Goal: Contribute content: Contribute content

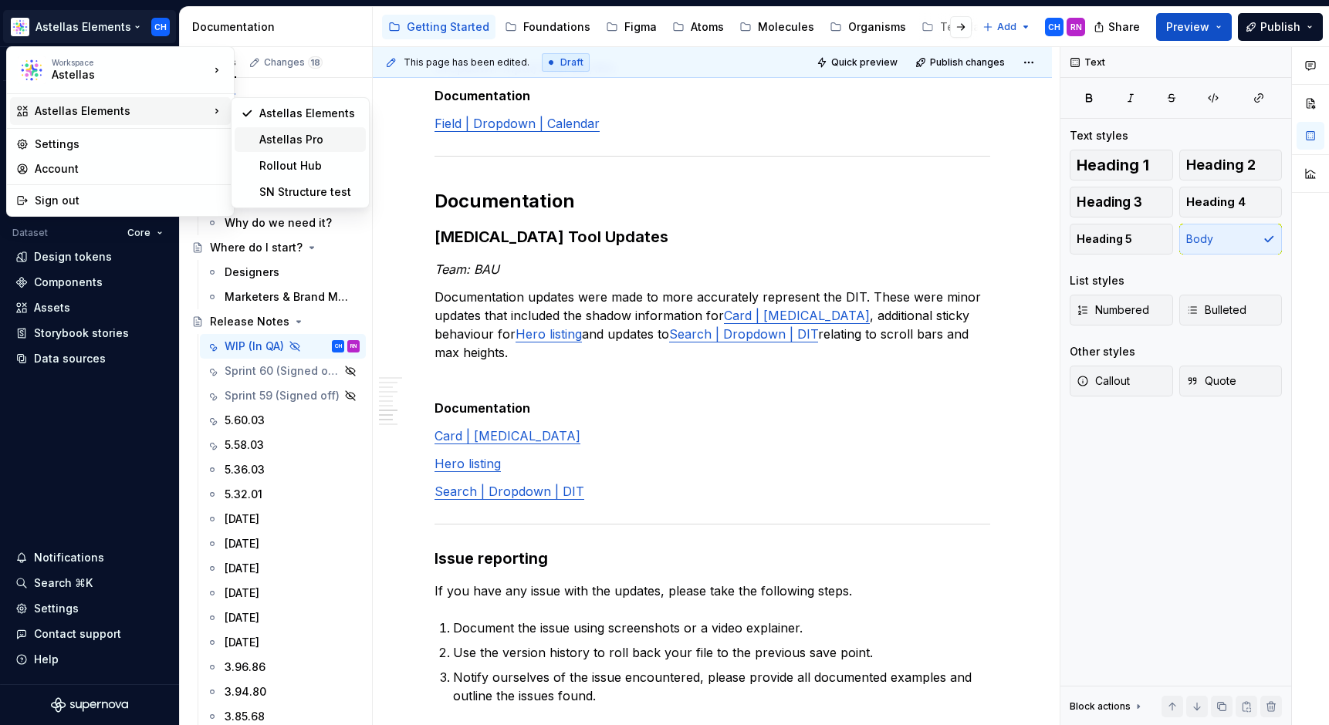
click at [316, 130] on div "Astellas Pro" at bounding box center [300, 139] width 131 height 25
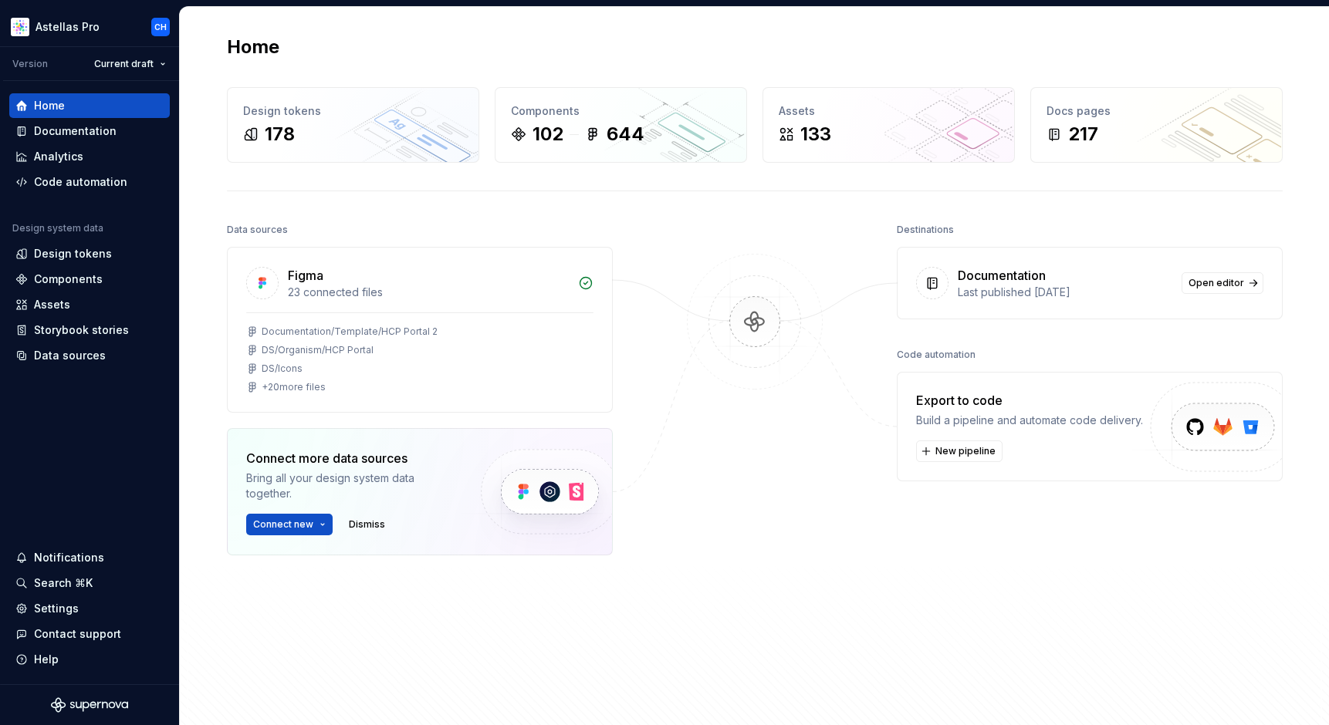
click at [695, 225] on div at bounding box center [754, 436] width 154 height 435
click at [86, 135] on div "Documentation" at bounding box center [75, 130] width 83 height 15
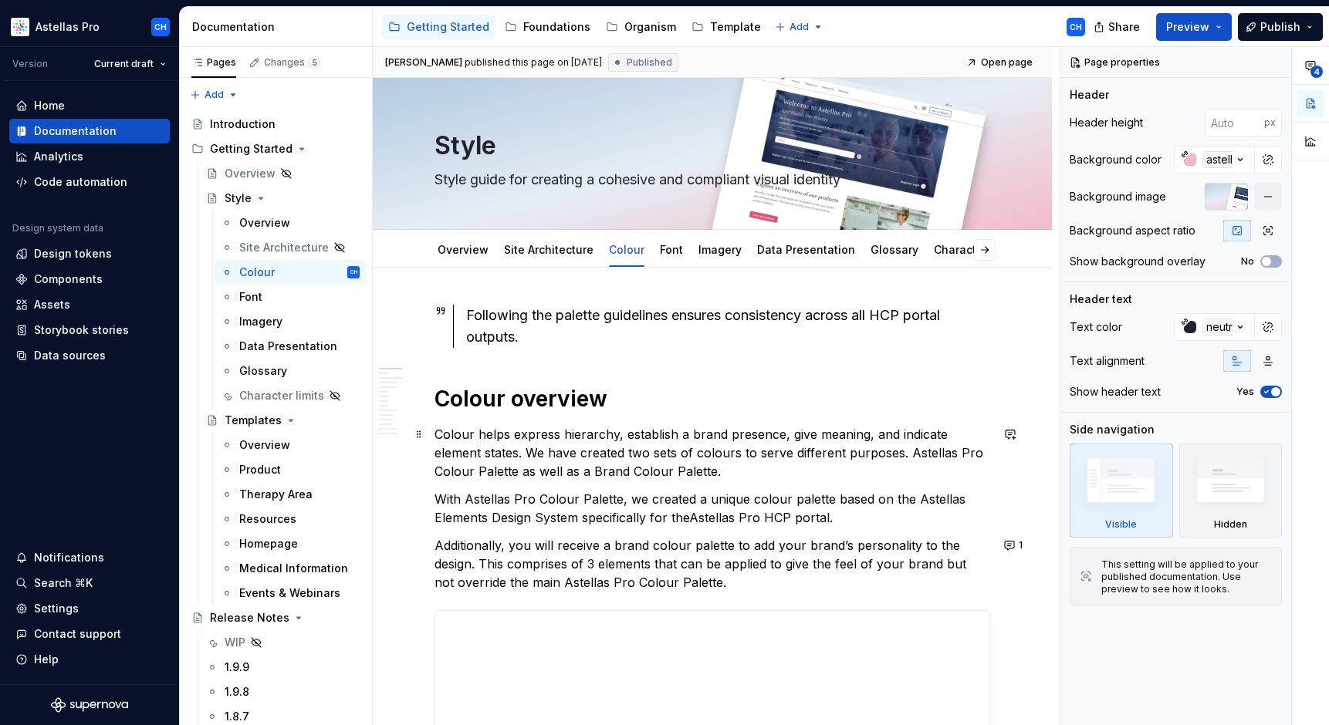
click at [466, 461] on p "Colour helps express hierarchy, establish a brand presence, give meaning, and i…" at bounding box center [712, 453] width 556 height 56
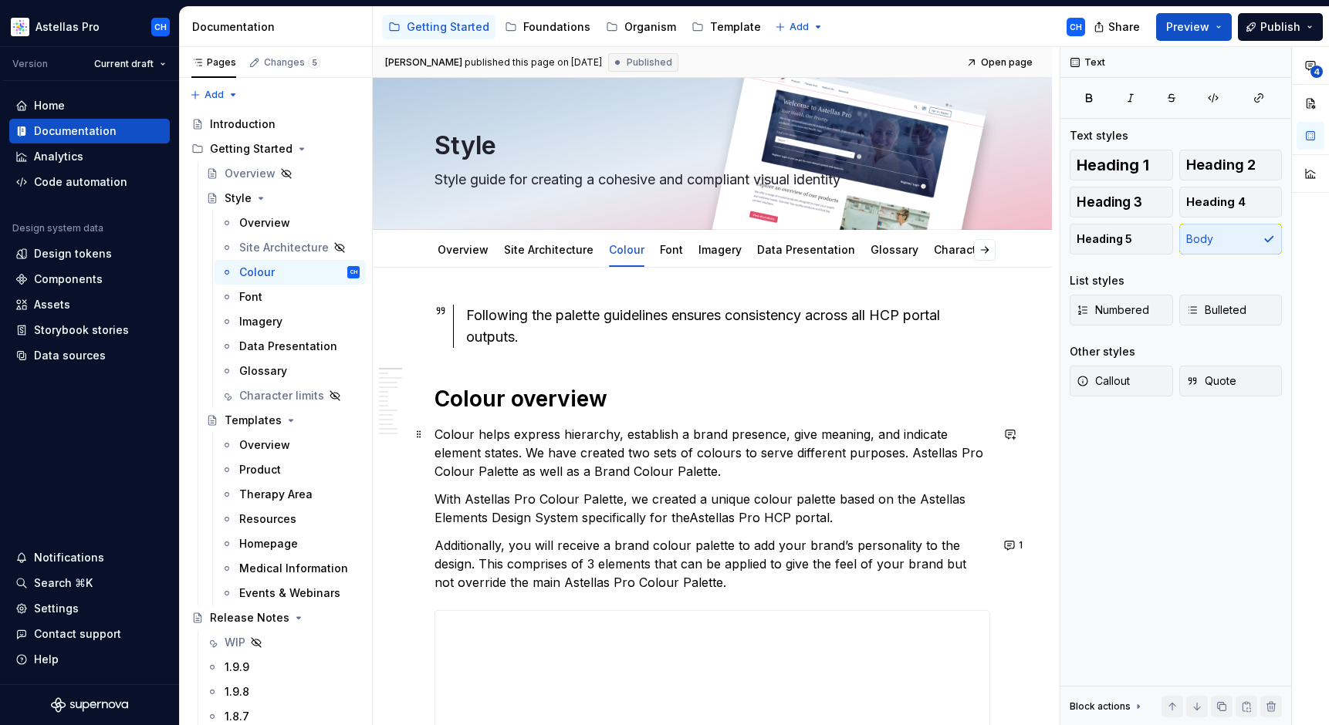
click at [626, 441] on p "Colour helps express hierarchy, establish a brand presence, give meaning, and i…" at bounding box center [712, 453] width 556 height 56
click at [248, 153] on div "Getting Started" at bounding box center [251, 148] width 83 height 15
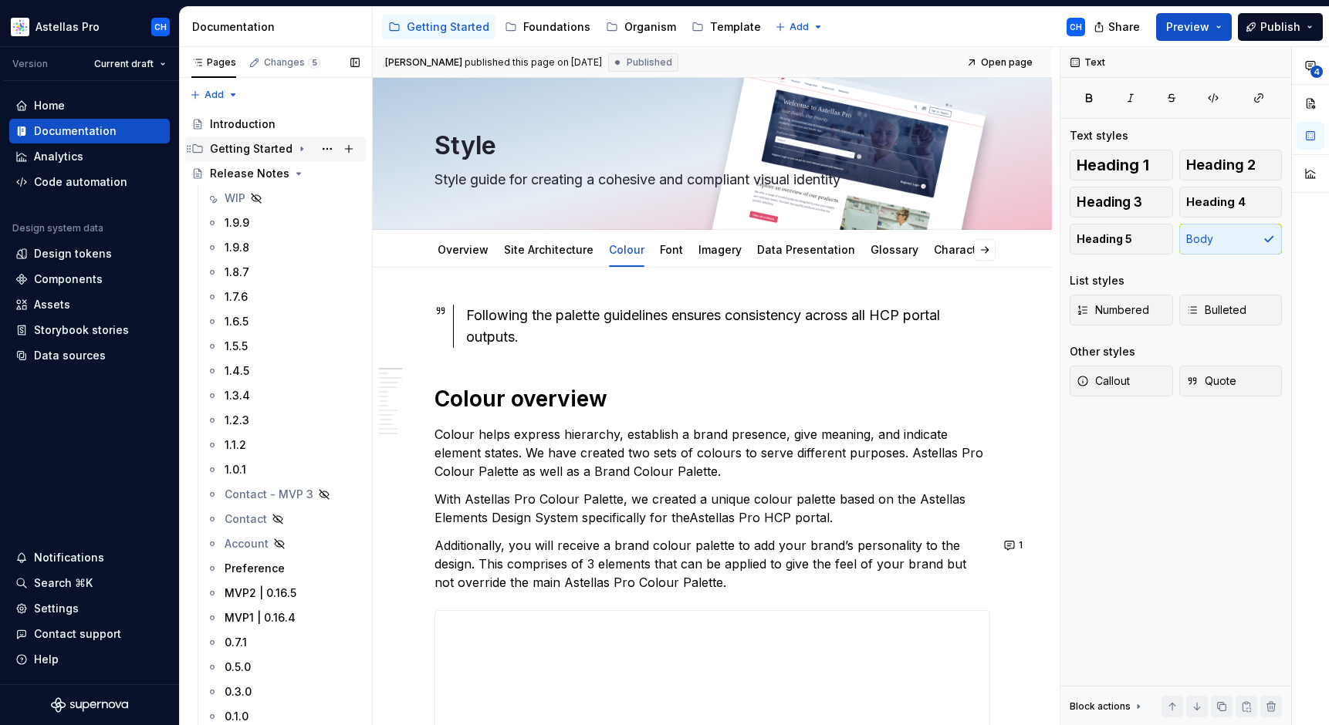
click at [245, 150] on div "Getting Started" at bounding box center [251, 148] width 83 height 15
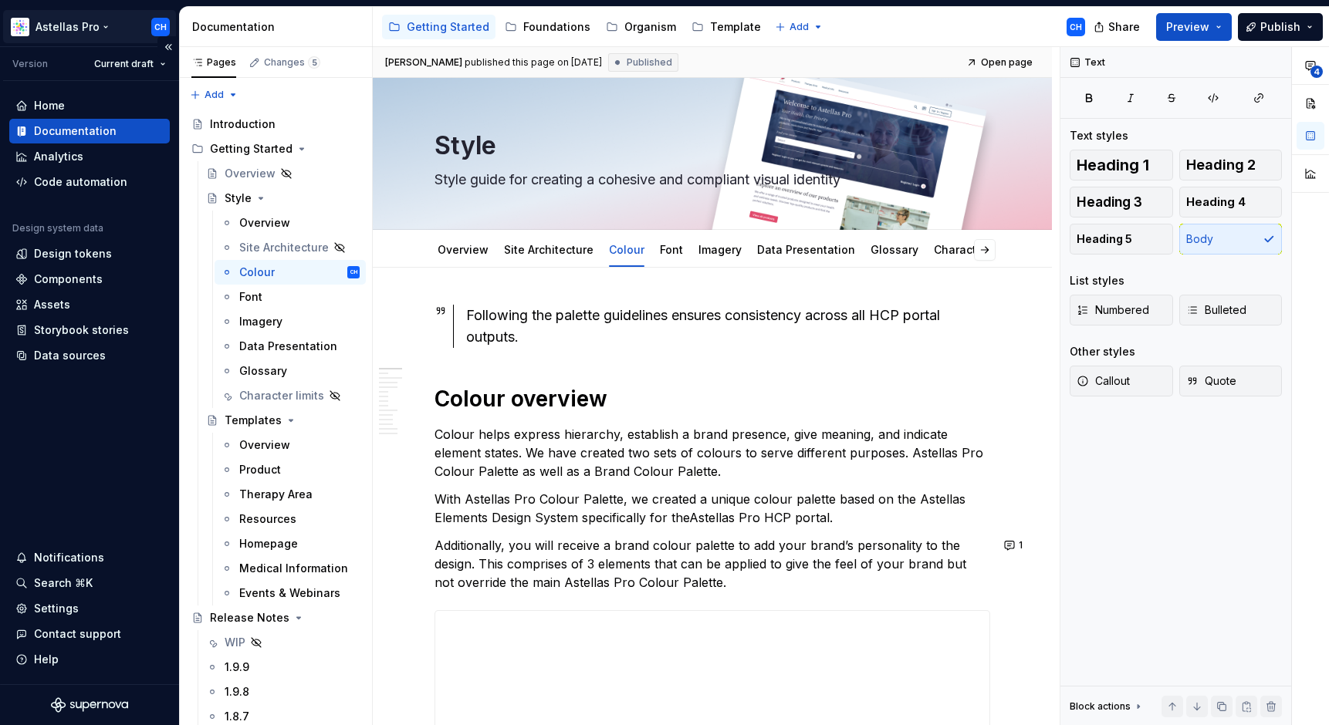
click at [73, 30] on html "Astellas Pro CH Version Current draft Home Documentation Analytics Code automat…" at bounding box center [664, 362] width 1329 height 725
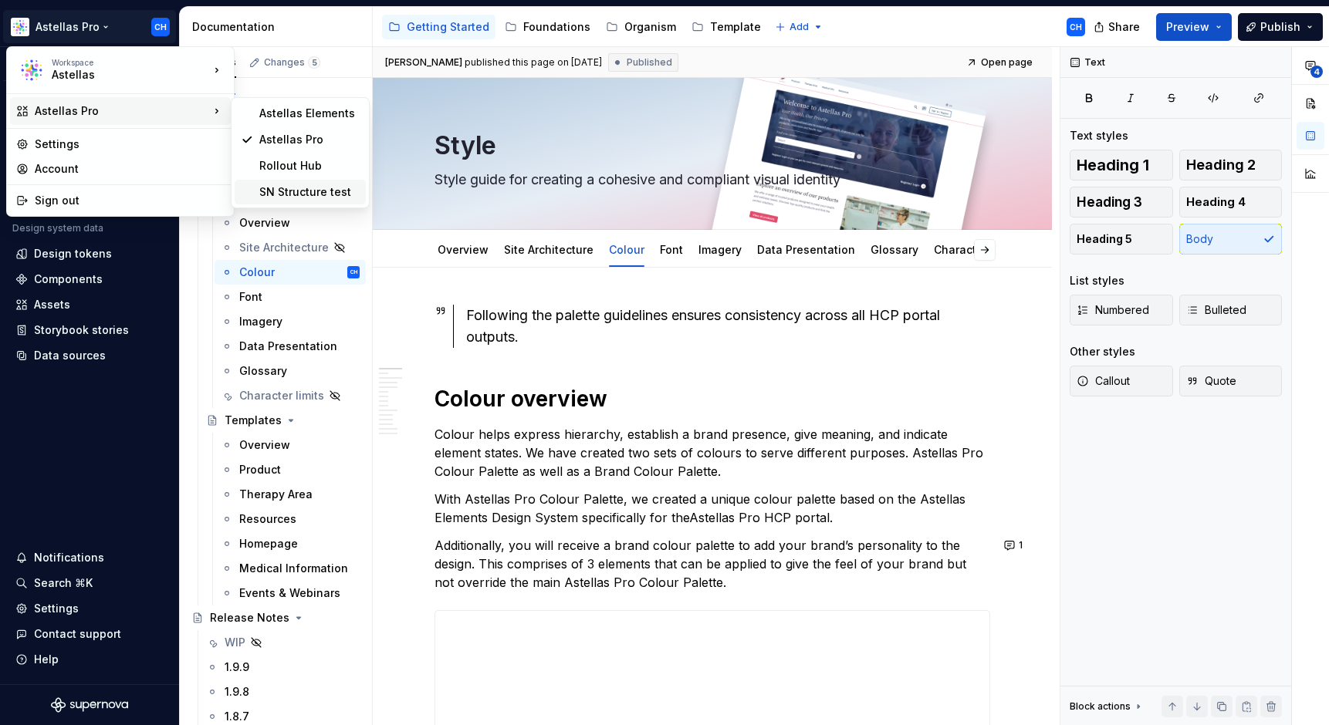
click at [290, 191] on div "SN Structure test" at bounding box center [309, 191] width 100 height 15
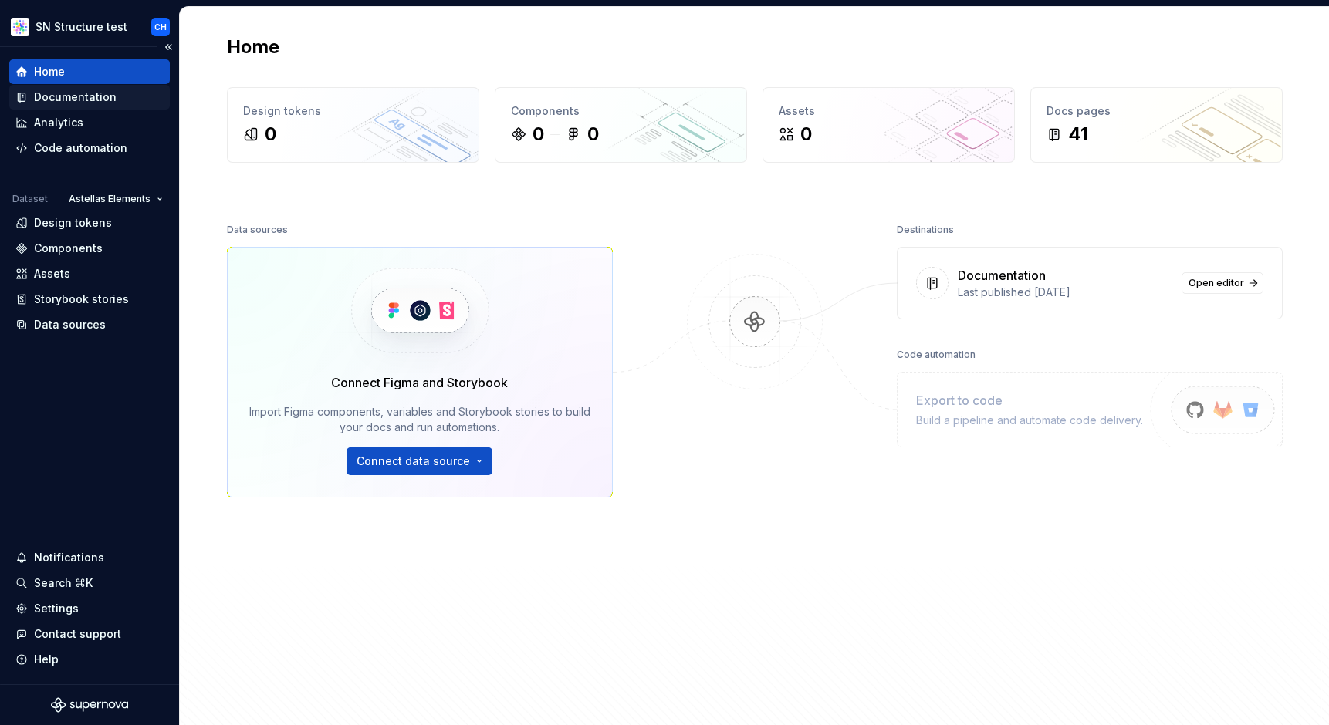
click at [67, 93] on div "Documentation" at bounding box center [75, 96] width 83 height 15
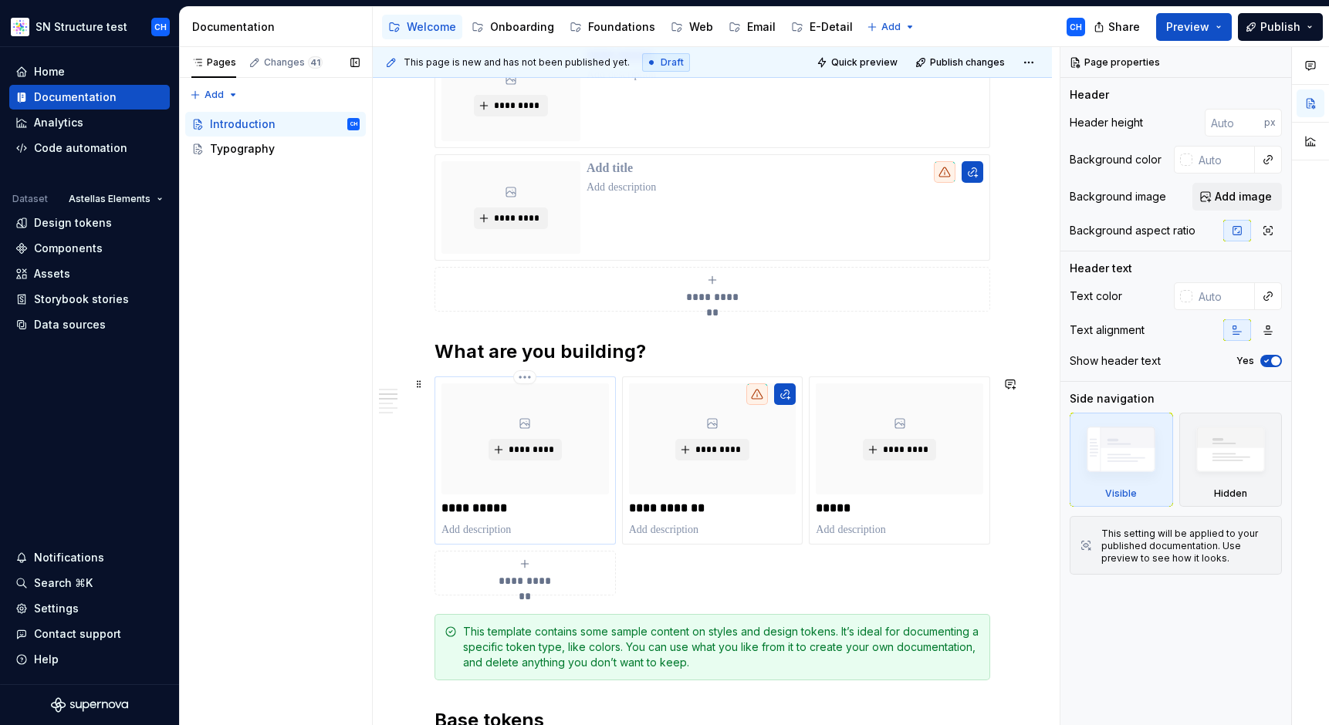
scroll to position [288, 0]
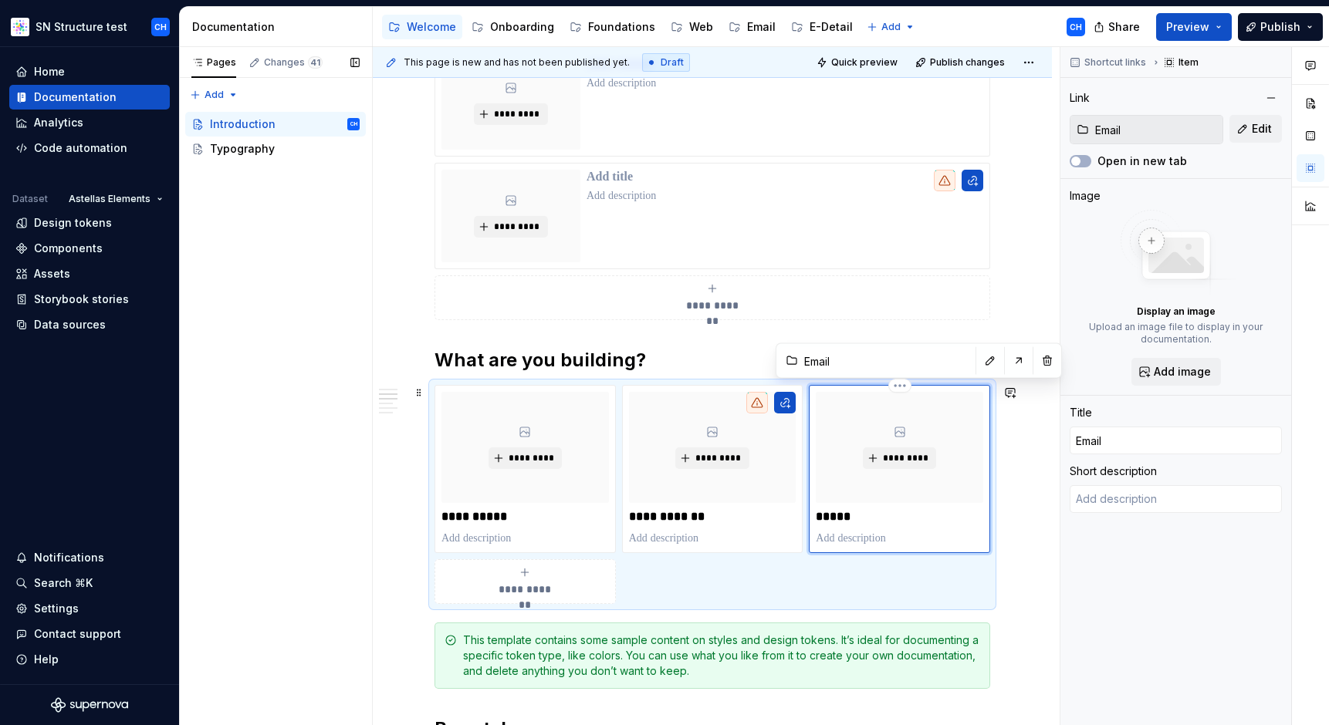
click at [847, 505] on div "********* *****" at bounding box center [899, 469] width 167 height 154
type textarea "*"
type input "Astellas Pro"
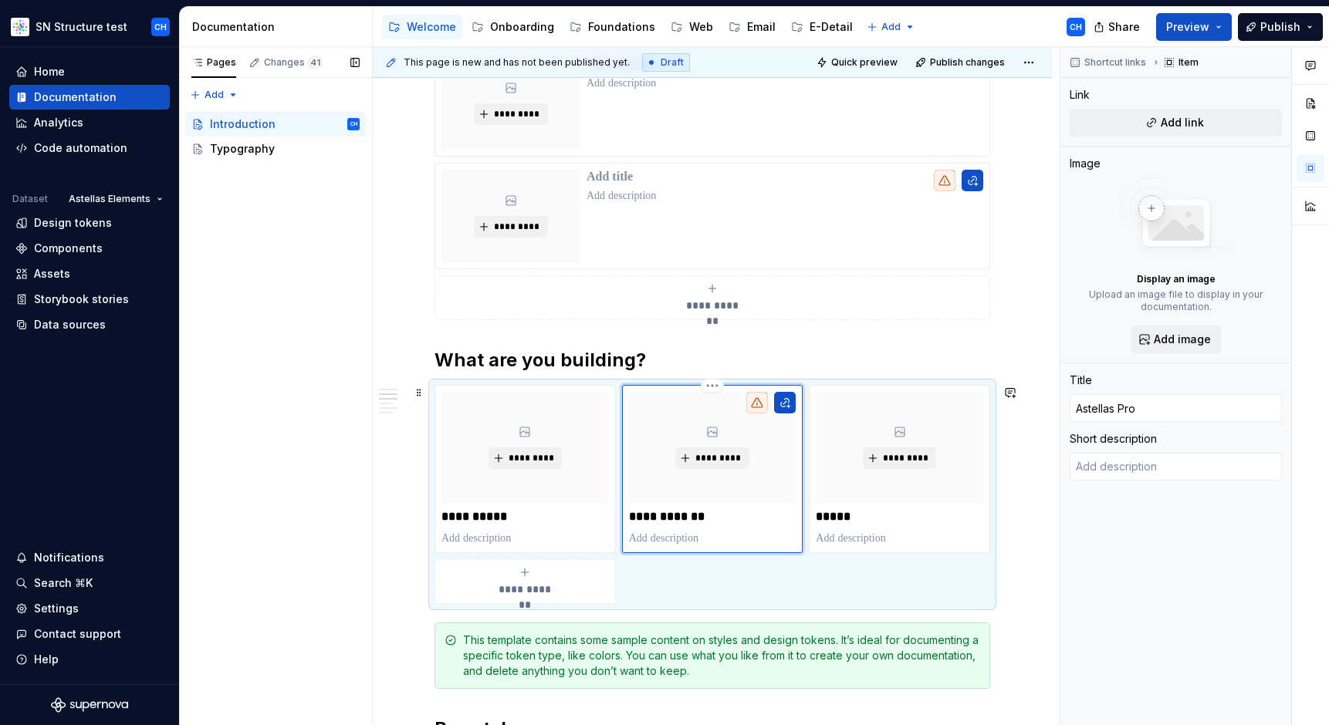
click at [684, 501] on div "*********" at bounding box center [712, 447] width 167 height 111
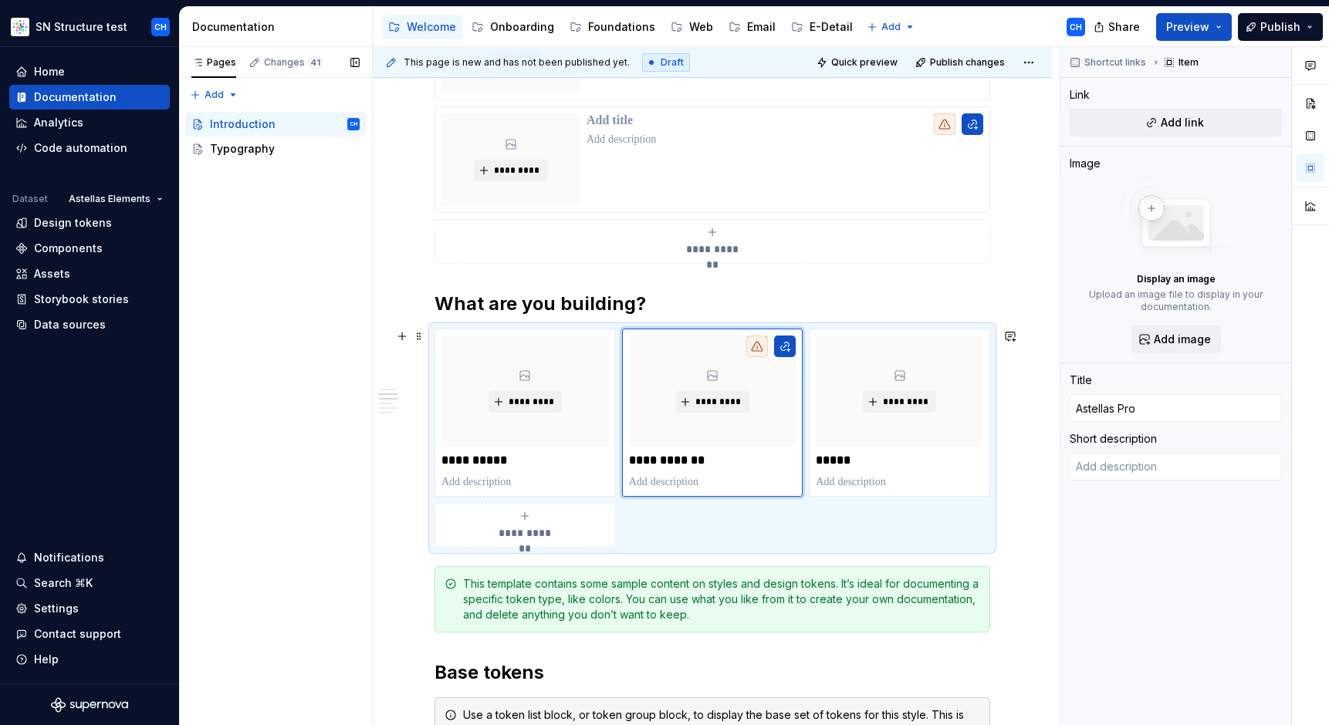
scroll to position [351, 0]
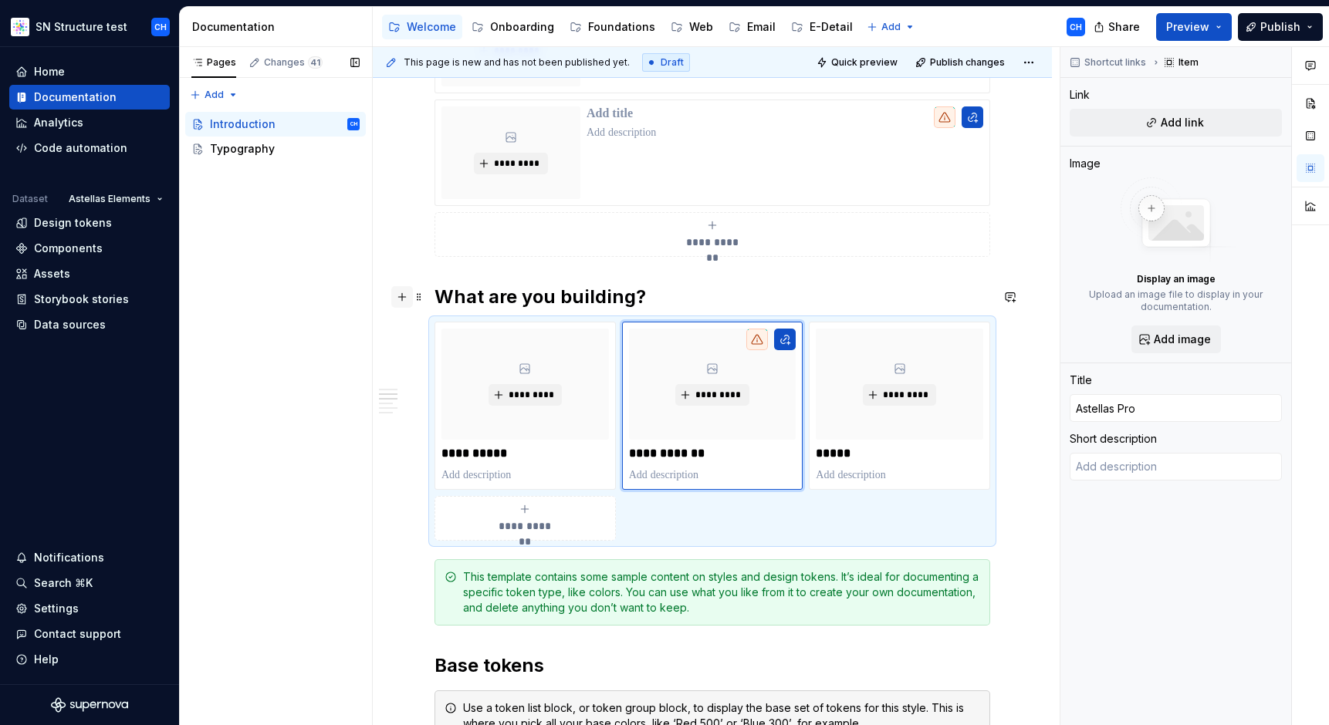
click at [410, 302] on button "button" at bounding box center [402, 297] width 22 height 22
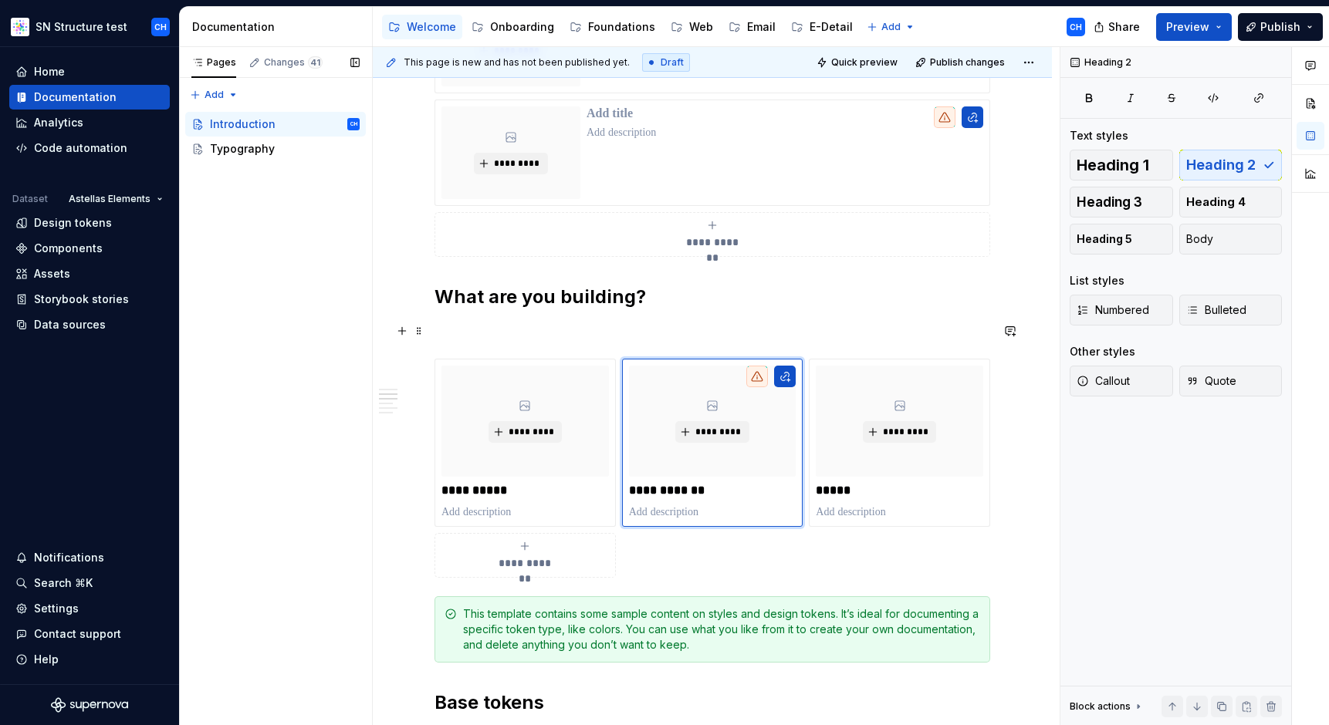
click at [460, 333] on p at bounding box center [712, 331] width 556 height 19
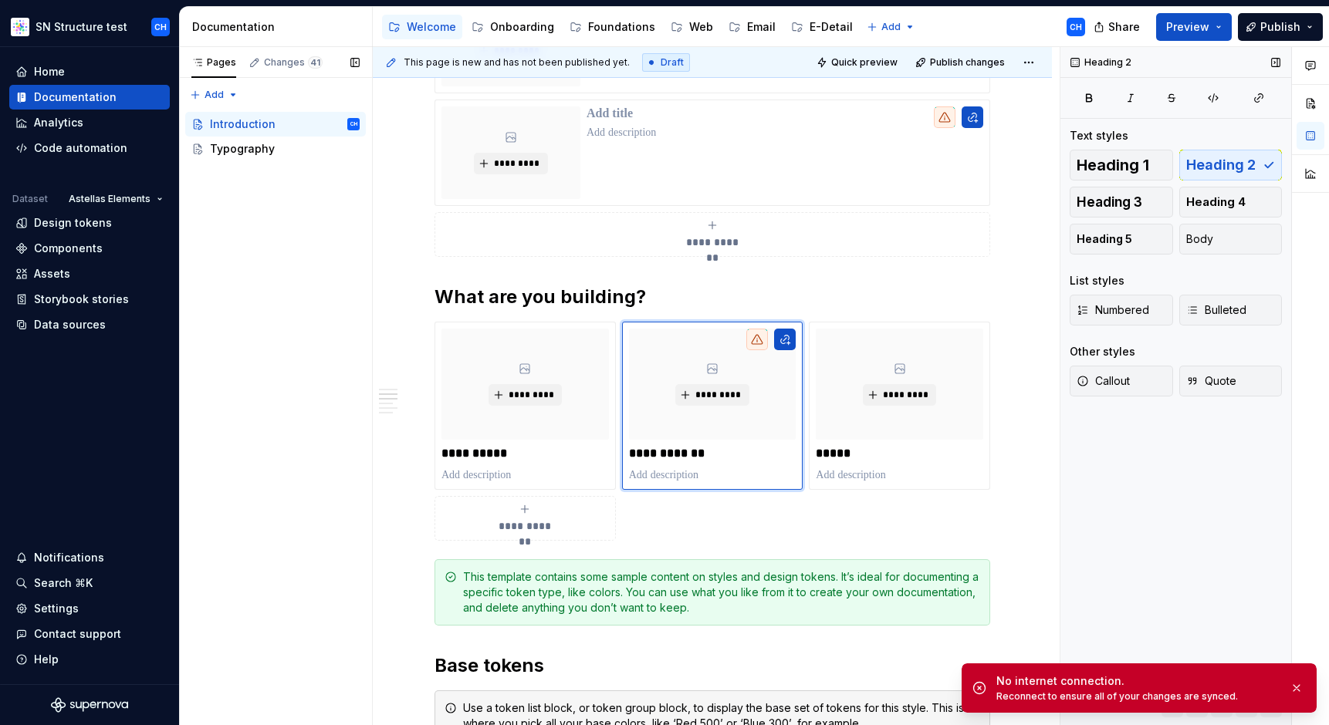
click at [1181, 589] on div "Heading 2 Text styles Heading 1 Heading 2 Heading 3 Heading 4 Heading 5 Body Li…" at bounding box center [1175, 386] width 231 height 679
click at [1296, 687] on button "button" at bounding box center [1296, 688] width 20 height 22
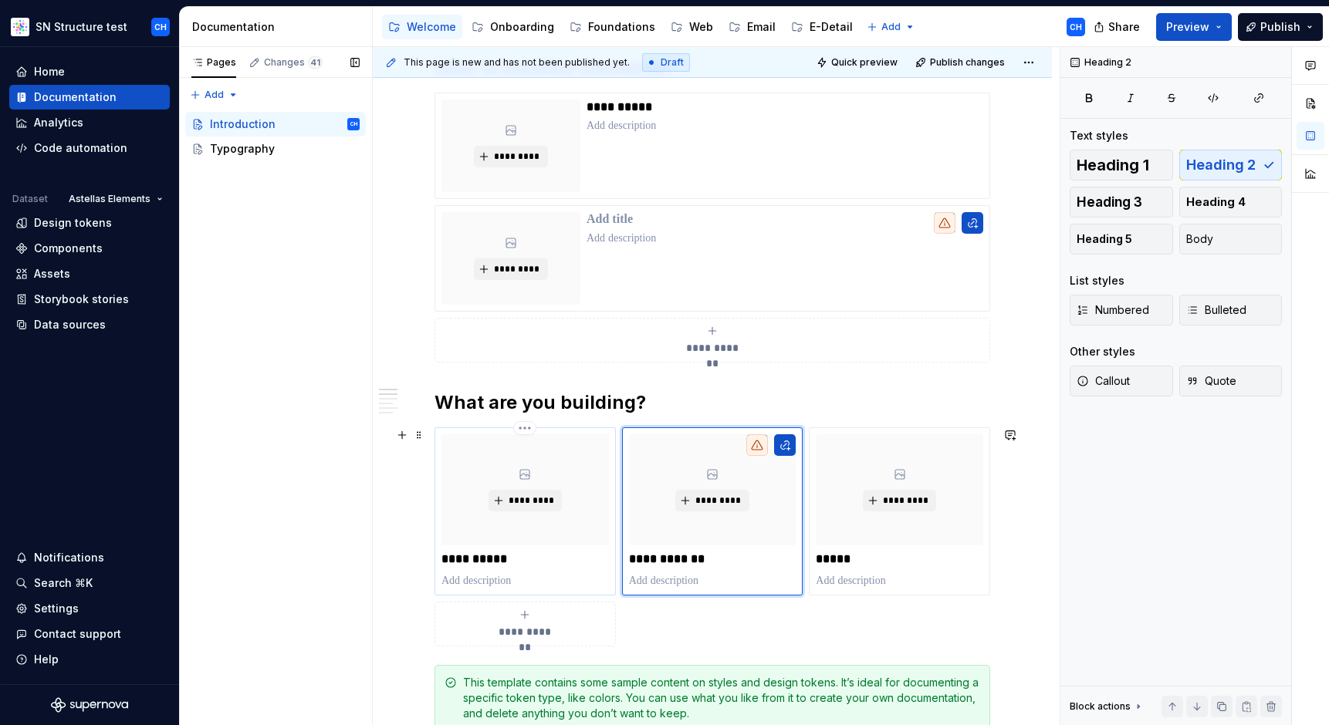
scroll to position [209, 0]
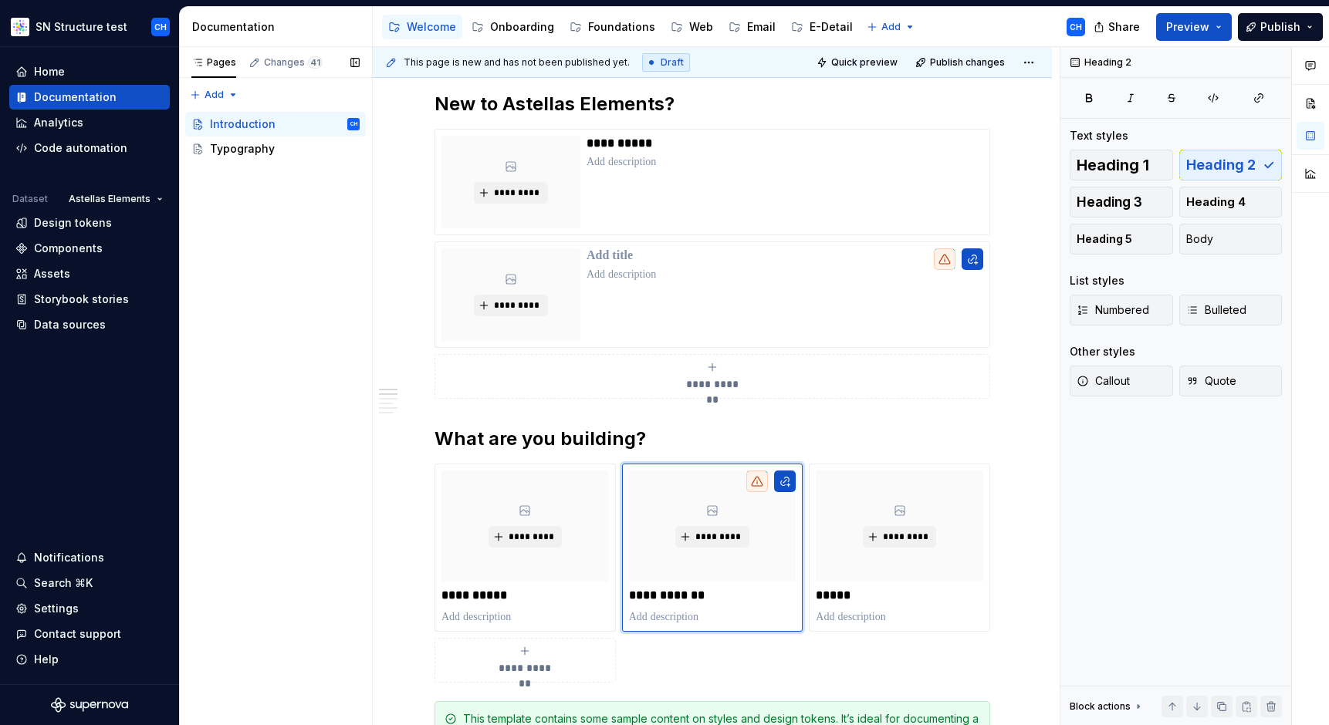
click at [267, 397] on div "Pages Changes 41 Add Accessibility guide for tree Page tree. Navigate the tree …" at bounding box center [275, 386] width 193 height 679
click at [529, 540] on span "*********" at bounding box center [531, 537] width 47 height 12
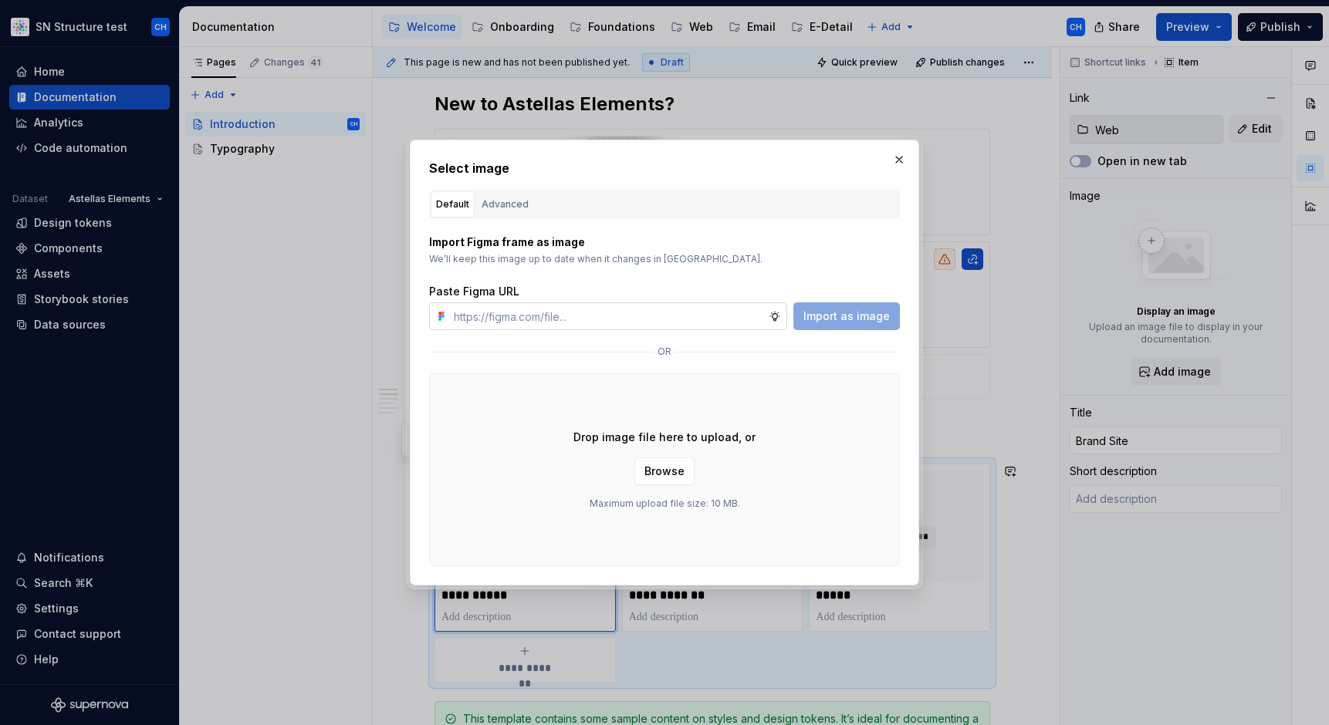
type textarea "*"
type input "[URL][DOMAIN_NAME][PERSON_NAME][PERSON_NAME]"
click at [826, 310] on span "Import as image" at bounding box center [846, 316] width 86 height 15
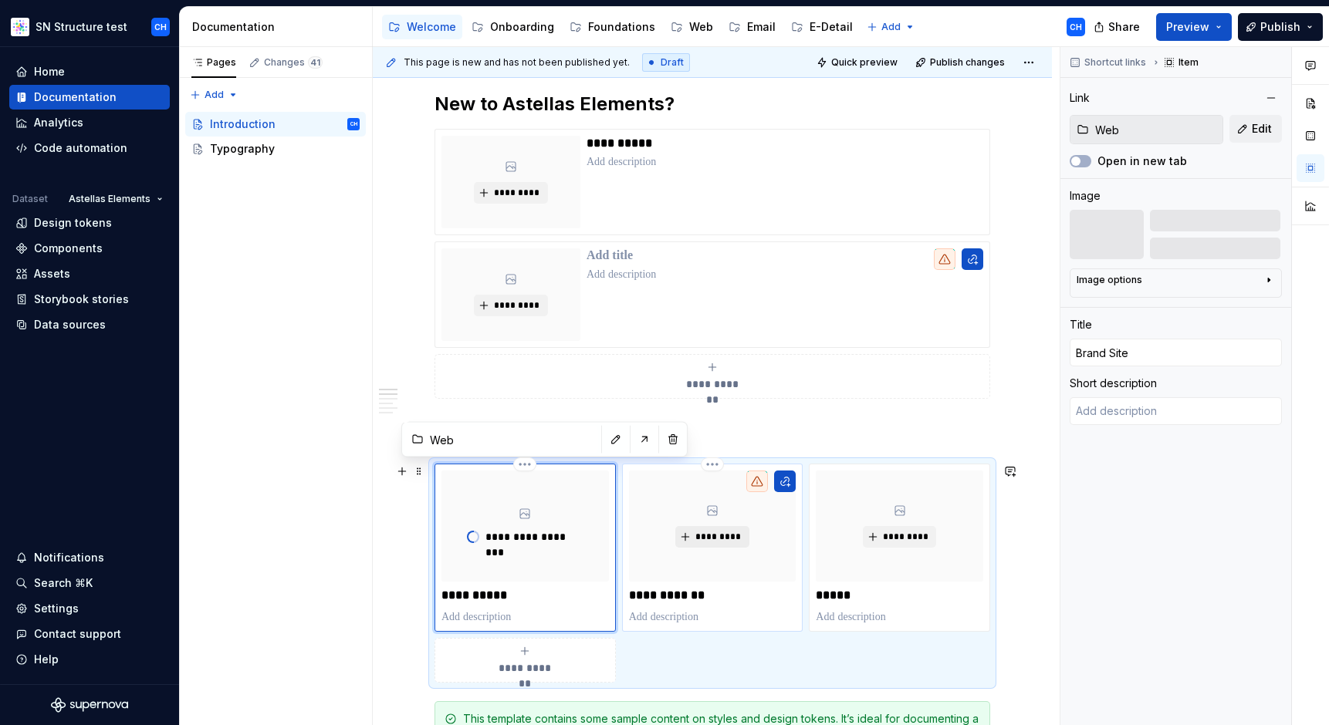
click at [706, 532] on span "*********" at bounding box center [717, 537] width 47 height 12
type textarea "*"
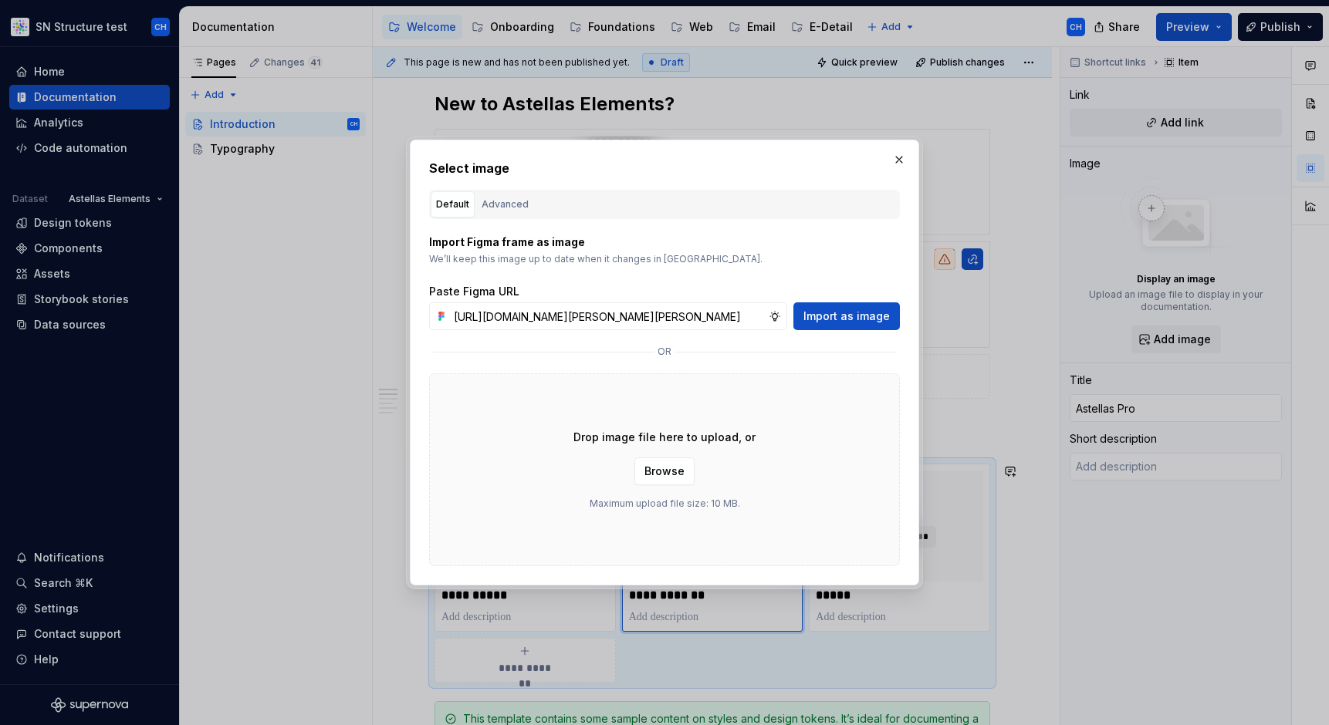
scroll to position [0, 368]
type input "[URL][DOMAIN_NAME][PERSON_NAME][PERSON_NAME]"
click at [856, 318] on span "Import as image" at bounding box center [846, 316] width 86 height 15
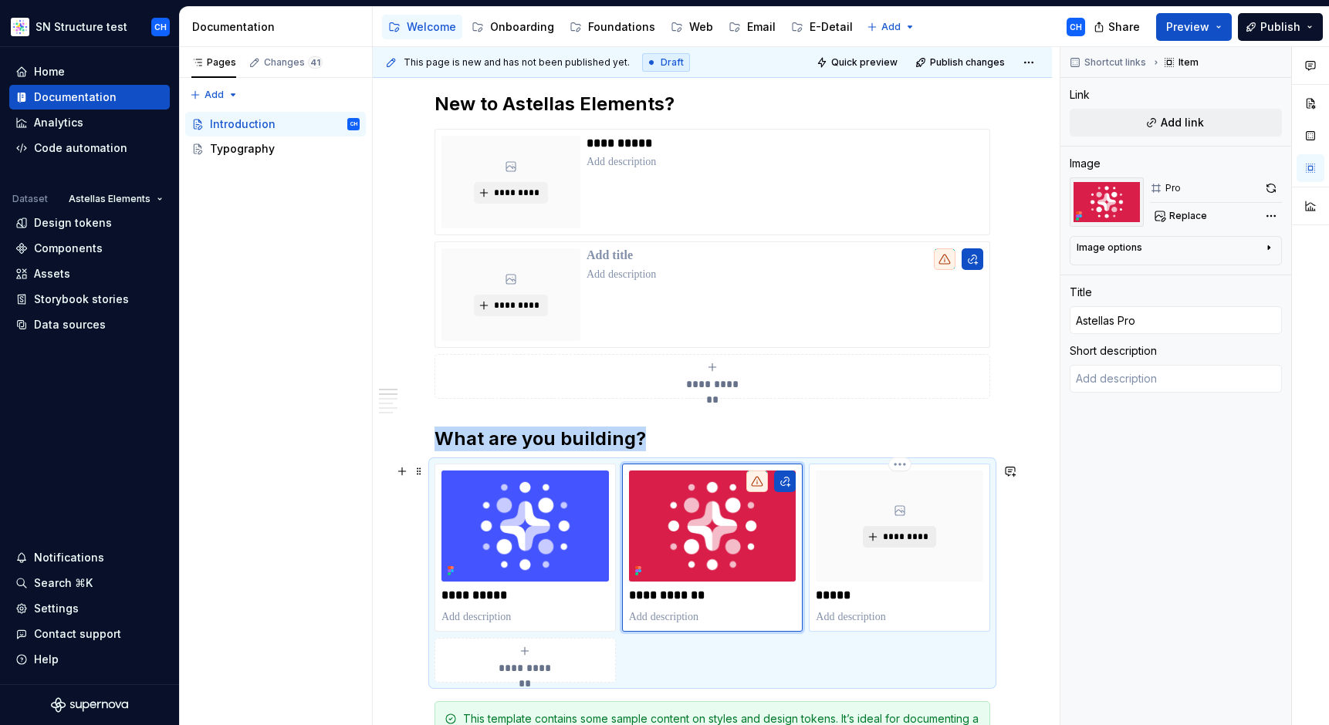
click at [907, 539] on span "*********" at bounding box center [905, 537] width 47 height 12
type textarea "*"
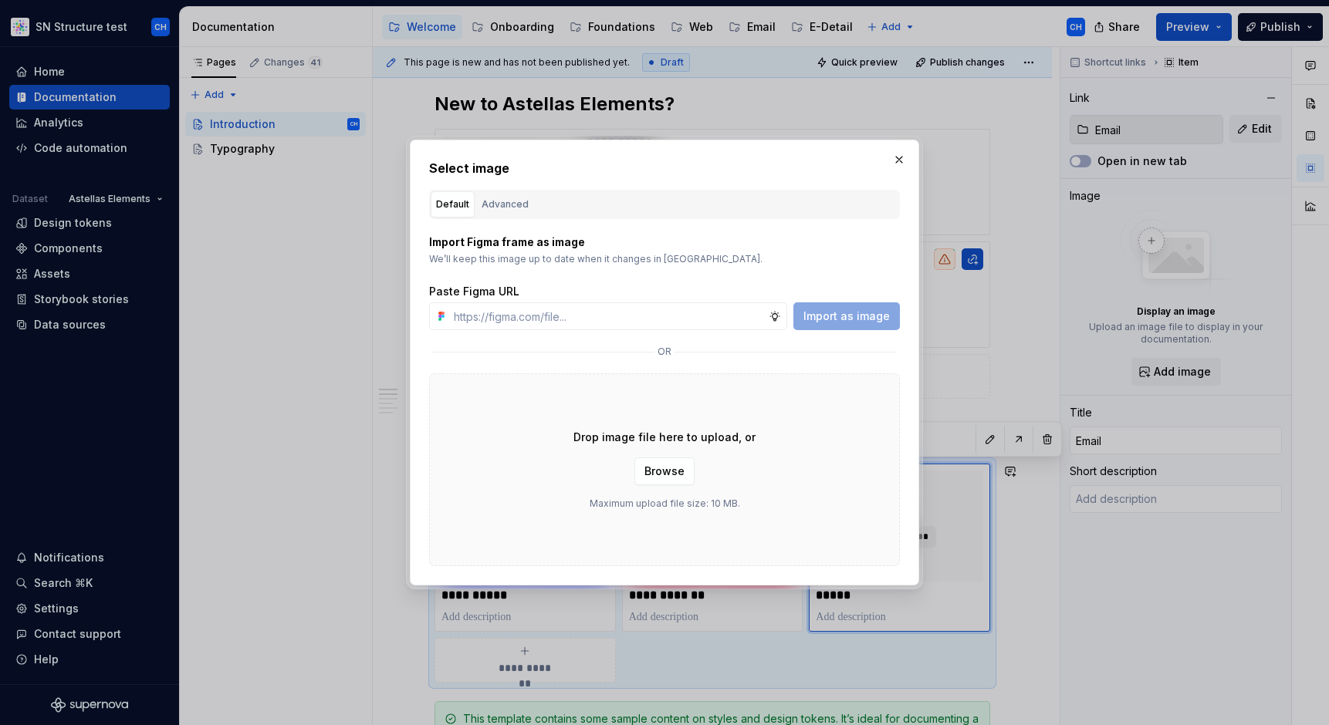
type input "[URL][DOMAIN_NAME][PERSON_NAME][PERSON_NAME]"
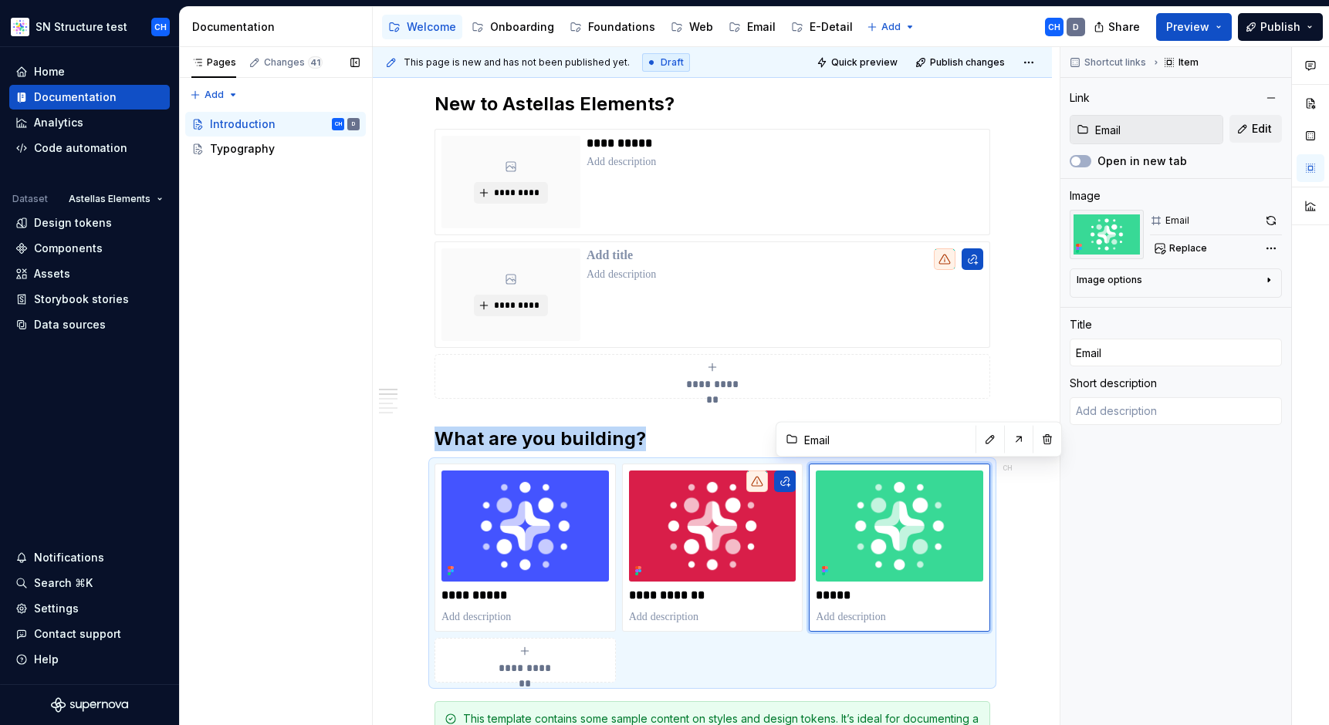
click at [243, 441] on div "Pages Changes 41 Add Accessibility guide for tree Page tree. Navigate the tree …" at bounding box center [275, 386] width 193 height 679
click at [257, 458] on div "Pages Changes 41 Add Accessibility guide for tree Page tree. Navigate the tree …" at bounding box center [275, 386] width 193 height 679
click at [342, 485] on div "Pages Changes 41 Add Accessibility guide for tree Page tree. Navigate the tree …" at bounding box center [275, 386] width 193 height 679
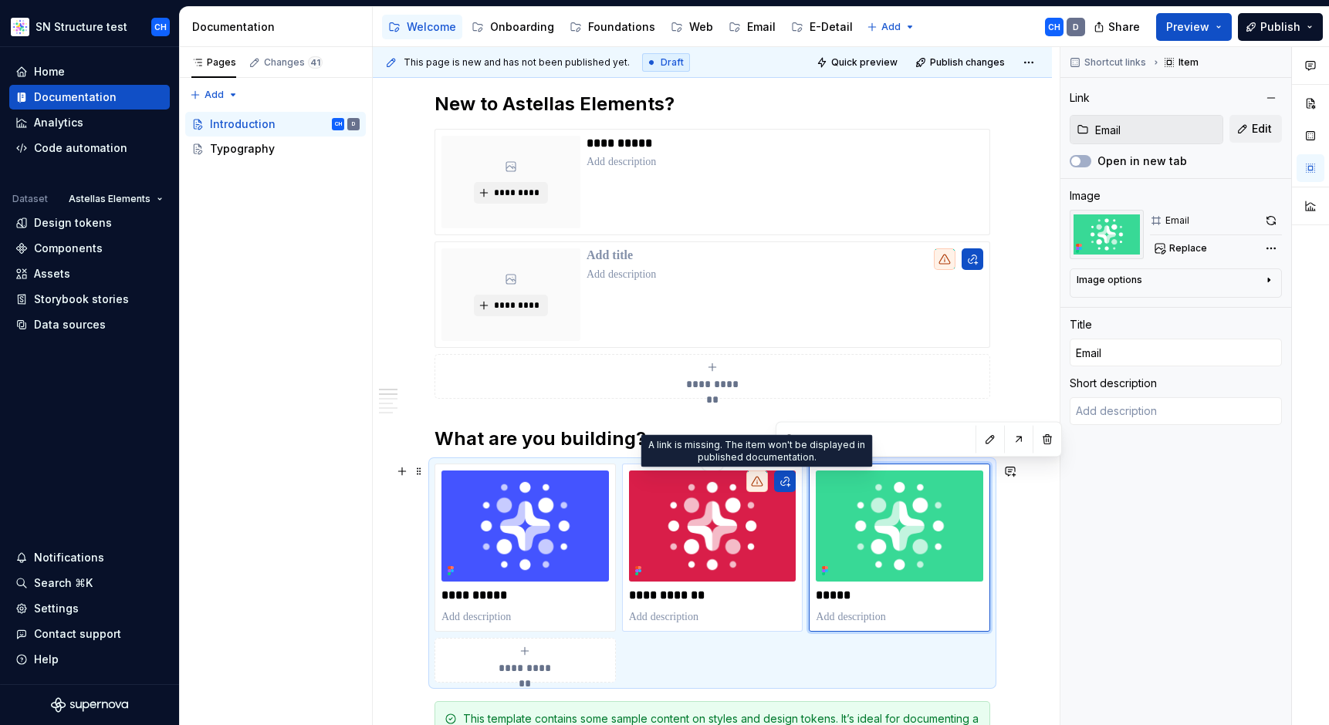
type textarea "*"
type input "Astellas Pro"
click at [752, 482] on icon at bounding box center [757, 481] width 12 height 12
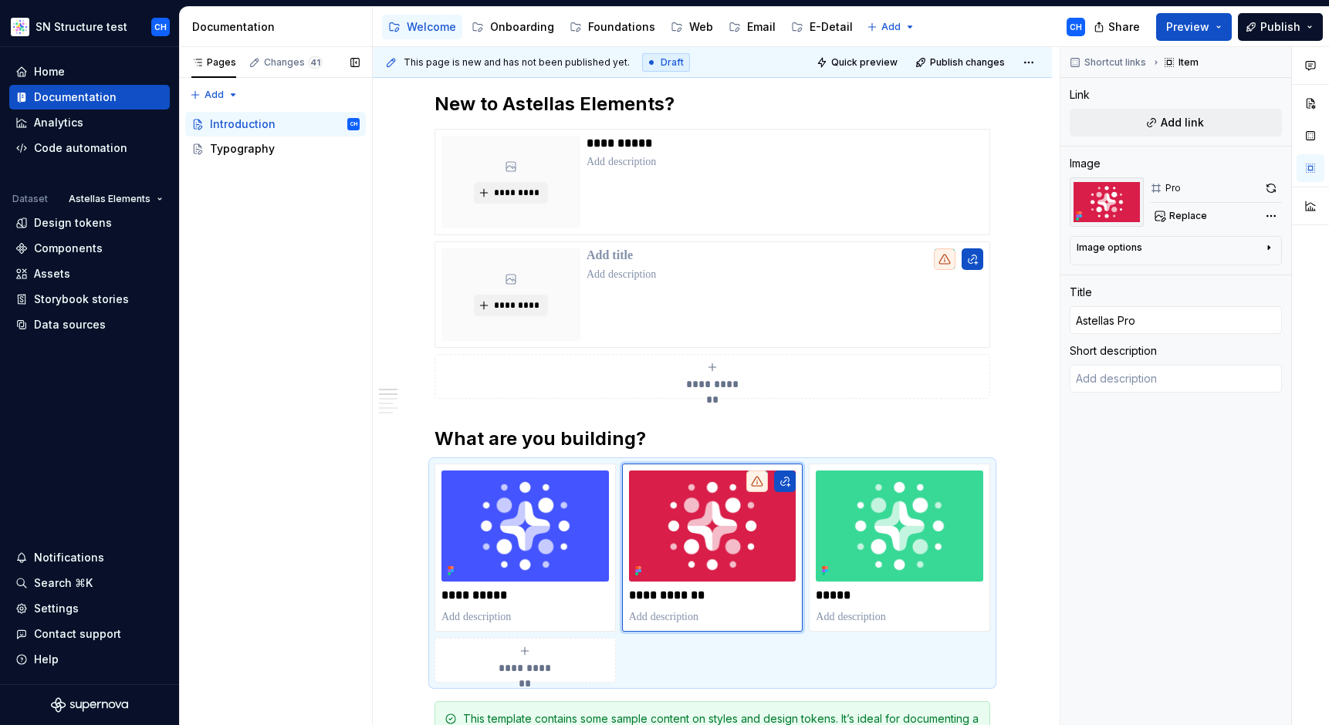
click at [291, 510] on div "Pages Changes 41 Add Accessibility guide for tree Page tree. Navigate the tree …" at bounding box center [275, 386] width 193 height 679
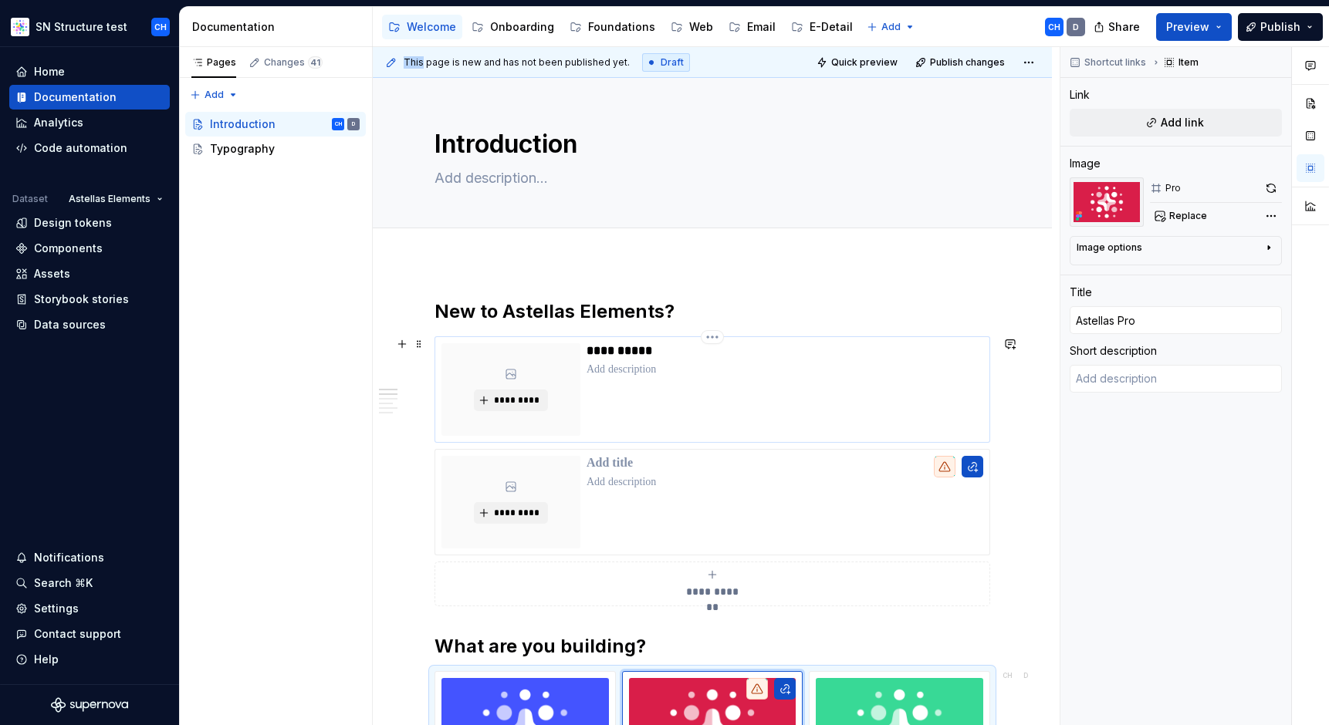
scroll to position [0, 0]
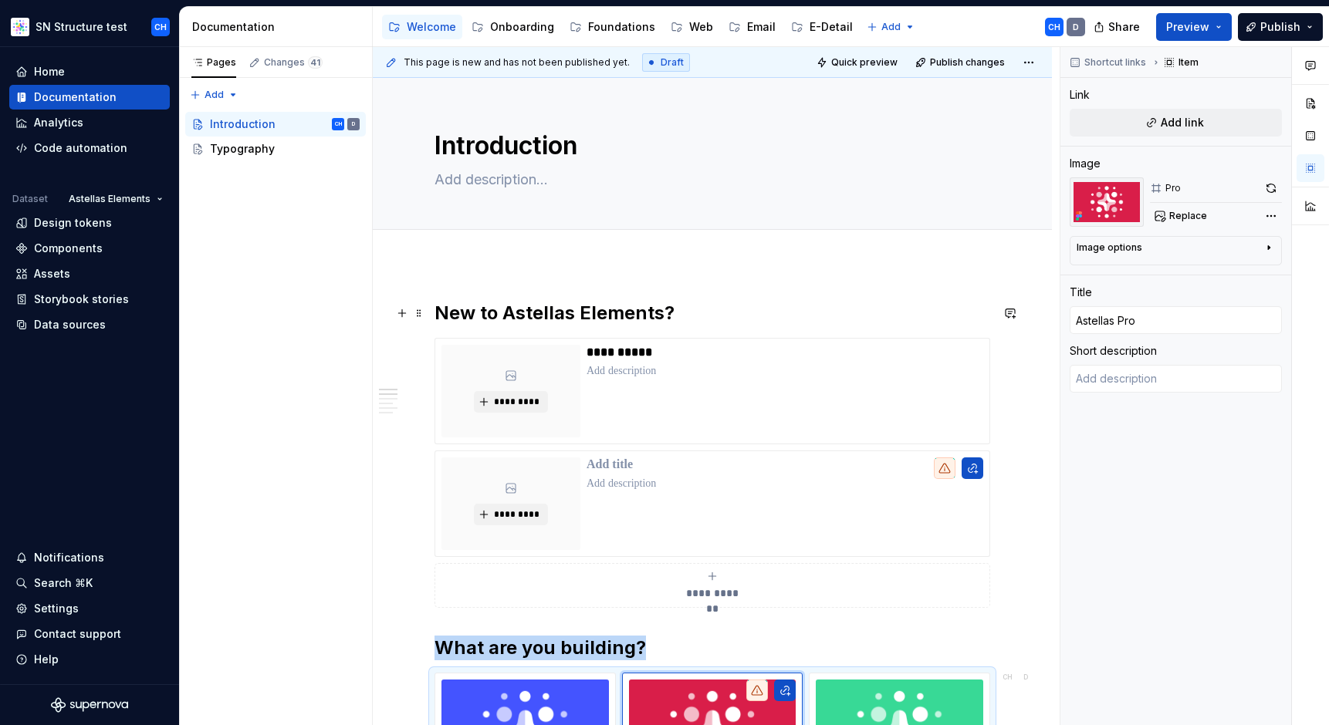
click at [560, 317] on h2 "New to Astellas Elements?" at bounding box center [712, 313] width 556 height 25
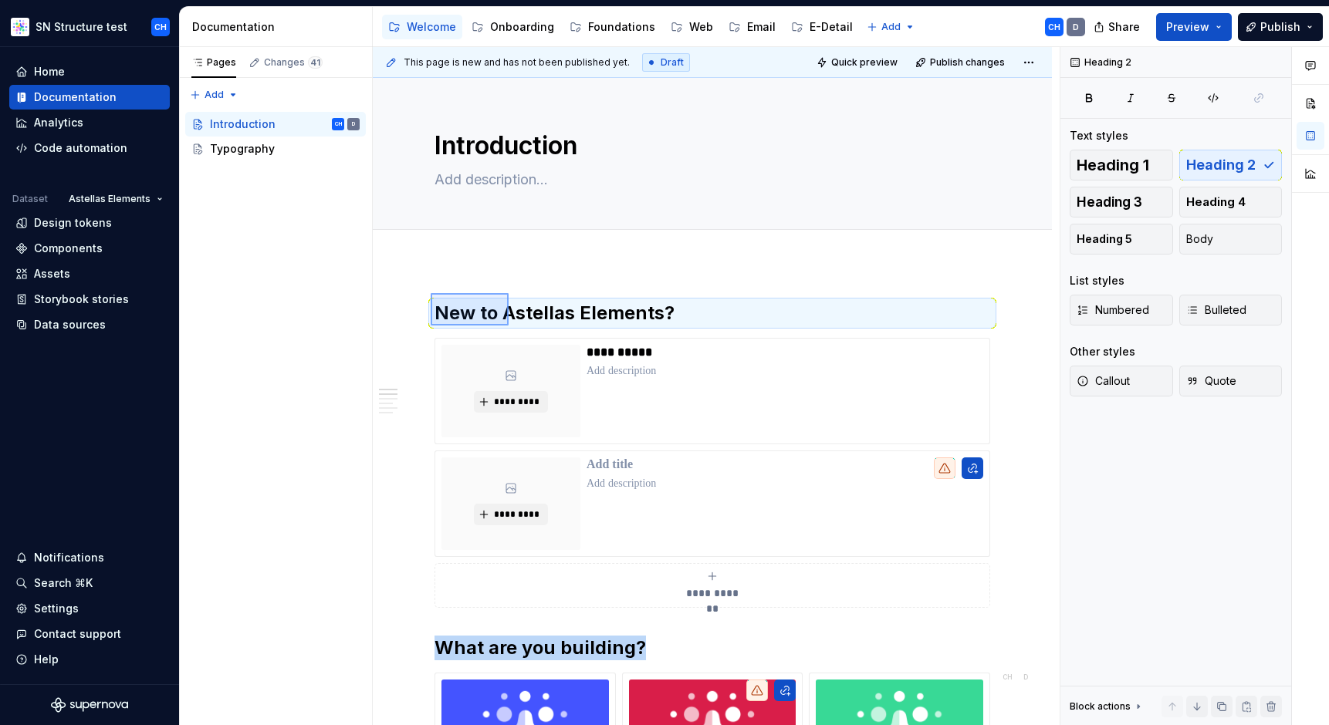
drag, startPoint x: 431, startPoint y: 293, endPoint x: 508, endPoint y: 326, distance: 84.4
click at [508, 326] on div "**********" at bounding box center [716, 386] width 687 height 679
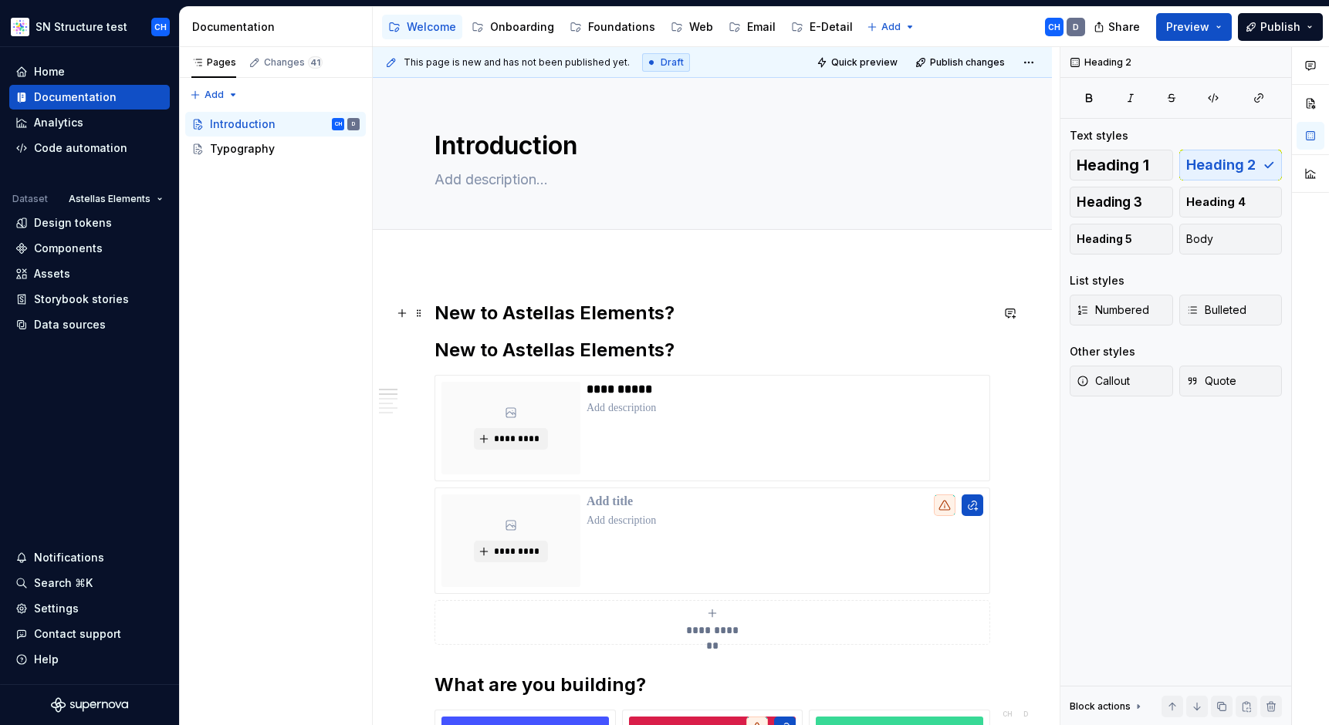
click at [524, 309] on h2 "New to Astellas Elements?" at bounding box center [712, 313] width 556 height 25
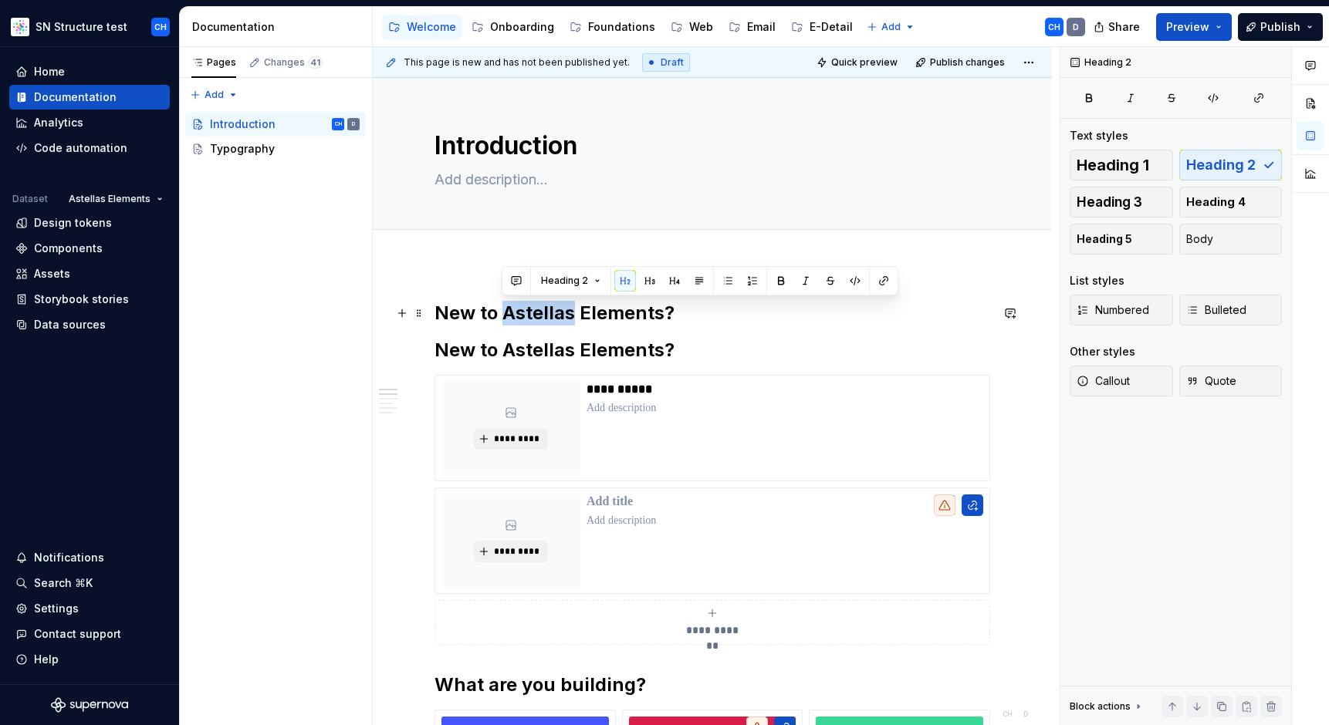
click at [524, 309] on h2 "New to Astellas Elements?" at bounding box center [712, 313] width 556 height 25
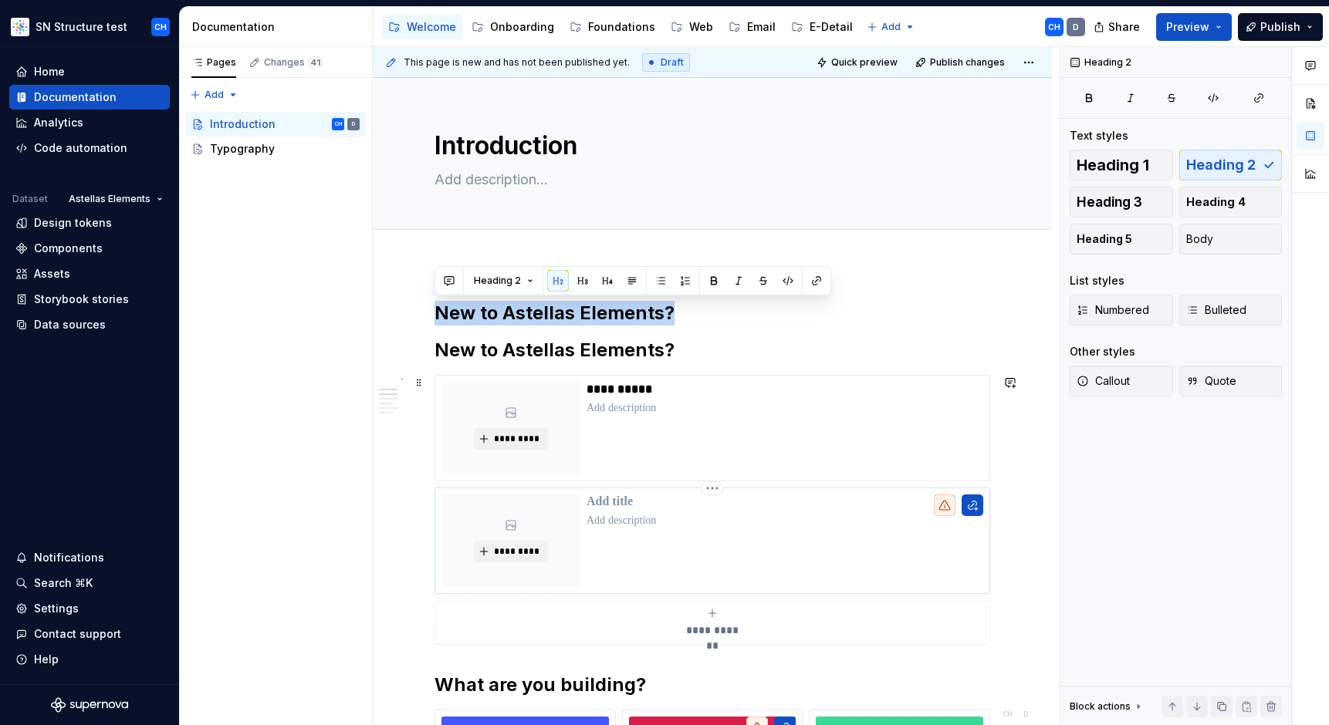
click at [622, 511] on div at bounding box center [784, 541] width 397 height 93
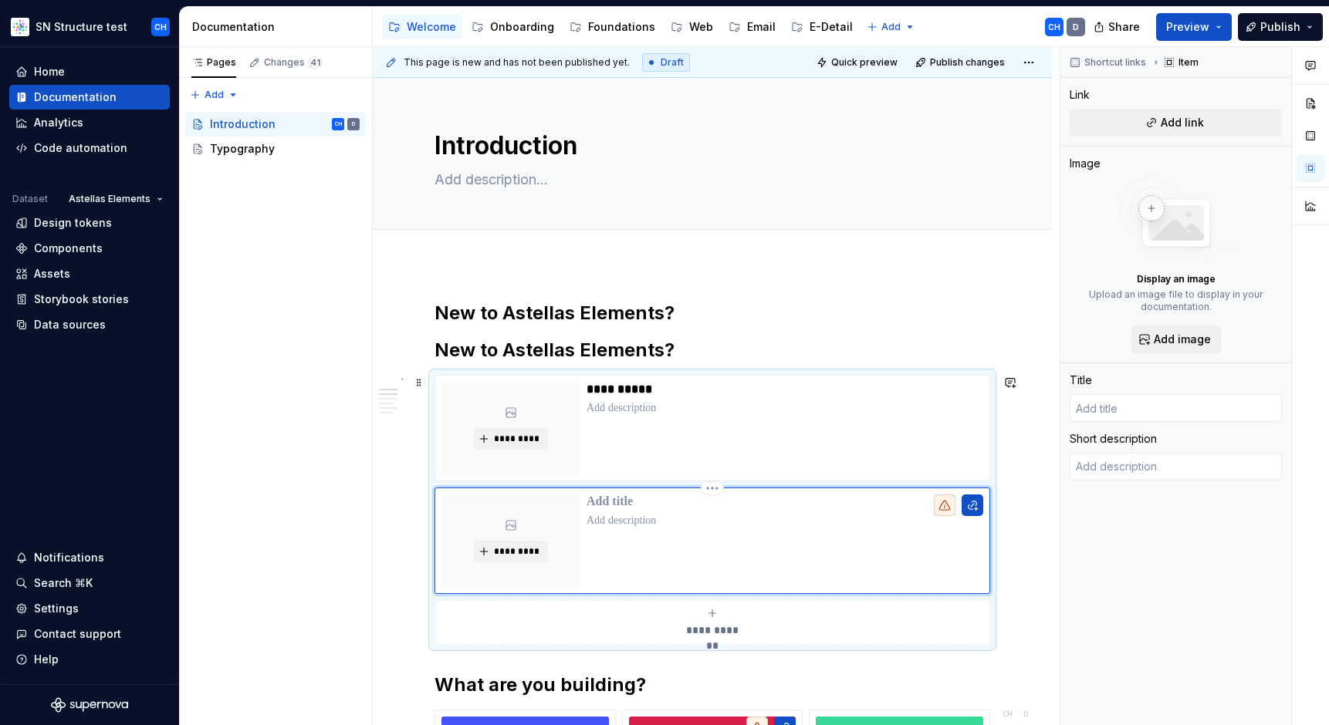
click at [621, 505] on p at bounding box center [784, 502] width 397 height 15
type textarea "*"
type input "D"
type textarea "*"
type input "De"
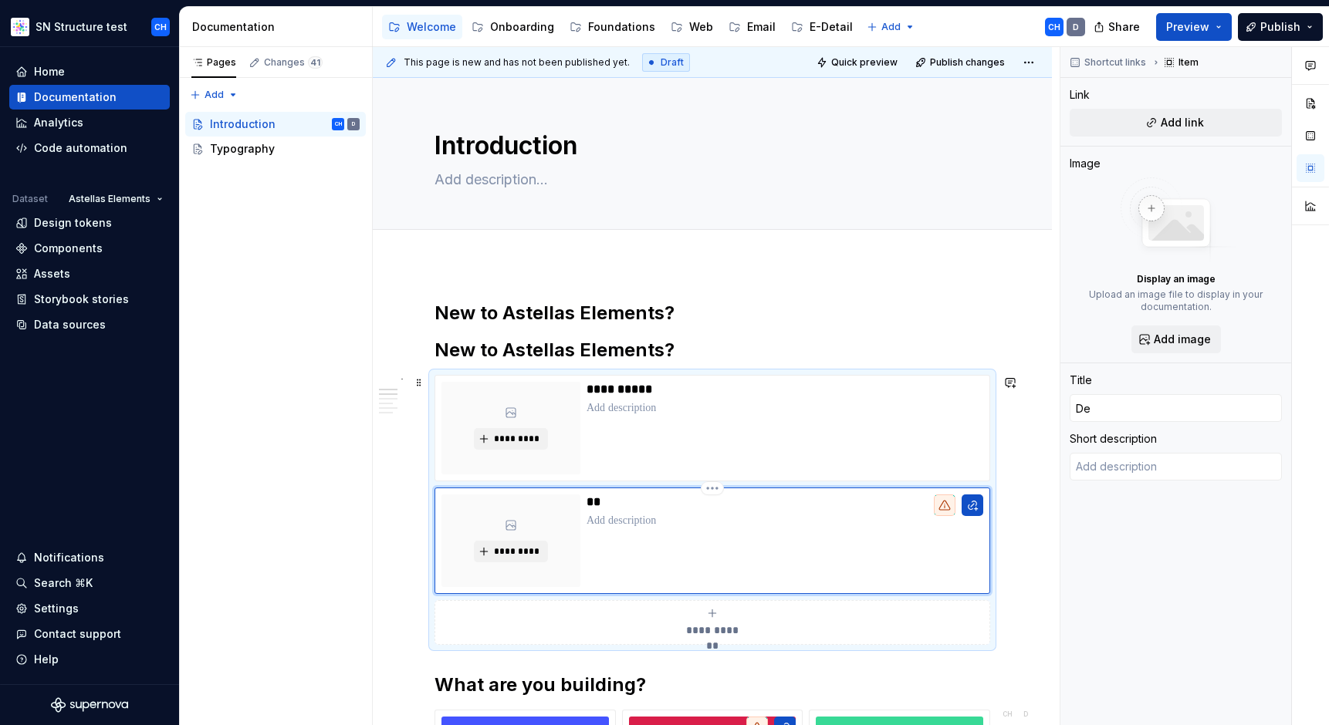
type textarea "*"
type input "Dei"
type textarea "*"
type input "[PERSON_NAME]"
type textarea "*"
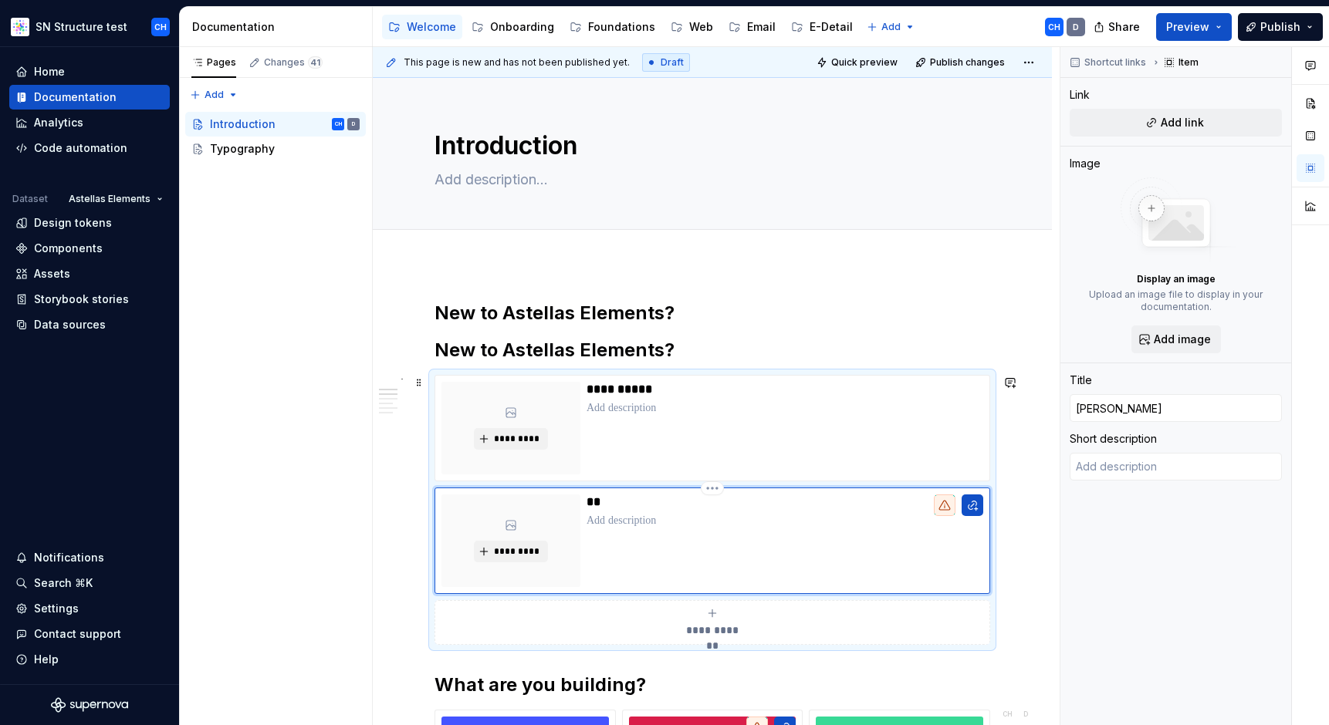
type input "Deisg"
type textarea "*"
type input "Deisgn"
type textarea "*"
type input "Deisgne"
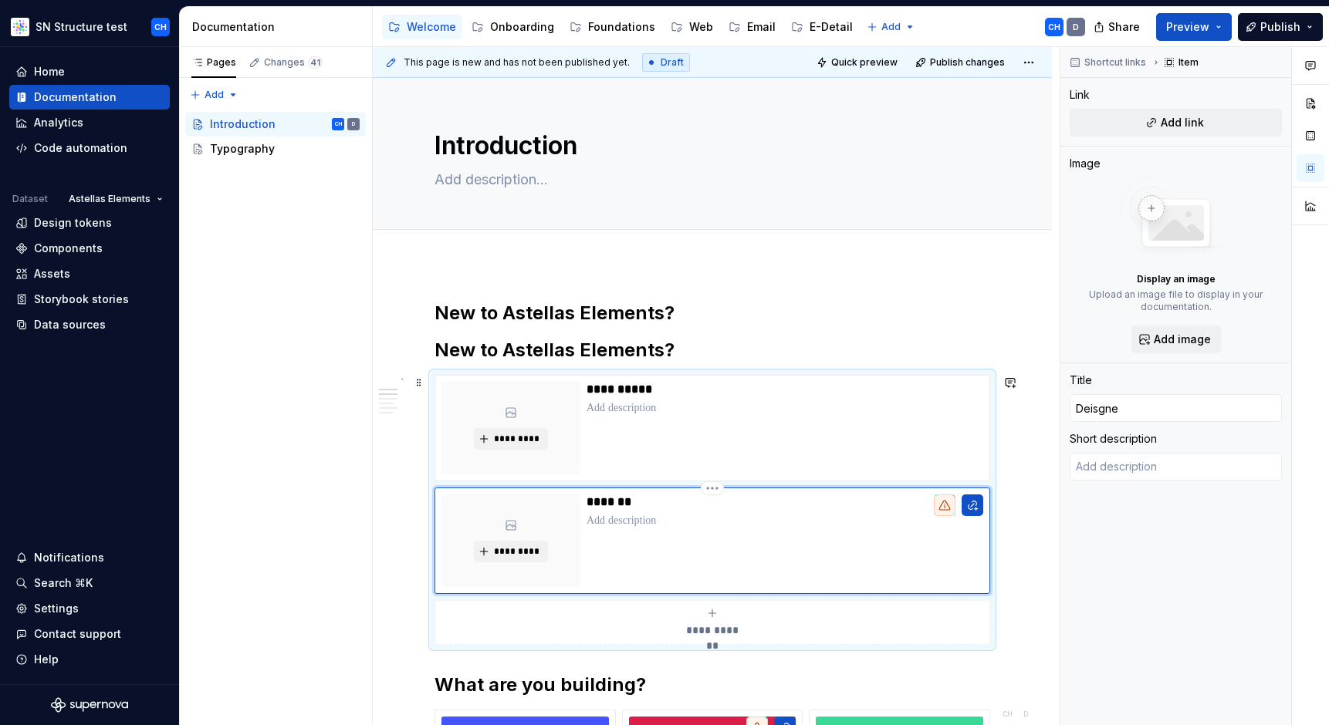
type textarea "*"
type input "Deisgner"
type textarea "*"
type input "Deisgner"
type textarea "*"
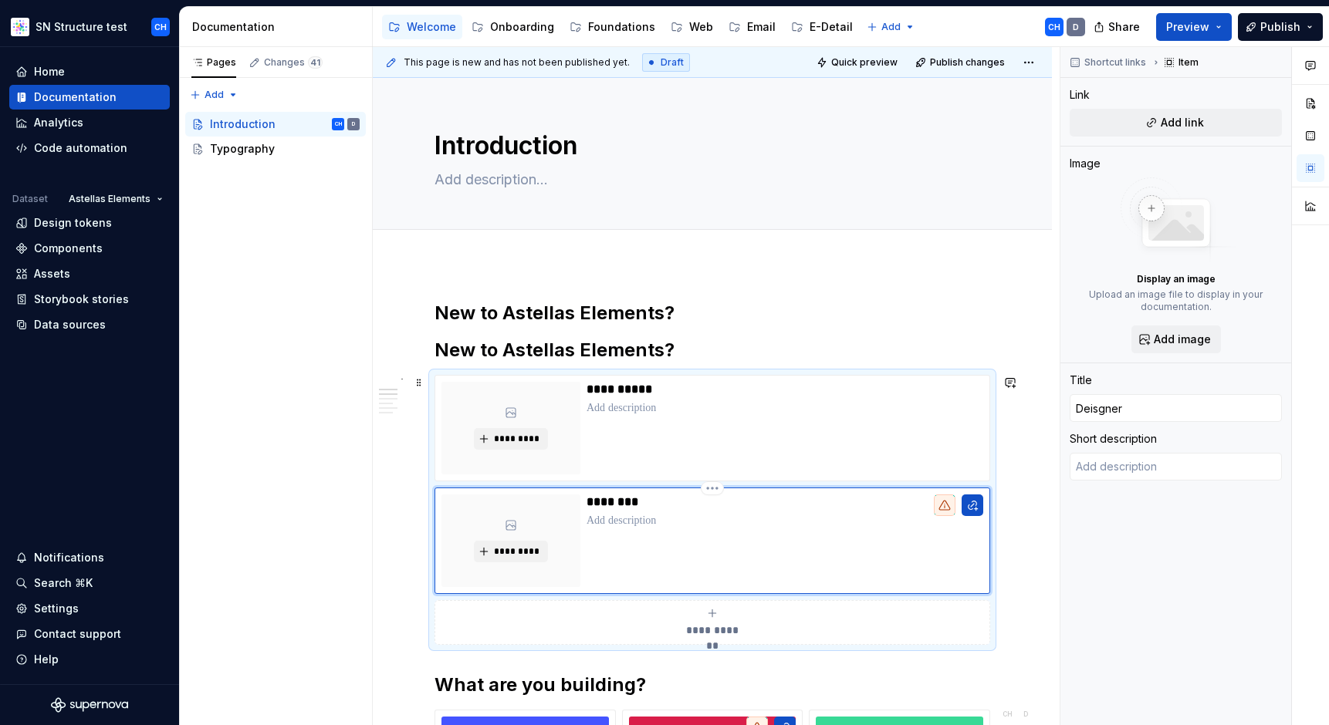
type input "Deisgner"
click at [667, 613] on div "**********" at bounding box center [712, 622] width 542 height 31
type textarea "*"
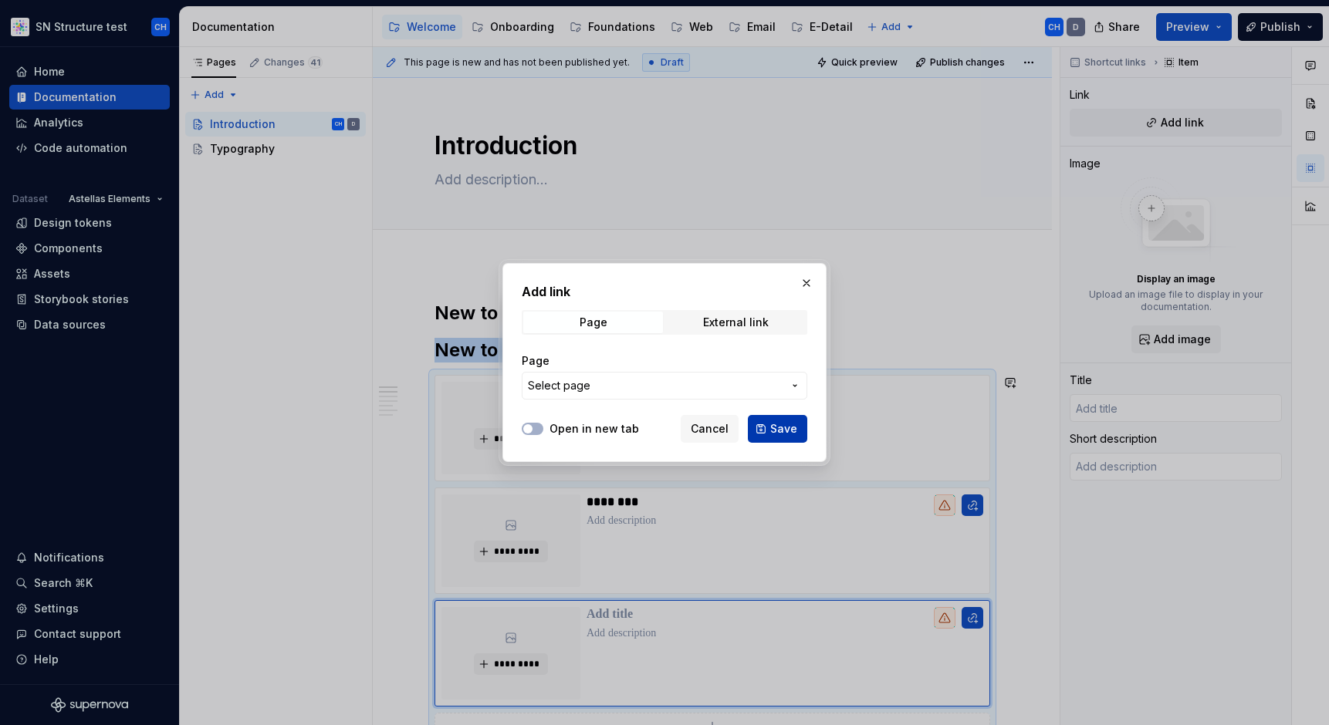
click at [772, 430] on span "Save" at bounding box center [783, 428] width 27 height 15
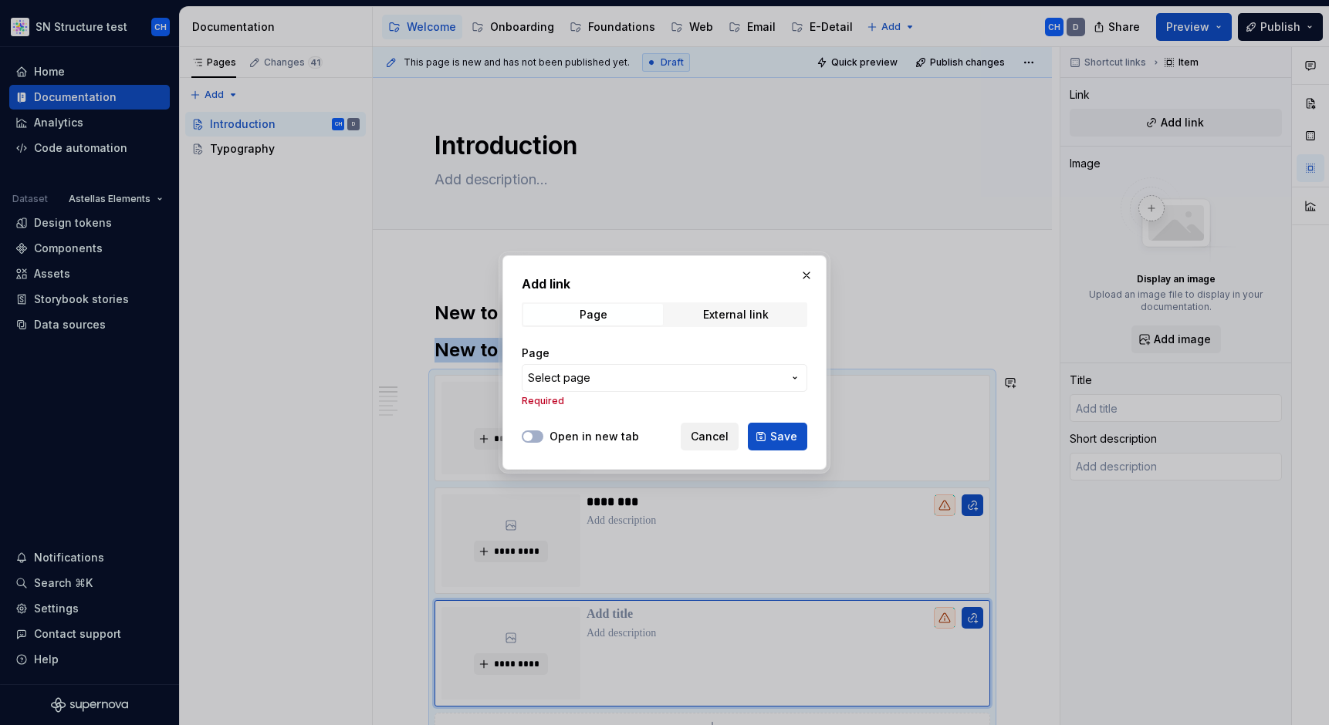
click at [716, 444] on button "Cancel" at bounding box center [710, 437] width 58 height 28
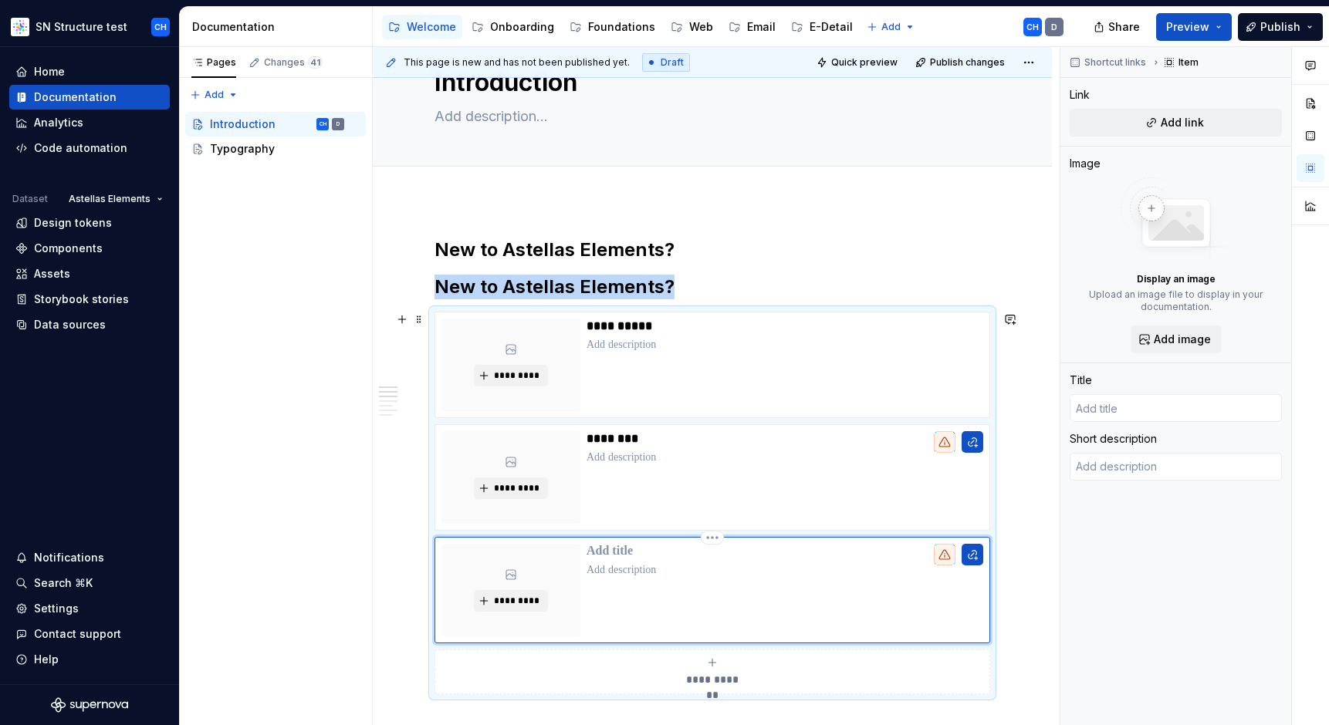
click at [658, 557] on p at bounding box center [784, 551] width 397 height 15
type textarea "*"
type input "D"
type textarea "*"
type input "De"
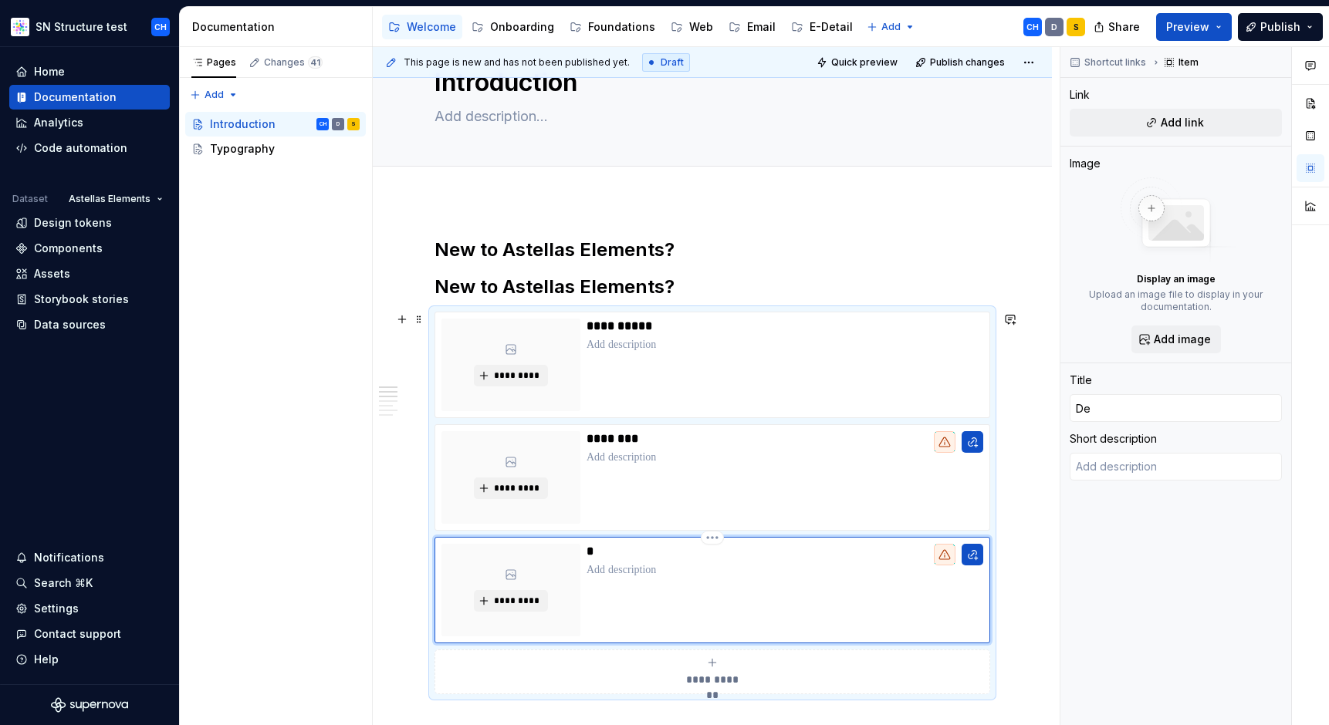
type textarea "*"
type input "Dev"
type textarea "*"
type input "Deve"
type textarea "*"
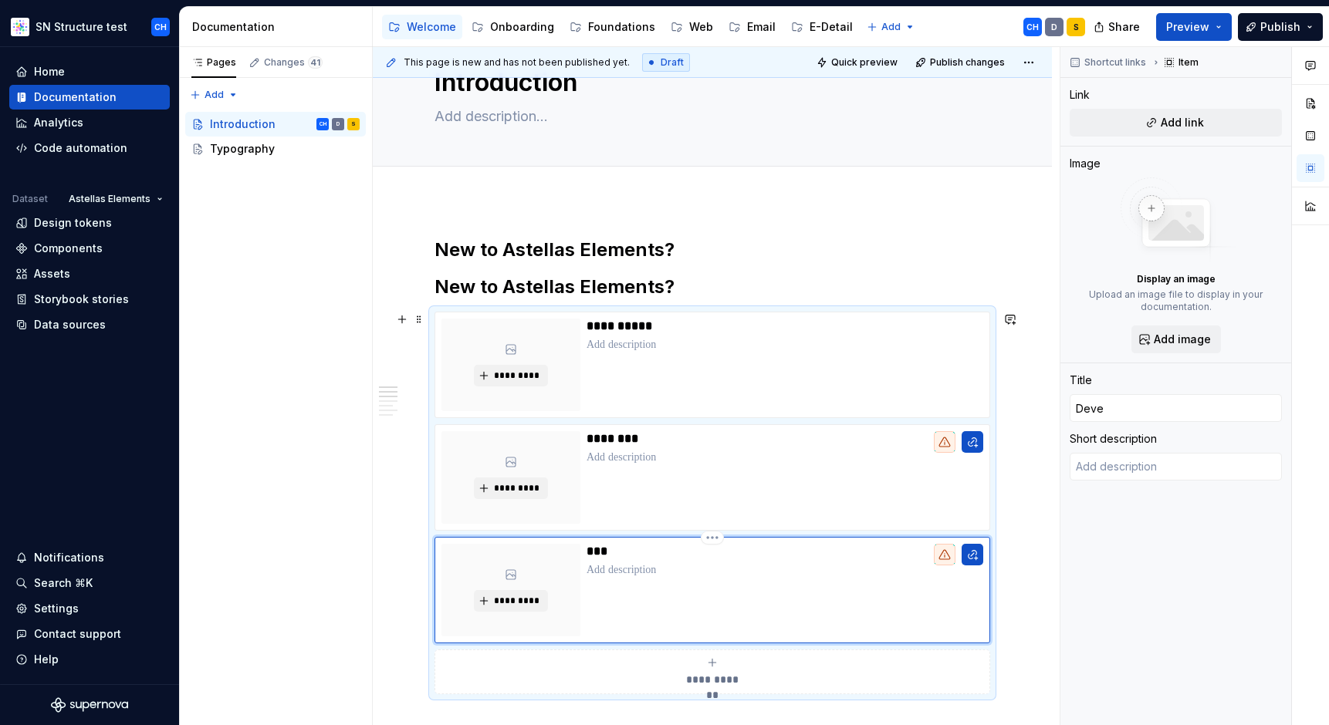
type input "Devel"
type textarea "*"
type input "Develo"
type textarea "*"
type input "Develoe"
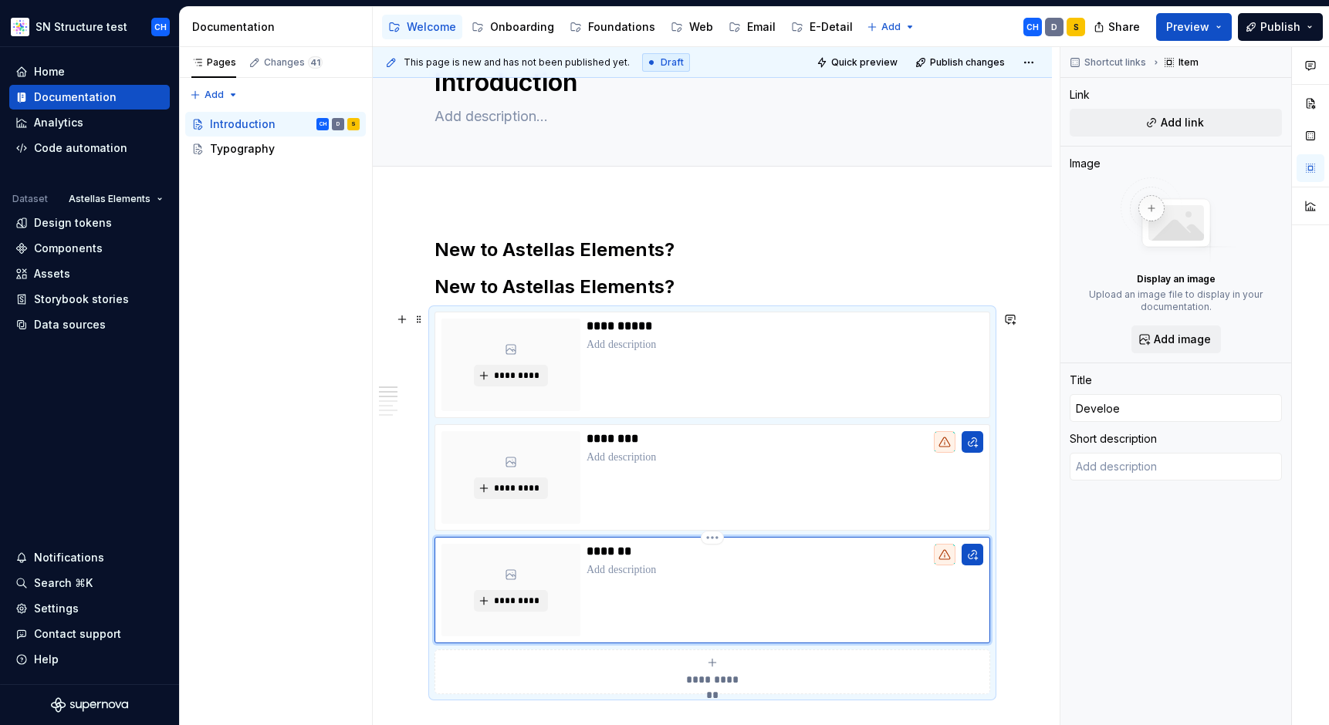
type textarea "*"
type input "Develoep"
type textarea "*"
type input "Develoepr"
type textarea "*"
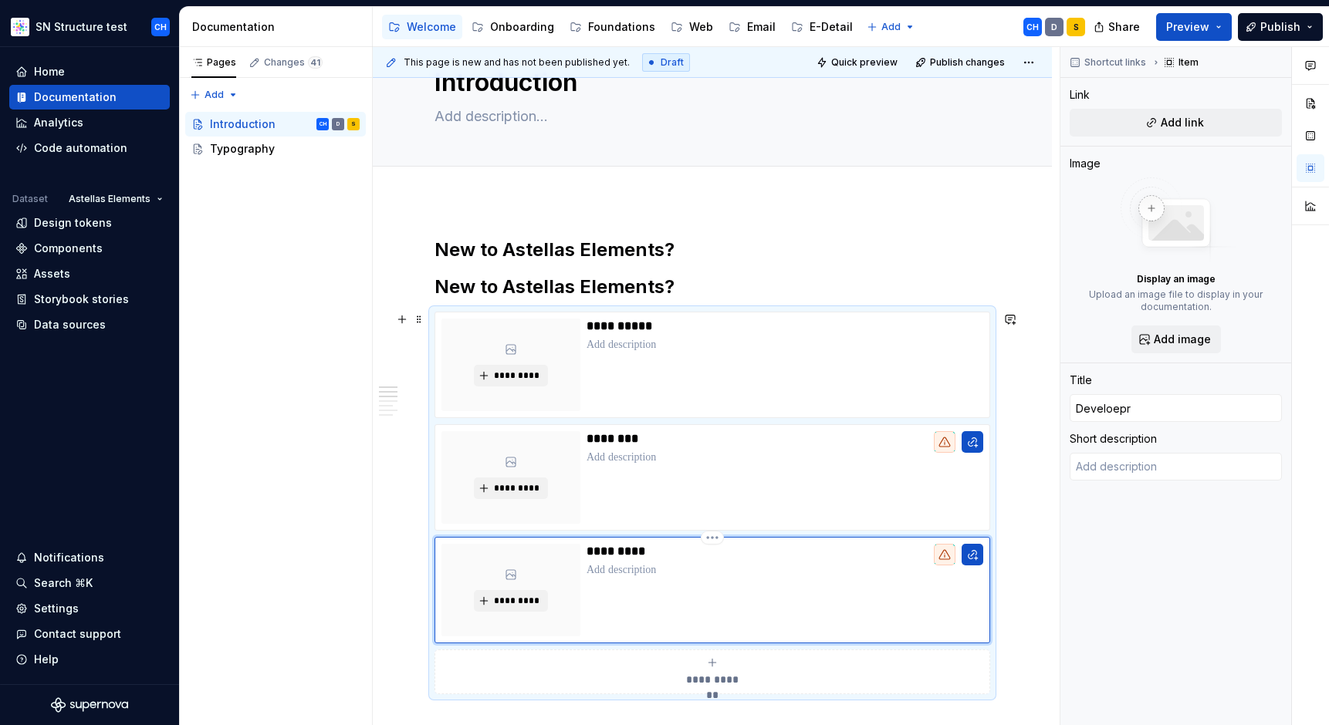
type input "Develoepr"
type textarea "*"
type input "Develoepr"
type textarea "*"
type input "Develoep"
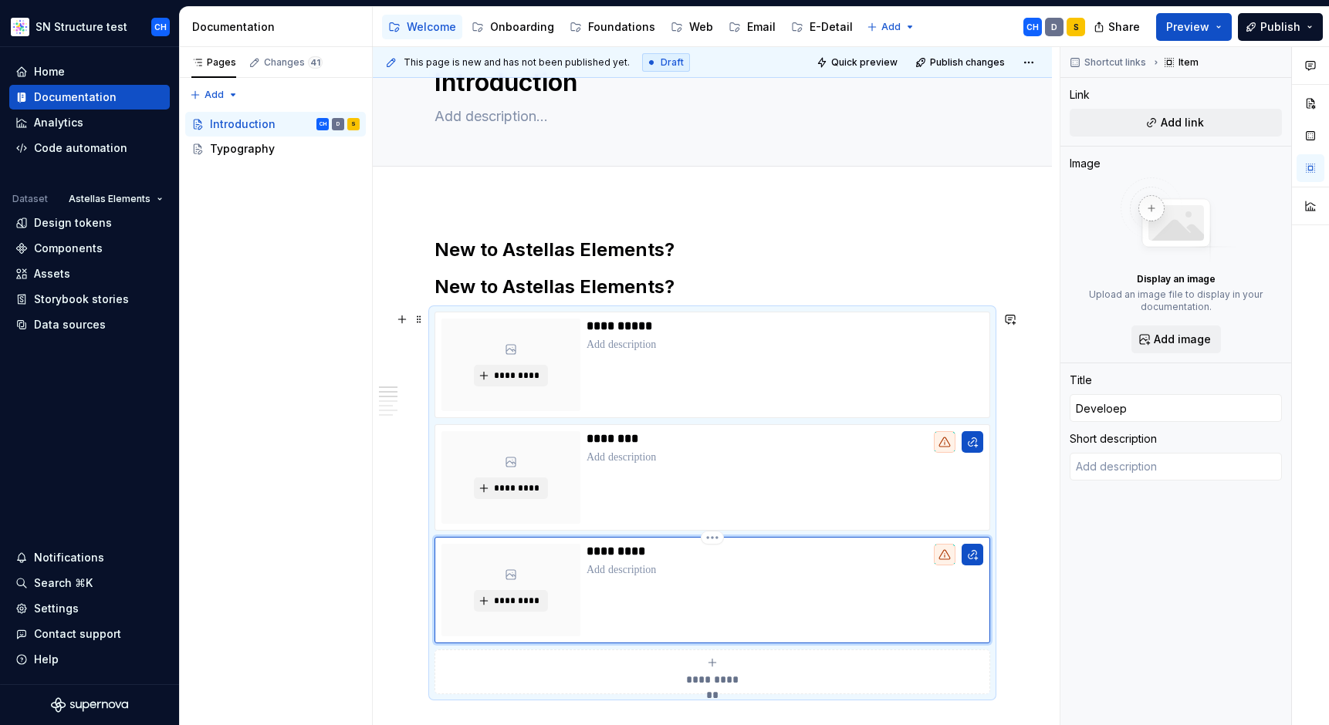
type textarea "*"
type input "Develoe"
type textarea "*"
type input "Develo"
type textarea "*"
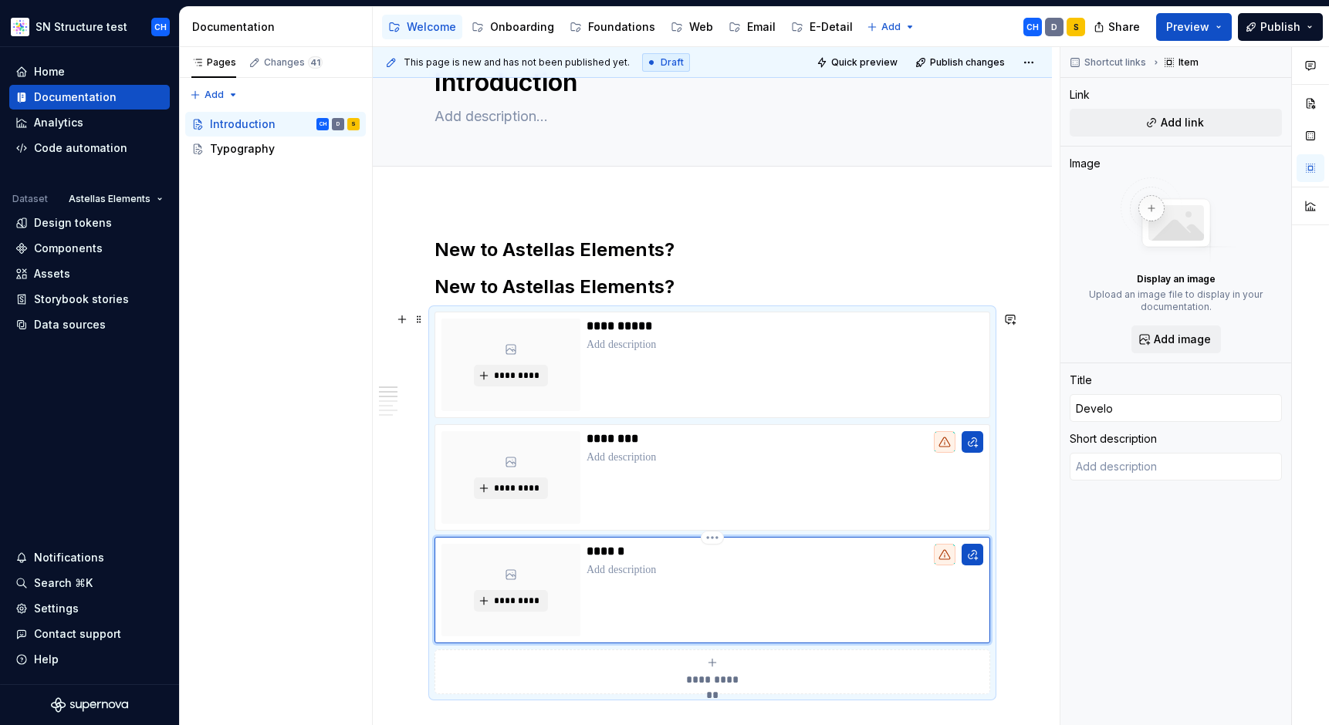
type input "Devel"
type textarea "*"
type input "Develo"
type textarea "*"
type input "Develop"
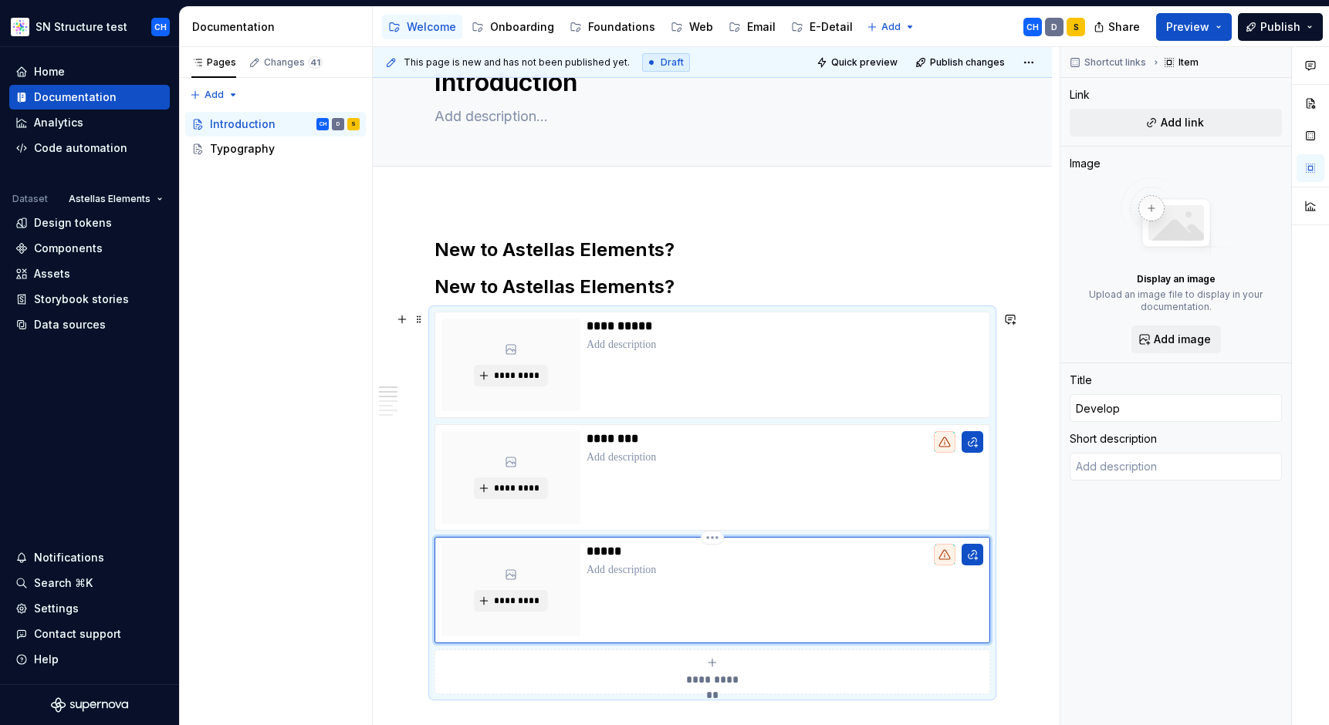
type textarea "*"
type input "Develope"
type textarea "*"
type input "Developer"
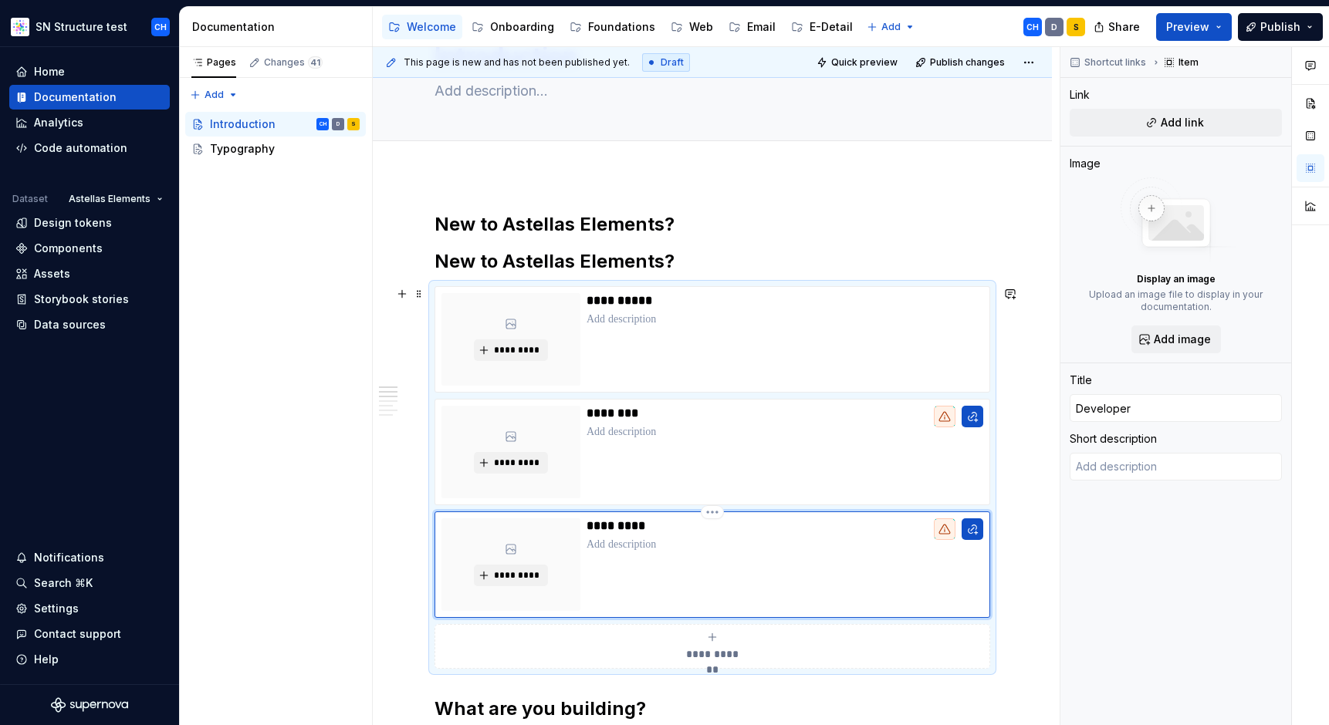
scroll to position [89, 0]
click at [714, 636] on icon "submit" at bounding box center [712, 636] width 12 height 12
type textarea "*"
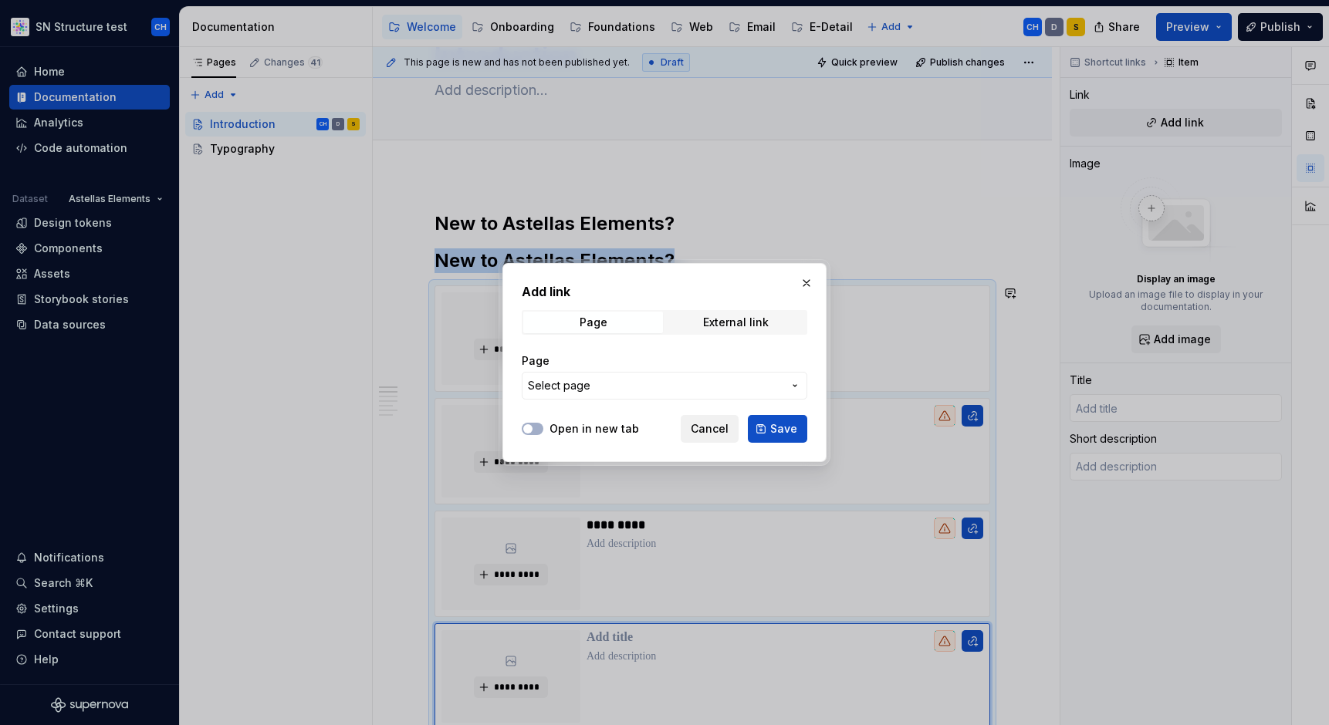
click at [702, 436] on span "Cancel" at bounding box center [710, 428] width 38 height 15
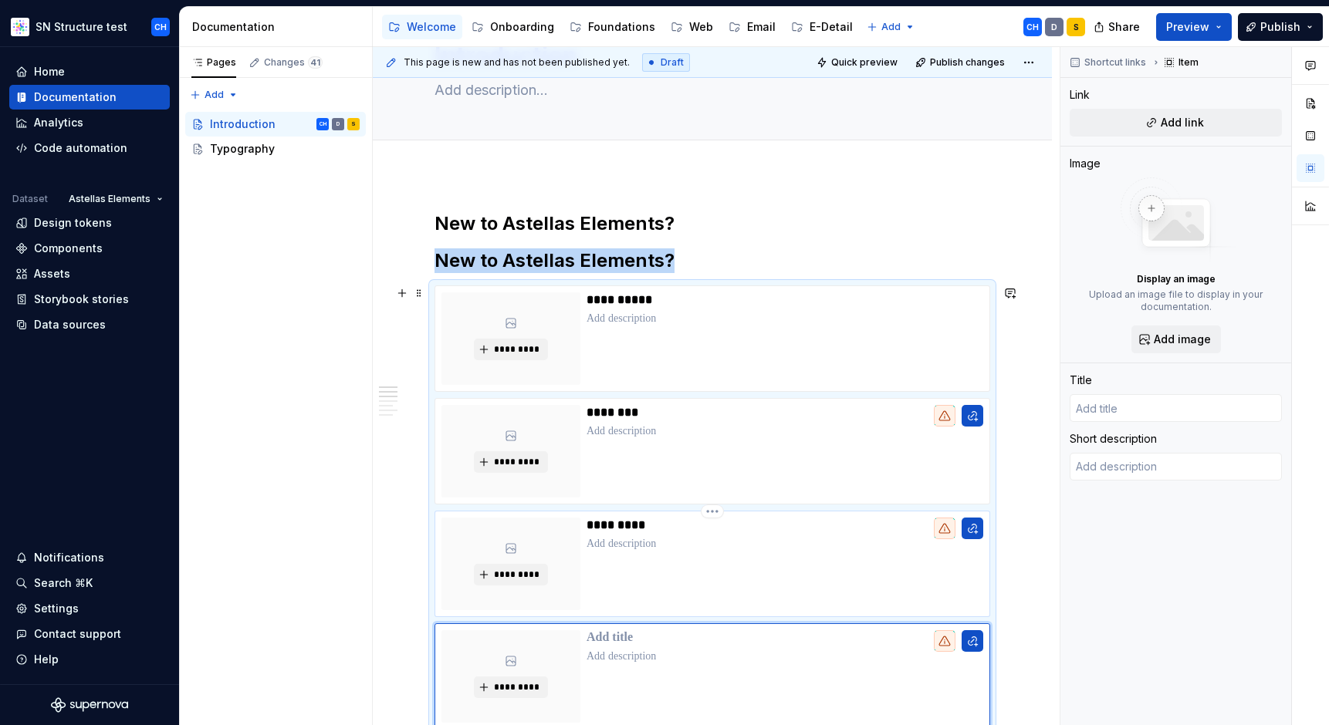
scroll to position [176, 0]
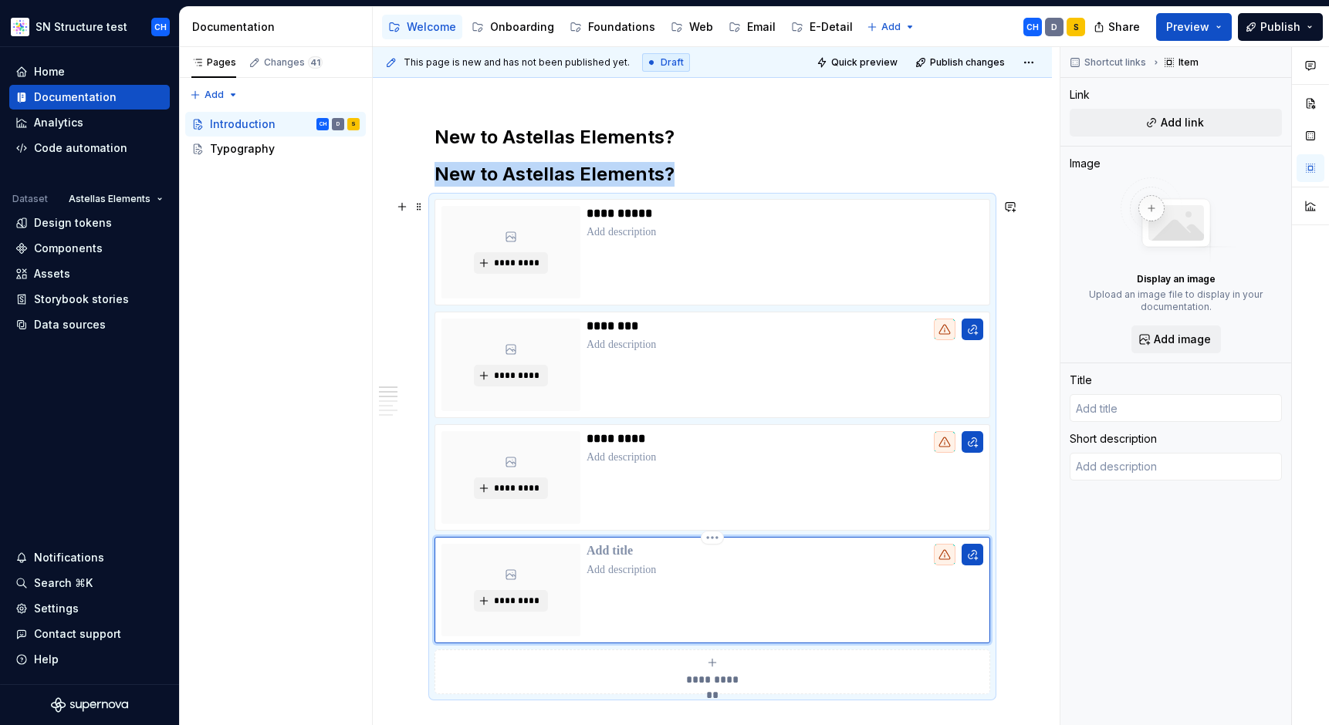
click at [634, 554] on p at bounding box center [784, 551] width 397 height 15
type textarea "*"
type input "B"
type textarea "*"
type input "Br"
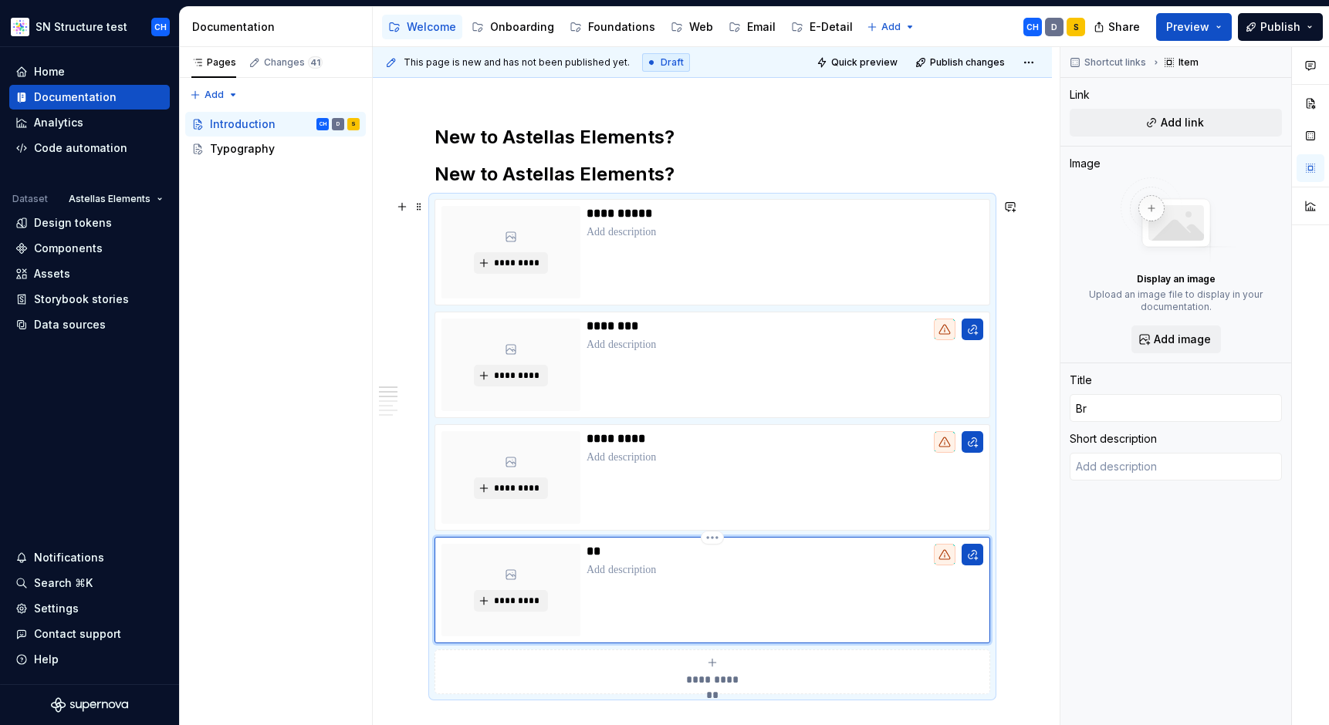
type textarea "*"
type input "Bra"
type textarea "*"
type input "Bran"
type textarea "*"
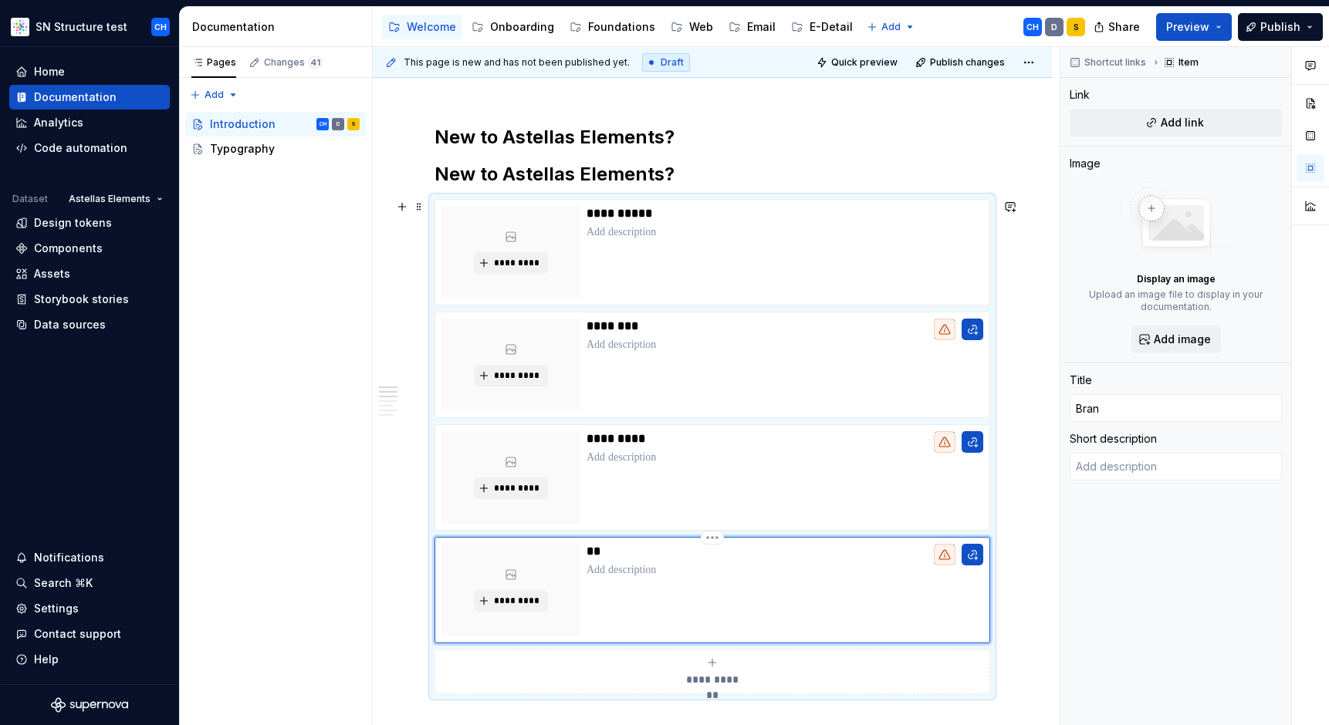
type input "Brand"
type textarea "*"
type input "Brand"
type textarea "*"
type input "Brand m"
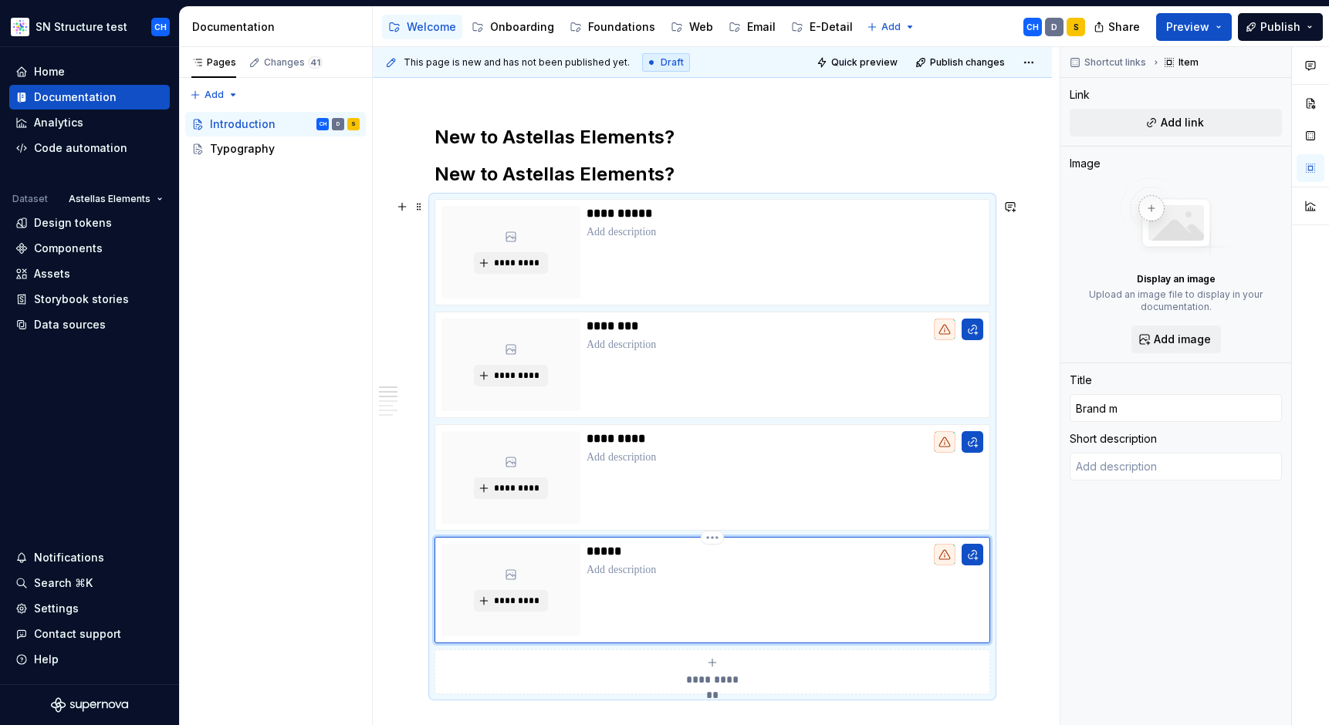
type textarea "*"
type input "Brand ma"
type textarea "*"
type input "Brand man"
type textarea "*"
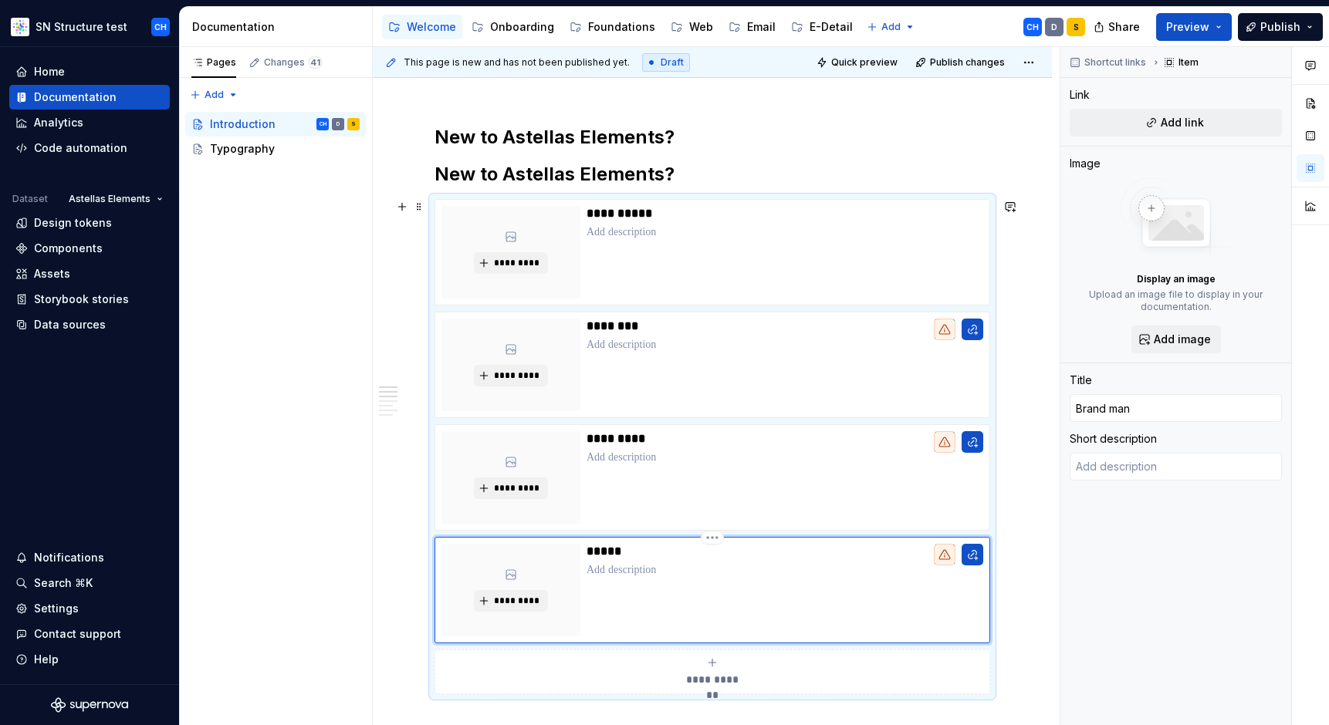
type input "Brand mana"
type textarea "*"
type input "Brand manag"
type textarea "*"
type input "Brand manage"
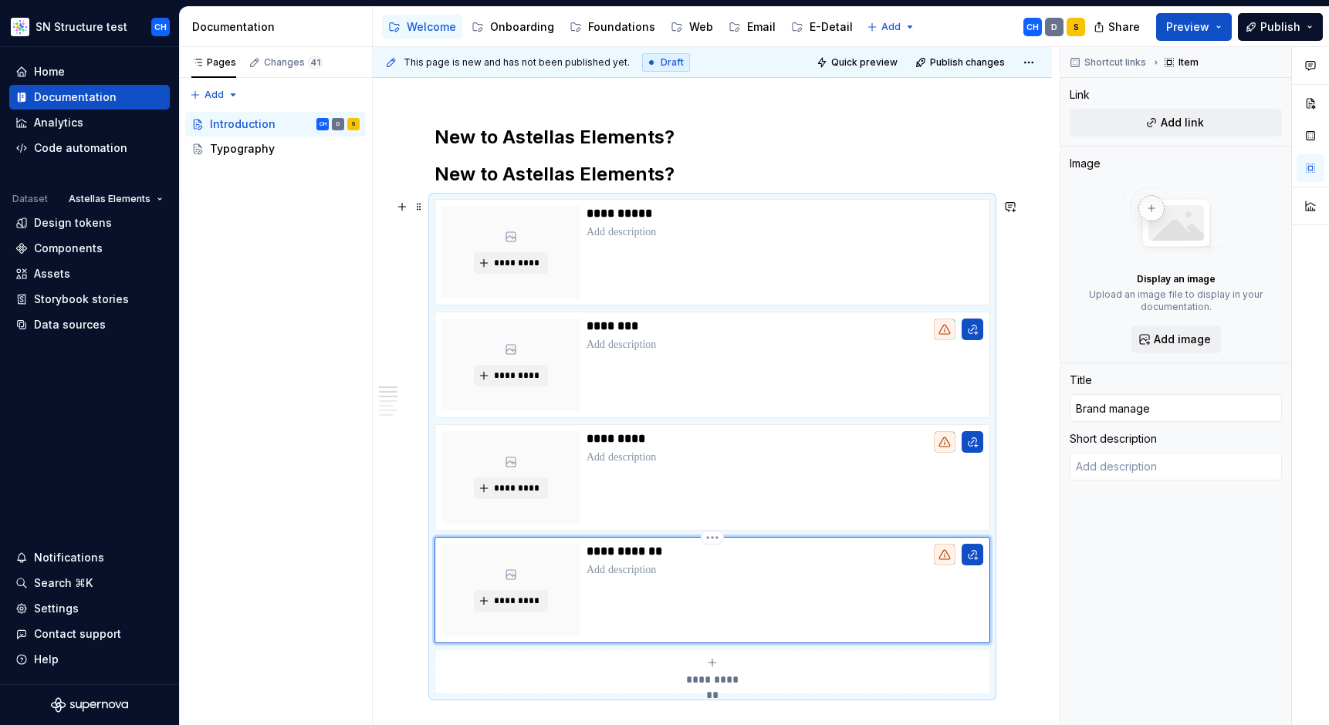
type textarea "*"
type input "Brand manager"
click at [306, 462] on div "Pages Changes 41 Add Accessibility guide for tree Page tree. Navigate the tree …" at bounding box center [275, 386] width 193 height 679
click at [323, 464] on div "Pages Changes 41 Add Accessibility guide for tree Page tree. Navigate the tree …" at bounding box center [275, 386] width 193 height 679
click at [313, 377] on div "Pages Changes 41 Add Accessibility guide for tree Page tree. Navigate the tree …" at bounding box center [275, 386] width 193 height 679
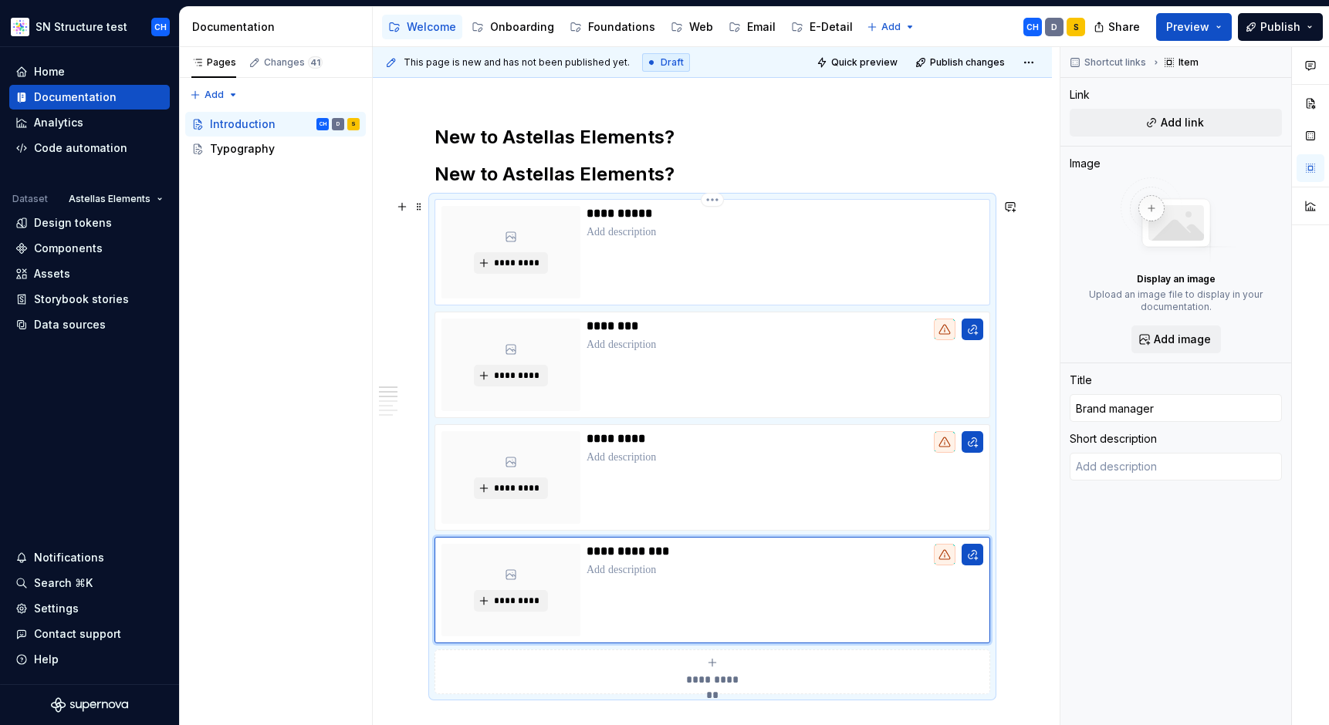
click at [608, 210] on p "**********" at bounding box center [784, 213] width 396 height 15
type textarea "*"
type input "Onboarding"
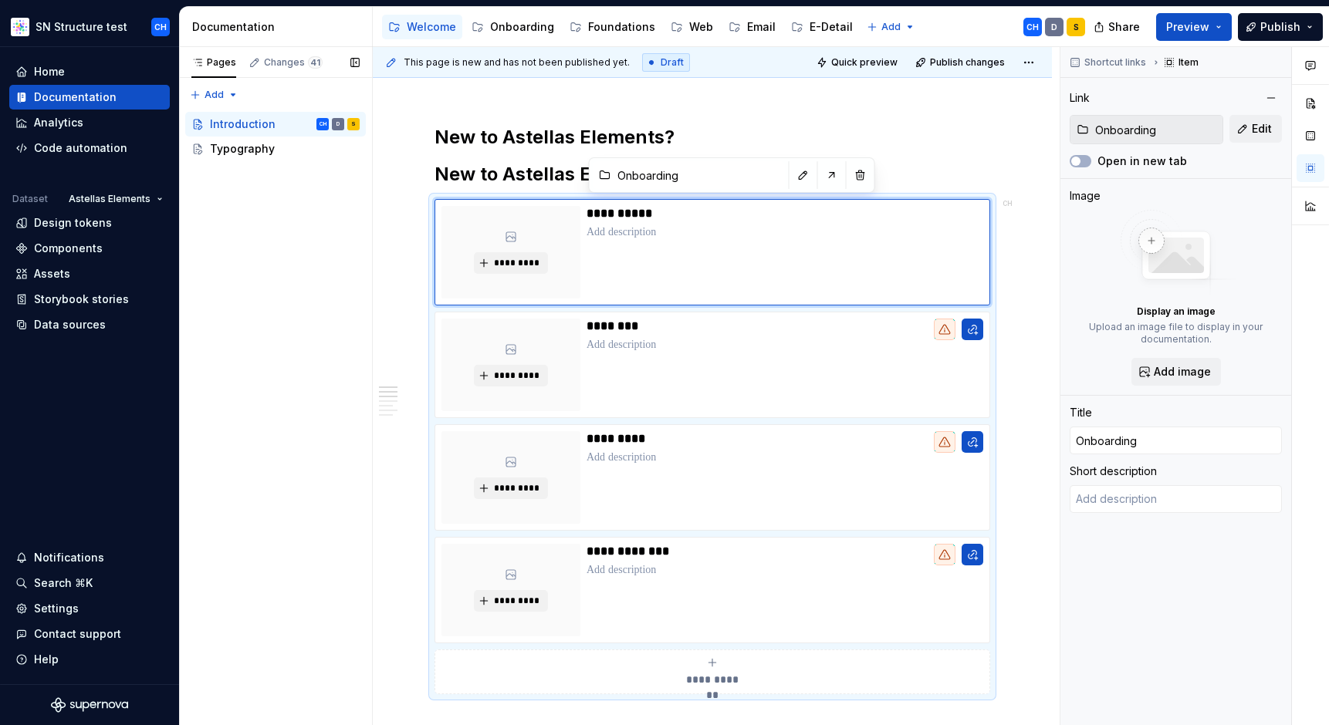
click at [228, 315] on div "Pages Changes 41 Add Accessibility guide for tree Page tree. Navigate the tree …" at bounding box center [275, 386] width 193 height 679
click at [594, 221] on p "**********" at bounding box center [784, 213] width 396 height 15
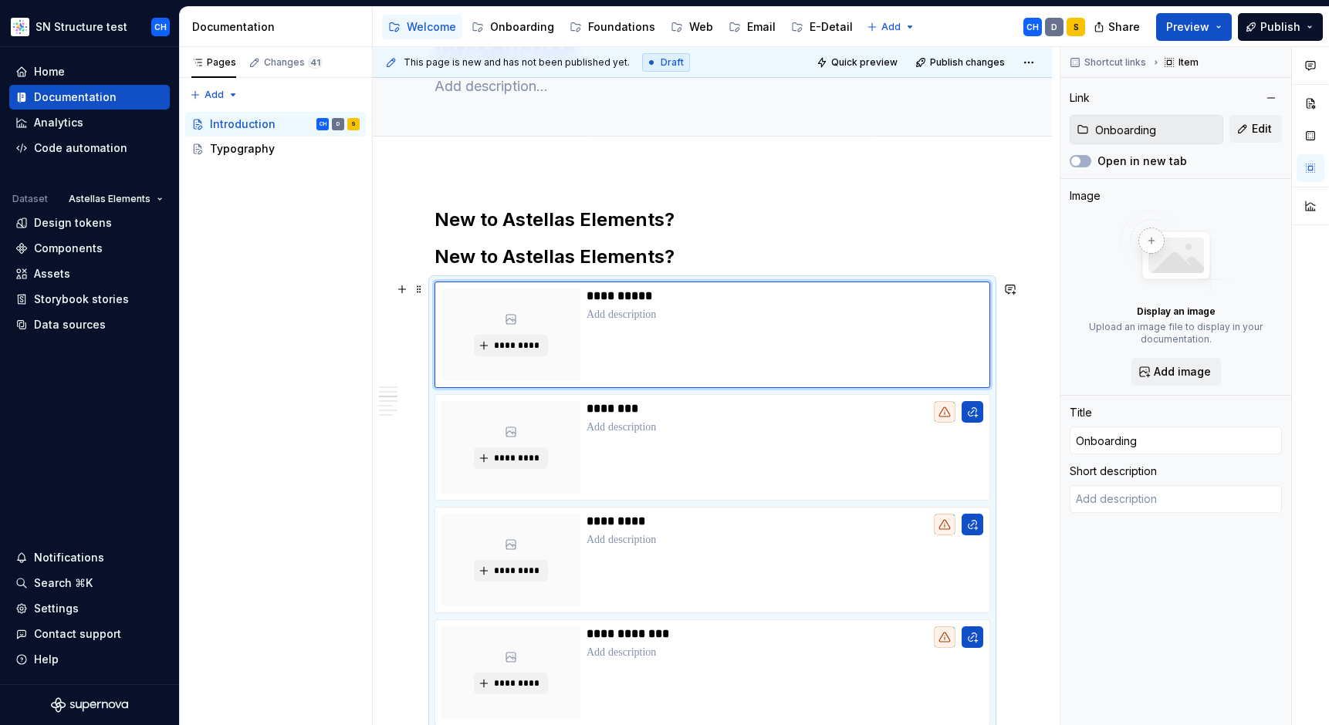
scroll to position [0, 0]
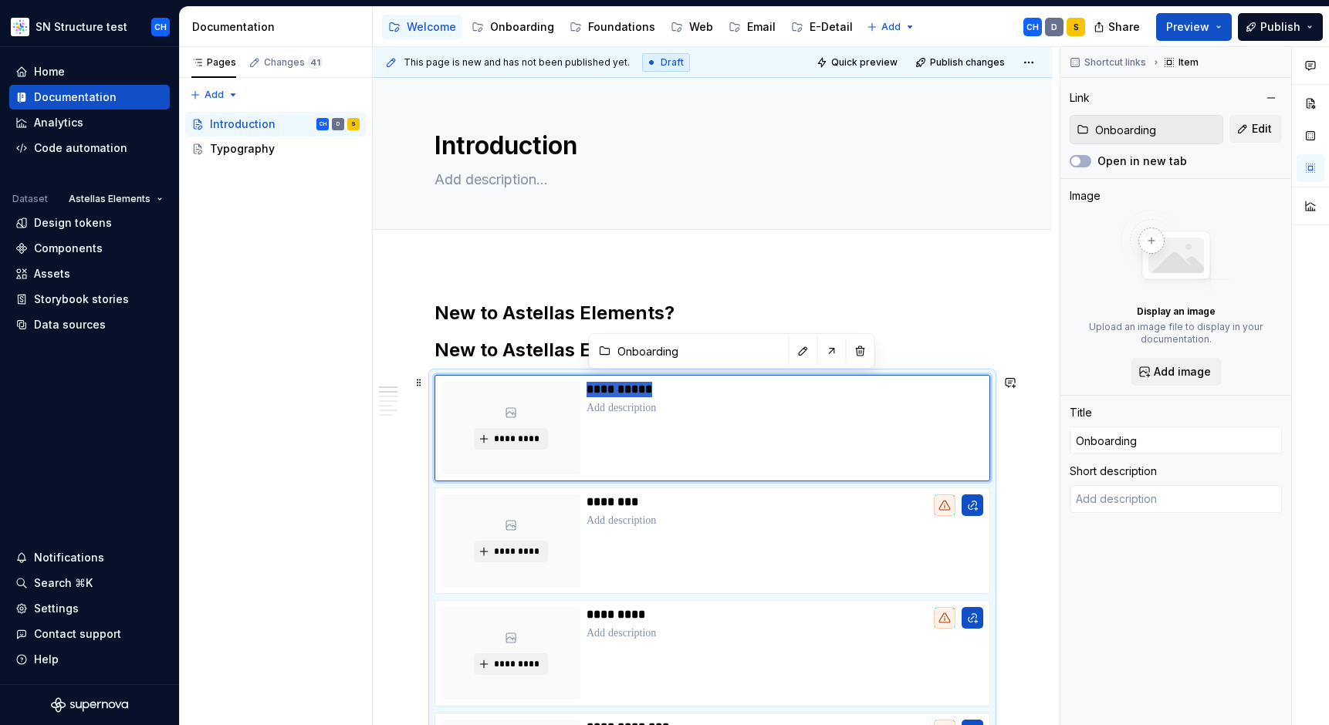
click at [510, 316] on h2 "New to Astellas Elements?" at bounding box center [712, 313] width 556 height 25
click at [495, 312] on h2 "New to Astellas Elements?" at bounding box center [712, 313] width 556 height 25
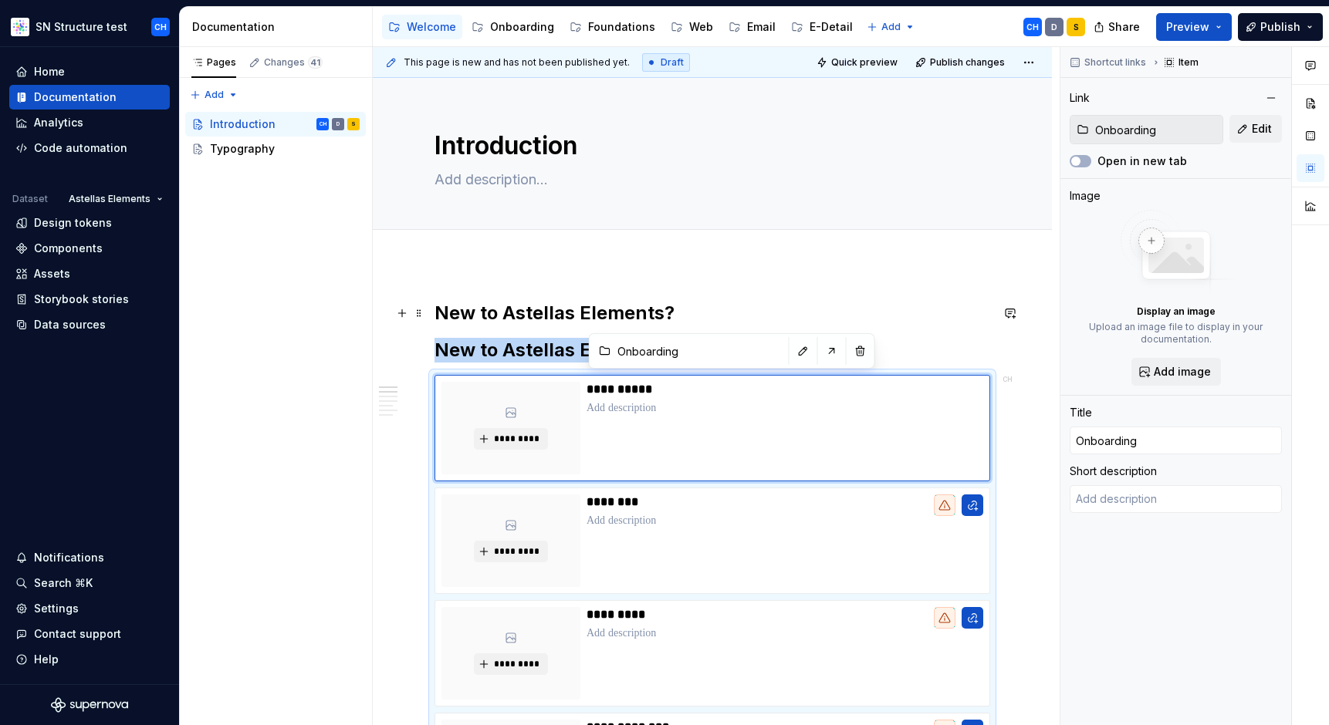
click at [501, 311] on h2 "New to Astellas Elements?" at bounding box center [712, 313] width 556 height 25
click at [500, 314] on h2 "New to Astellas Elements?" at bounding box center [712, 313] width 556 height 25
click at [513, 312] on h2 "New to Astellas Elements?" at bounding box center [712, 313] width 556 height 25
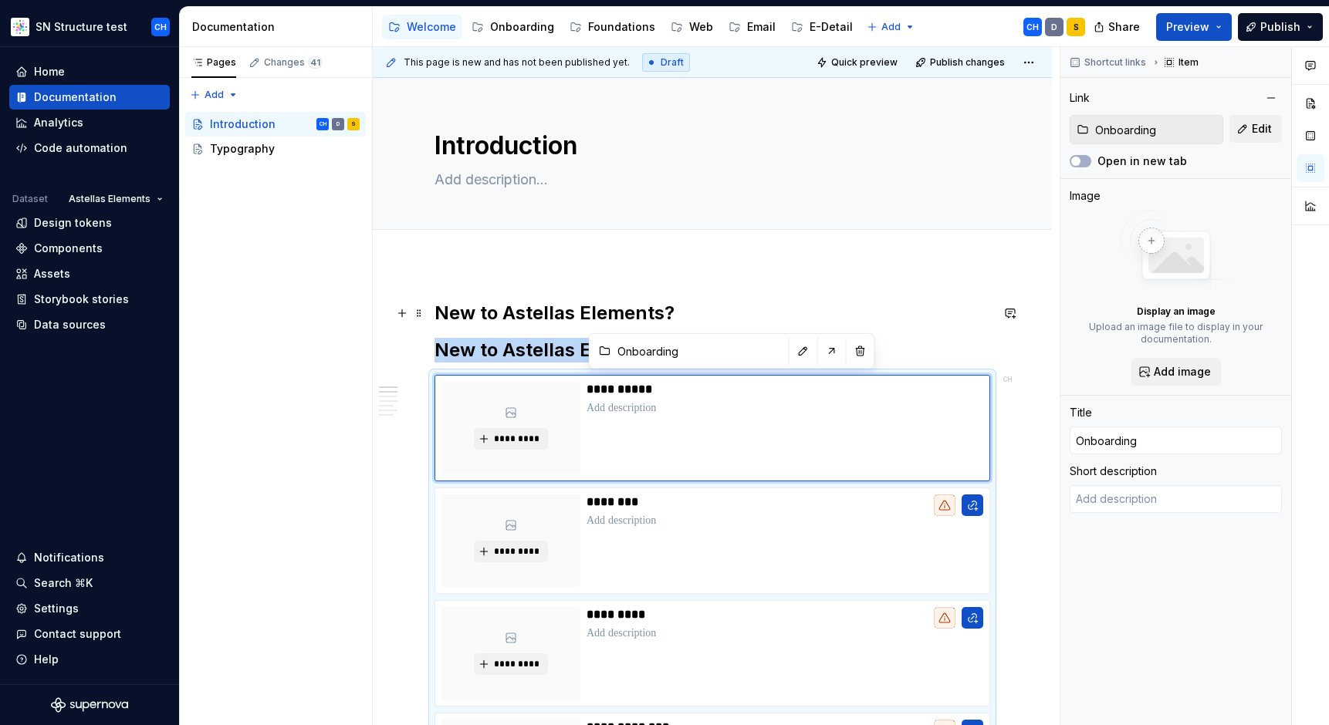
click at [513, 312] on h2 "New to Astellas Elements?" at bounding box center [712, 313] width 556 height 25
click at [509, 346] on h2 "New to Astellas Elements?" at bounding box center [712, 350] width 556 height 25
click at [509, 252] on div "Add tab" at bounding box center [712, 247] width 556 height 22
type textarea "*"
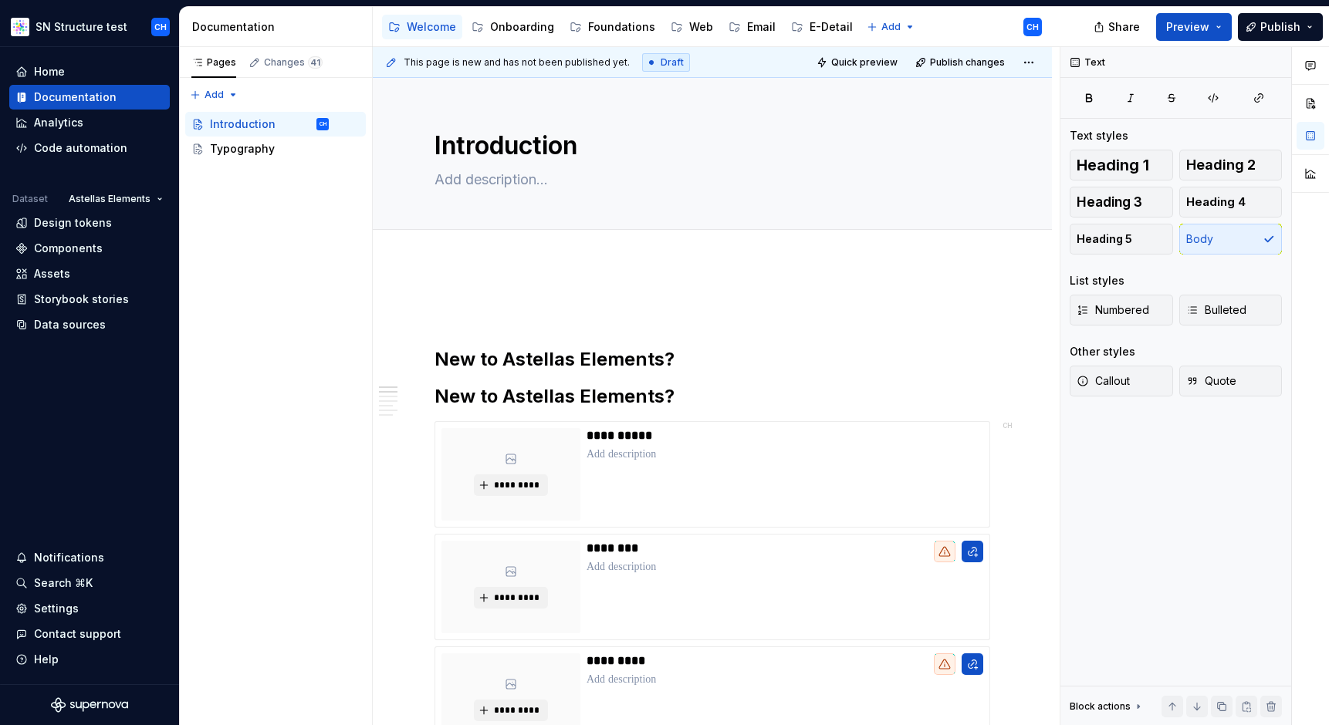
click at [492, 359] on h2 "New to Astellas Elements?" at bounding box center [712, 359] width 556 height 25
click at [451, 309] on p at bounding box center [712, 310] width 556 height 19
click at [506, 366] on h2 "New to Astellas Elements?" at bounding box center [712, 359] width 556 height 25
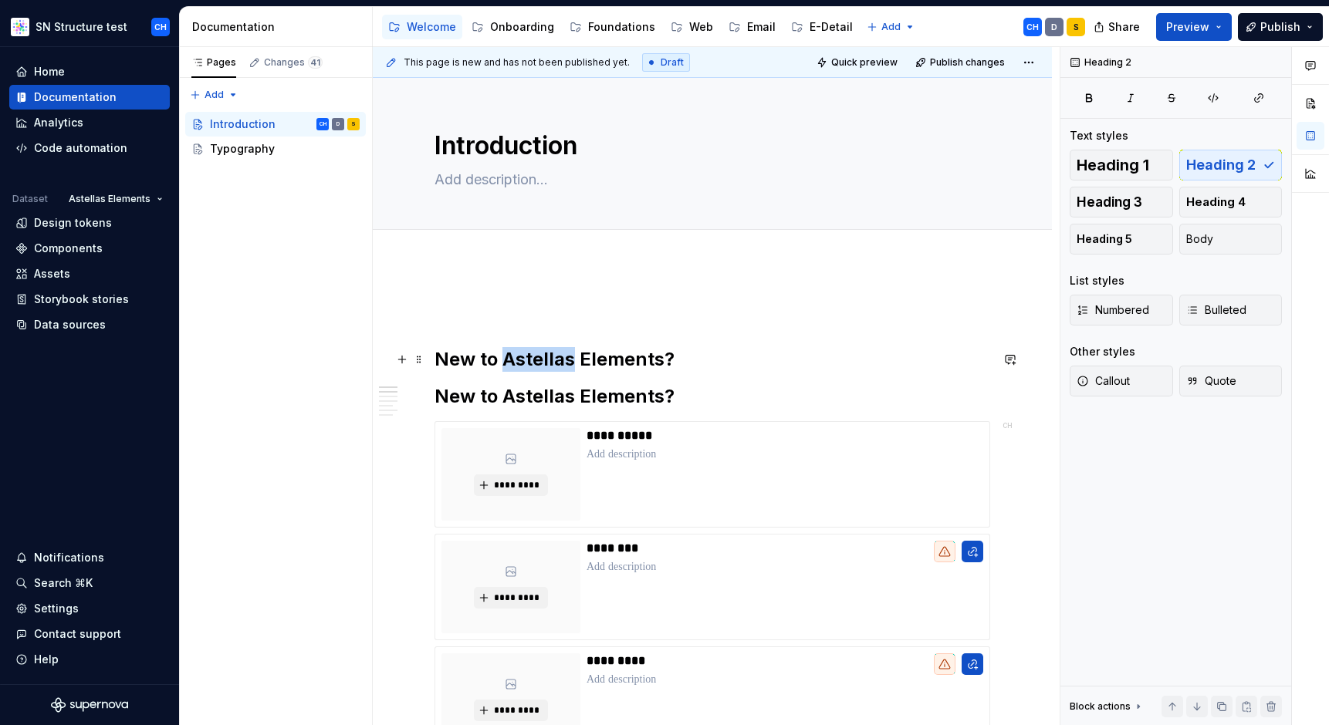
click at [506, 366] on h2 "New to Astellas Elements?" at bounding box center [712, 359] width 556 height 25
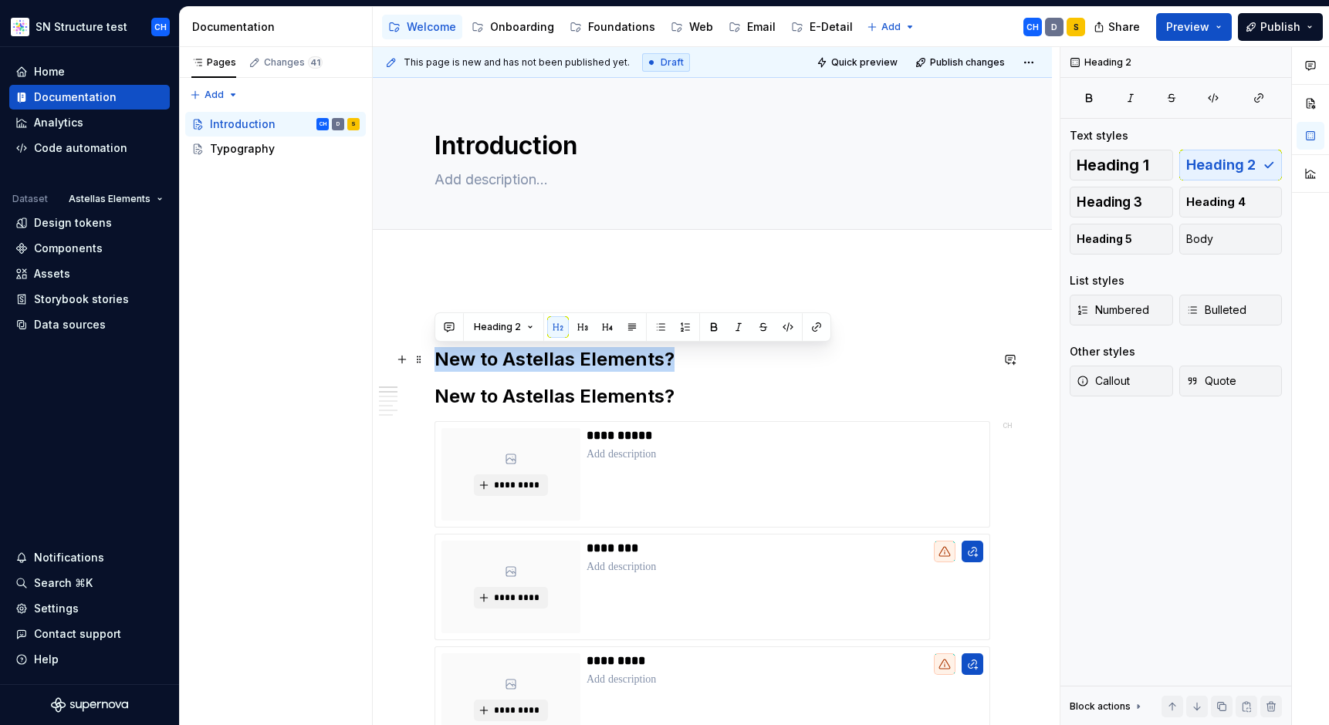
click at [506, 366] on h2 "New to Astellas Elements?" at bounding box center [712, 359] width 556 height 25
click at [491, 360] on h2 "New to Astellas Elements?" at bounding box center [712, 359] width 556 height 25
drag, startPoint x: 498, startPoint y: 360, endPoint x: 404, endPoint y: 354, distance: 93.6
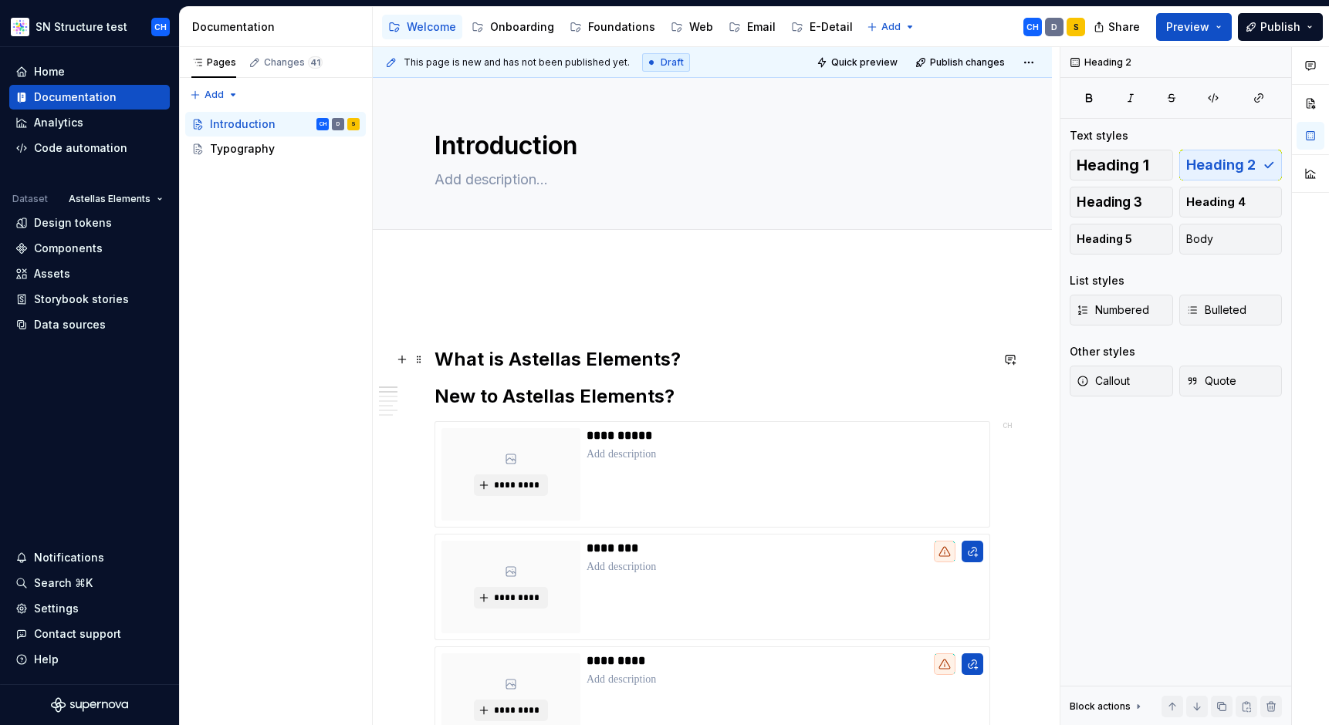
click at [724, 365] on h2 "What is Astellas Elements?" at bounding box center [712, 359] width 556 height 25
click at [731, 355] on h2 "What is Astellas Elements?" at bounding box center [712, 359] width 556 height 25
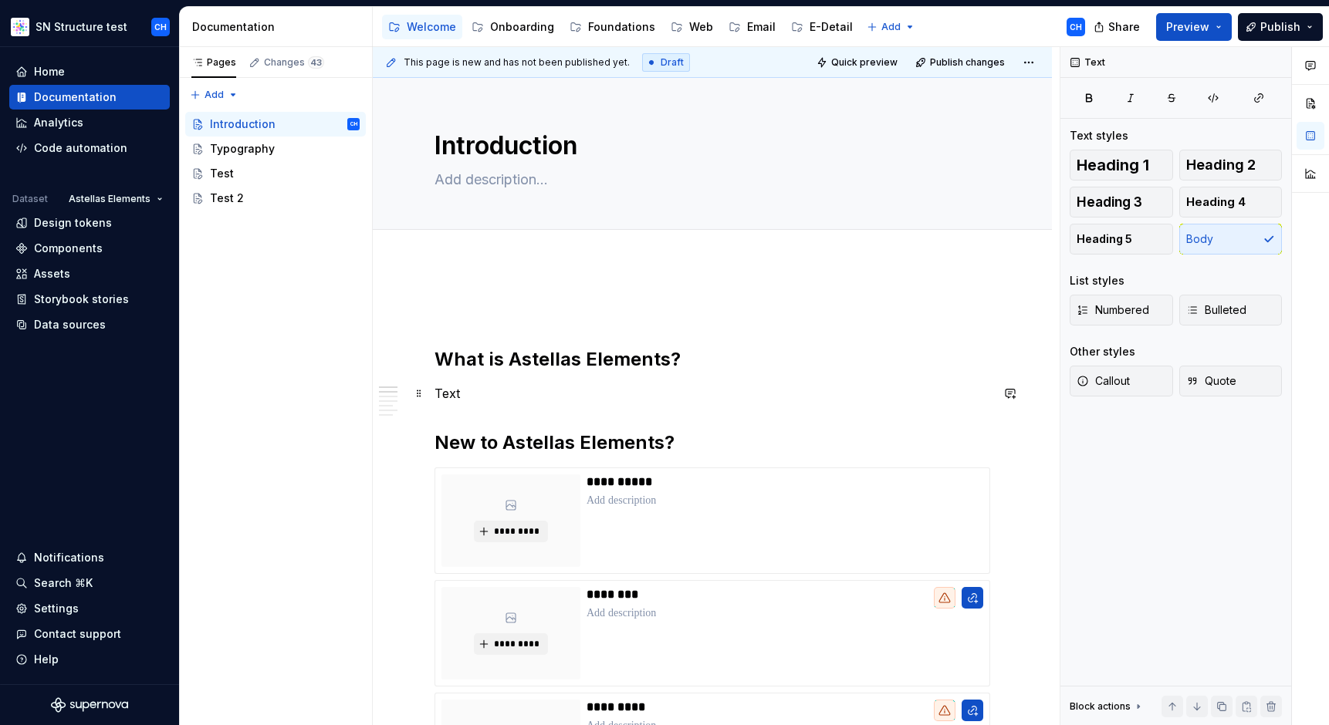
click at [505, 391] on p "Text" at bounding box center [712, 393] width 556 height 19
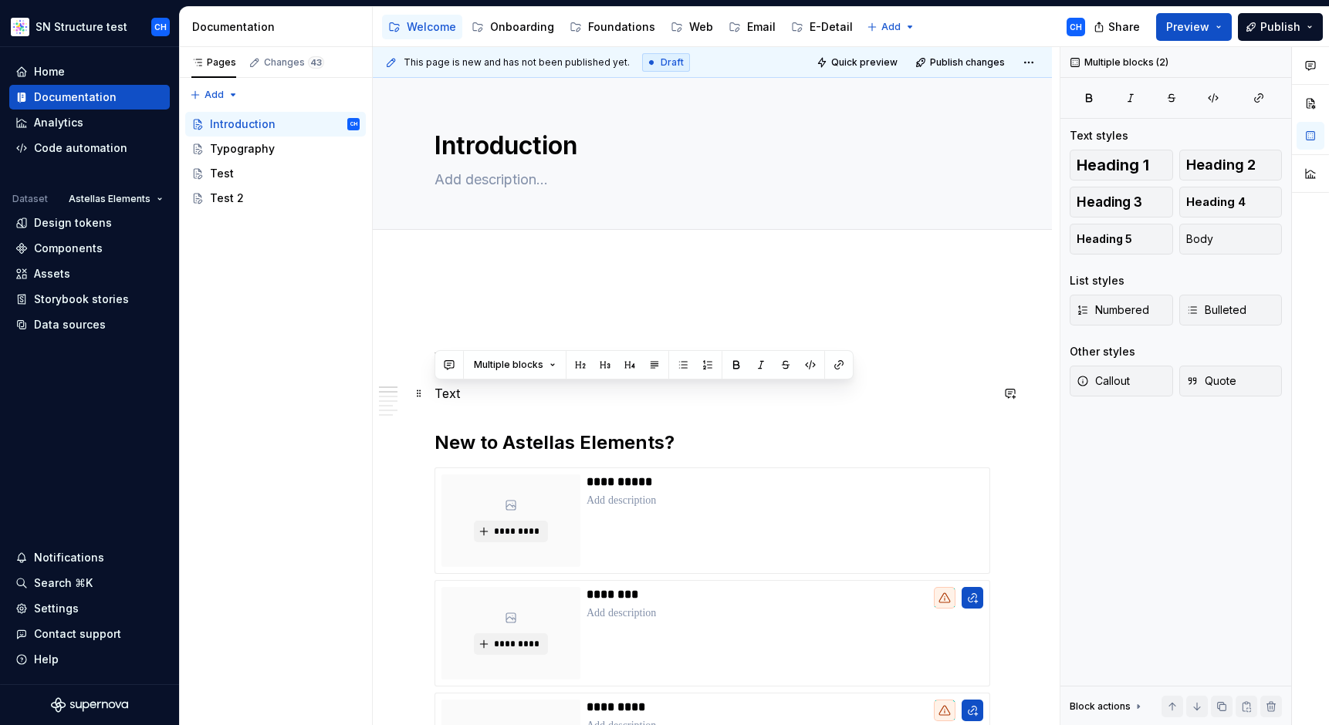
click at [505, 391] on p "Text" at bounding box center [712, 393] width 556 height 19
click at [454, 396] on p "Text" at bounding box center [712, 393] width 556 height 19
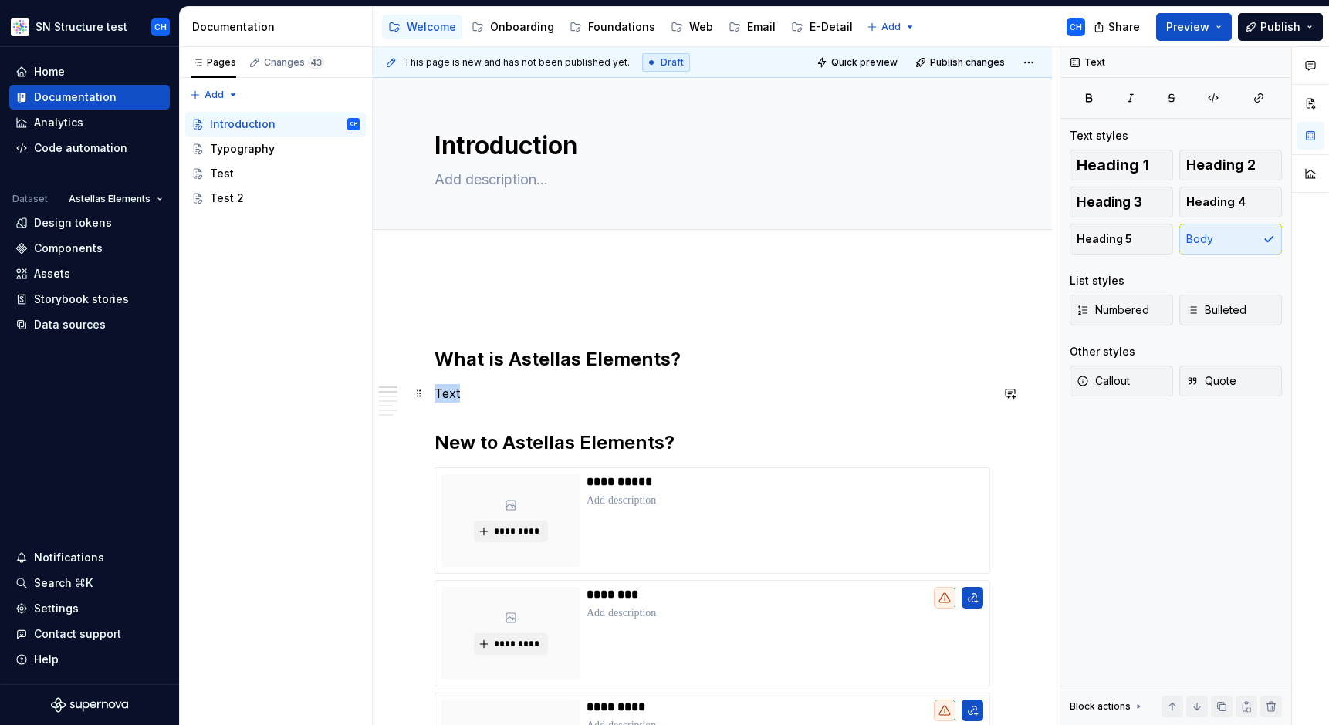
click at [454, 395] on p "Text" at bounding box center [712, 393] width 556 height 19
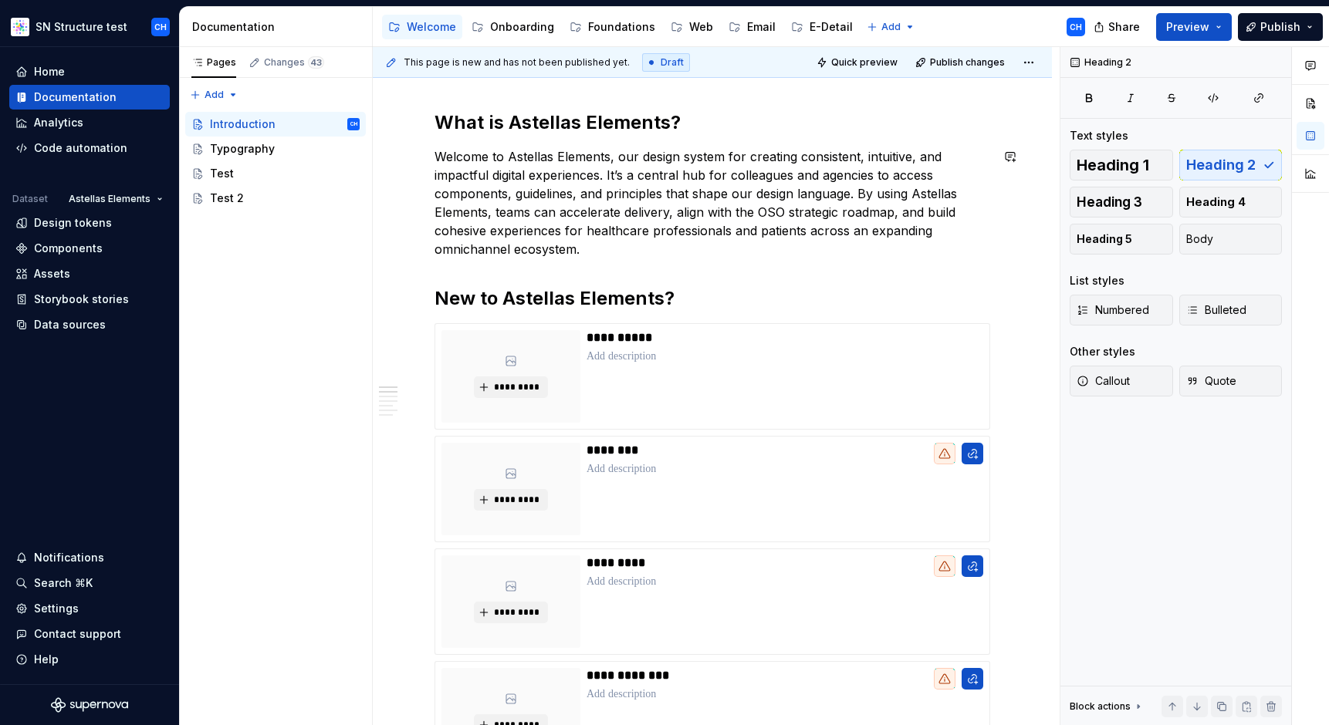
scroll to position [197, 0]
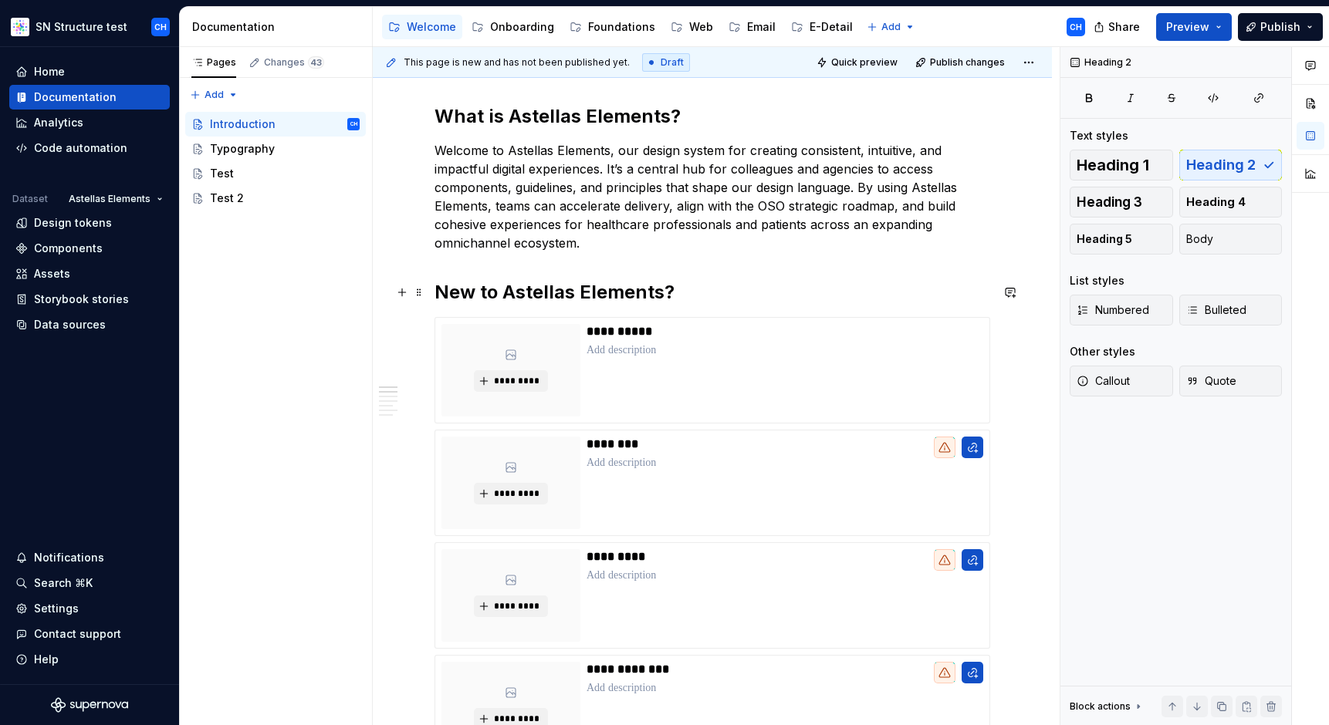
click at [676, 288] on h2 "New to Astellas Elements?" at bounding box center [712, 292] width 556 height 25
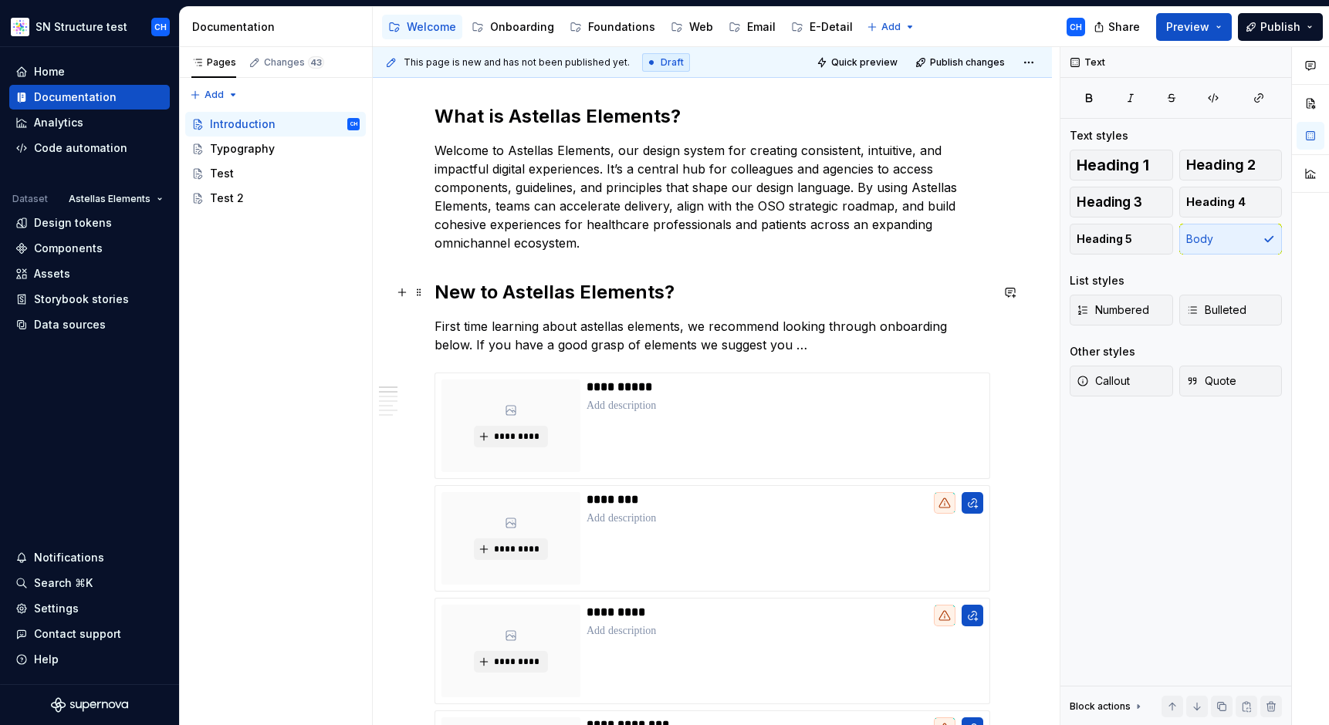
click at [769, 283] on h2 "New to Astellas Elements?" at bounding box center [712, 292] width 556 height 25
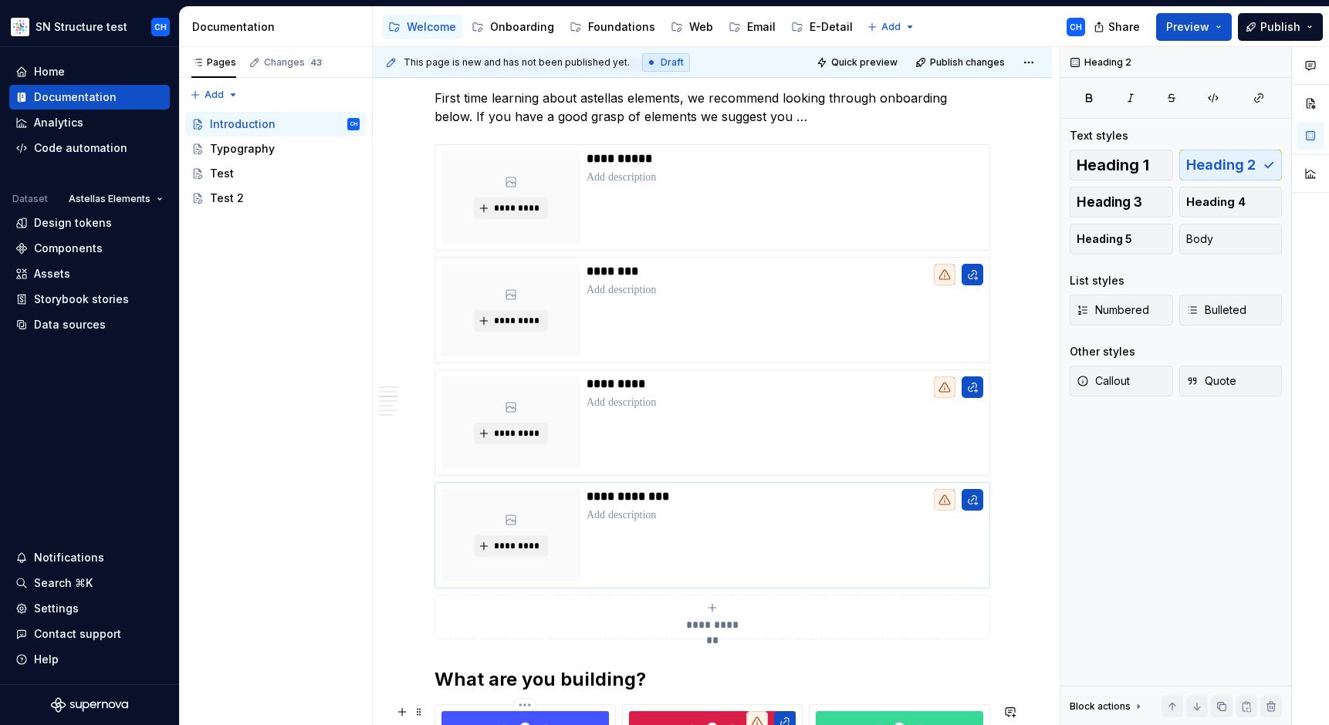
scroll to position [395, 0]
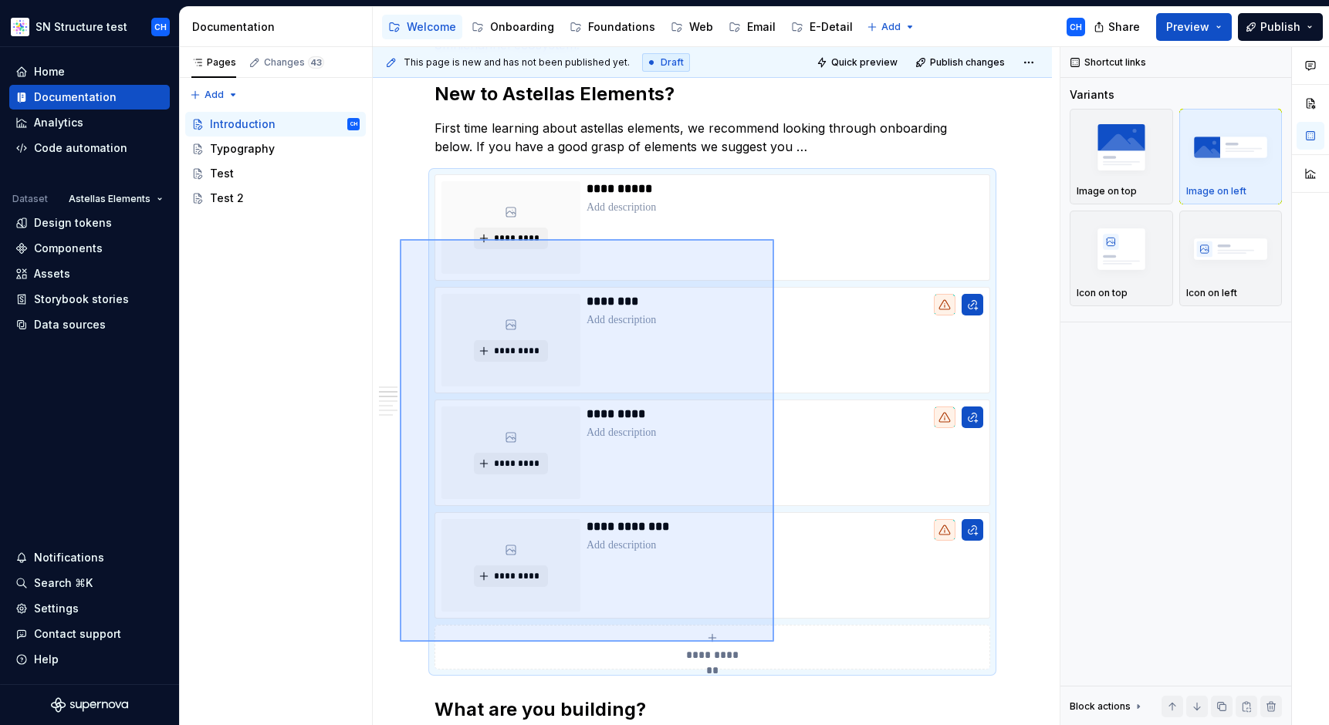
drag, startPoint x: 400, startPoint y: 239, endPoint x: 774, endPoint y: 642, distance: 549.8
click at [774, 642] on div "**********" at bounding box center [716, 386] width 687 height 679
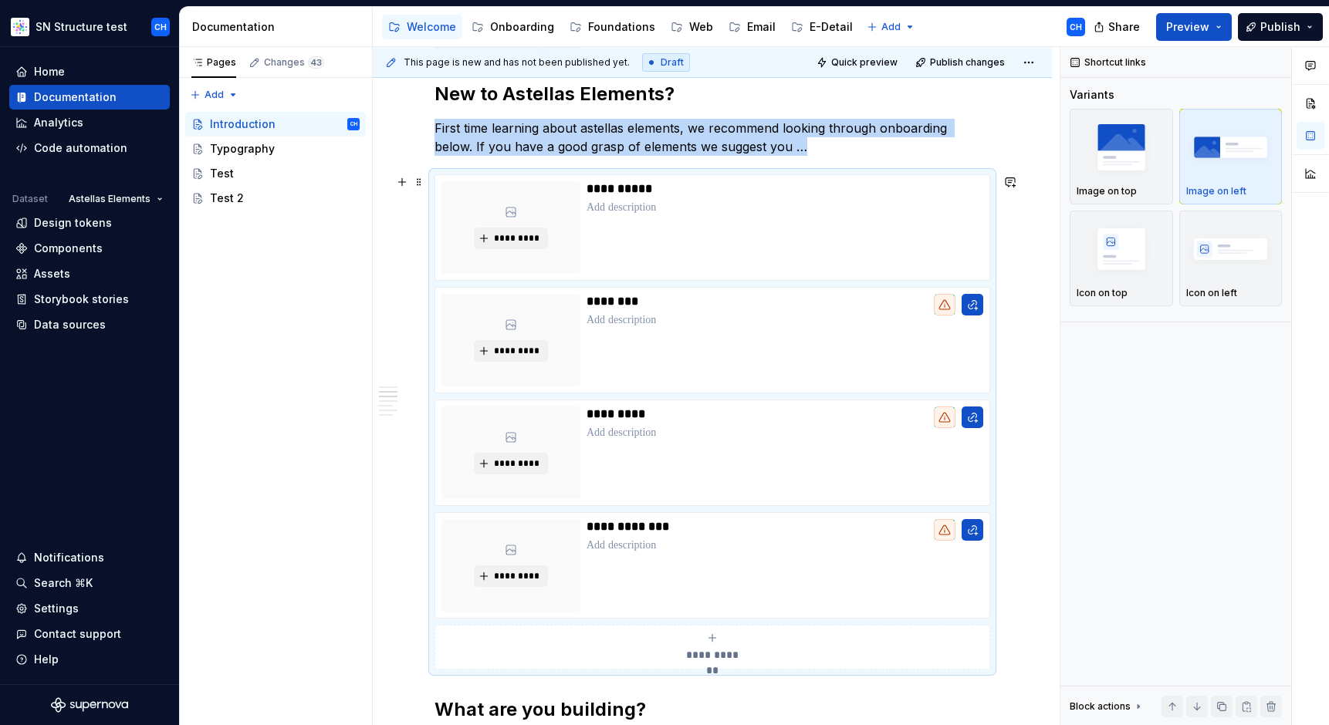
copy p "First time learning about astellas elements, we recommend looking through onboa…"
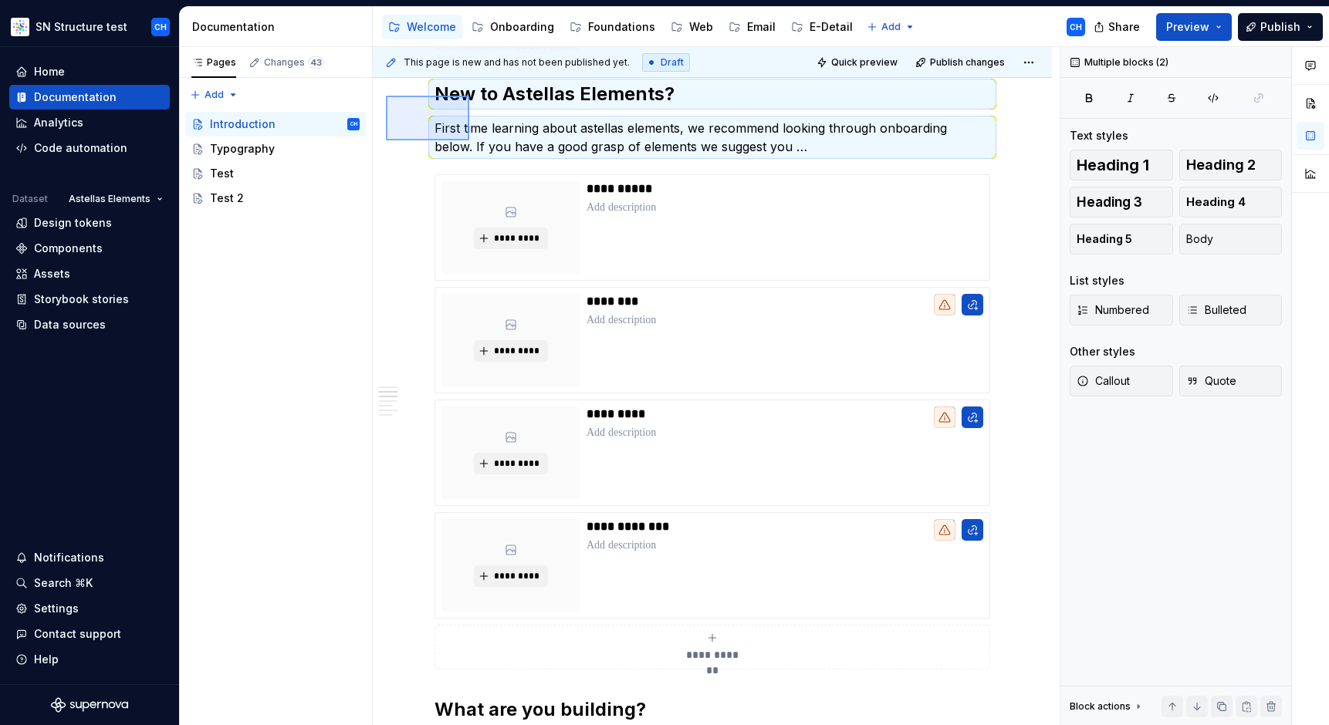
scroll to position [393, 0]
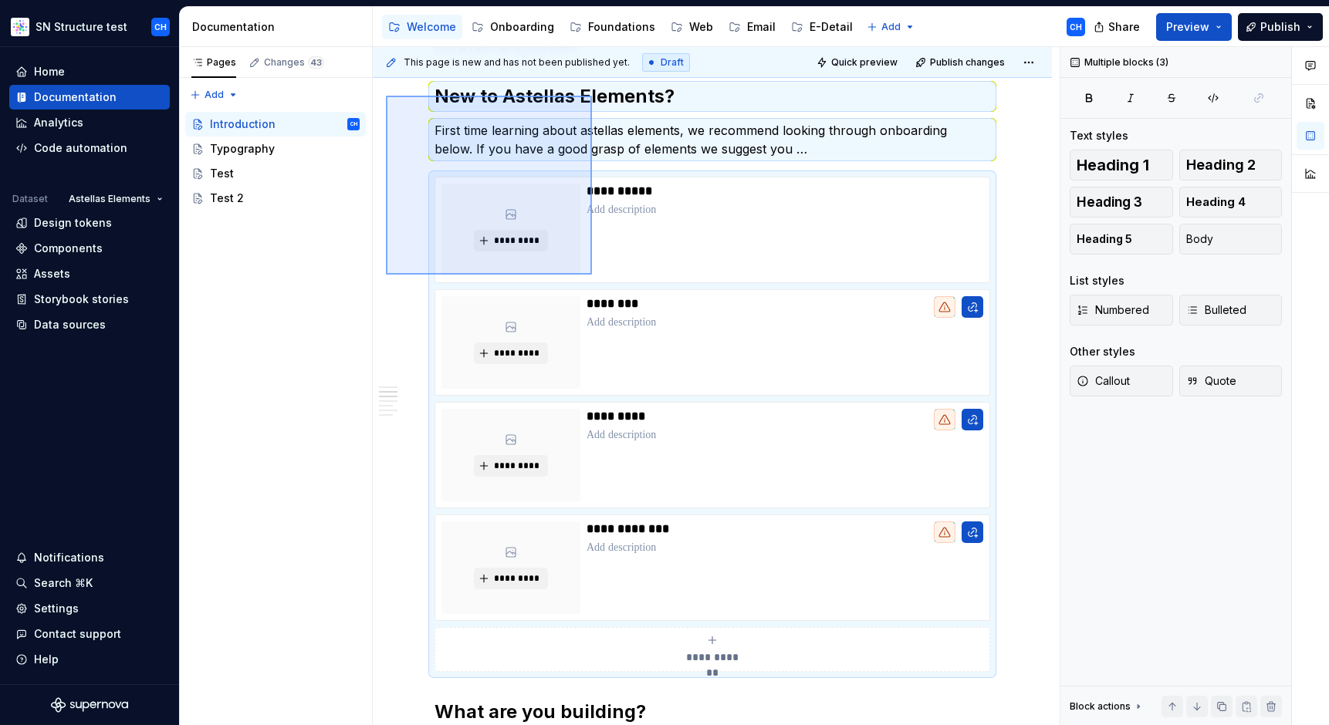
drag, startPoint x: 386, startPoint y: 93, endPoint x: 592, endPoint y: 275, distance: 274.4
click at [592, 275] on div "**********" at bounding box center [716, 386] width 687 height 679
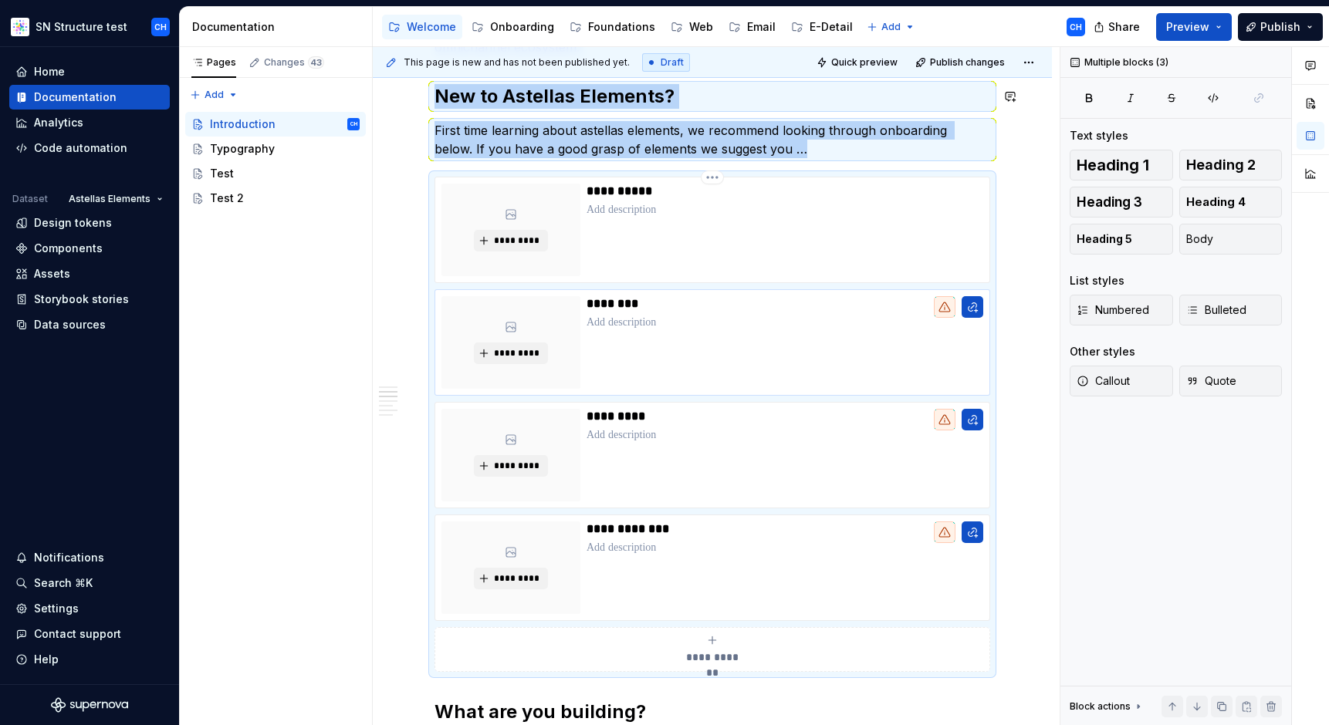
copy div "Welcome to Astellas Elements, our design system for creating consistent, intuit…"
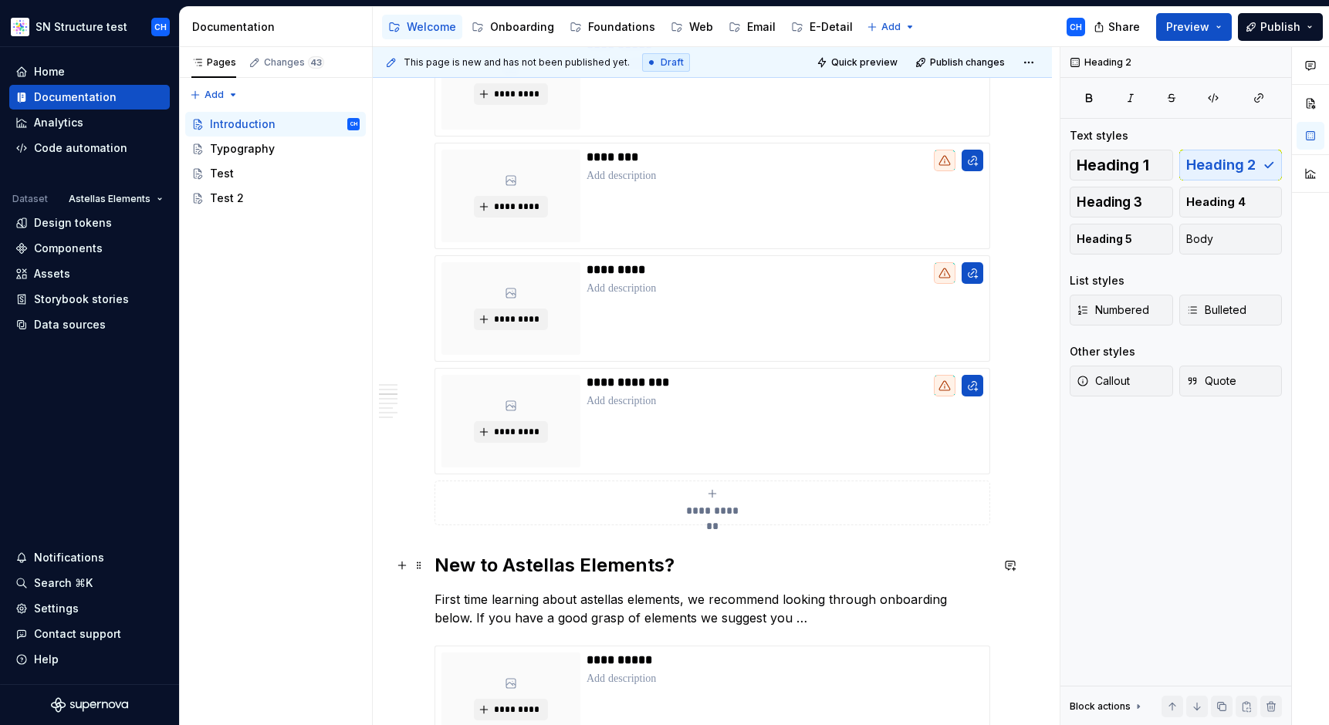
click at [536, 568] on h2 "New to Astellas Elements?" at bounding box center [712, 565] width 556 height 25
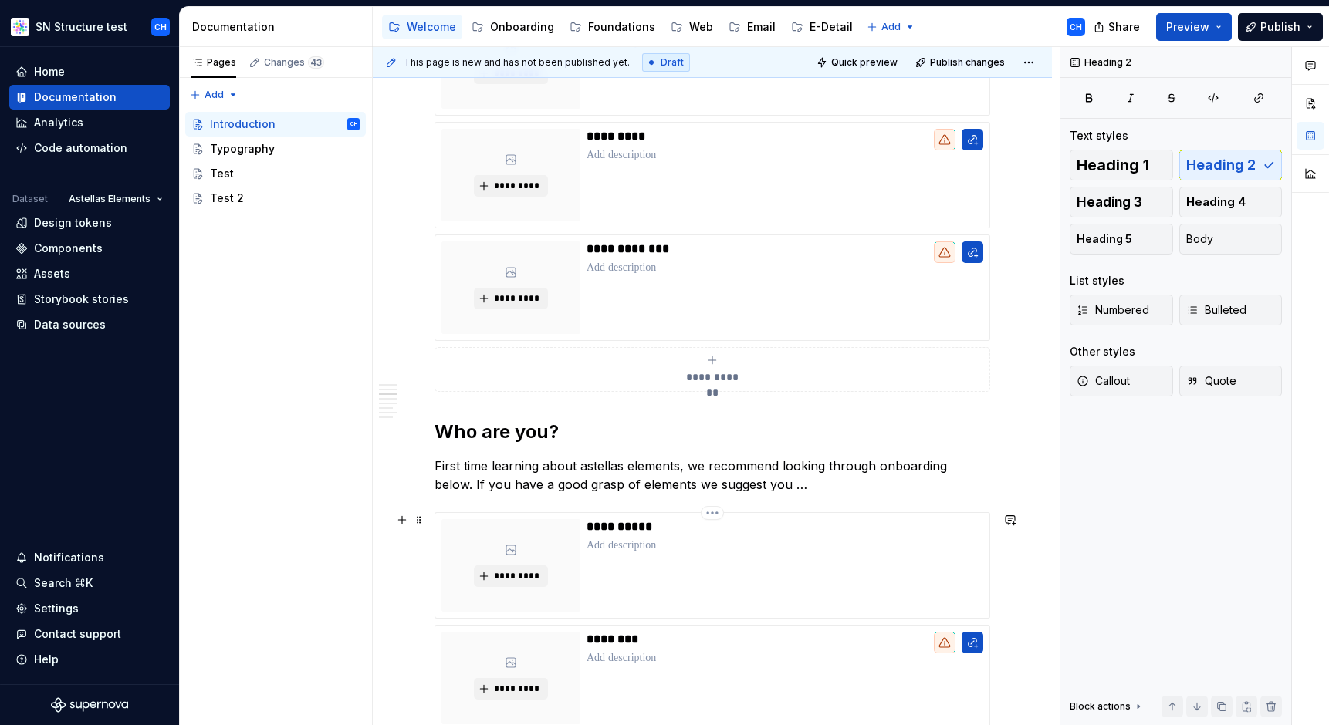
scroll to position [676, 0]
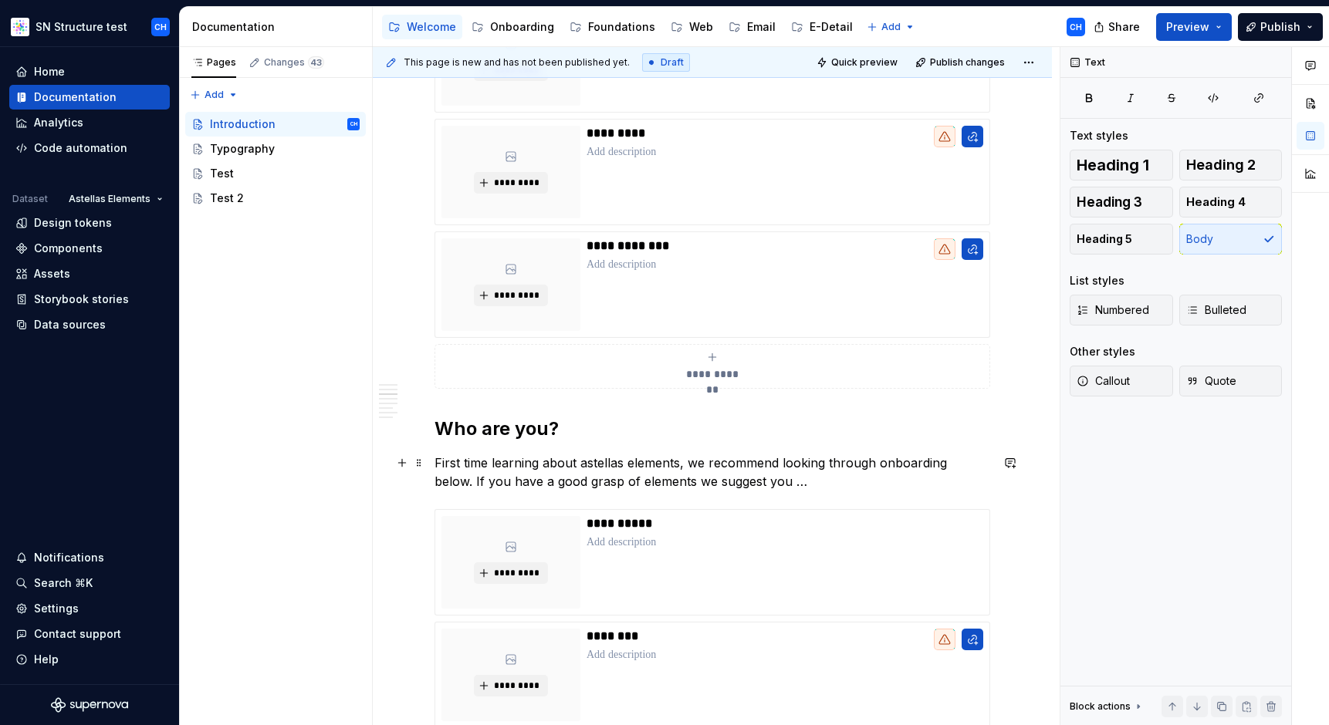
click at [606, 473] on p "First time learning about astellas elements, we recommend looking through onboa…" at bounding box center [712, 472] width 556 height 37
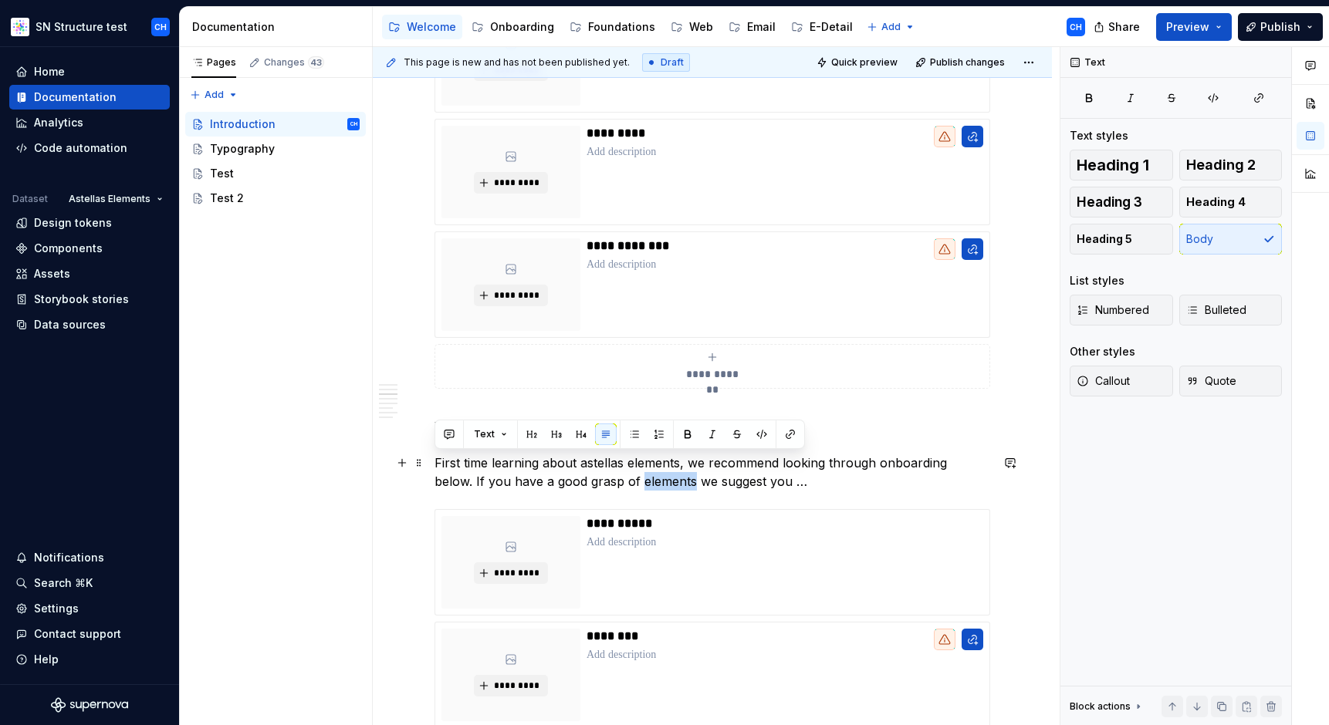
click at [606, 473] on p "First time learning about astellas elements, we recommend looking through onboa…" at bounding box center [712, 472] width 556 height 37
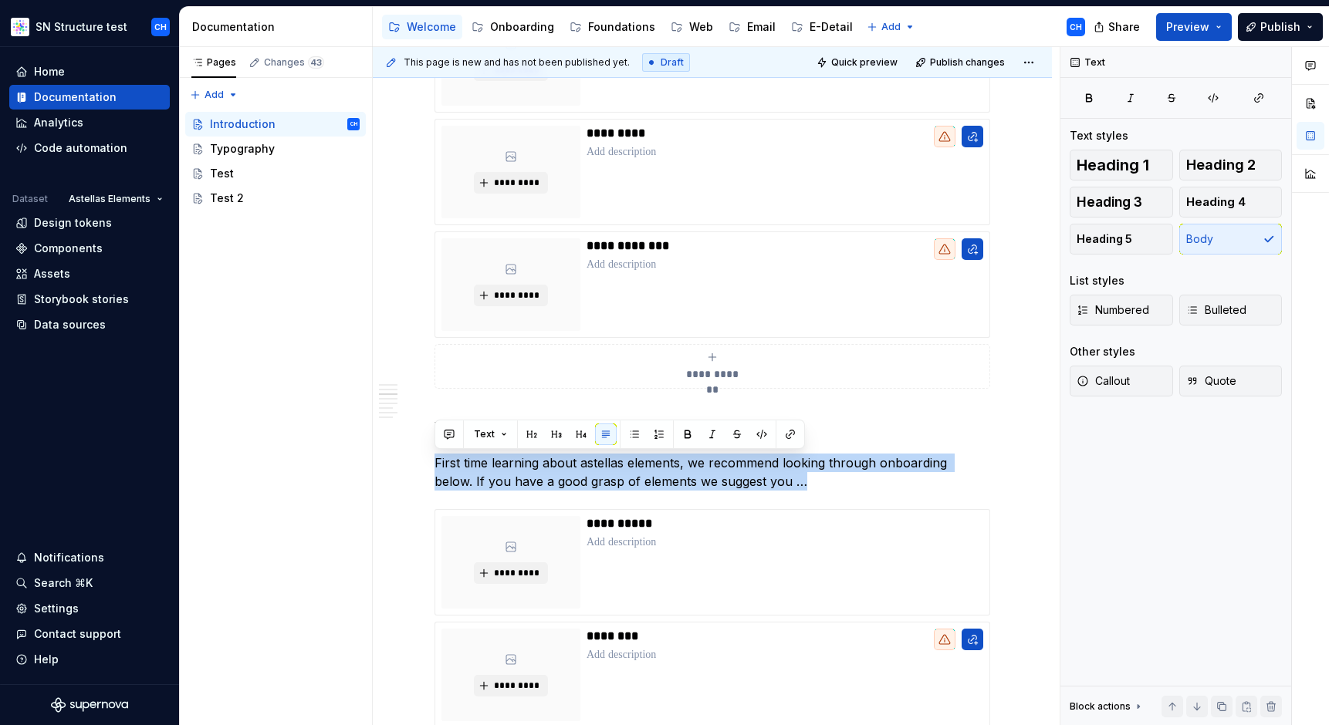
click at [596, 466] on p "First time learning about astellas elements, we recommend looking through onboa…" at bounding box center [712, 472] width 556 height 37
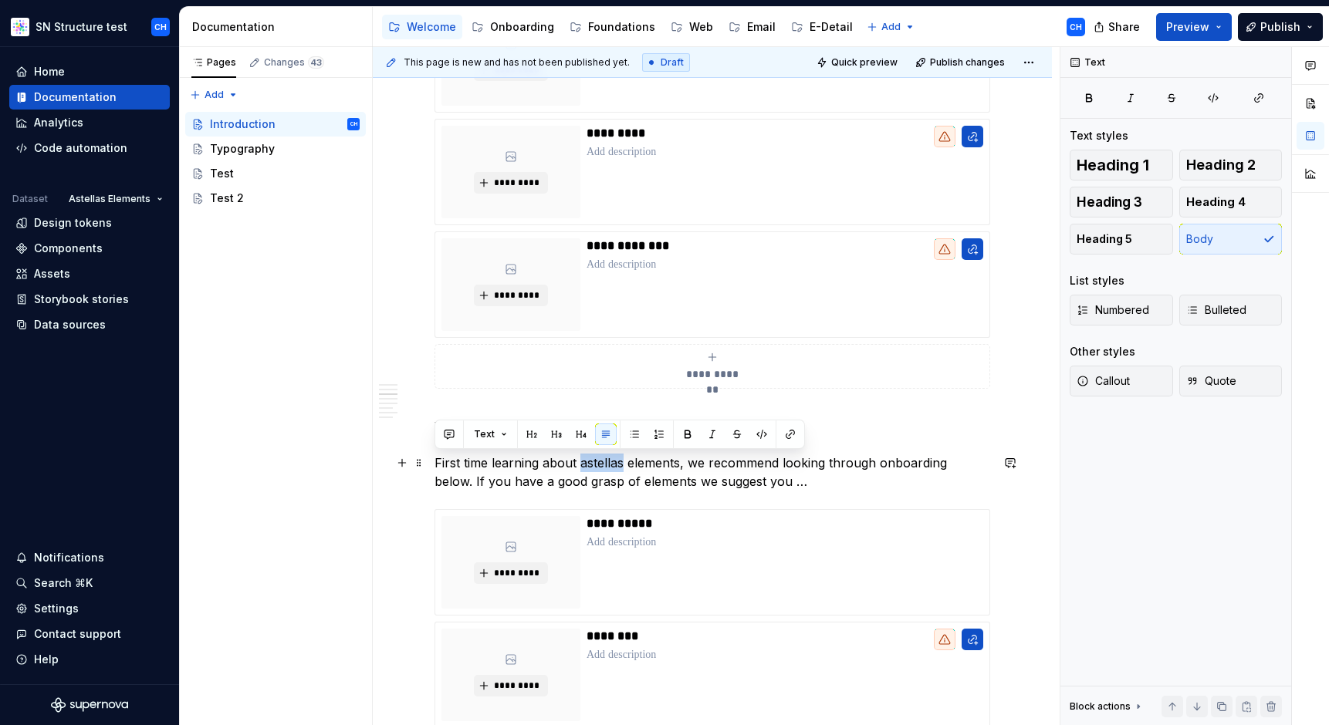
click at [596, 466] on p "First time learning about astellas elements, we recommend looking through onboa…" at bounding box center [712, 472] width 556 height 37
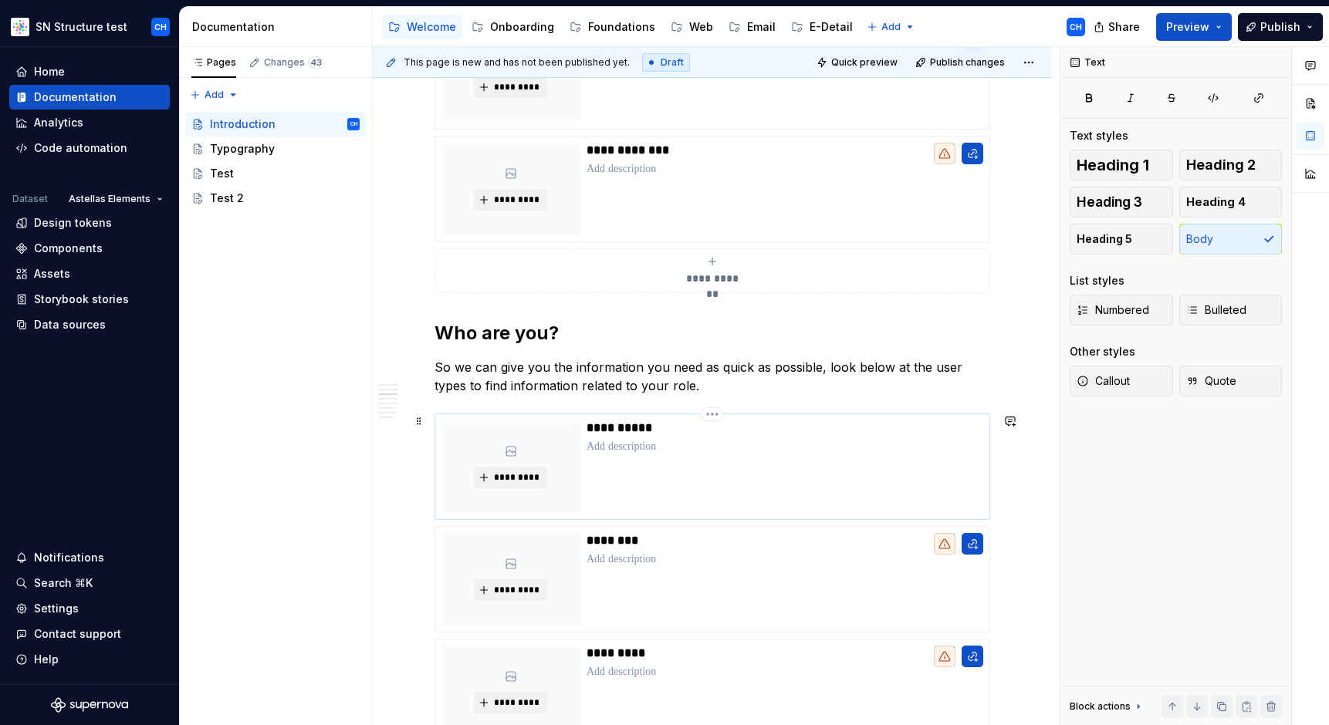
scroll to position [802, 0]
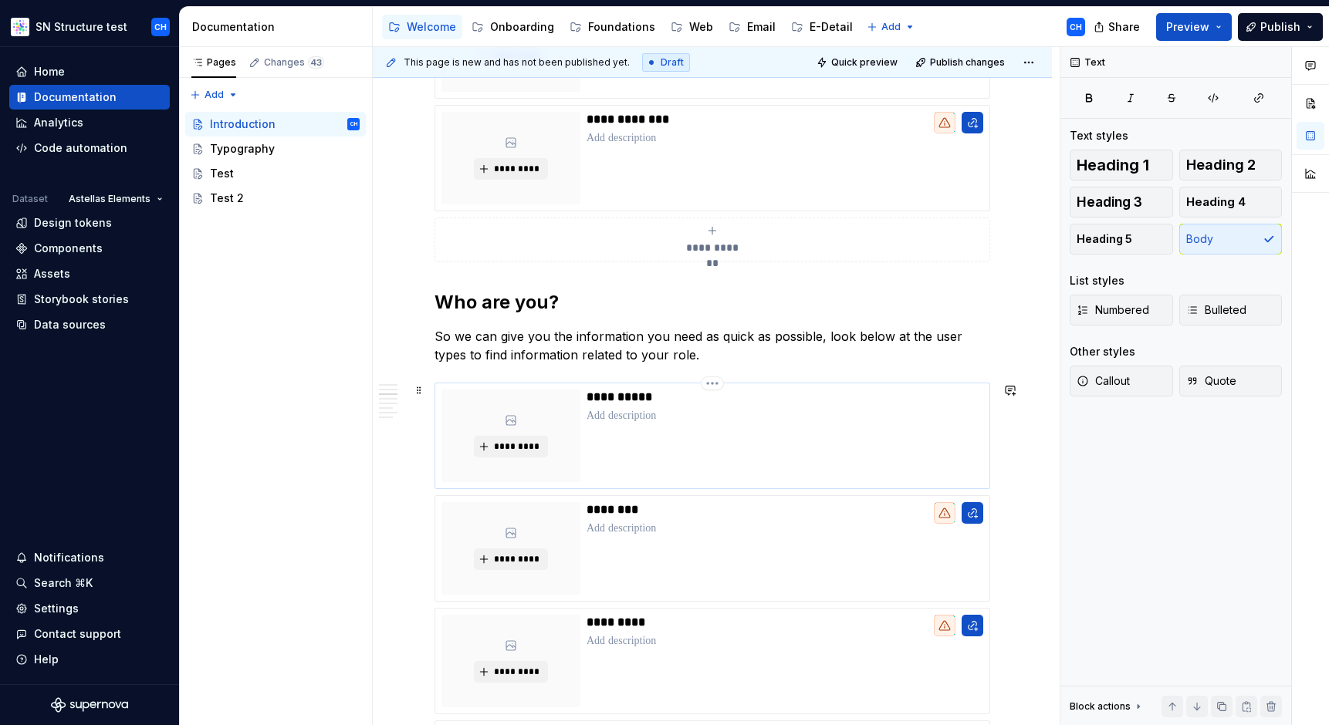
click at [845, 414] on p at bounding box center [784, 415] width 397 height 15
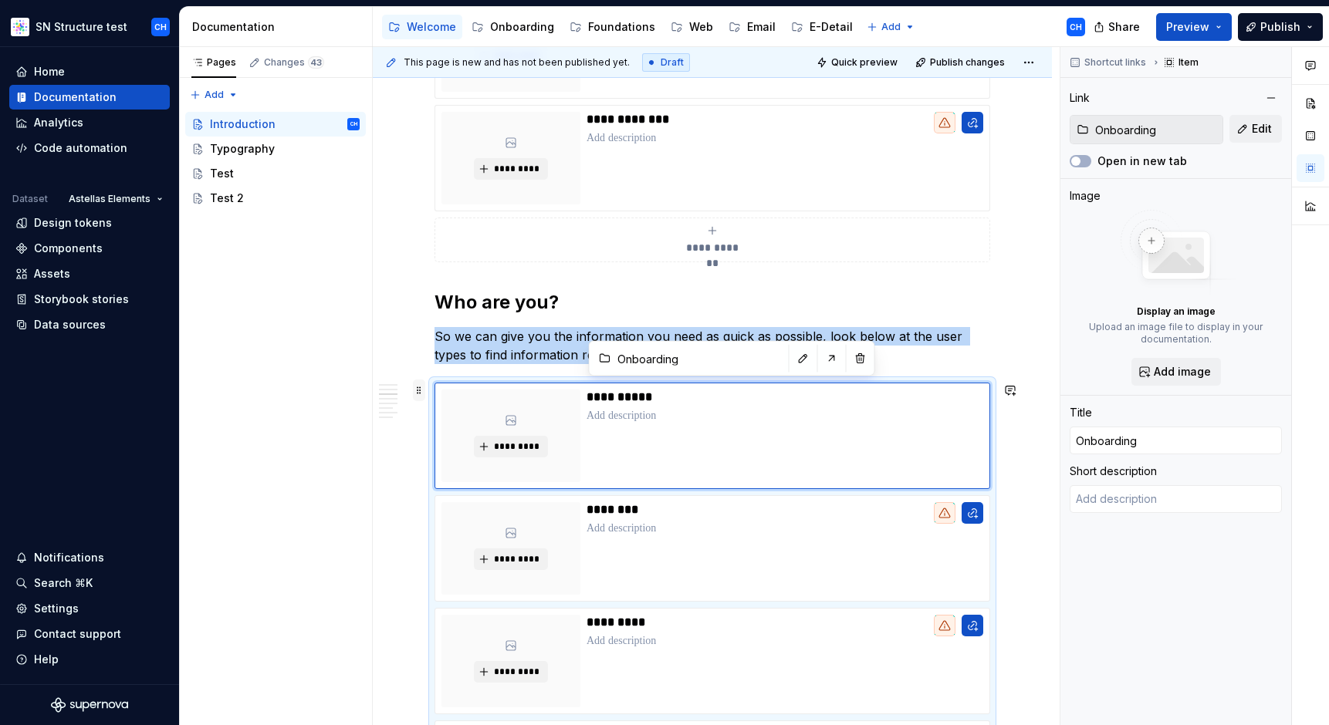
click at [418, 391] on span at bounding box center [419, 391] width 12 height 22
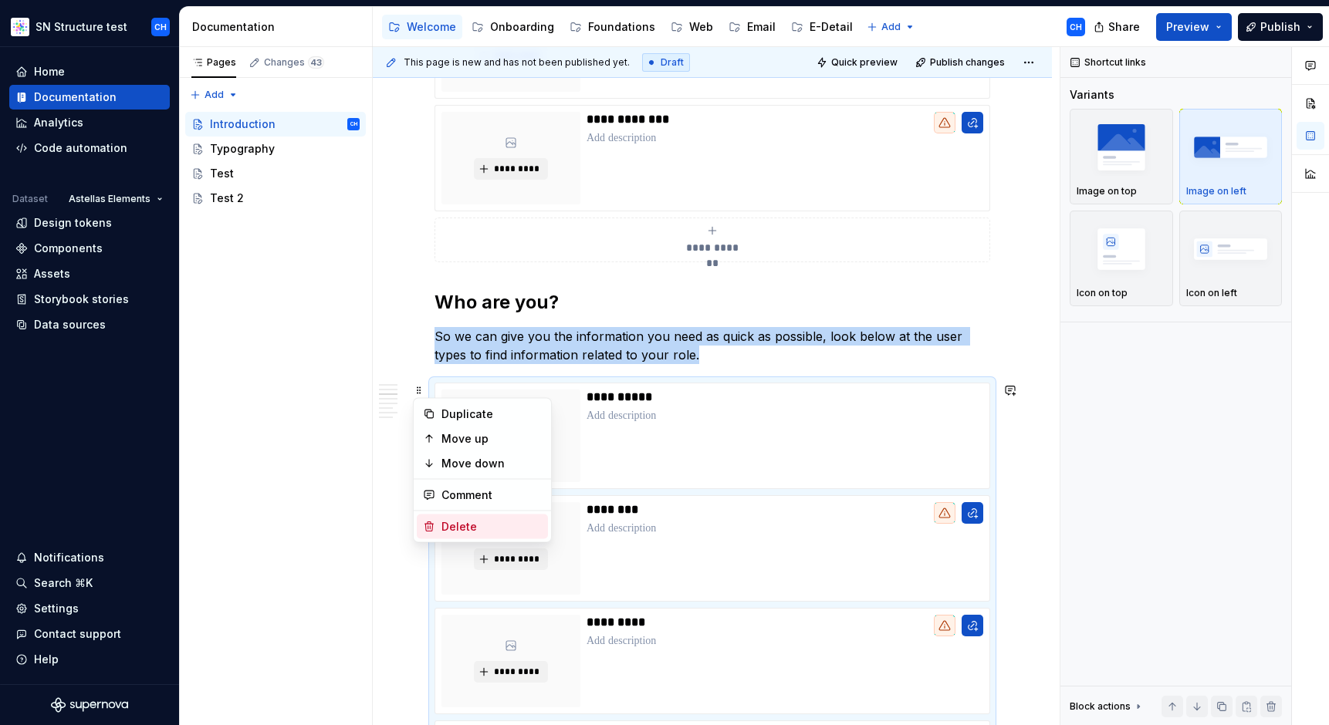
click at [508, 526] on div "Delete" at bounding box center [491, 526] width 100 height 15
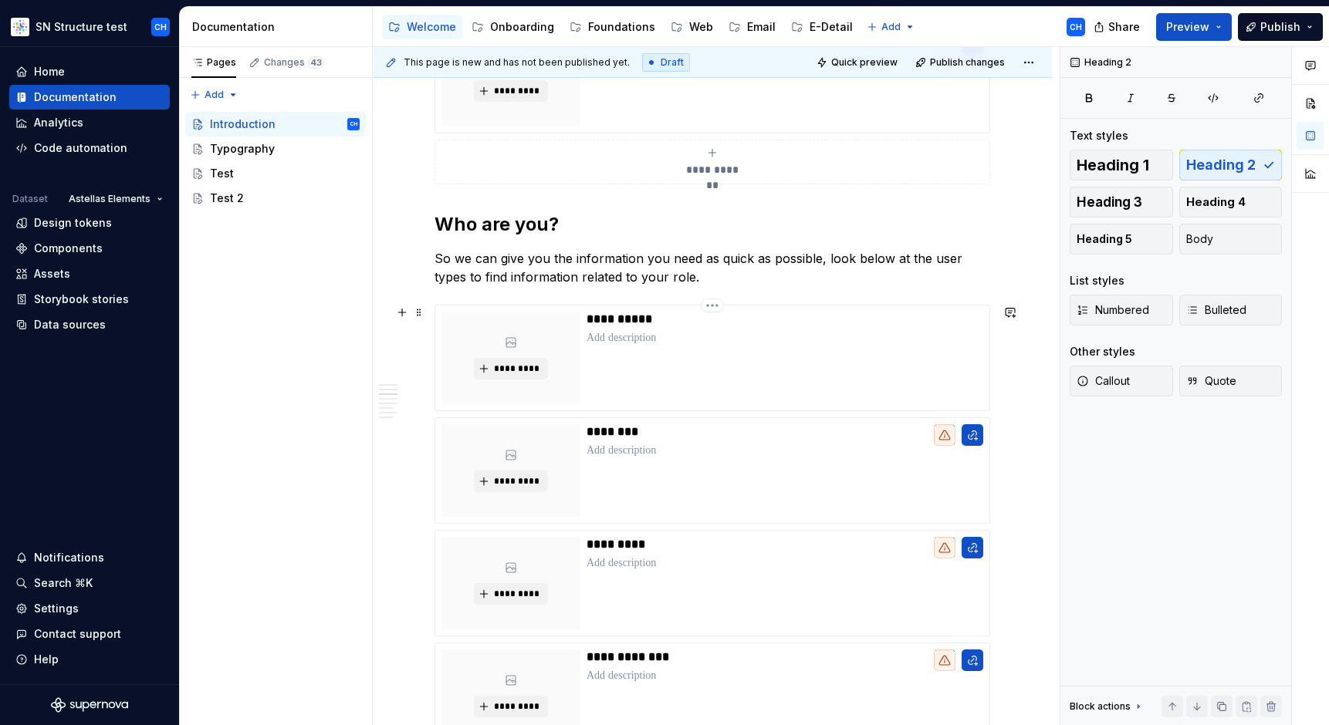
scroll to position [857, 0]
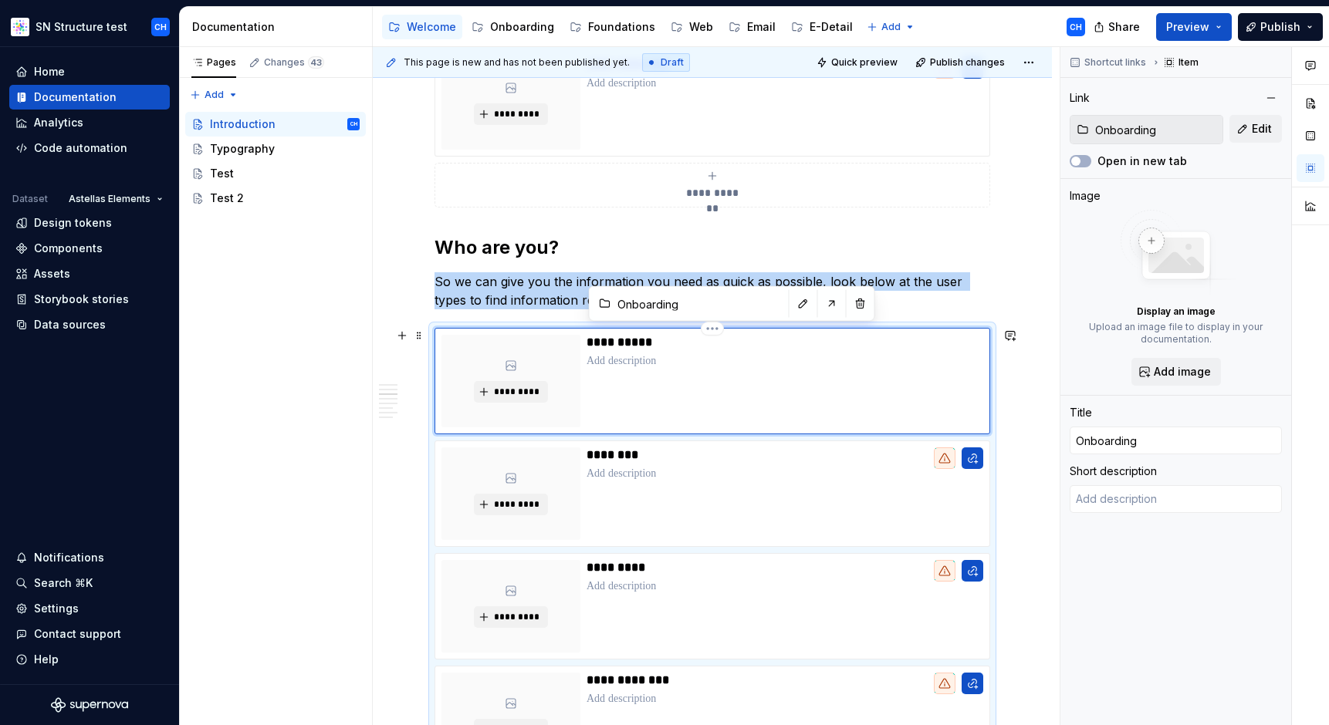
click at [771, 372] on div "**********" at bounding box center [784, 381] width 397 height 93
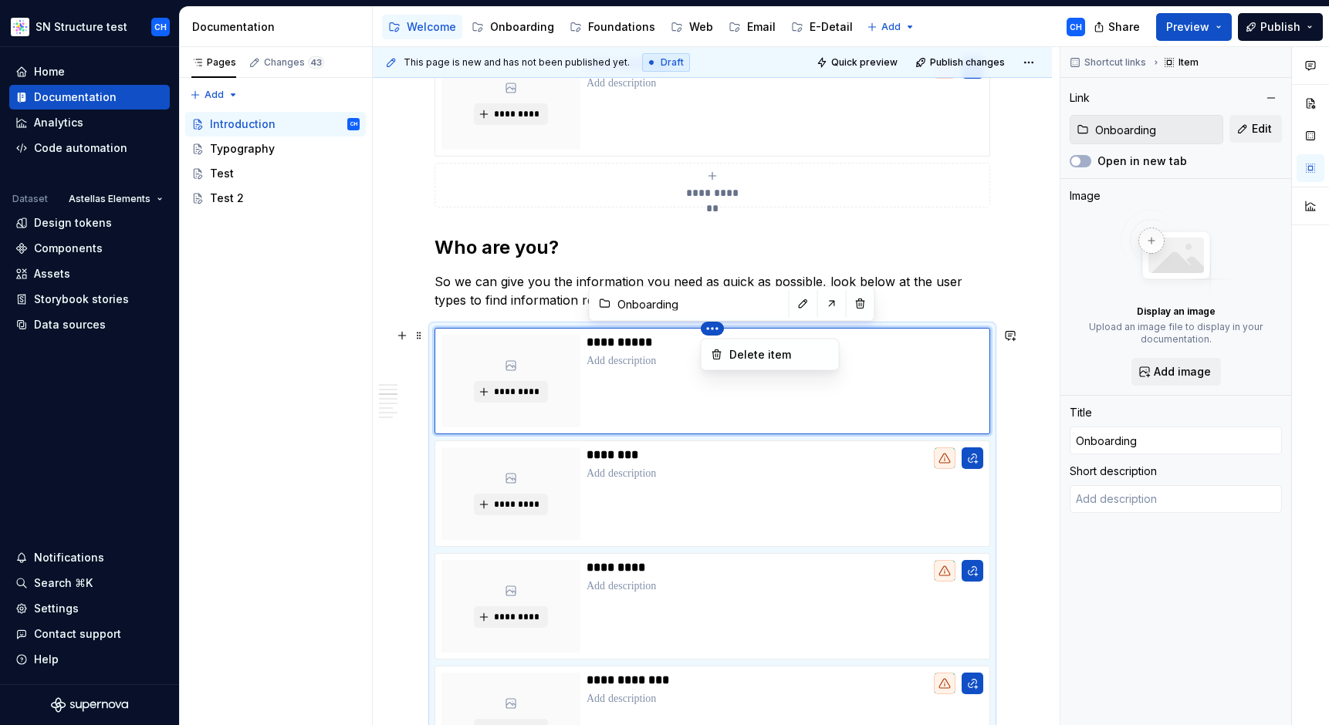
click at [717, 330] on html "SN Structure test CH Home Documentation Analytics Code automation Dataset Astel…" at bounding box center [664, 362] width 1329 height 725
click at [728, 353] on div "Delete item" at bounding box center [769, 355] width 131 height 25
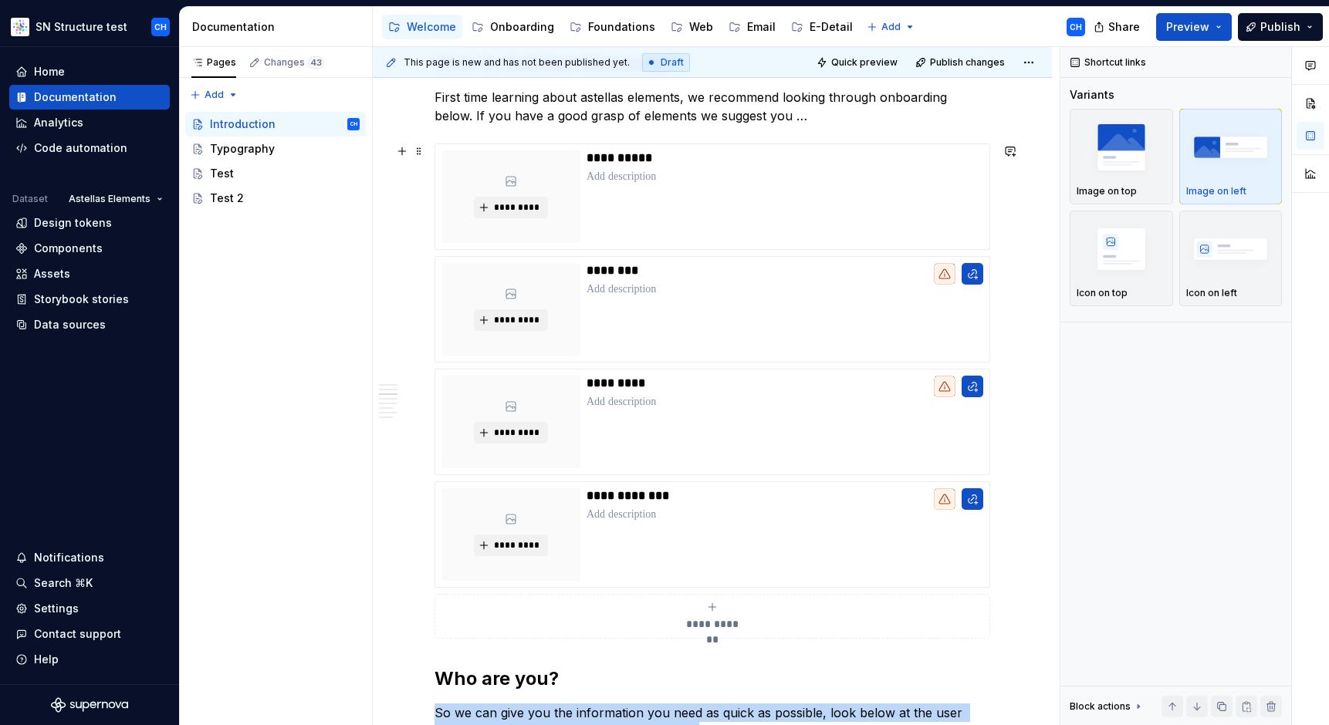
scroll to position [426, 0]
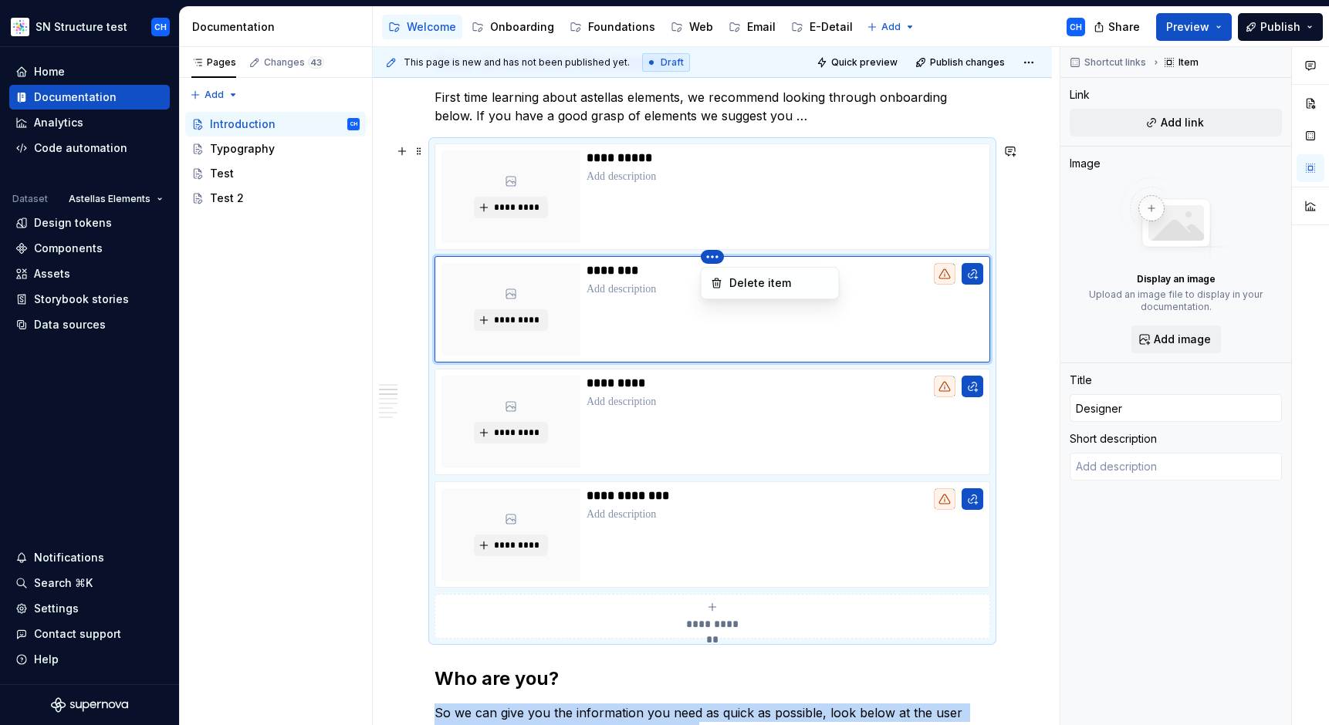
click at [715, 258] on html "SN Structure test CH Home Documentation Analytics Code automation Dataset Astel…" at bounding box center [664, 362] width 1329 height 725
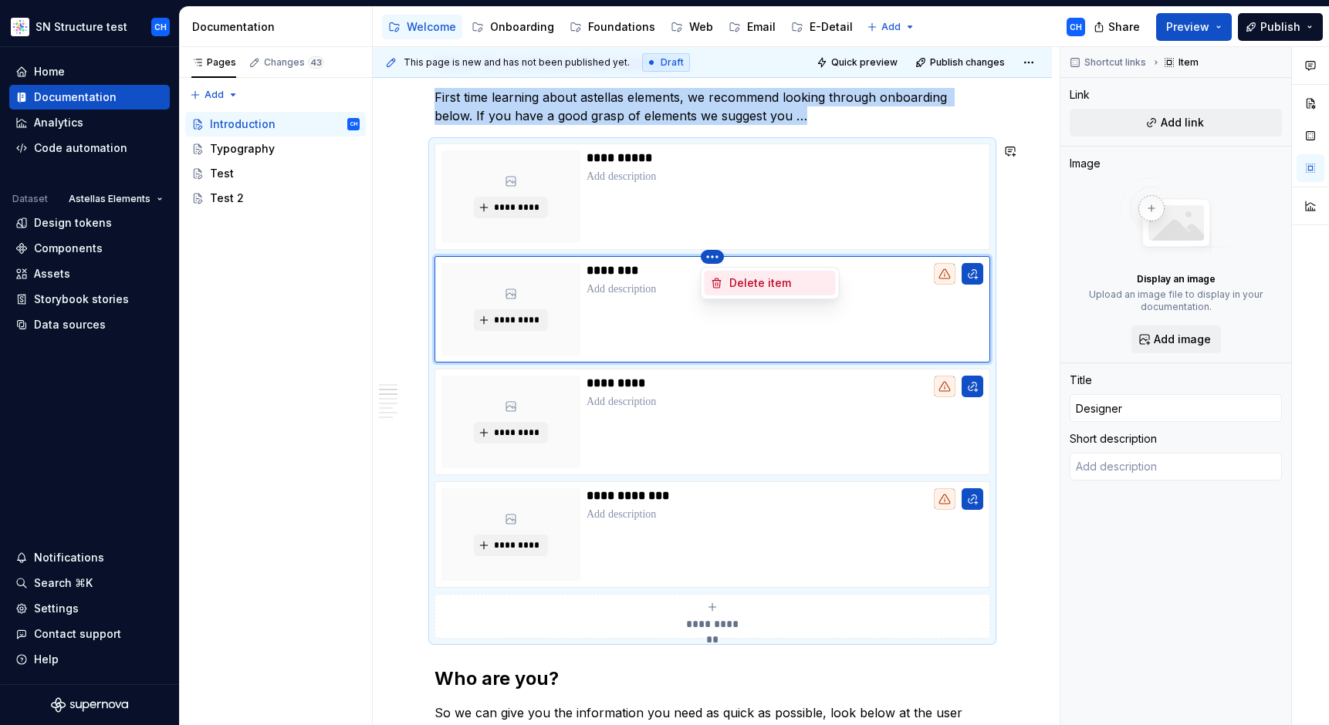
click at [725, 279] on div "Delete item" at bounding box center [769, 283] width 131 height 25
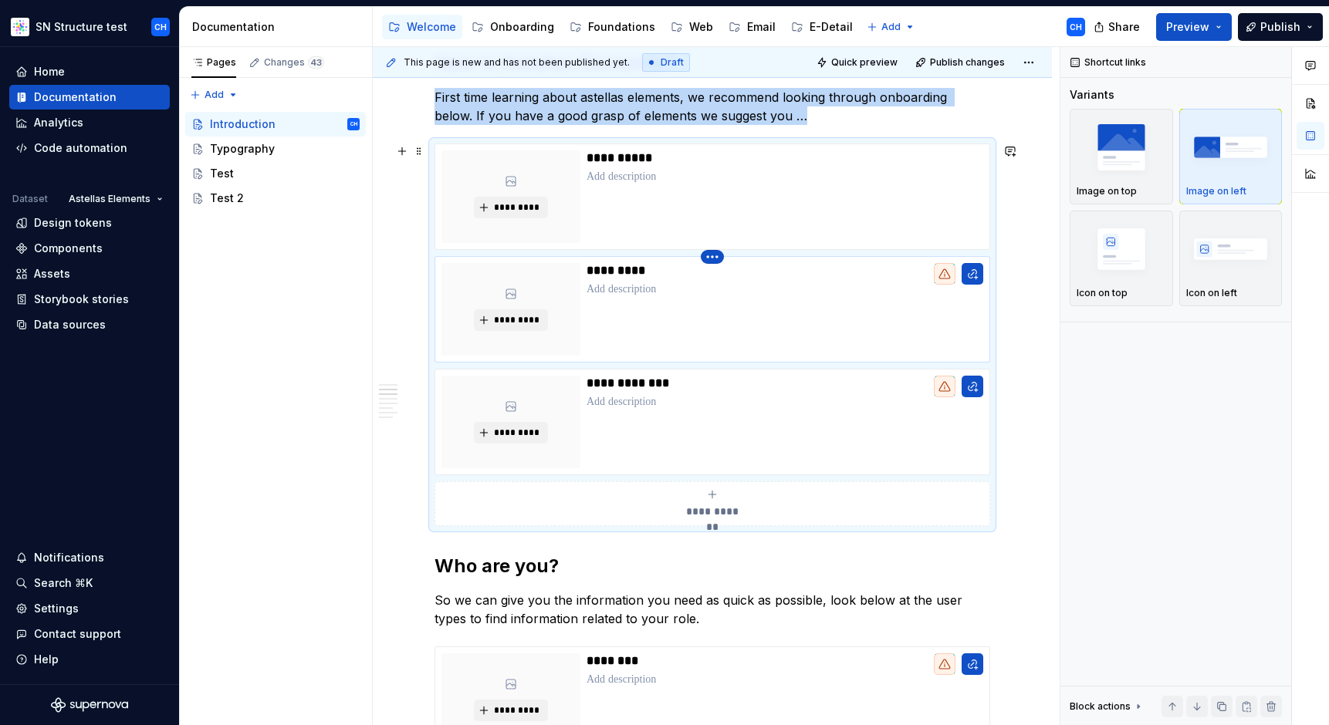
click at [712, 257] on html "SN Structure test CH Home Documentation Analytics Code automation Dataset Astel…" at bounding box center [664, 362] width 1329 height 725
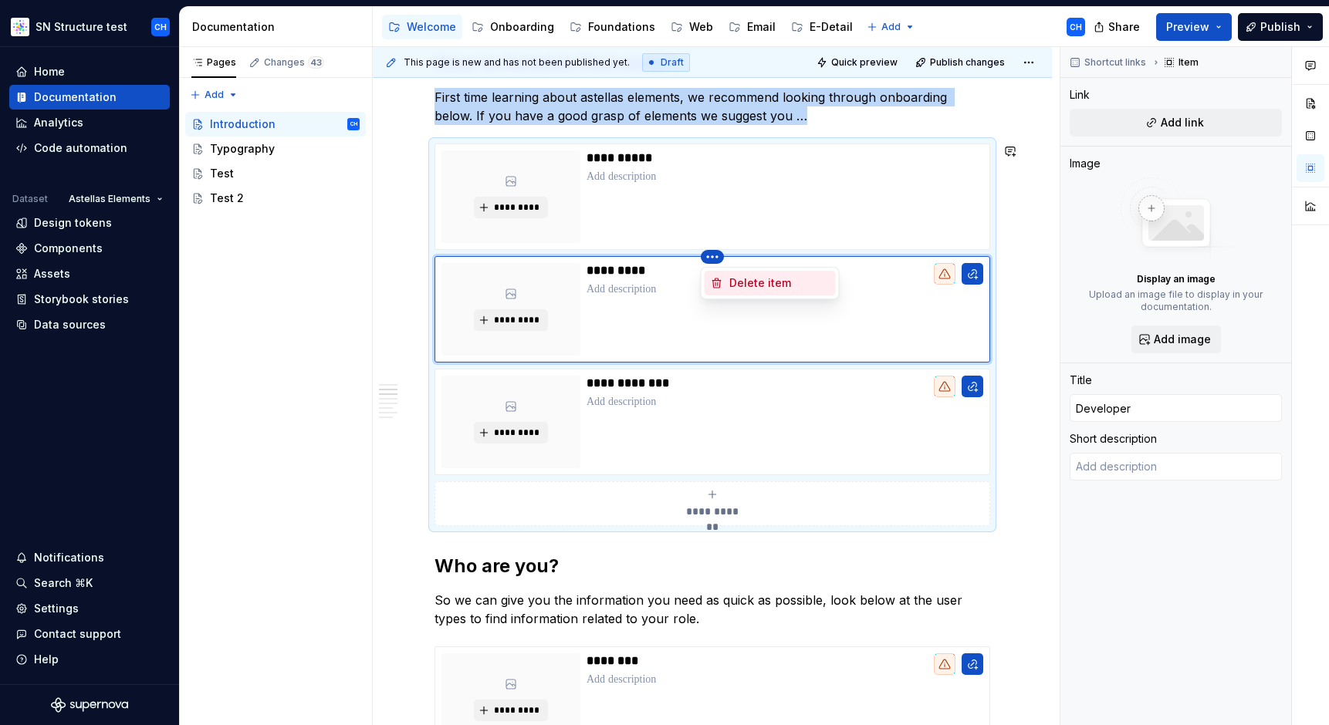
click at [721, 282] on icon at bounding box center [717, 283] width 12 height 12
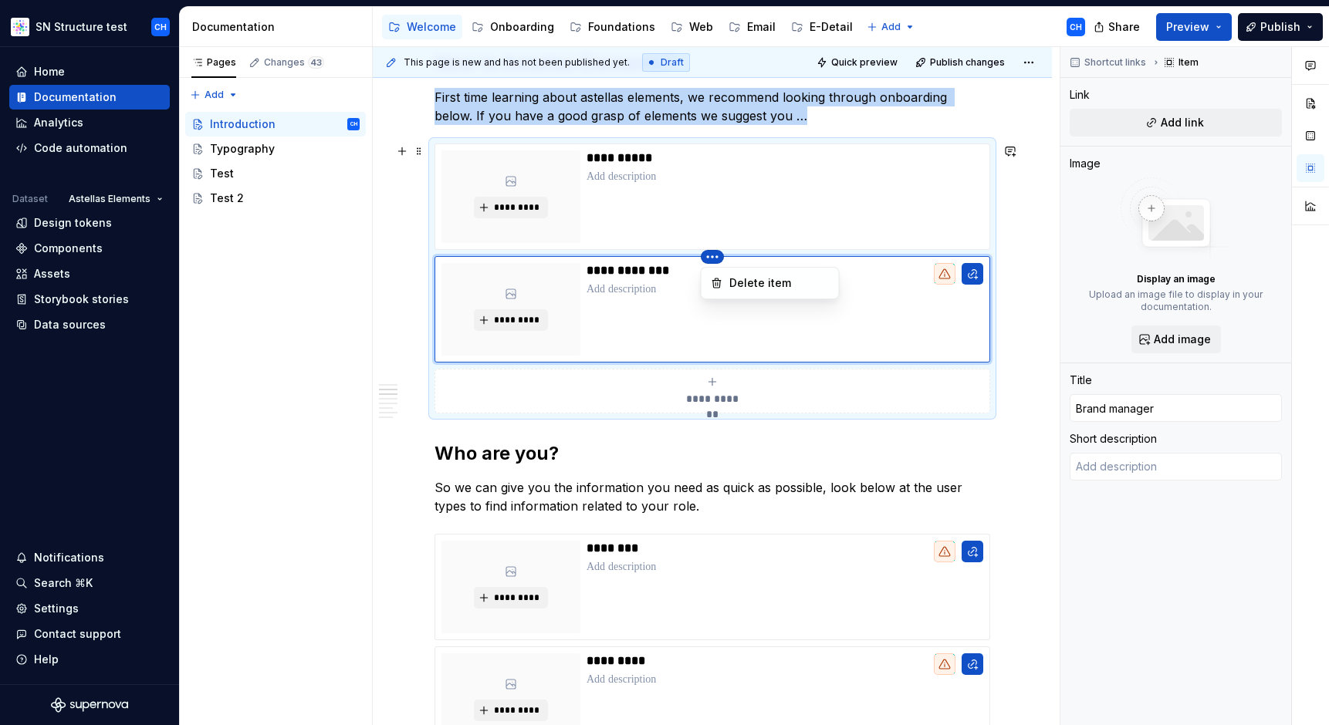
click at [709, 256] on html "SN Structure test CH Home Documentation Analytics Code automation Dataset Astel…" at bounding box center [664, 362] width 1329 height 725
click at [725, 282] on div "Delete item" at bounding box center [769, 283] width 131 height 25
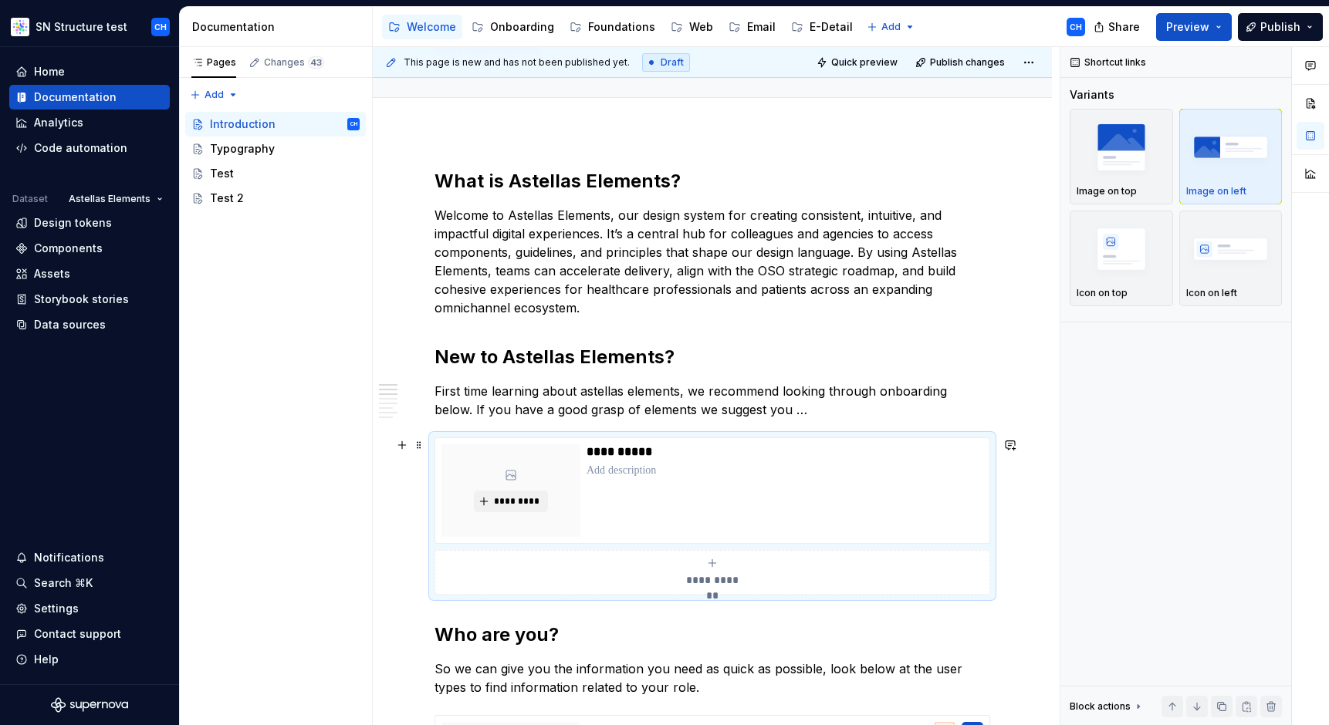
scroll to position [135, 0]
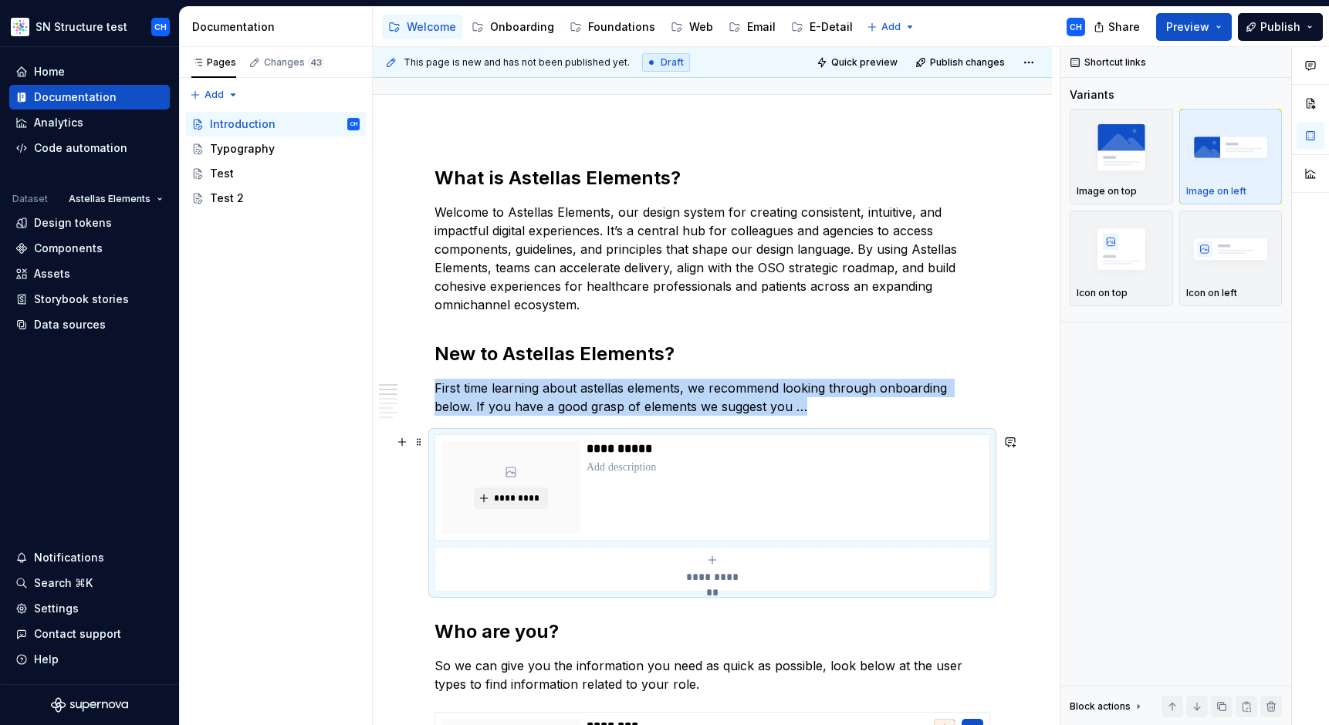
click at [586, 385] on p "First time learning about astellas elements, we recommend looking through onboa…" at bounding box center [712, 397] width 556 height 37
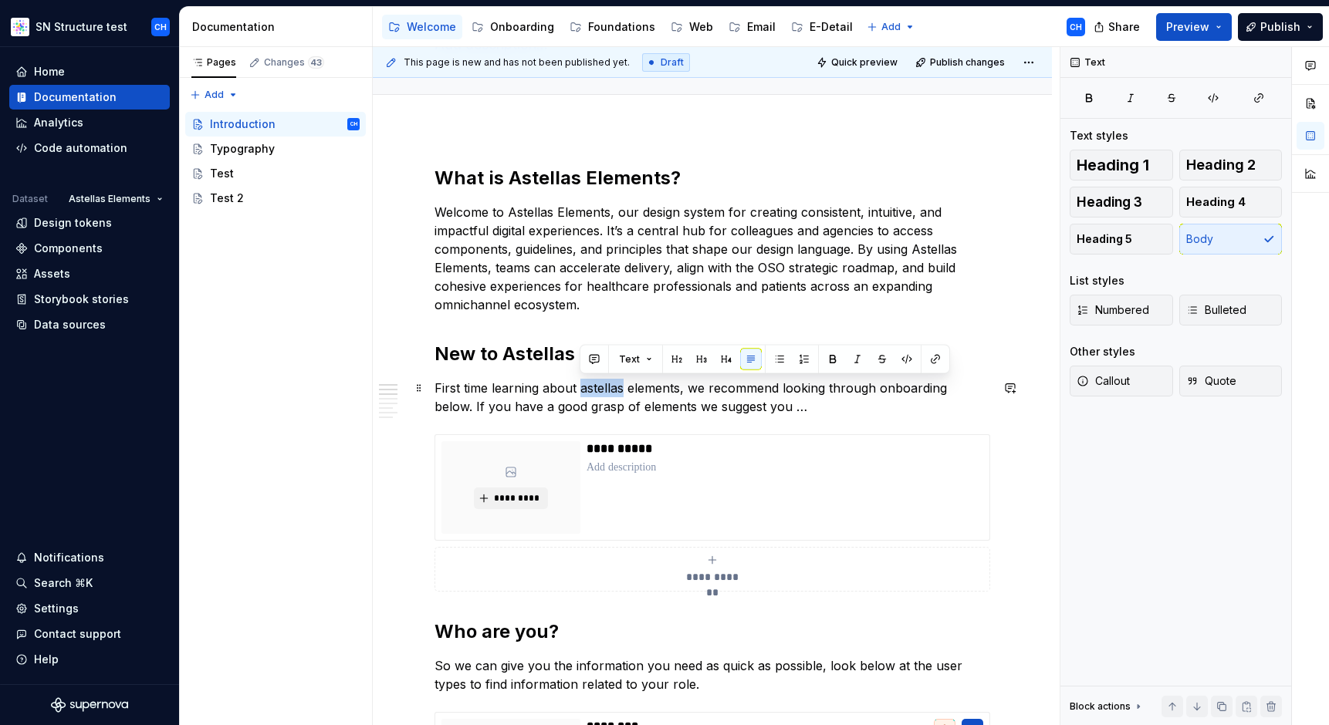
click at [599, 384] on p "First time learning about astellas elements, we recommend looking through onboa…" at bounding box center [712, 397] width 556 height 37
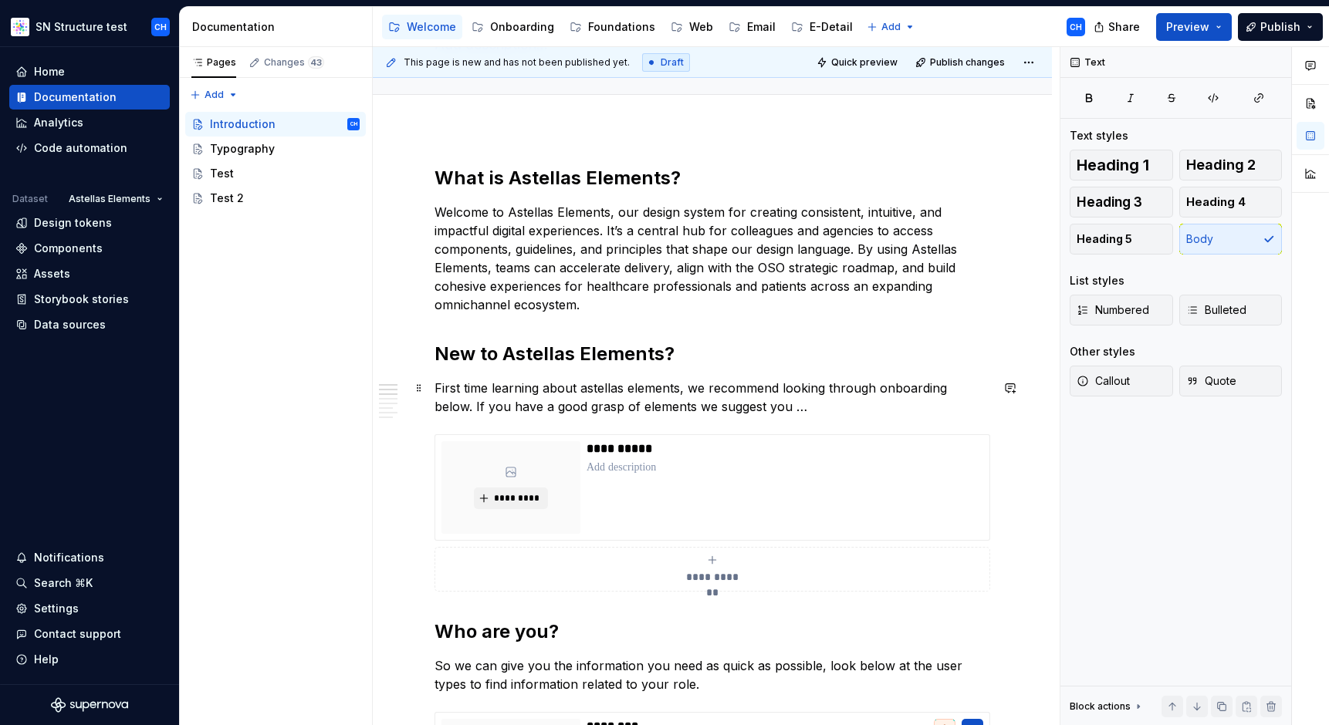
click at [588, 385] on p "First time learning about astellas elements, we recommend looking through onboa…" at bounding box center [712, 397] width 556 height 37
click at [660, 386] on p "First time learning about Astellas elements, we recommend looking through onboa…" at bounding box center [712, 397] width 556 height 37
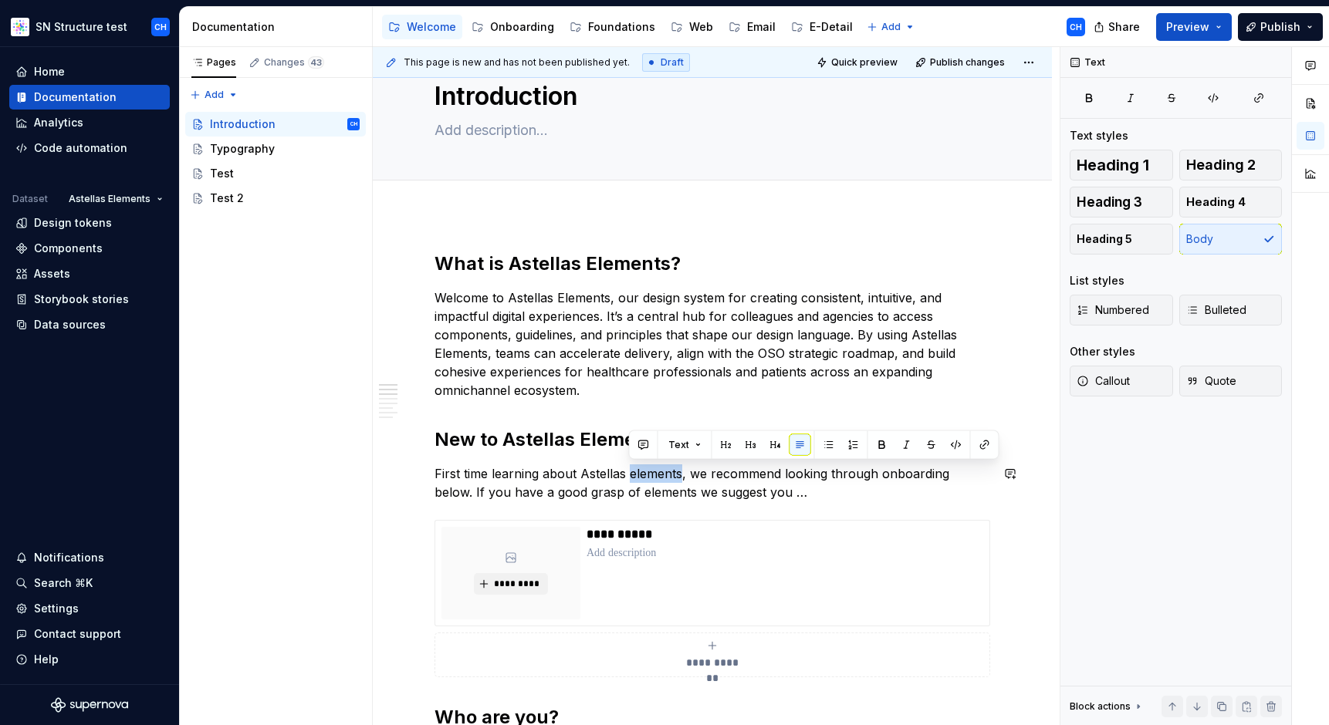
scroll to position [28, 0]
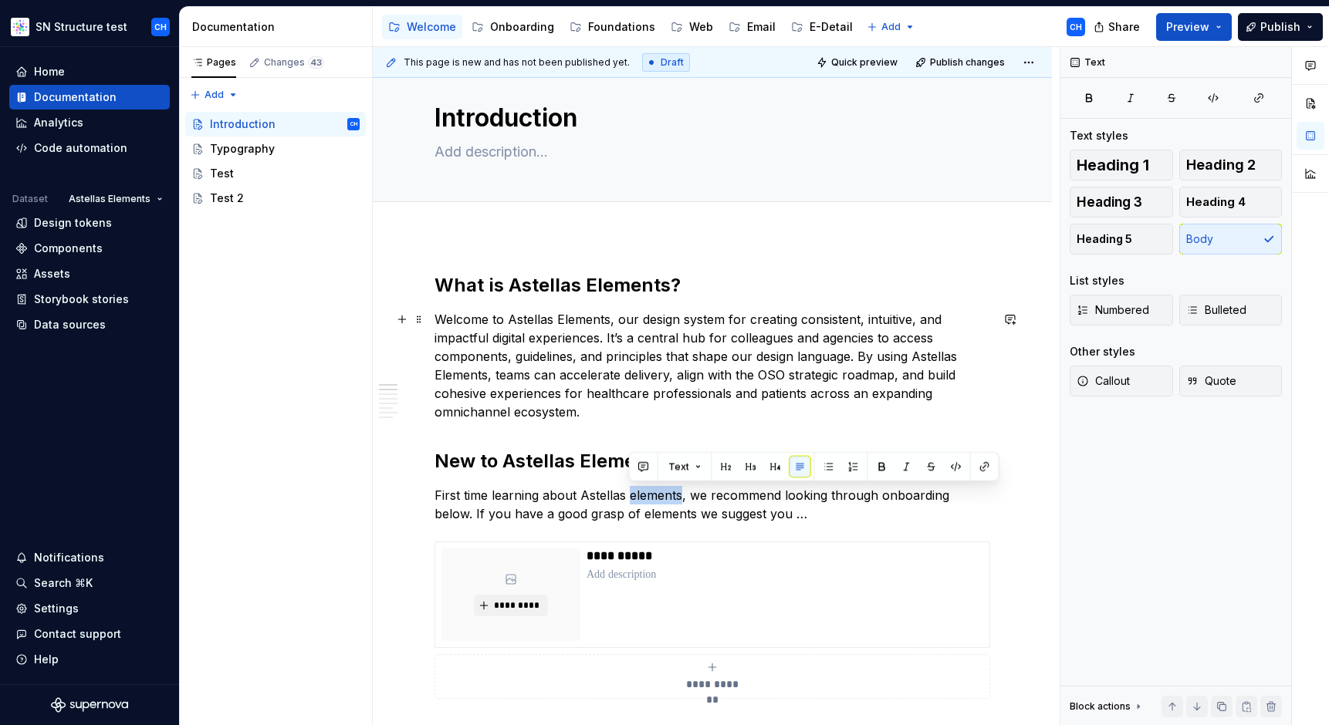
click at [614, 375] on p "Welcome to Astellas Elements, our design system for creating consistent, intuit…" at bounding box center [712, 365] width 556 height 111
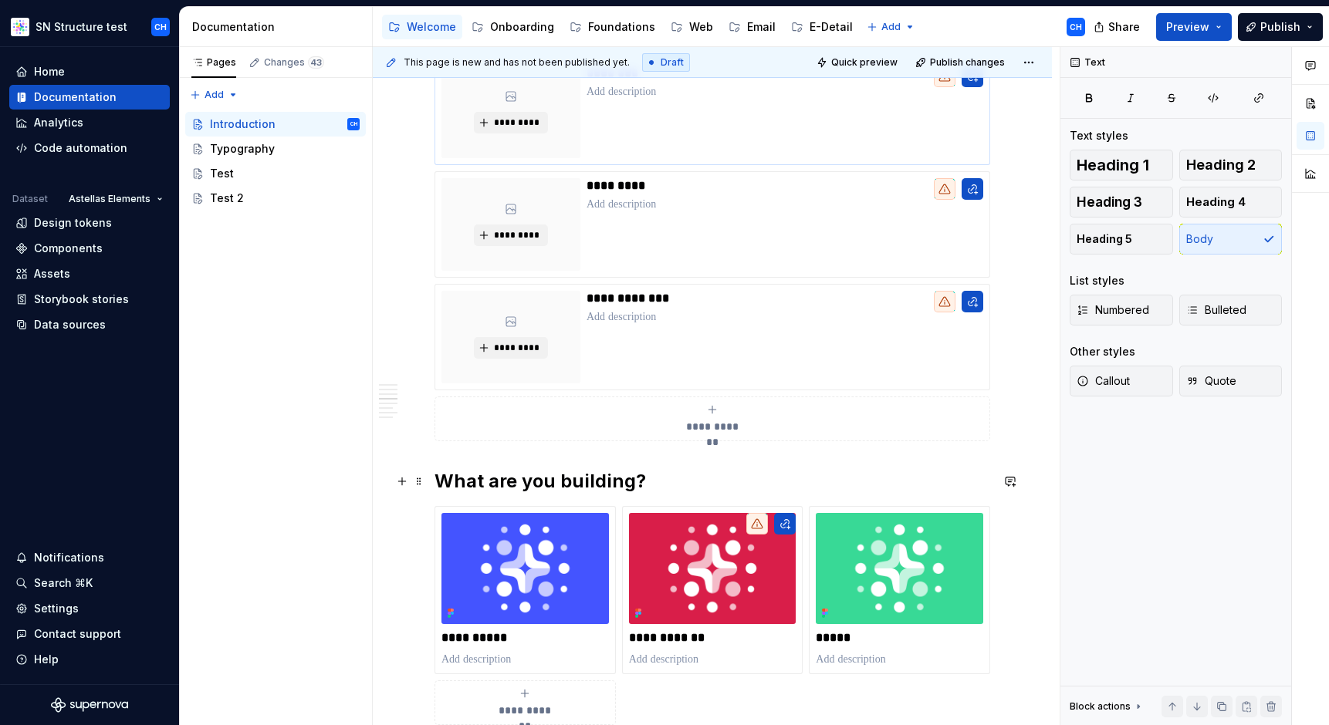
scroll to position [792, 0]
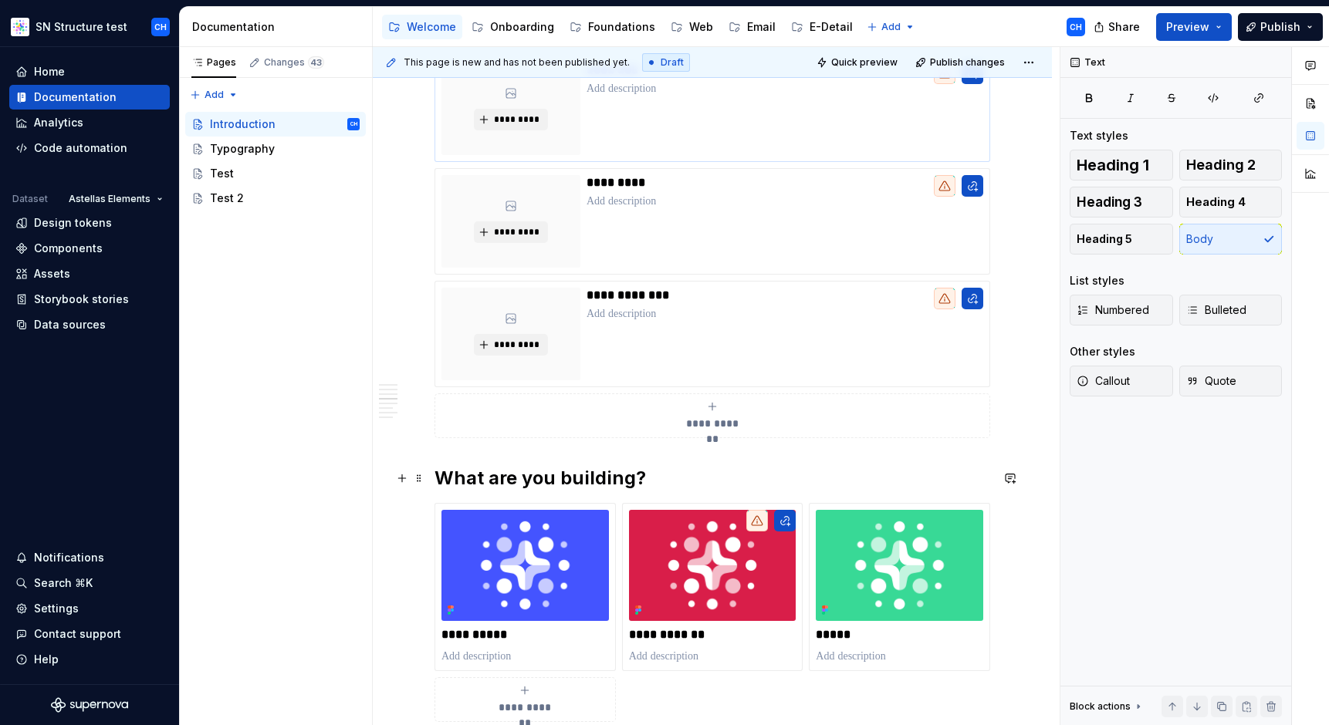
click at [684, 482] on h2 "What are you building?" at bounding box center [712, 478] width 556 height 25
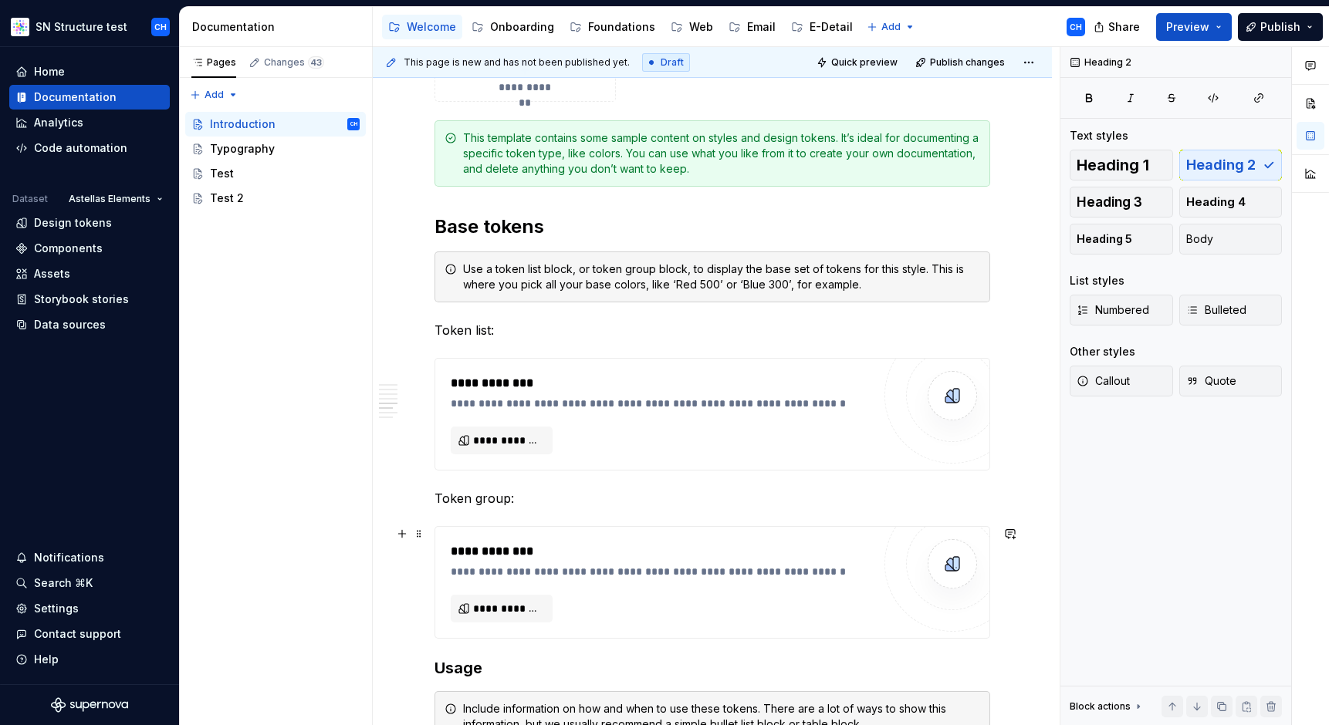
scroll to position [1399, 0]
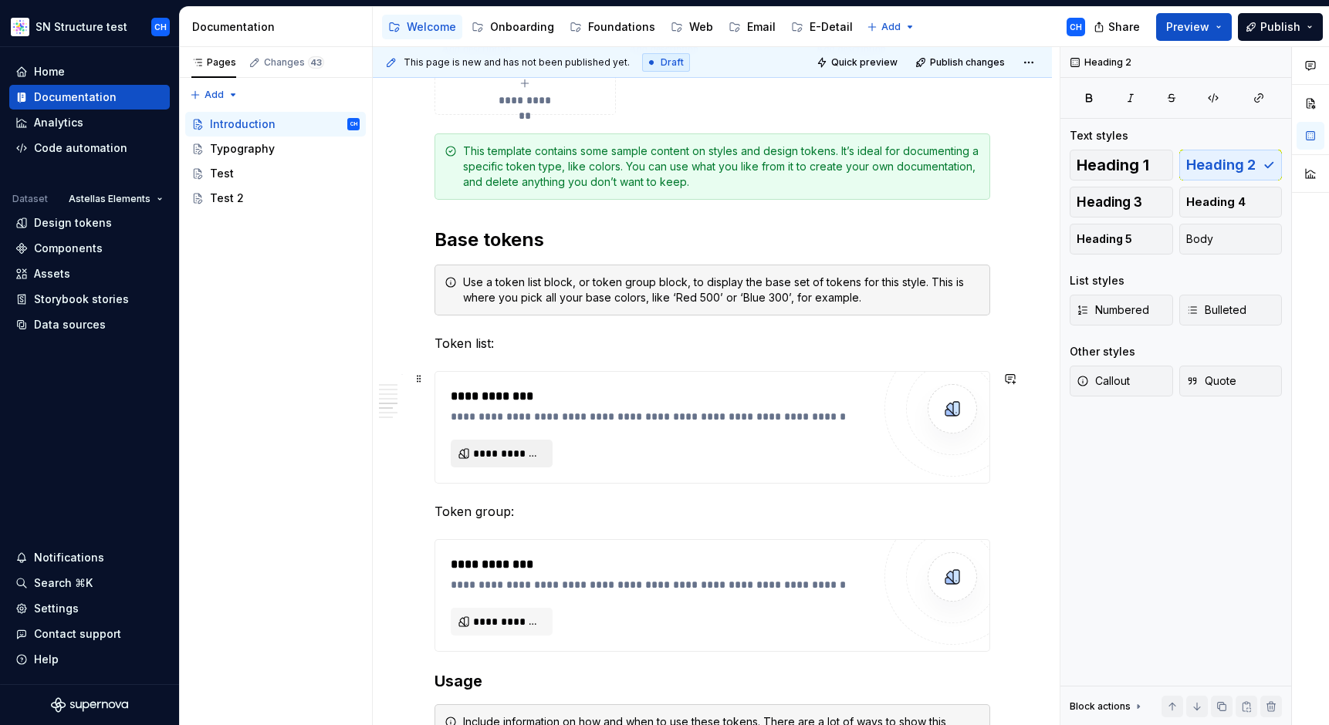
click at [512, 456] on span "**********" at bounding box center [507, 453] width 69 height 15
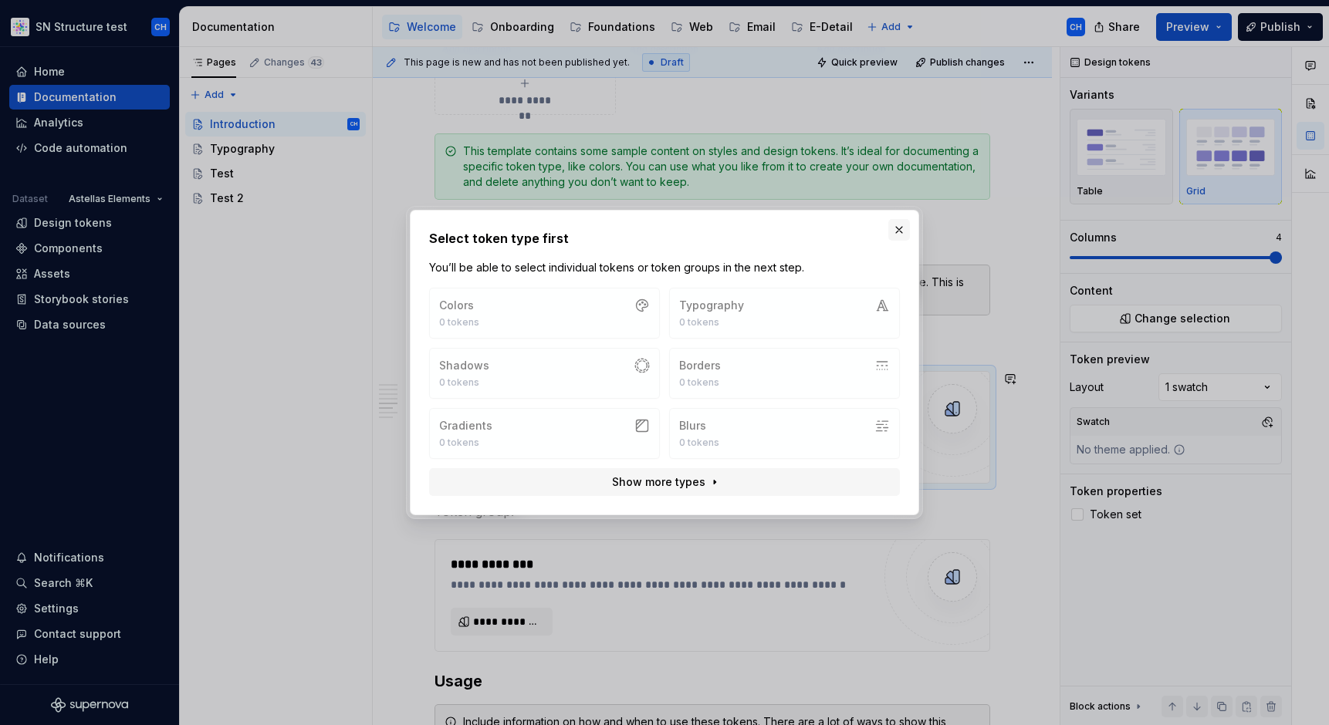
click at [901, 231] on button "button" at bounding box center [899, 230] width 22 height 22
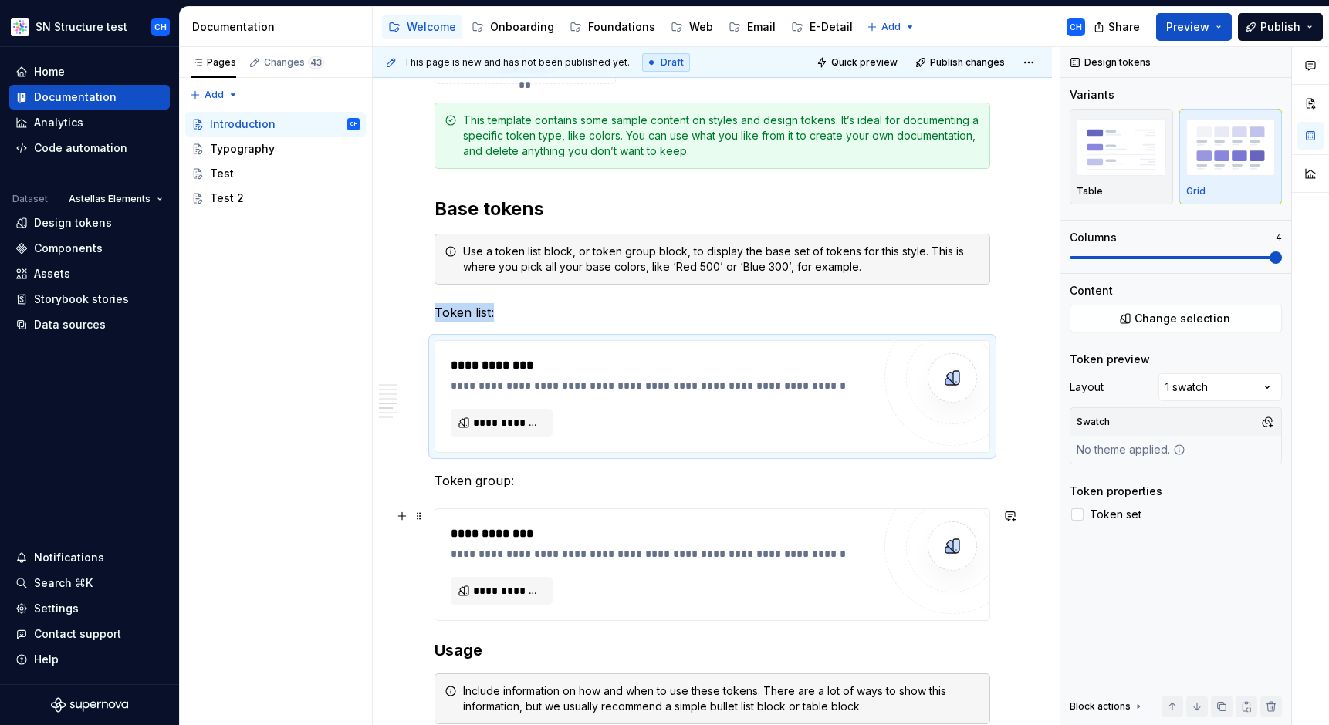
scroll to position [1430, 0]
click at [232, 171] on div "Test" at bounding box center [285, 174] width 150 height 22
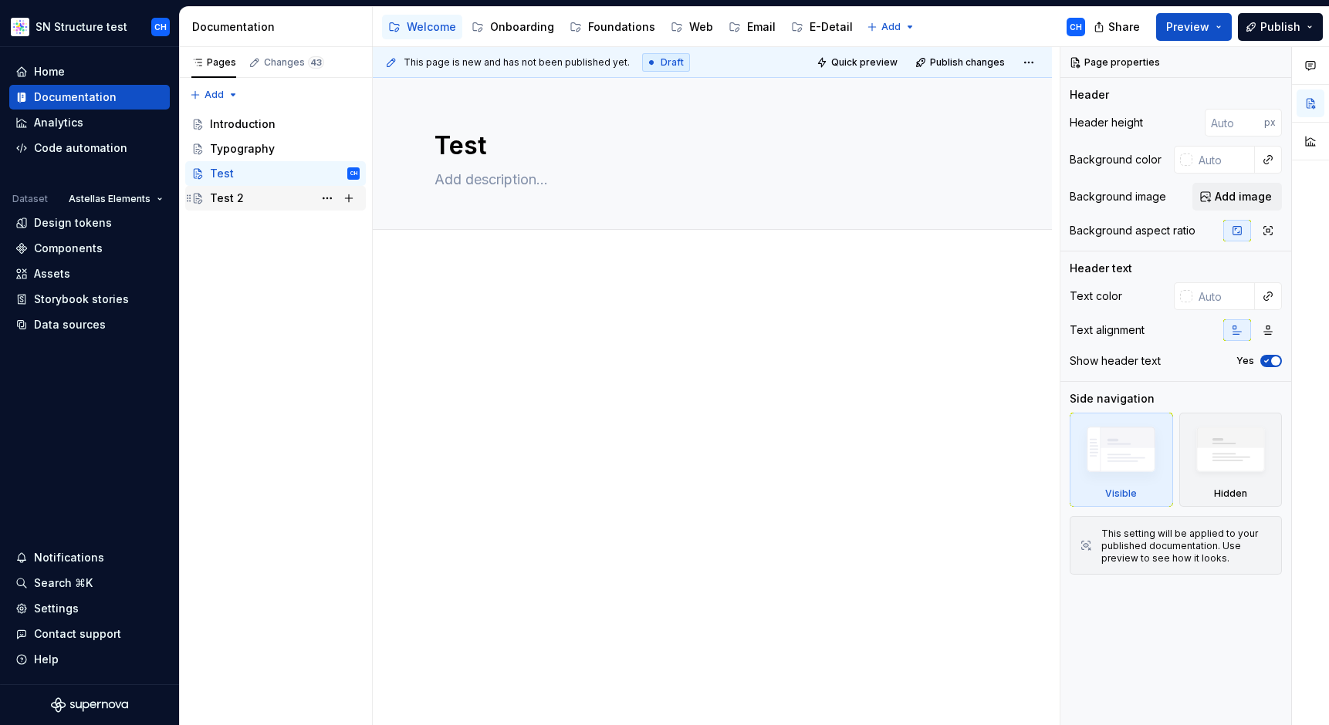
click at [227, 194] on div "Test 2" at bounding box center [227, 198] width 34 height 15
click at [236, 127] on div "Introduction" at bounding box center [243, 124] width 66 height 15
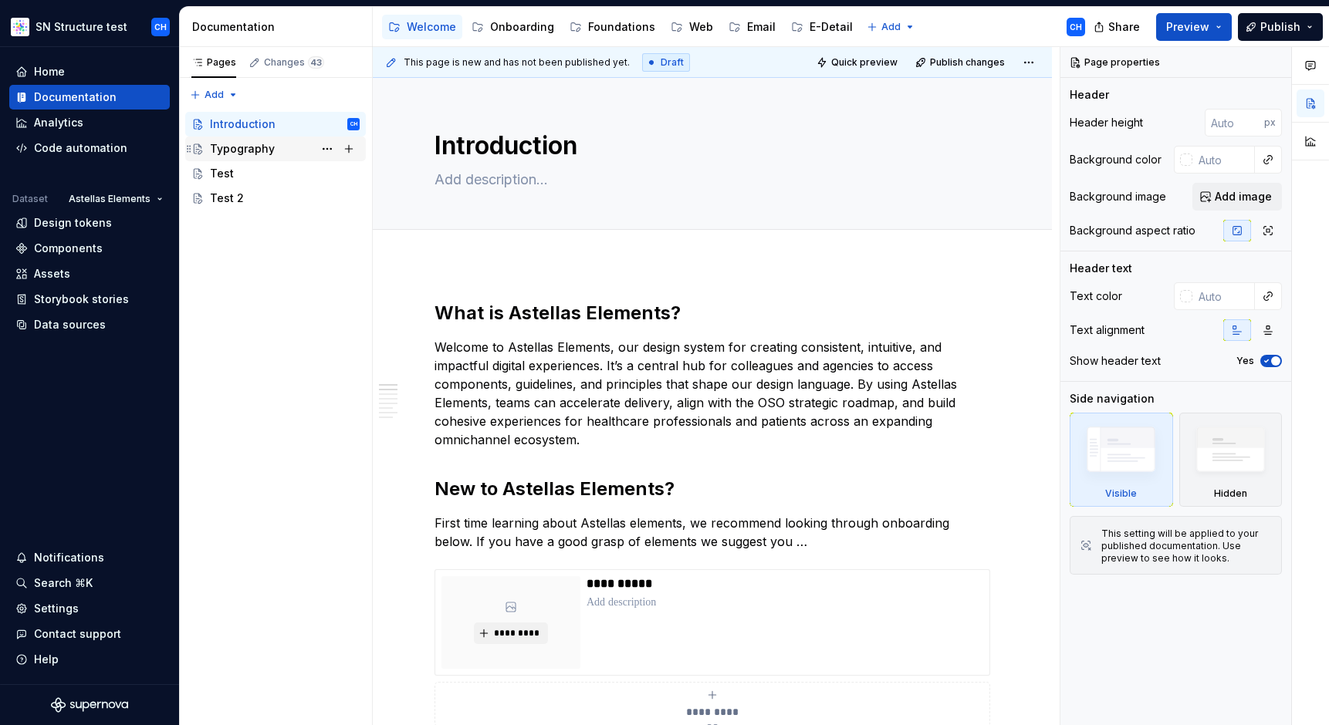
click at [234, 148] on div "Typography" at bounding box center [242, 148] width 65 height 15
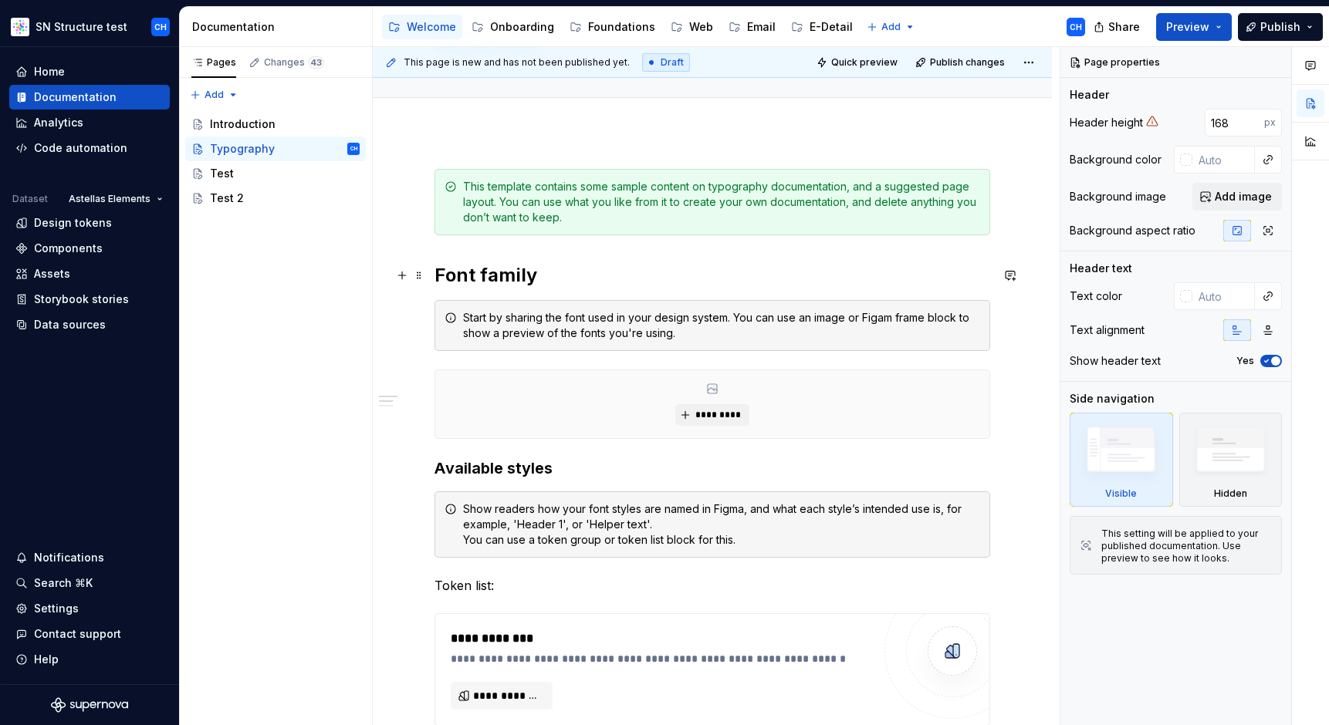
scroll to position [133, 0]
click at [250, 177] on div "Test" at bounding box center [285, 174] width 150 height 22
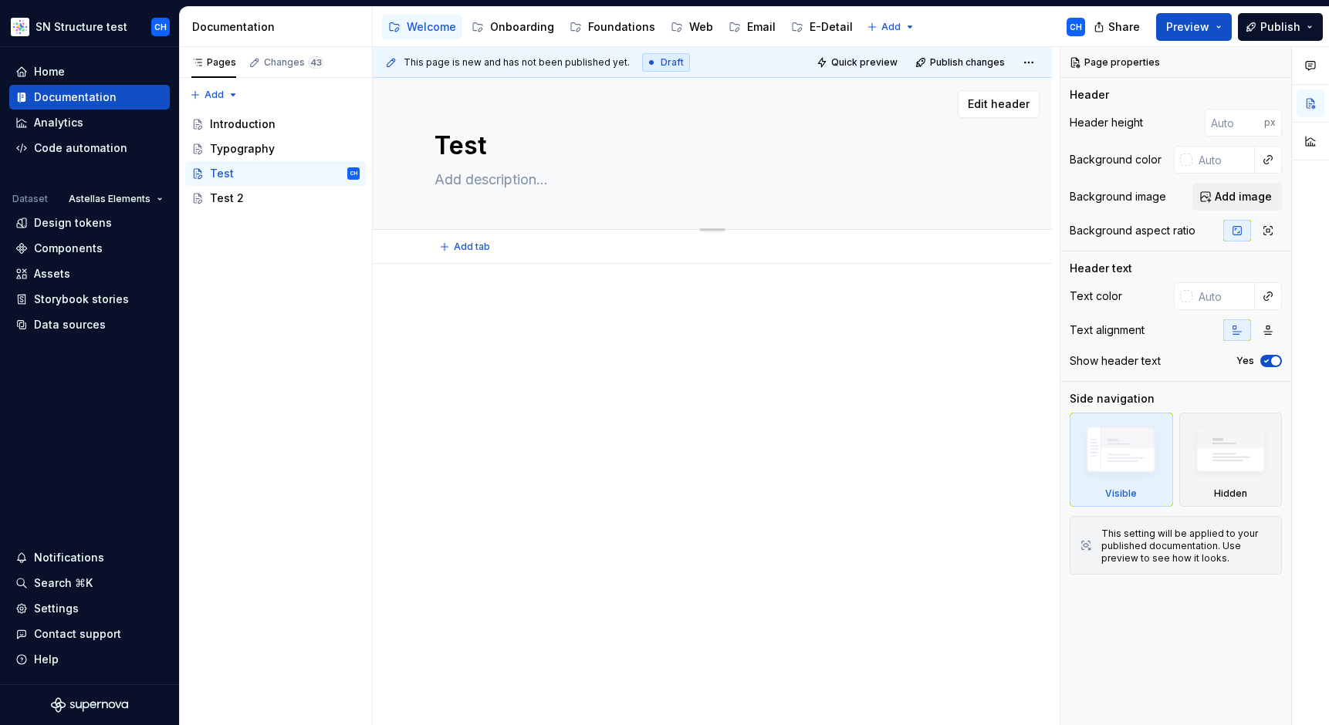
click at [468, 149] on textarea "Test" at bounding box center [709, 145] width 556 height 37
type textarea "*"
type textarea "C"
type textarea "*"
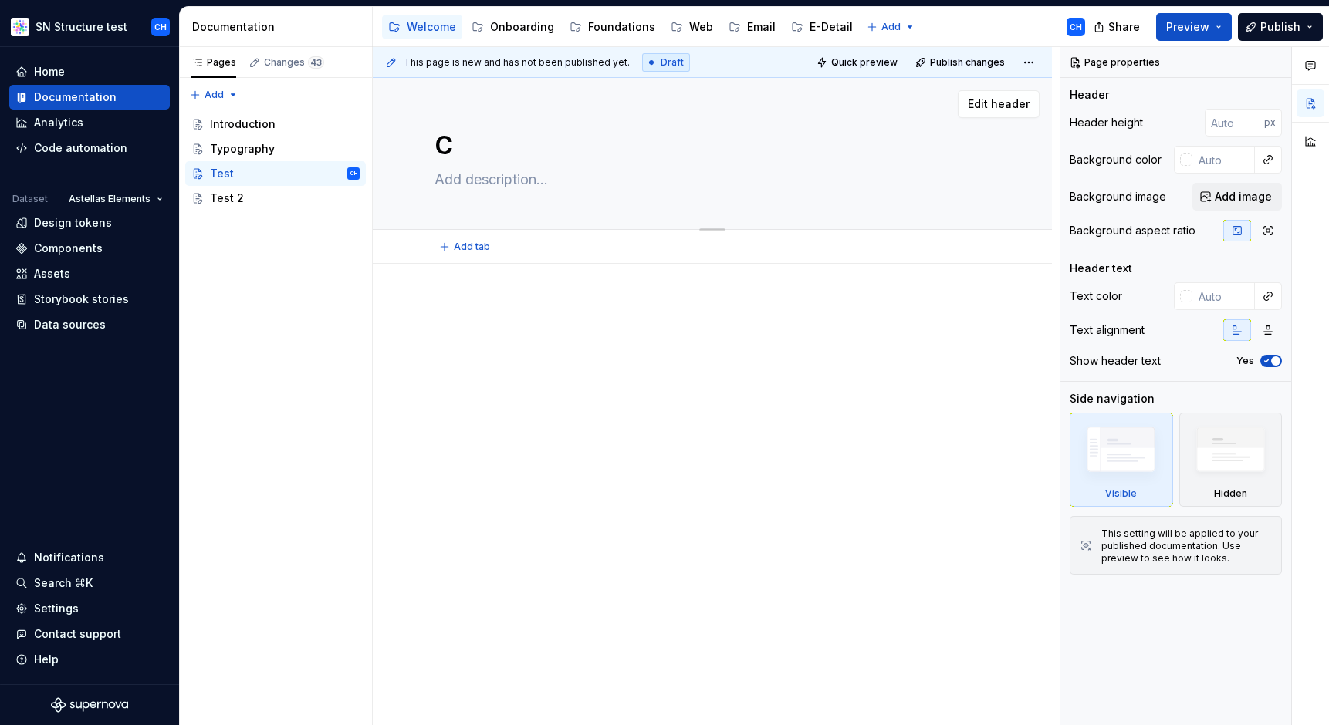
type textarea "Co"
type textarea "*"
type textarea "Col"
type textarea "*"
type textarea "Colo"
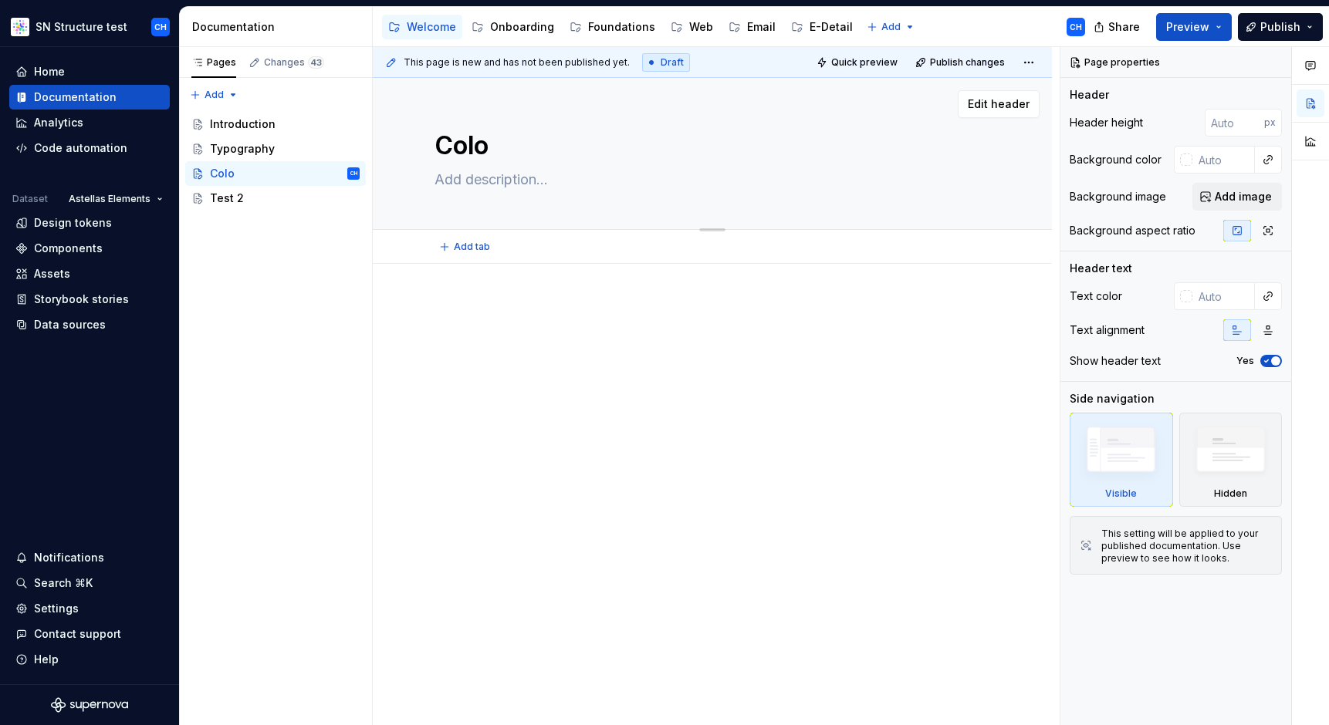
type textarea "*"
type textarea "Colou"
type textarea "*"
type textarea "Colour"
type textarea "*"
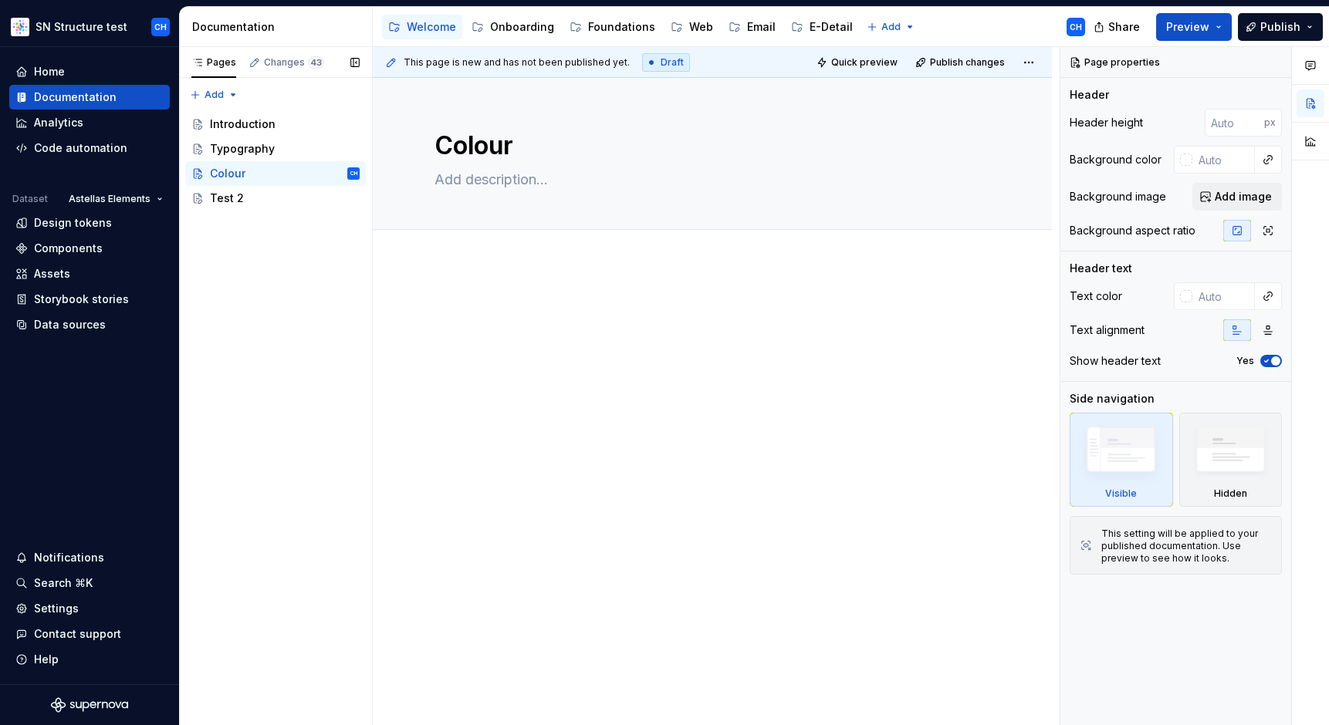
type textarea "Colour"
click at [236, 360] on div "Pages Changes 43 Add Accessibility guide for tree Page tree. Navigate the tree …" at bounding box center [275, 386] width 193 height 679
drag, startPoint x: 310, startPoint y: 413, endPoint x: 565, endPoint y: 410, distance: 254.6
click at [312, 412] on div "Pages Changes 43 Add Accessibility guide for tree Page tree. Navigate the tree …" at bounding box center [275, 386] width 193 height 679
click at [599, 409] on div at bounding box center [712, 430] width 679 height 332
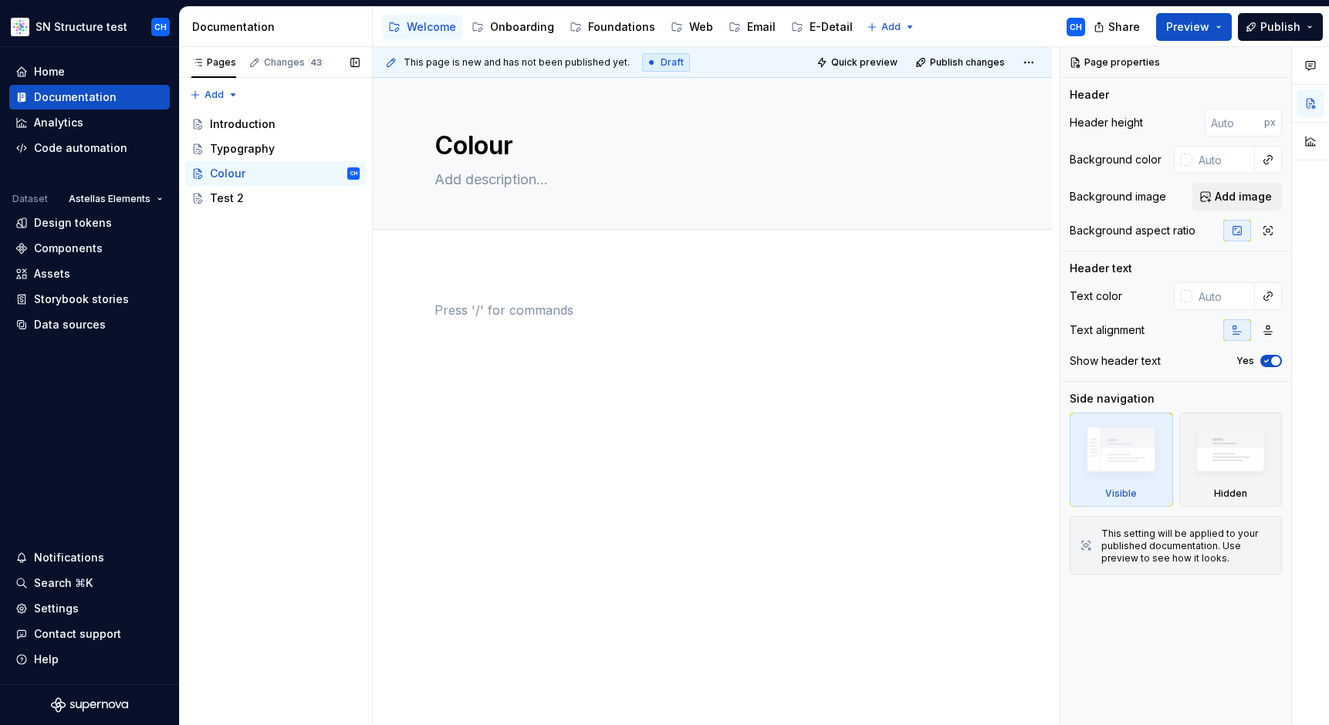
click at [306, 400] on div "Pages Changes 43 Add Accessibility guide for tree Page tree. Navigate the tree …" at bounding box center [275, 386] width 193 height 679
click at [478, 409] on div "This page is new and has not been published yet. Draft Quick preview Publish ch…" at bounding box center [716, 386] width 687 height 679
type textarea "*"
click at [477, 242] on span "Add tab" at bounding box center [472, 247] width 36 height 12
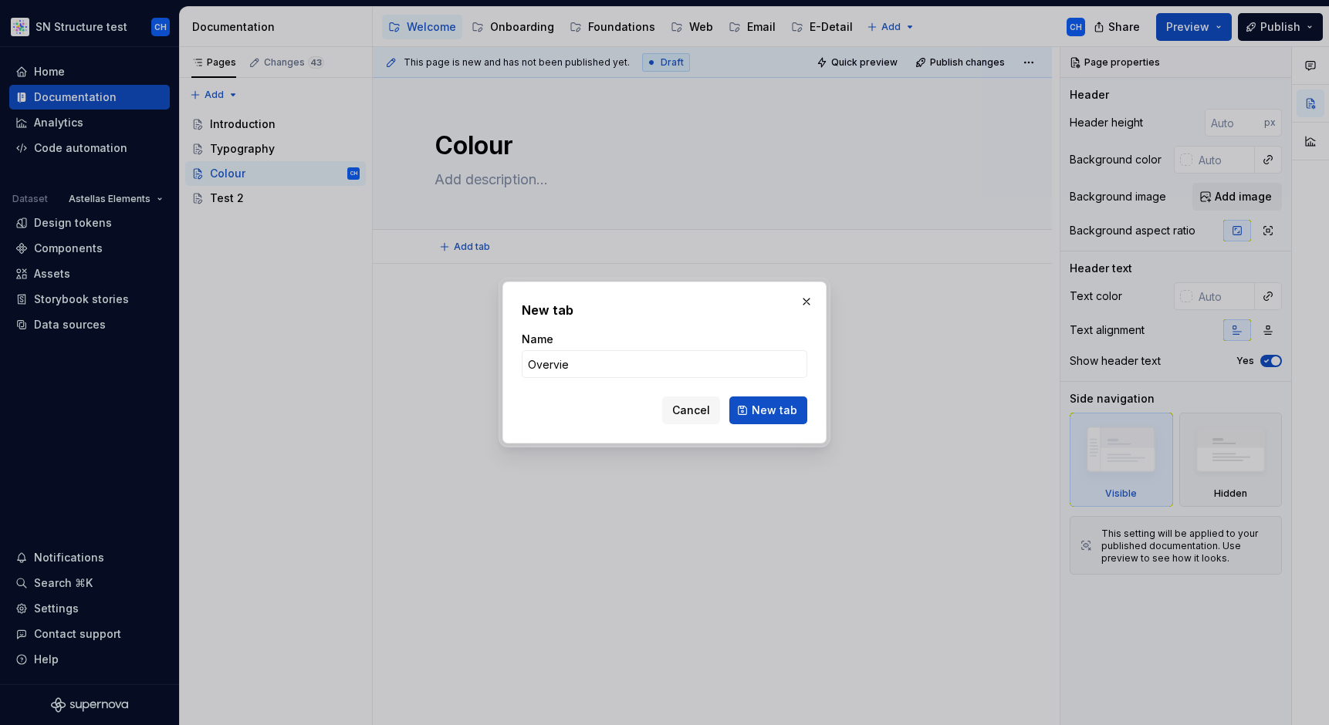
type input "Overview"
click button "New tab" at bounding box center [768, 411] width 78 height 28
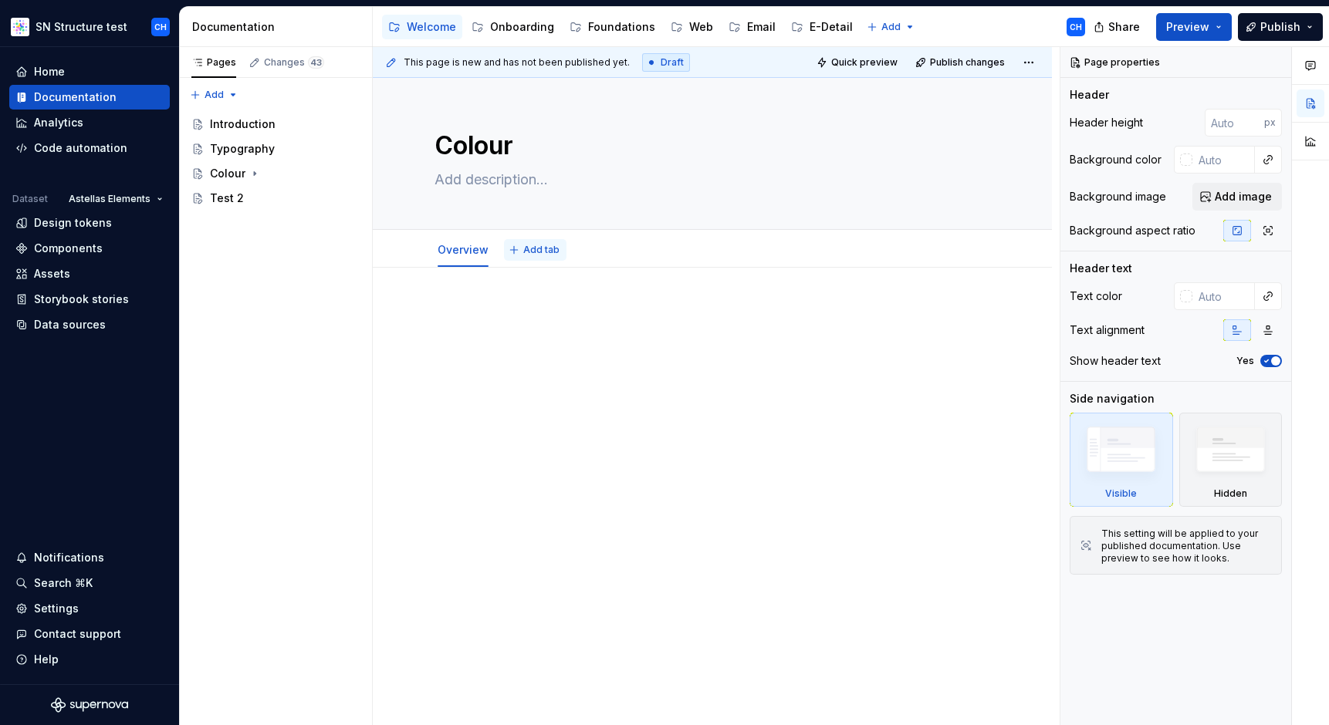
type textarea "*"
click at [527, 249] on span "Add tab" at bounding box center [541, 250] width 36 height 12
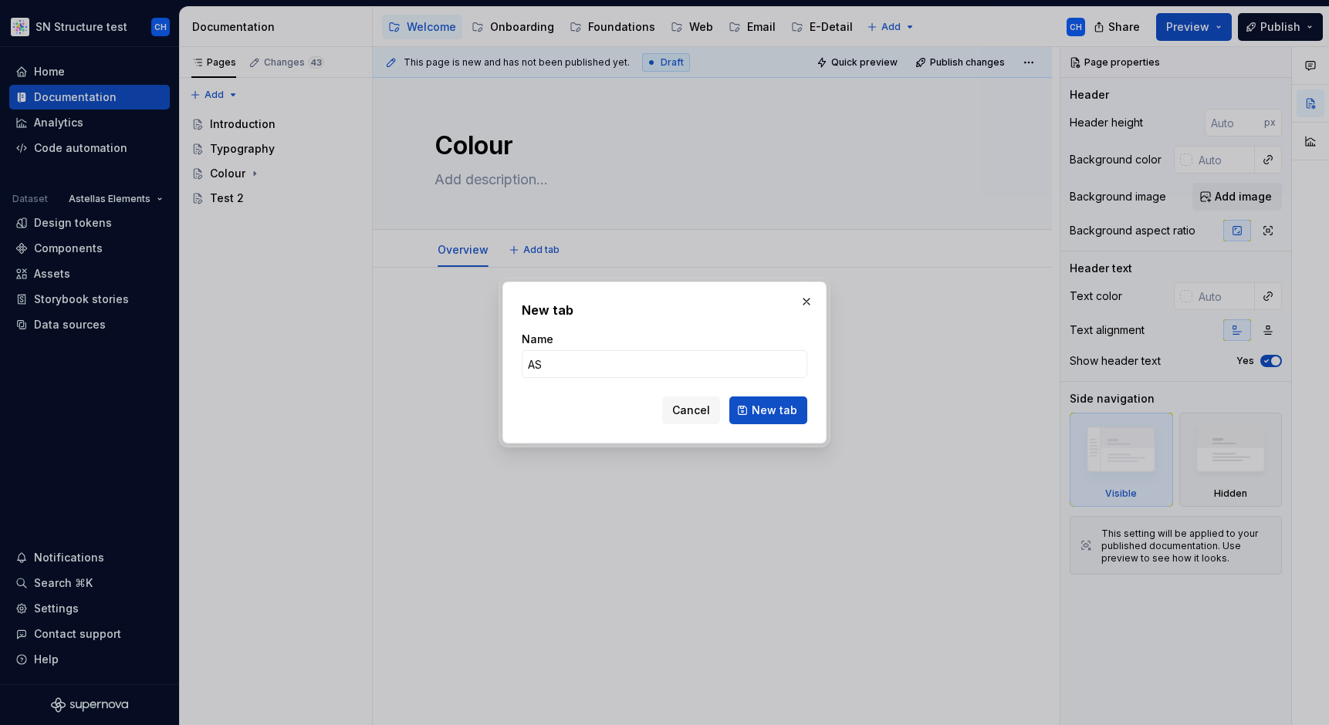
type input "A"
type input "Elements"
click button "New tab" at bounding box center [768, 411] width 78 height 28
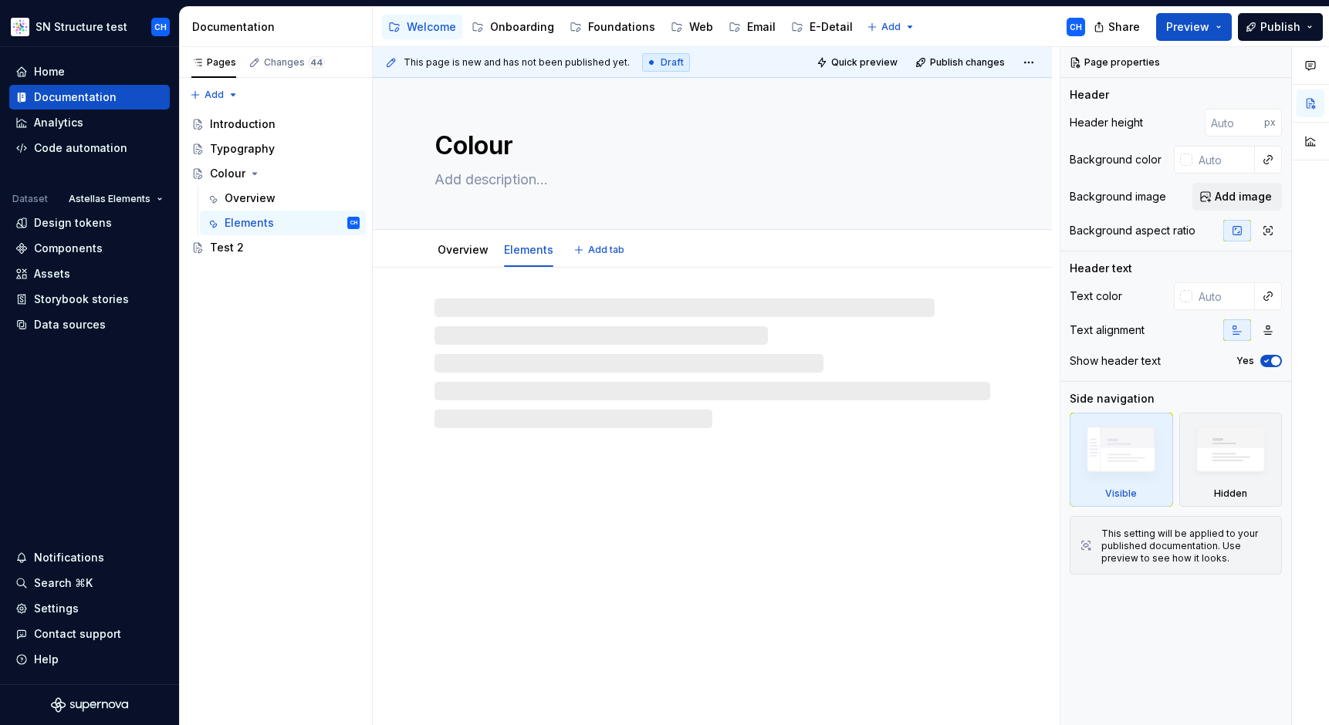
click at [640, 252] on div "Overview Elements Add tab" at bounding box center [712, 250] width 574 height 34
type textarea "*"
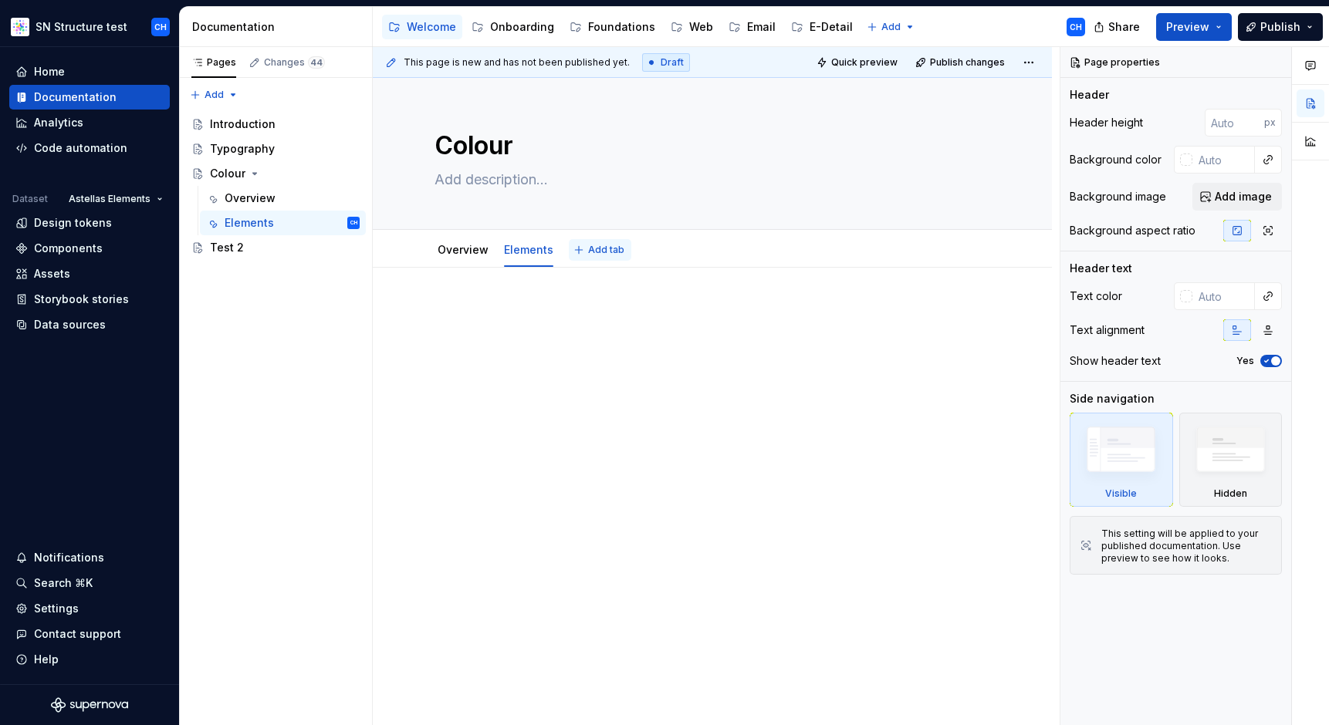
click at [620, 254] on button "Add tab" at bounding box center [600, 250] width 62 height 22
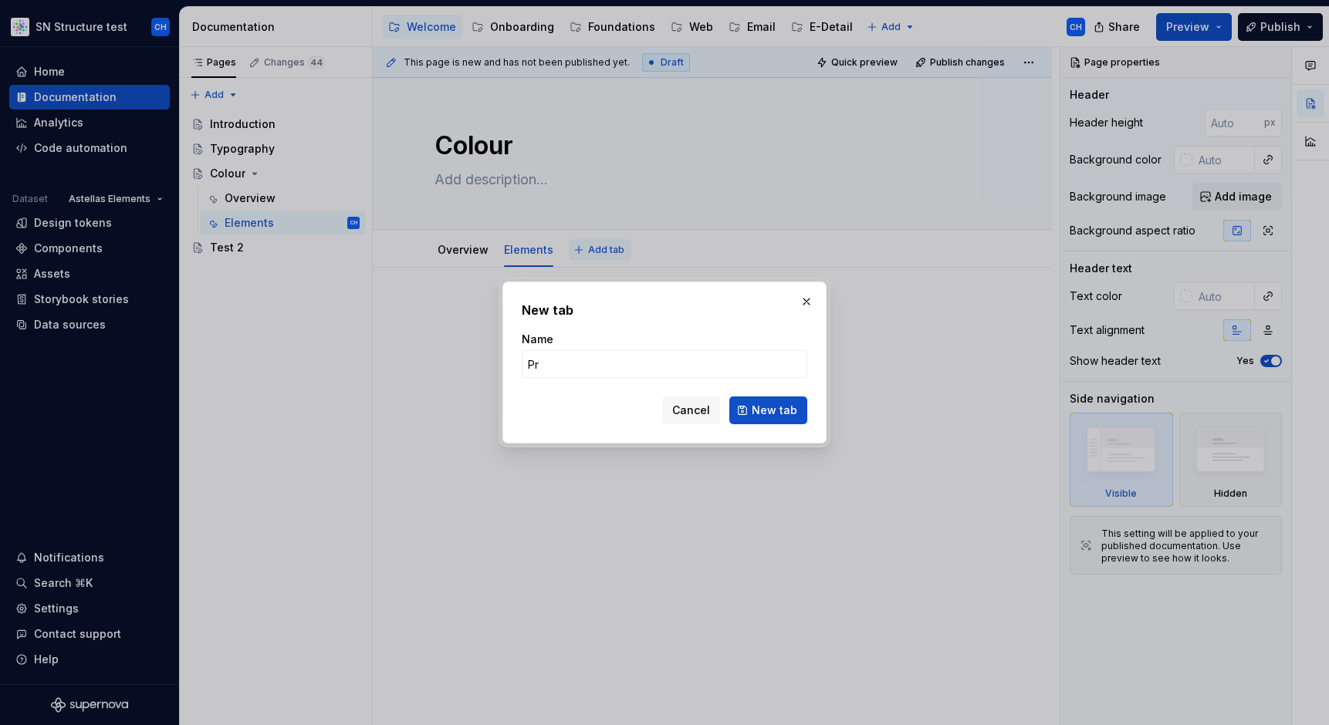
type input "Pro"
click button "New tab" at bounding box center [768, 411] width 78 height 28
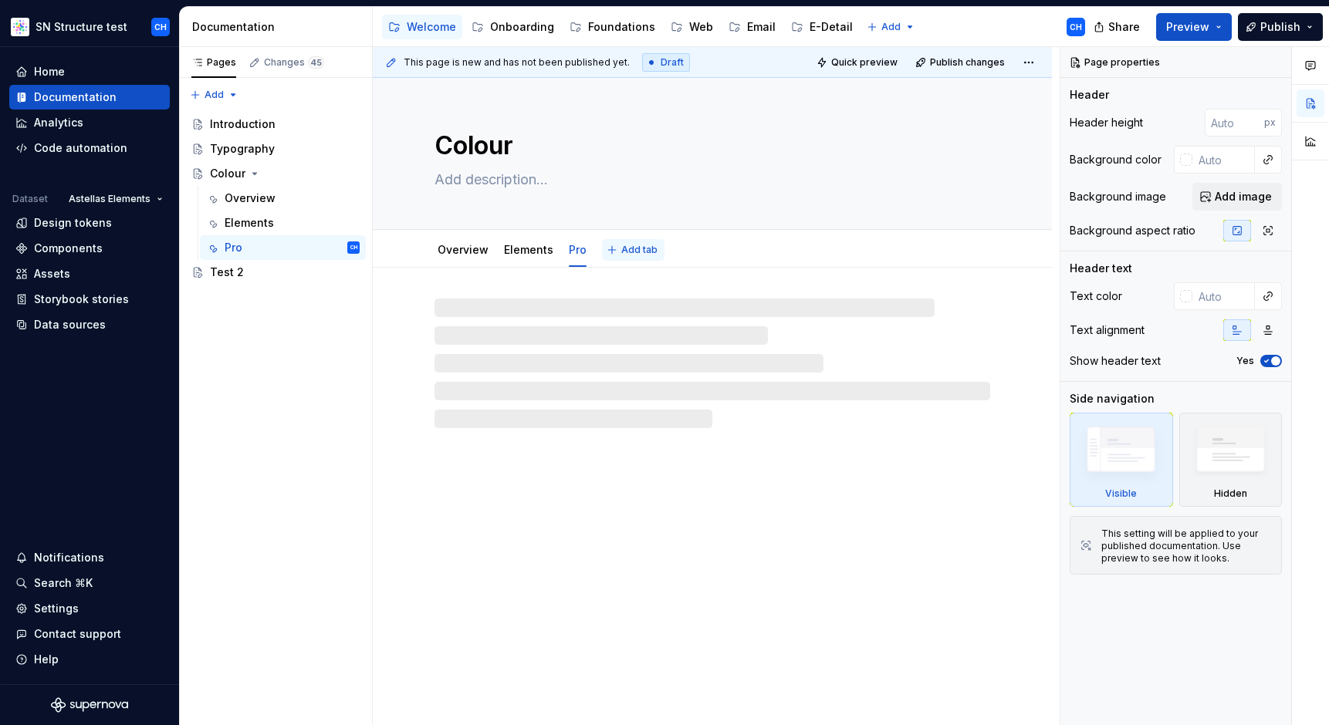
type textarea "*"
click at [647, 253] on span "Add tab" at bounding box center [639, 250] width 36 height 12
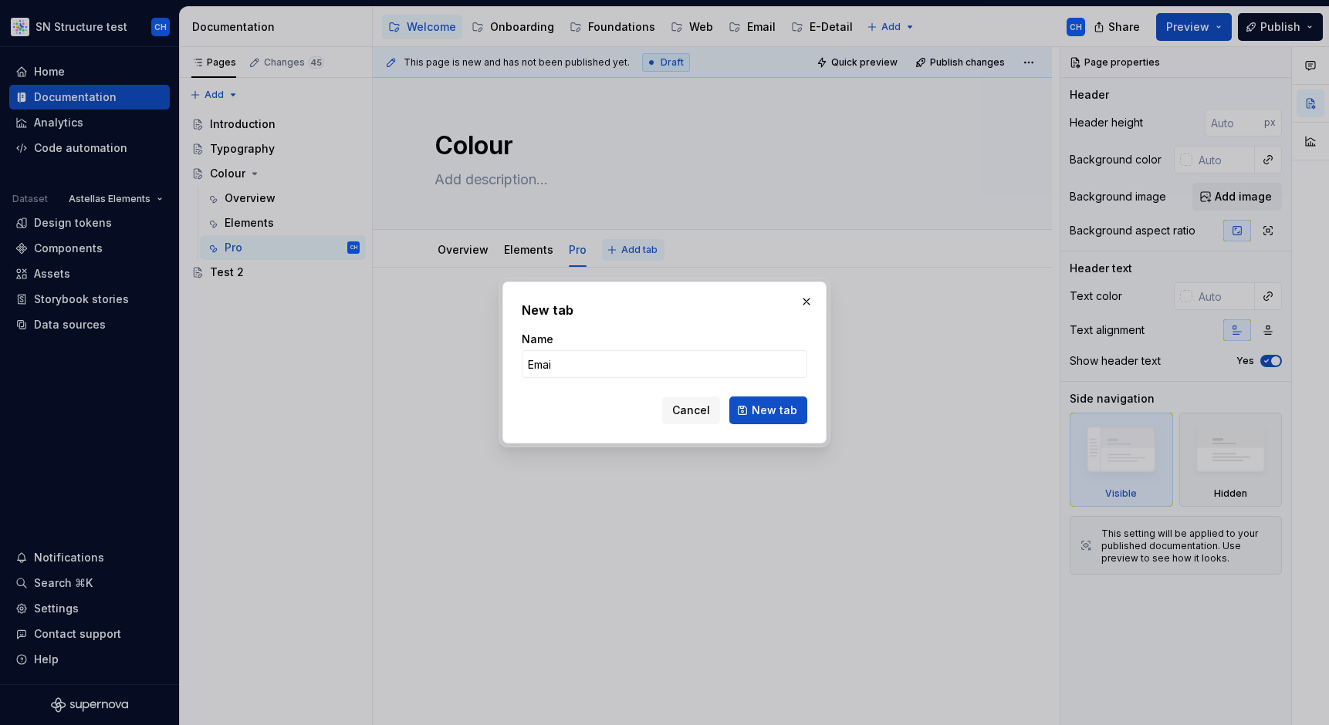
type input "Email"
click button "New tab" at bounding box center [768, 411] width 78 height 28
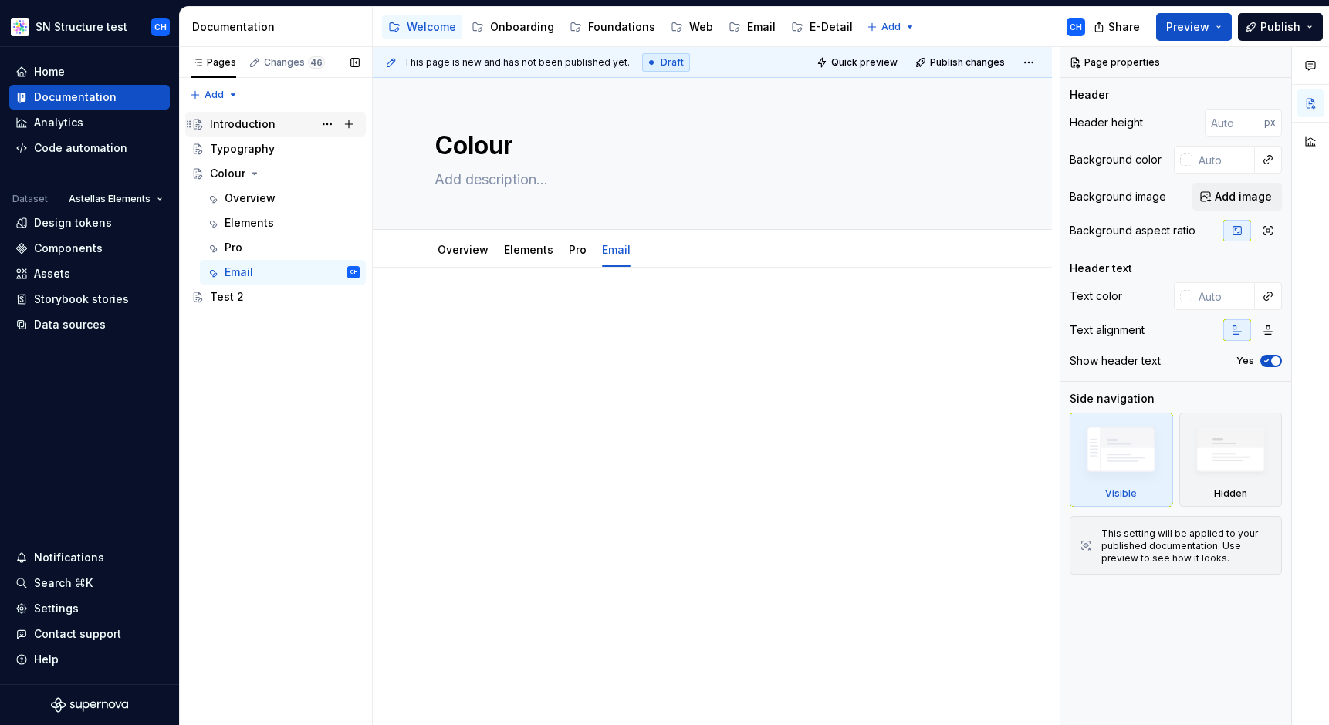
click at [253, 124] on div "Introduction" at bounding box center [243, 124] width 66 height 15
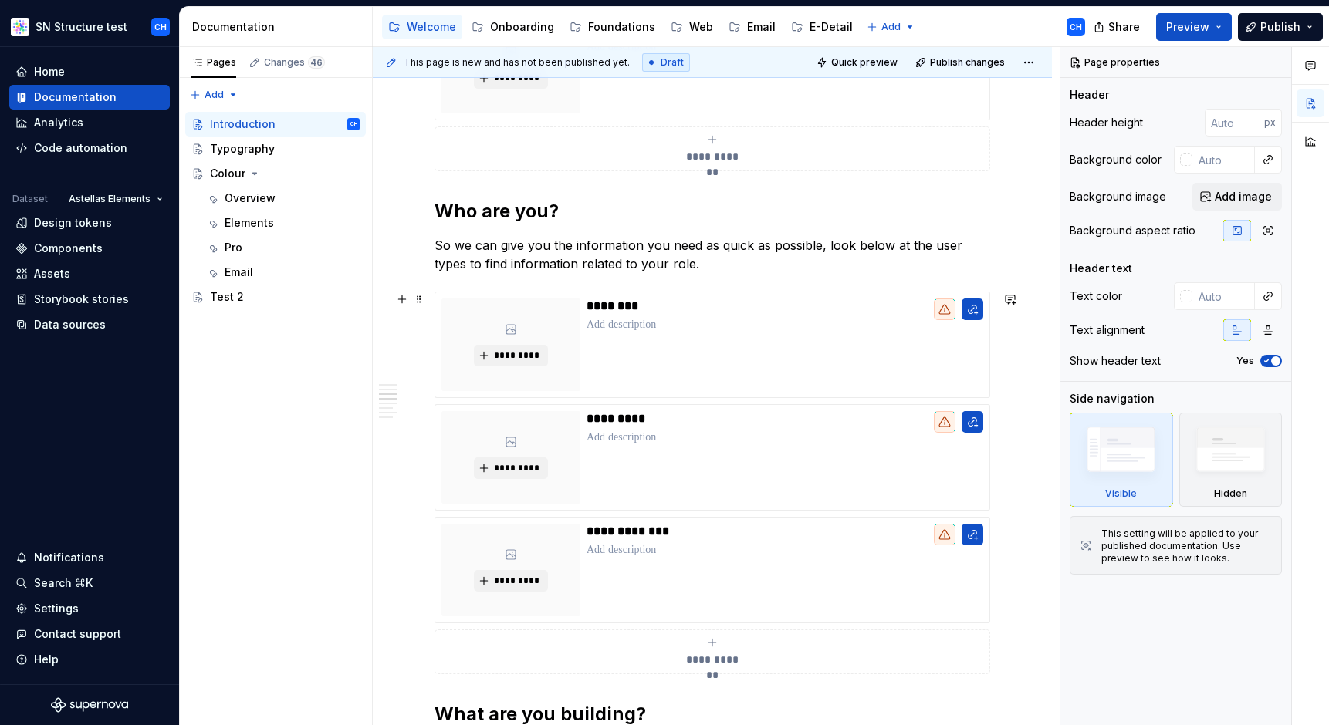
scroll to position [556, 0]
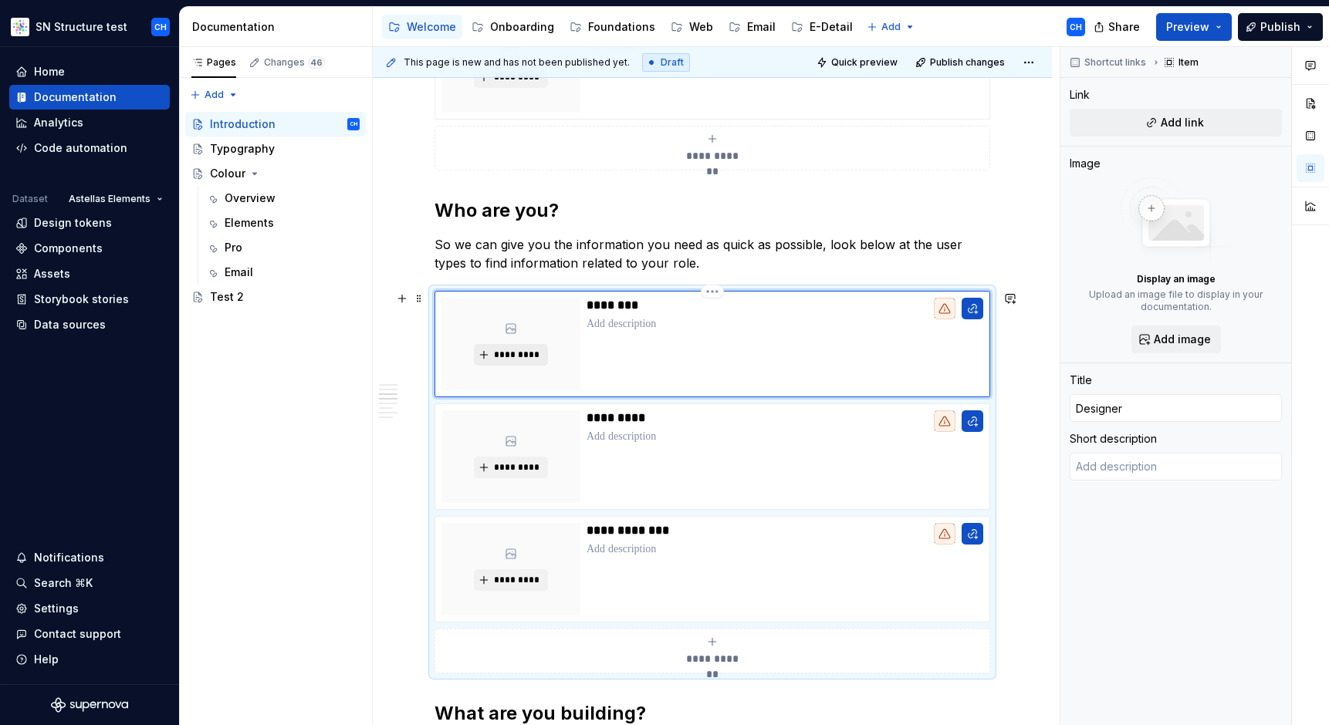
click at [523, 356] on span "*********" at bounding box center [516, 355] width 47 height 12
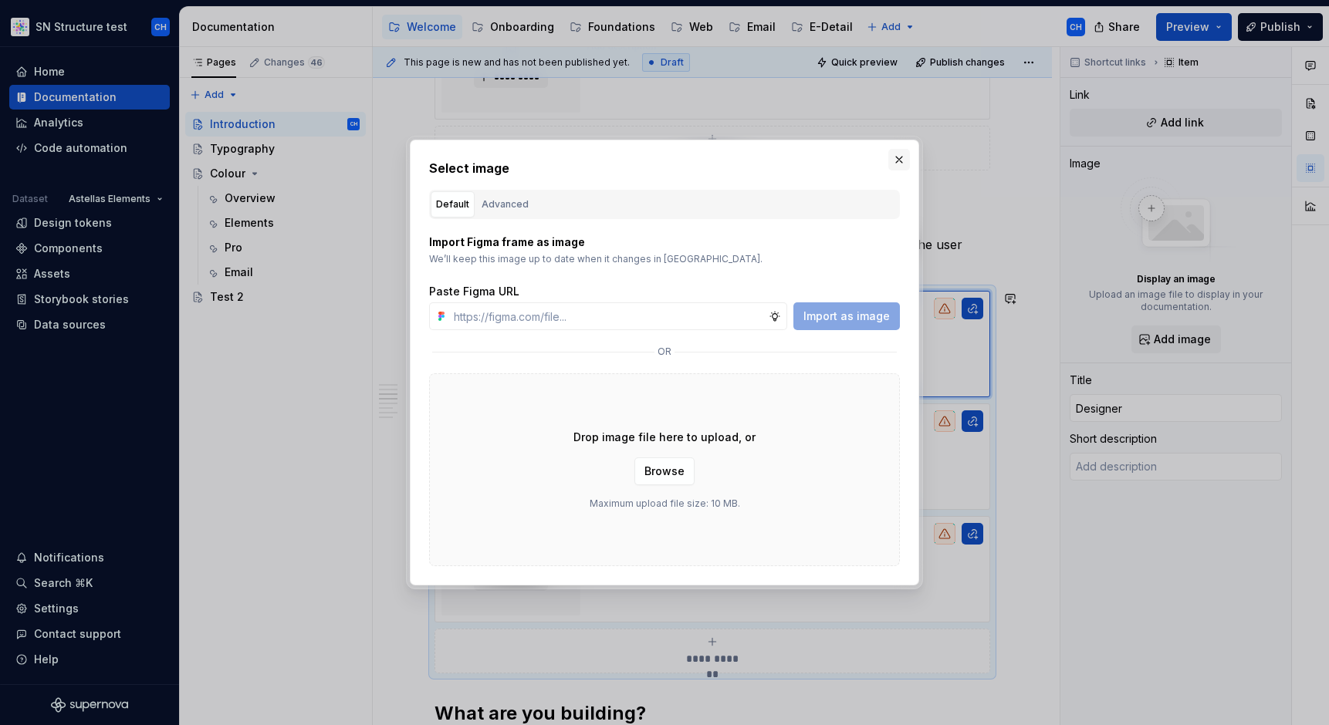
click at [894, 160] on button "button" at bounding box center [899, 160] width 22 height 22
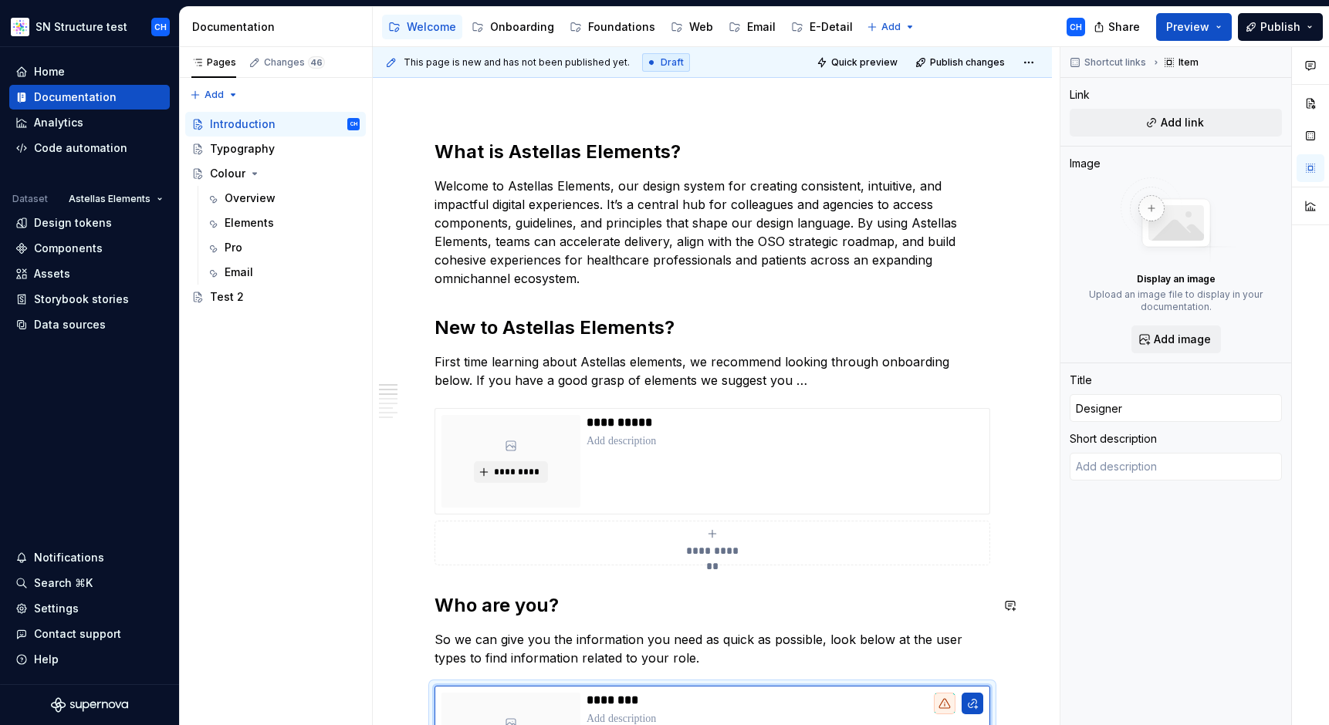
scroll to position [157, 0]
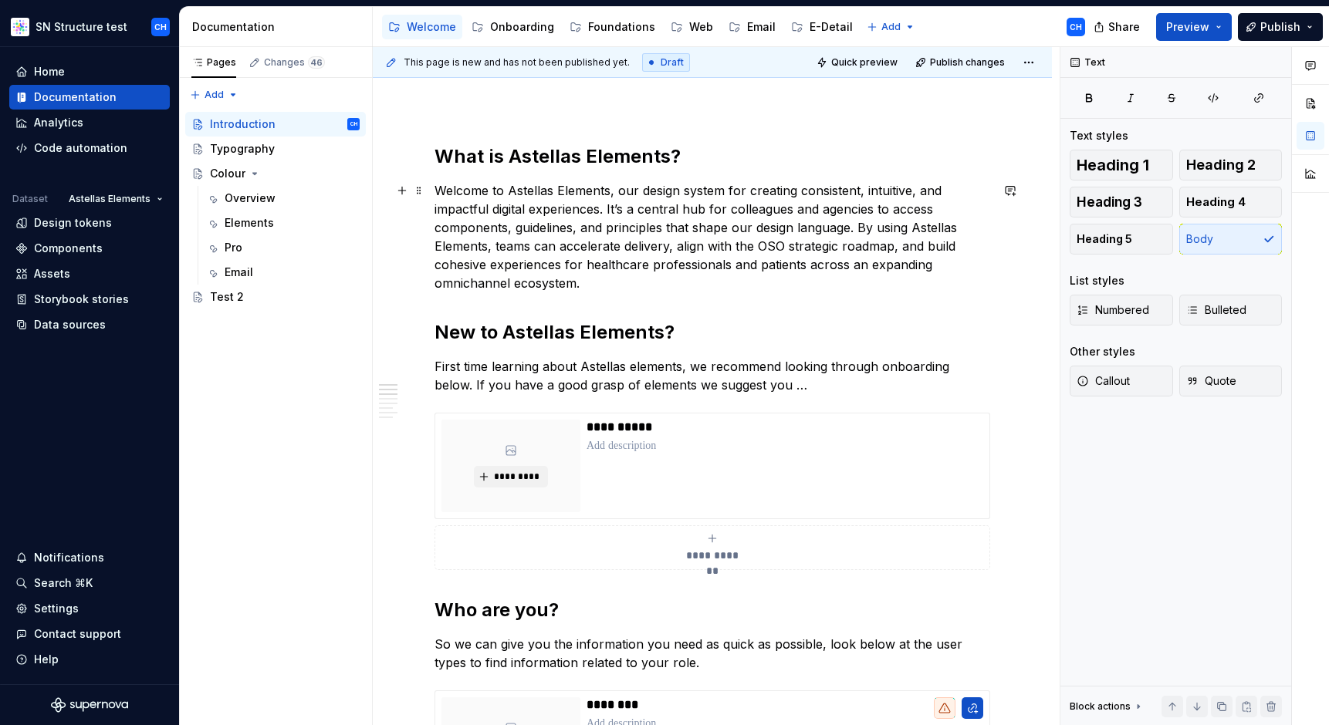
click at [616, 255] on p "Welcome to Astellas Elements, our design system for creating consistent, intuit…" at bounding box center [712, 236] width 556 height 111
click at [610, 281] on p "Welcome to Astellas Elements, our design system for creating consistent, intuit…" at bounding box center [712, 236] width 556 height 111
click at [560, 221] on p "Welcome to Astellas Elements, our design system for creating consistent, intuit…" at bounding box center [712, 236] width 556 height 111
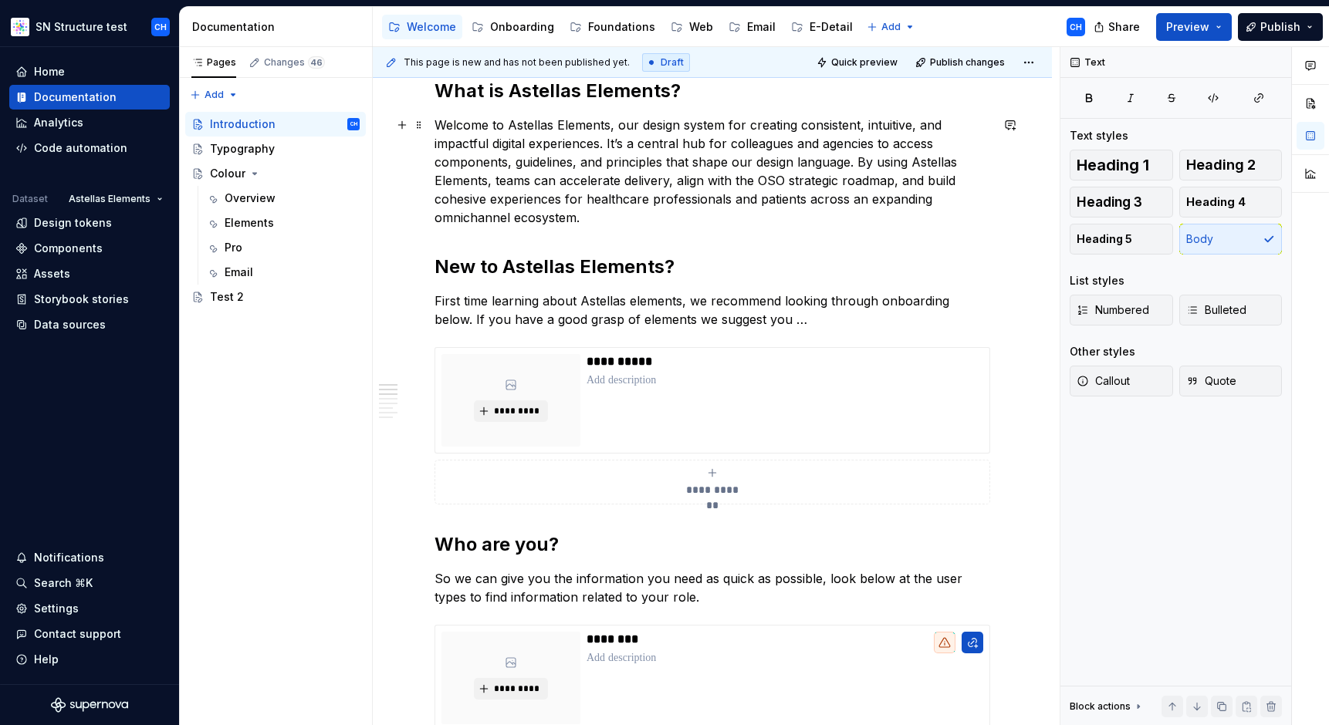
scroll to position [264, 0]
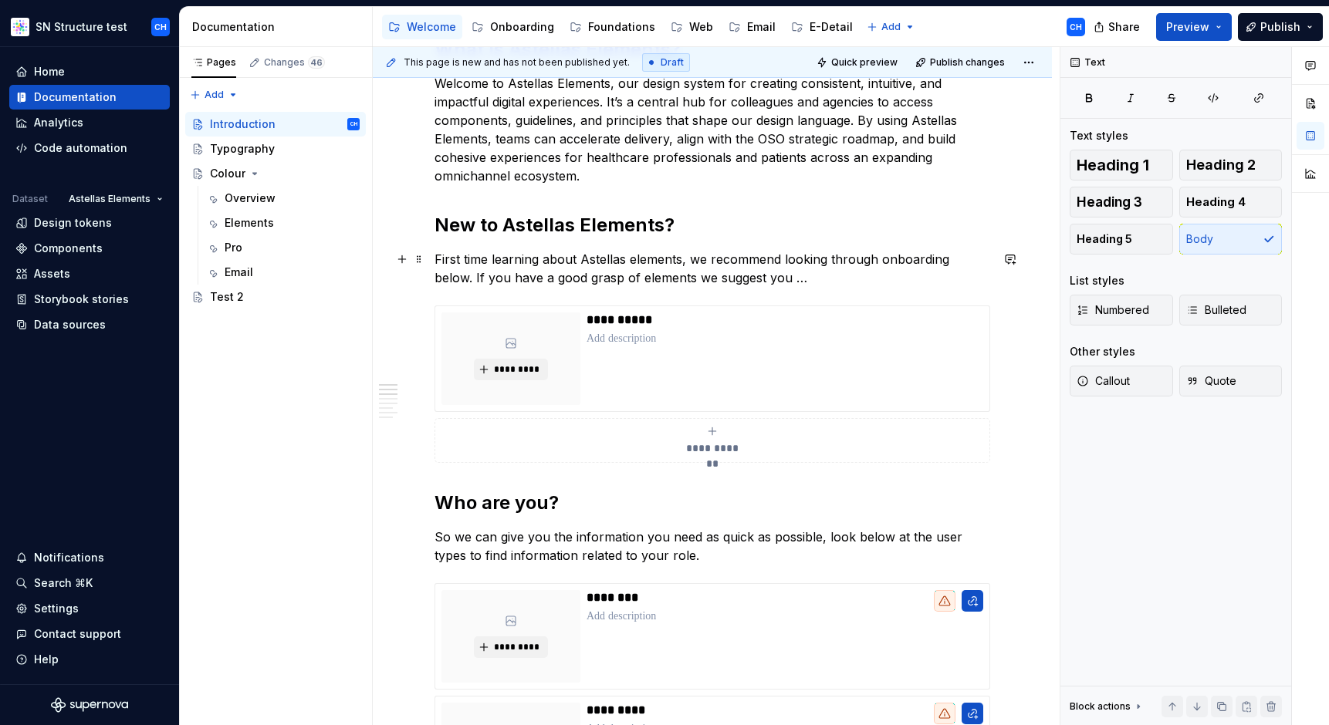
click at [693, 276] on p "First time learning about Astellas elements, we recommend looking through onboa…" at bounding box center [712, 268] width 556 height 37
click at [758, 278] on p "First time learning about Astellas elements, we recommend looking through onboa…" at bounding box center [712, 268] width 556 height 37
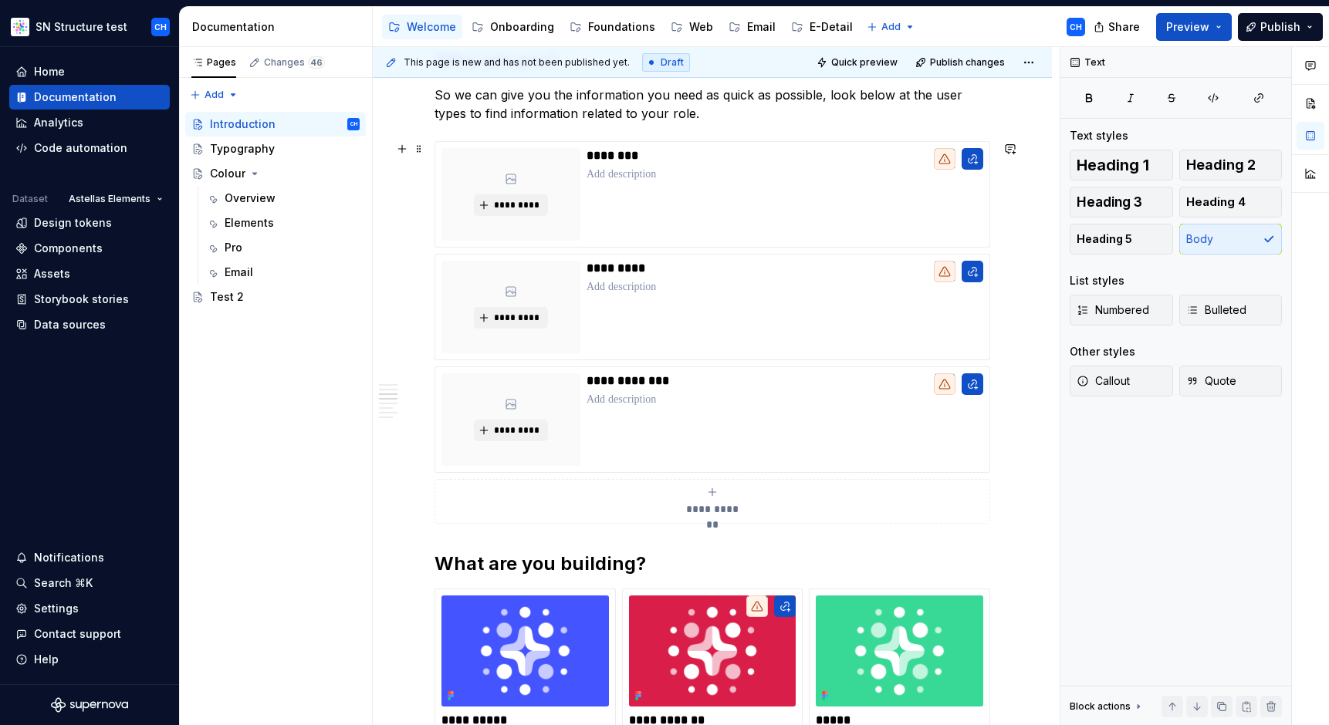
scroll to position [704, 0]
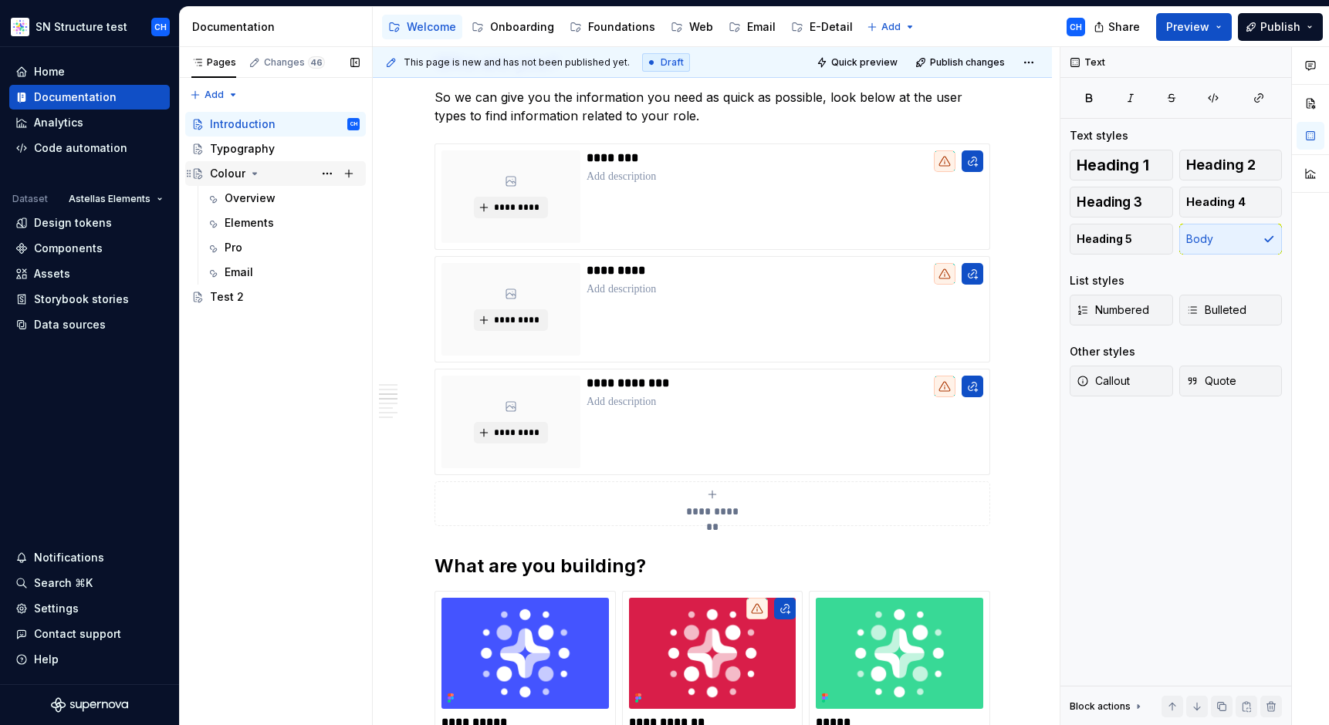
click at [244, 173] on div "Colour" at bounding box center [227, 173] width 35 height 15
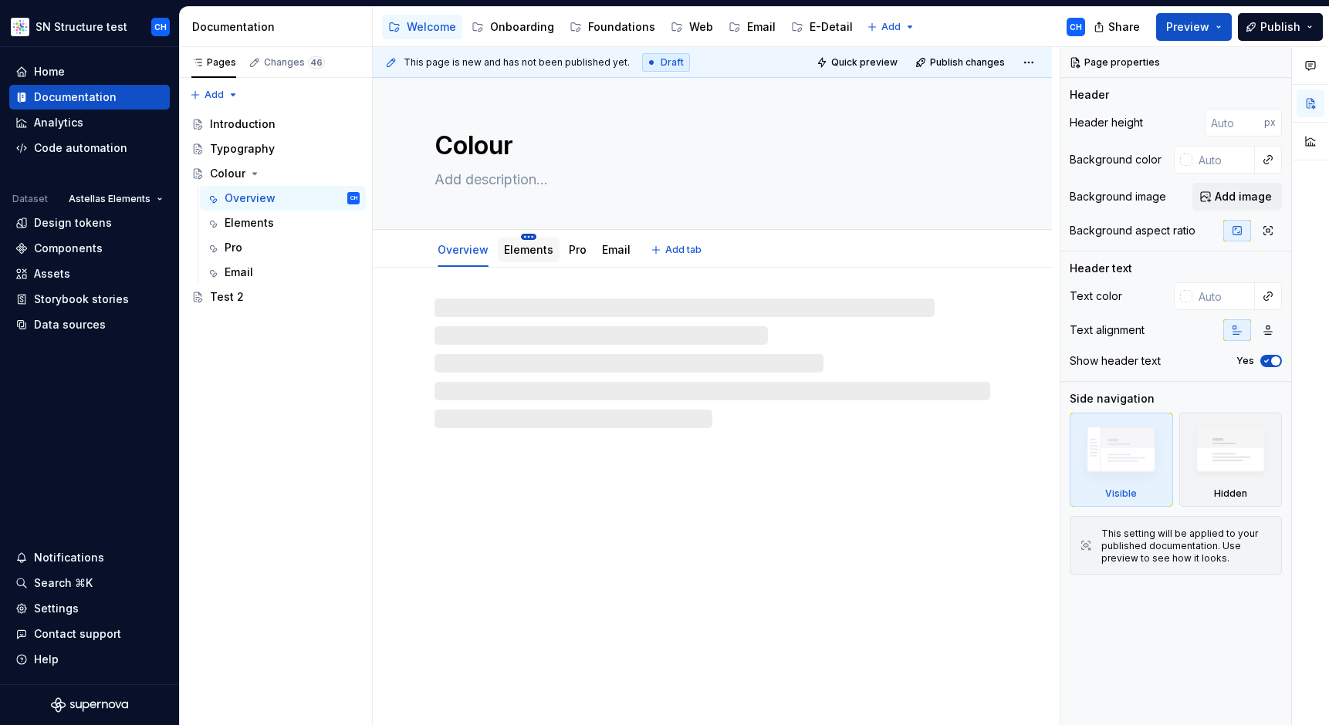
click at [520, 238] on html "SN Structure test CH Home Documentation Analytics Code automation Dataset Astel…" at bounding box center [664, 362] width 1329 height 725
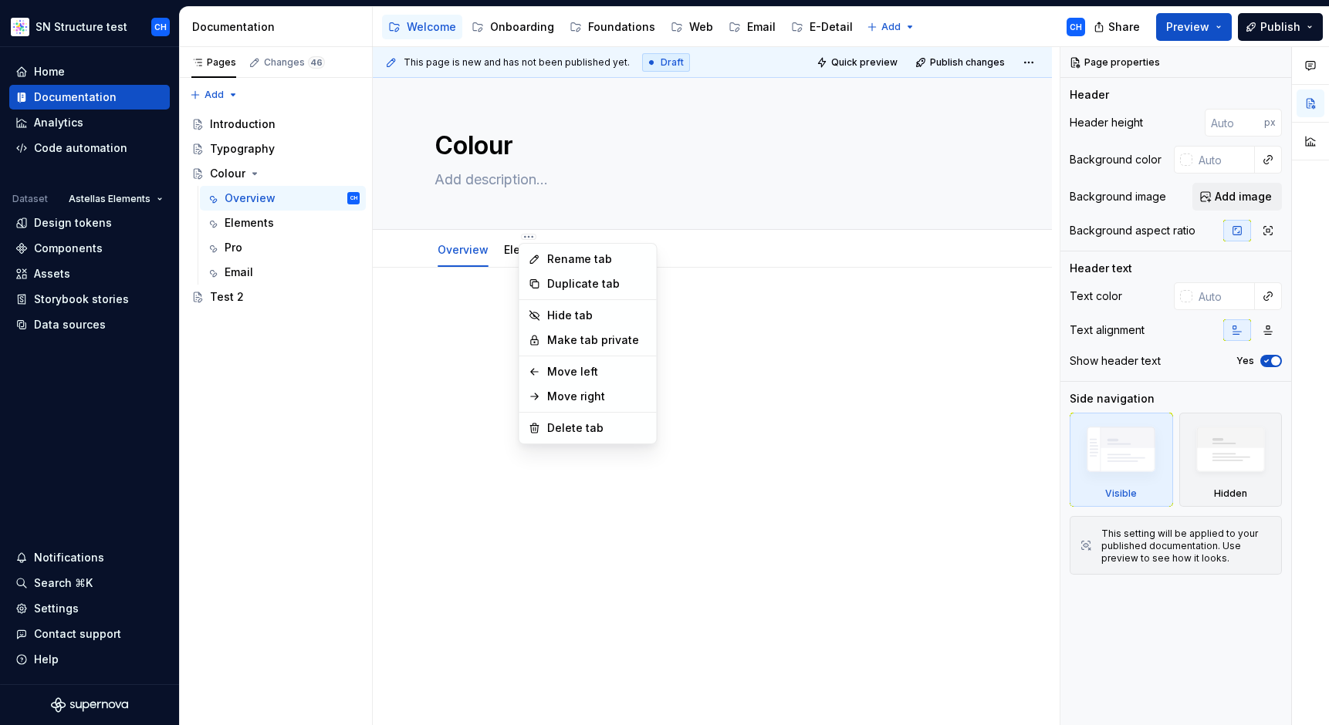
type textarea "*"
click at [541, 253] on div "Rename tab" at bounding box center [587, 259] width 131 height 25
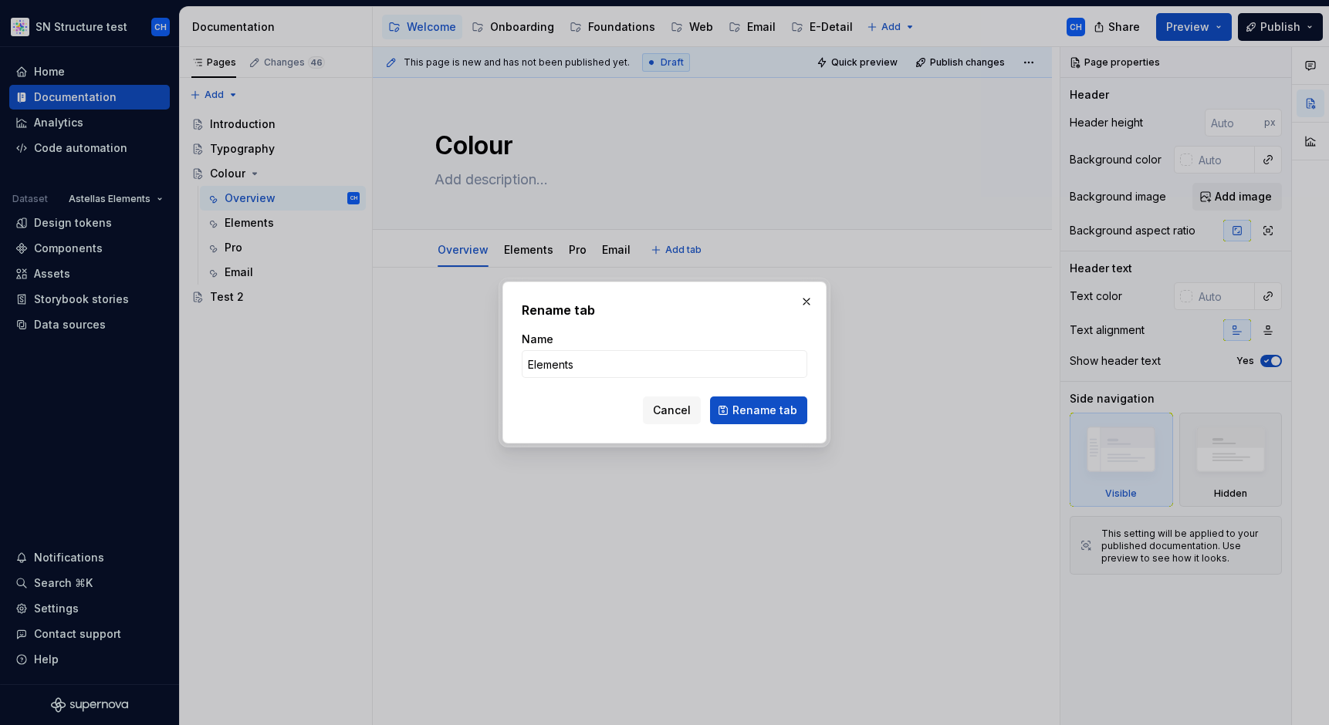
click at [565, 381] on form "Name Elements Cancel Rename tab" at bounding box center [664, 378] width 285 height 93
click at [564, 360] on input "Elements" at bounding box center [664, 364] width 285 height 28
type input "Brand"
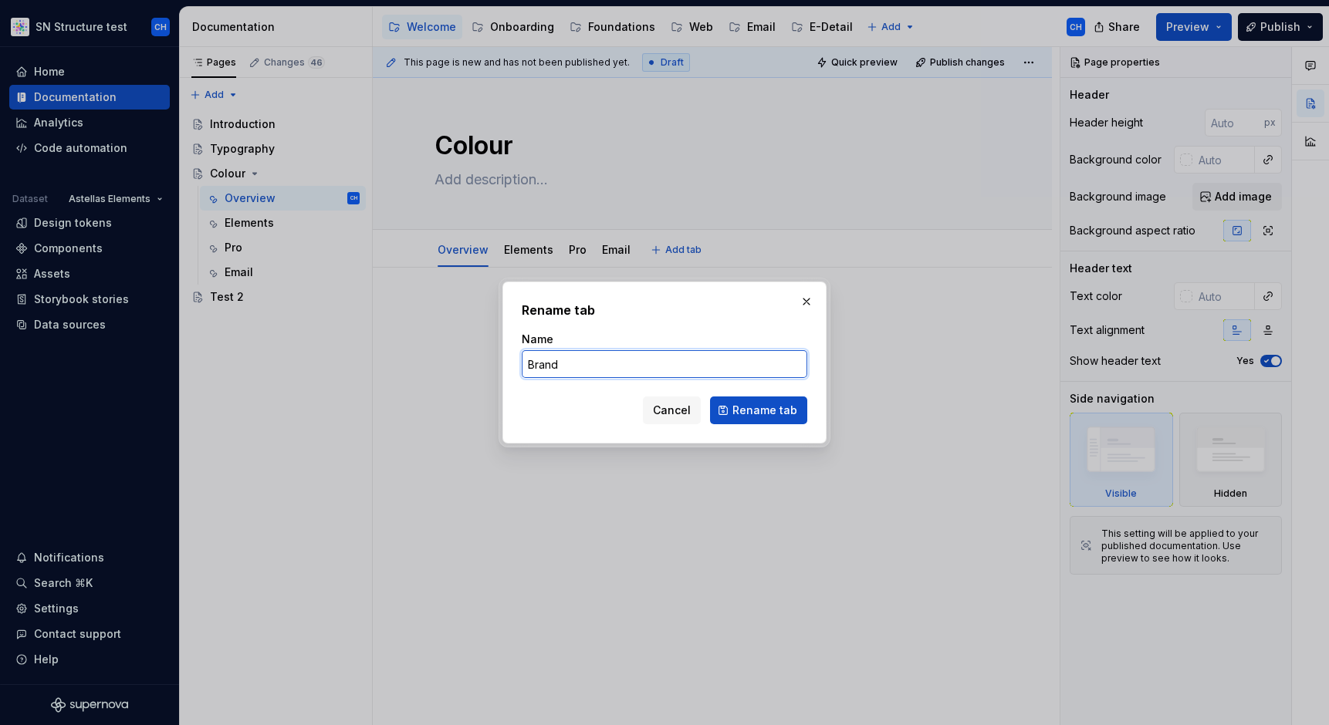
click button "Rename tab" at bounding box center [758, 411] width 97 height 28
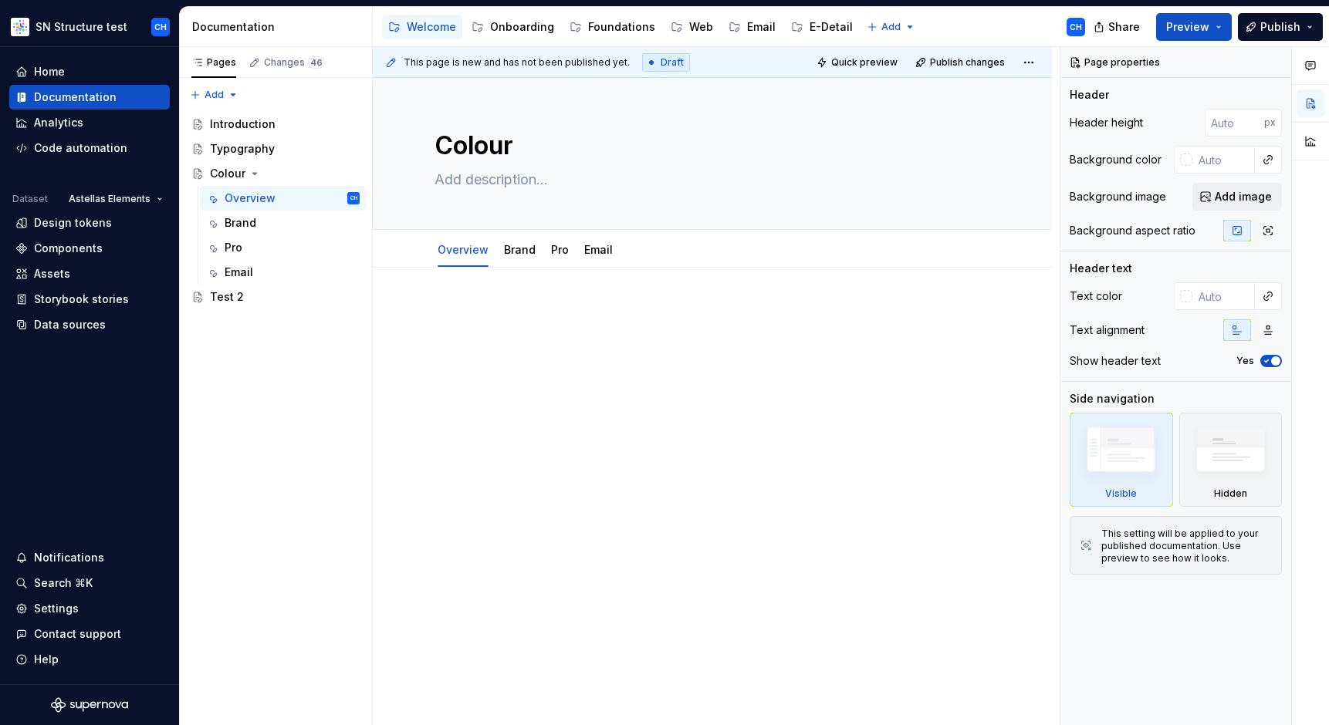
click at [400, 369] on div at bounding box center [712, 434] width 679 height 332
click at [226, 120] on div "Introduction" at bounding box center [243, 124] width 66 height 15
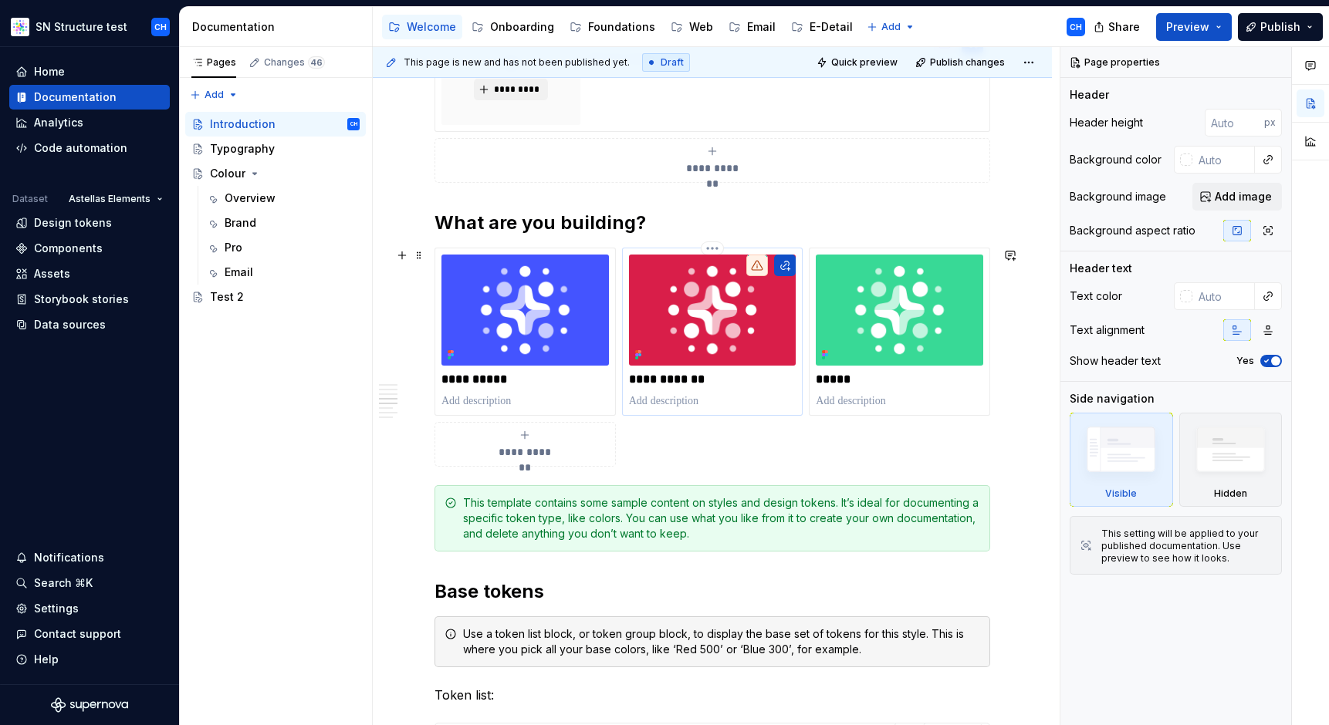
scroll to position [1061, 0]
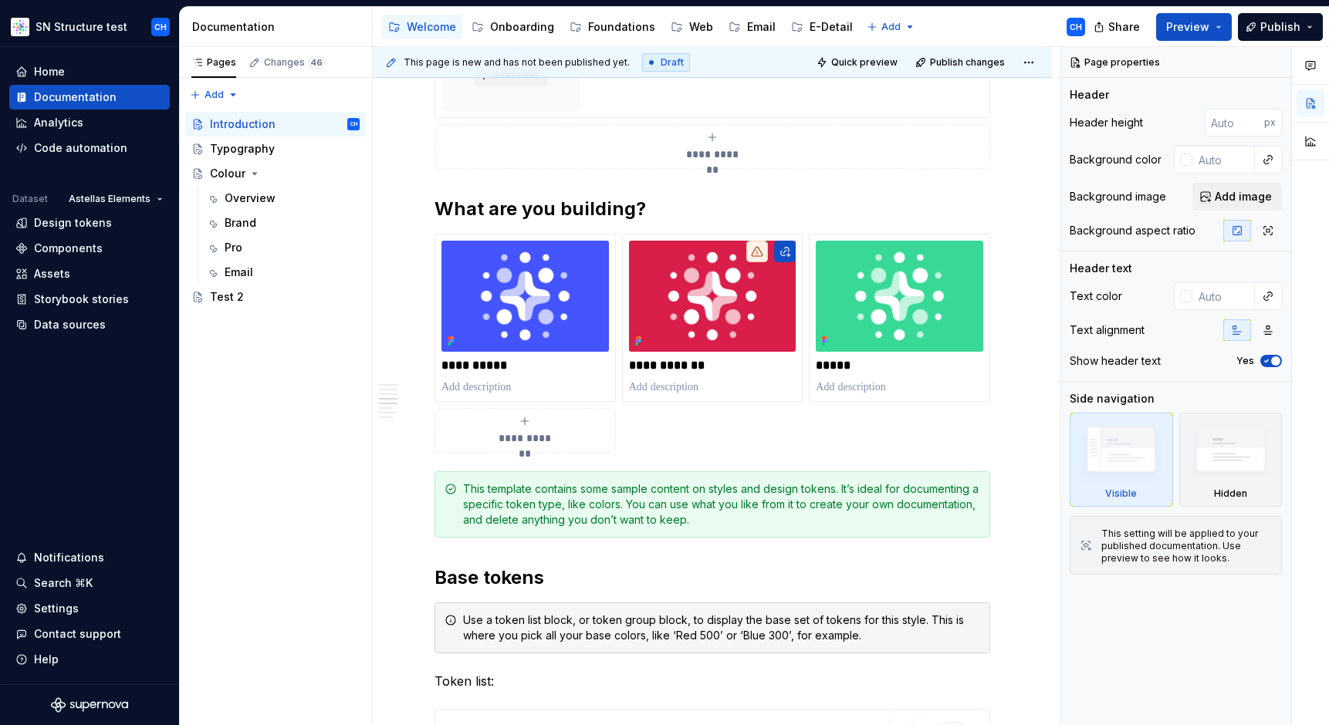
type textarea "*"
click at [897, 199] on h2 "What are you building?" at bounding box center [712, 209] width 556 height 25
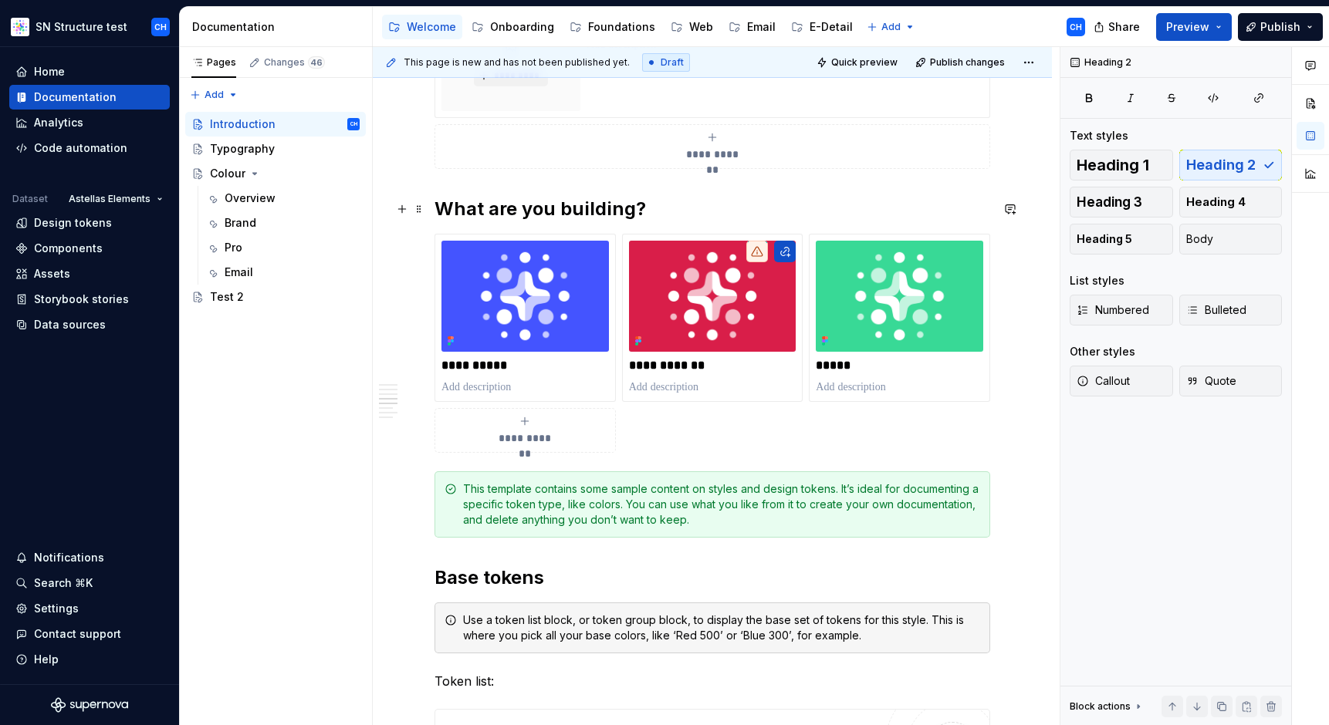
click at [897, 199] on h2 "What are you building?" at bounding box center [712, 209] width 556 height 25
click at [880, 204] on h2 "What are you building?" at bounding box center [712, 209] width 556 height 25
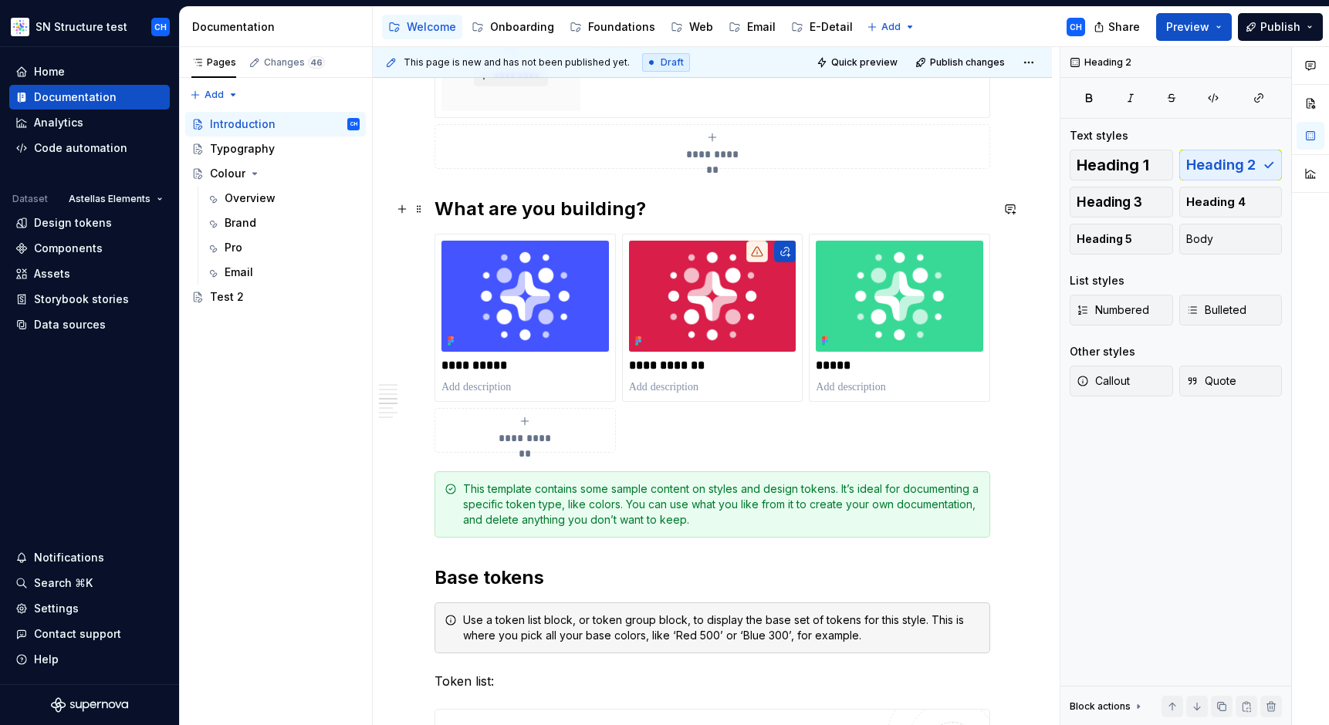
click at [880, 204] on h2 "What are you building?" at bounding box center [712, 209] width 556 height 25
click at [876, 207] on h2 "What are you building?" at bounding box center [712, 209] width 556 height 25
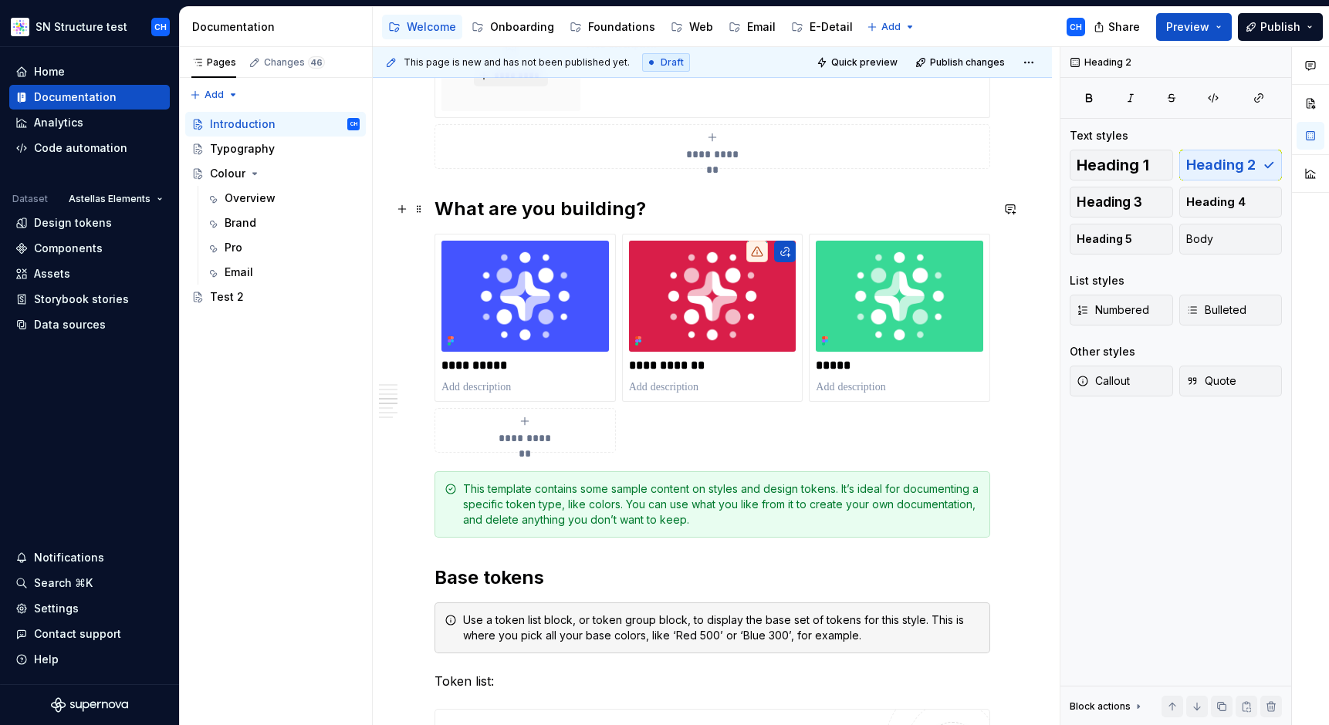
click at [876, 207] on h2 "What are you building?" at bounding box center [712, 209] width 556 height 25
click at [871, 208] on h2 "What are you building?" at bounding box center [712, 209] width 556 height 25
click at [866, 212] on h2 "What are you building?" at bounding box center [712, 209] width 556 height 25
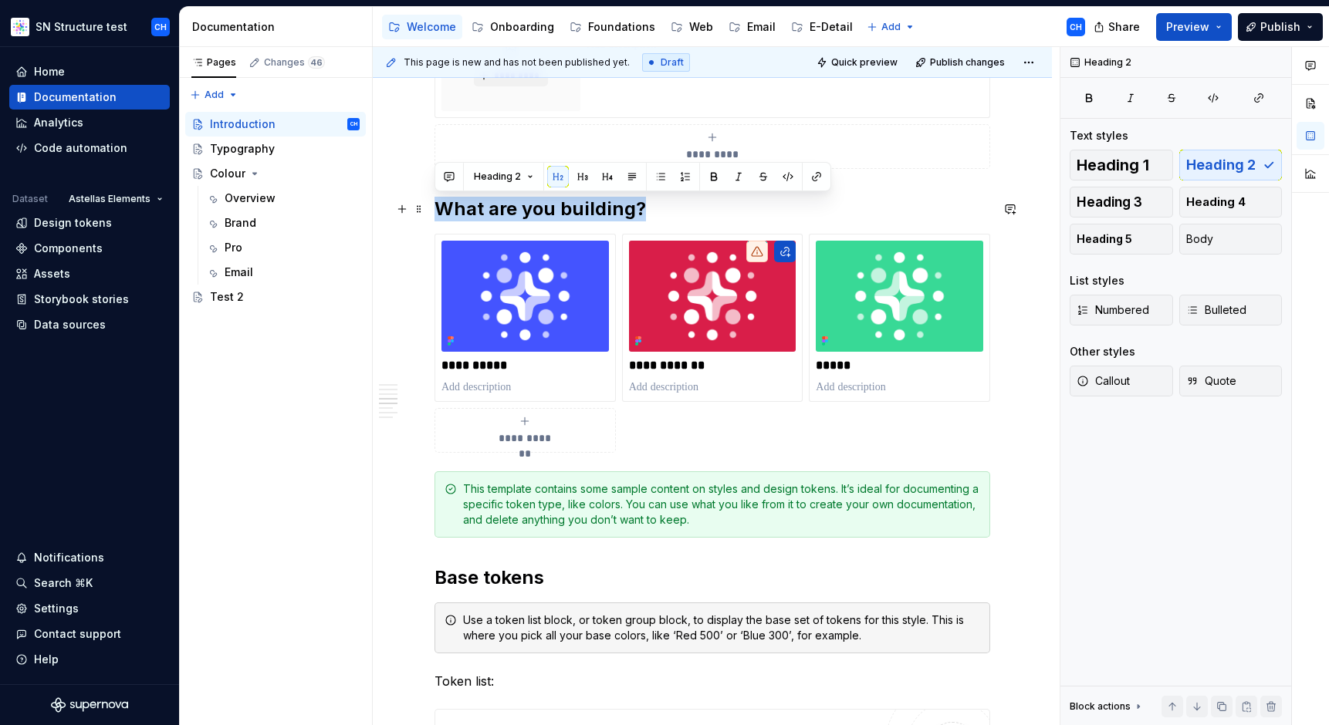
click at [864, 217] on h2 "What are you building?" at bounding box center [712, 209] width 556 height 25
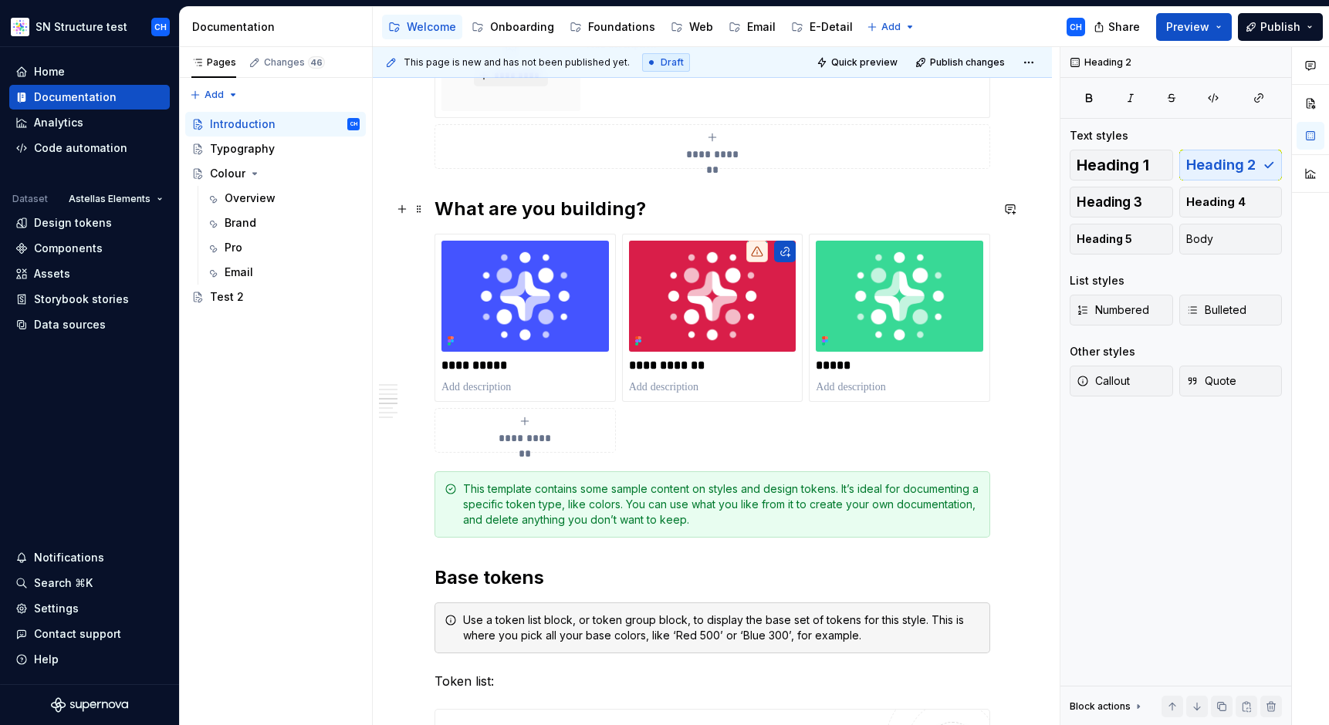
click at [863, 217] on h2 "What are you building?" at bounding box center [712, 209] width 556 height 25
click at [864, 213] on h2 "What are you building?" at bounding box center [712, 209] width 556 height 25
click at [865, 213] on h2 "What are you building?" at bounding box center [712, 209] width 556 height 25
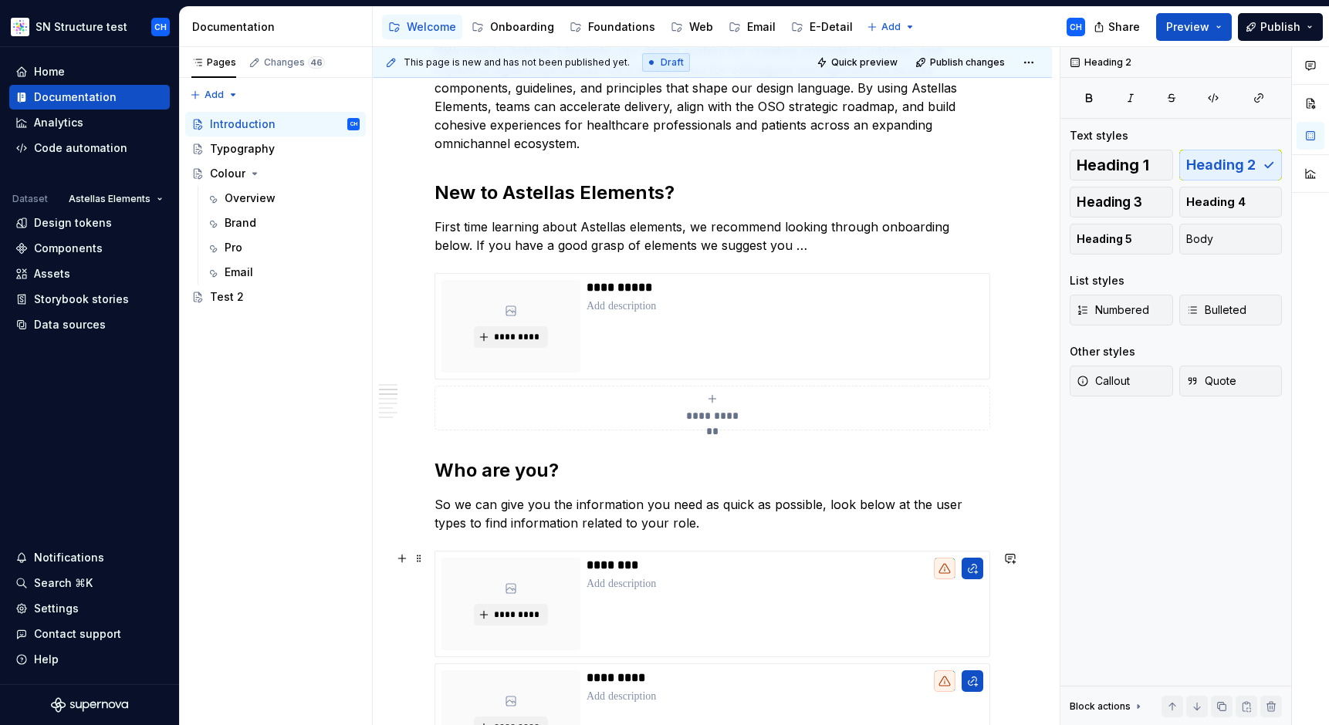
scroll to position [0, 0]
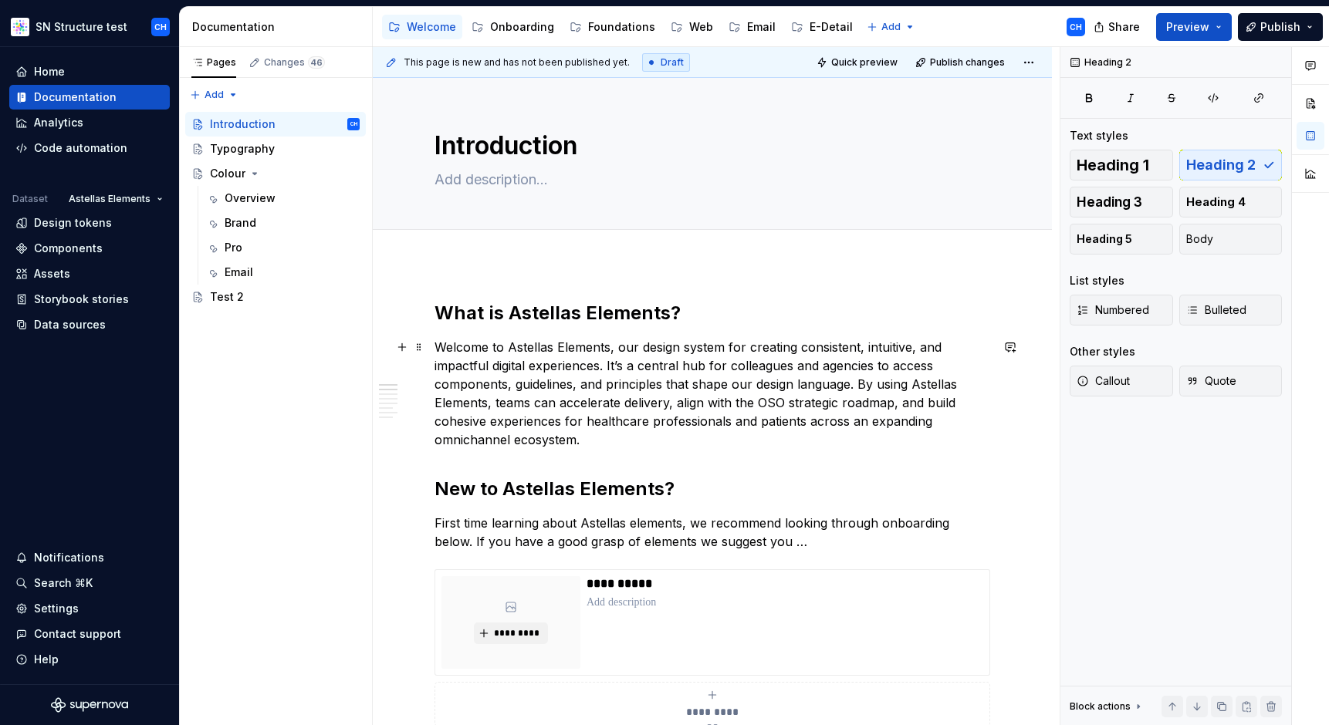
click at [918, 377] on p "Welcome to Astellas Elements, our design system for creating consistent, intuit…" at bounding box center [712, 393] width 556 height 111
click at [924, 382] on p "Welcome to Astellas Elements, our design system for creating consistent, intuit…" at bounding box center [712, 393] width 556 height 111
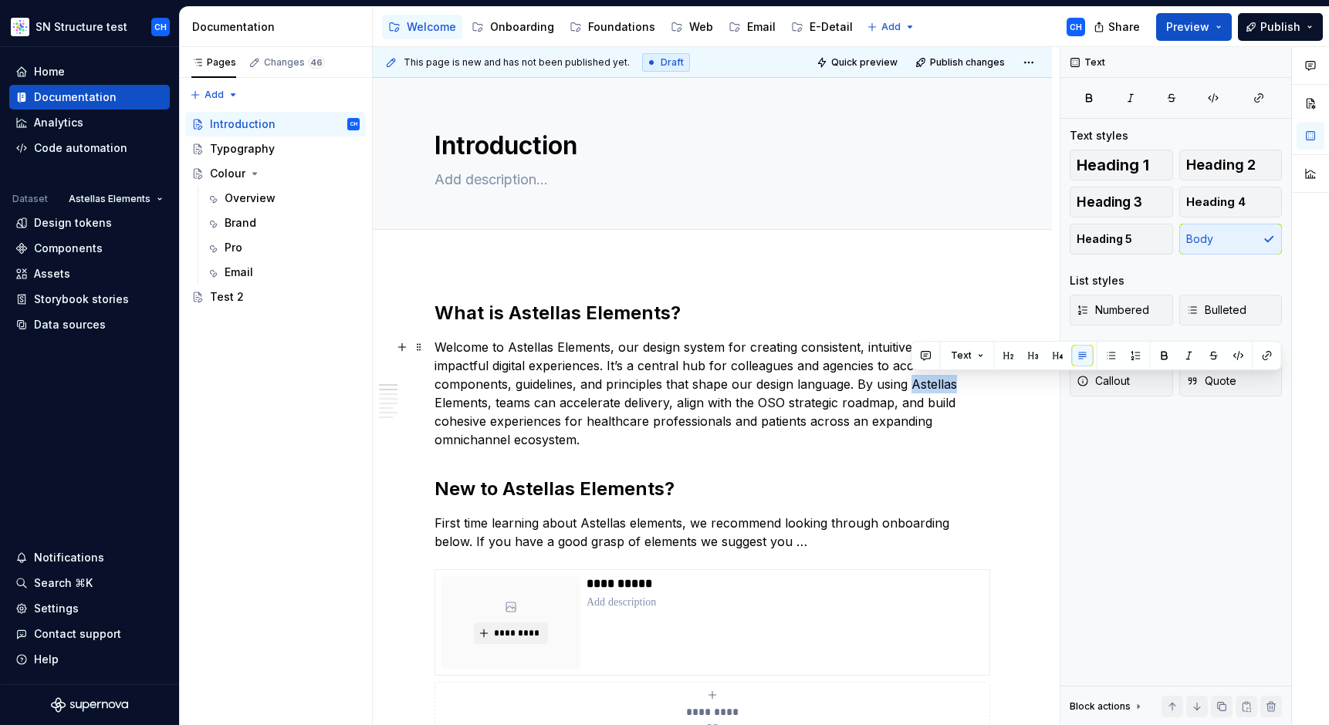
click at [924, 382] on p "Welcome to Astellas Elements, our design system for creating consistent, intuit…" at bounding box center [712, 393] width 556 height 111
click at [832, 403] on p "Welcome to Astellas Elements, our design system for creating consistent, intuit…" at bounding box center [712, 393] width 556 height 111
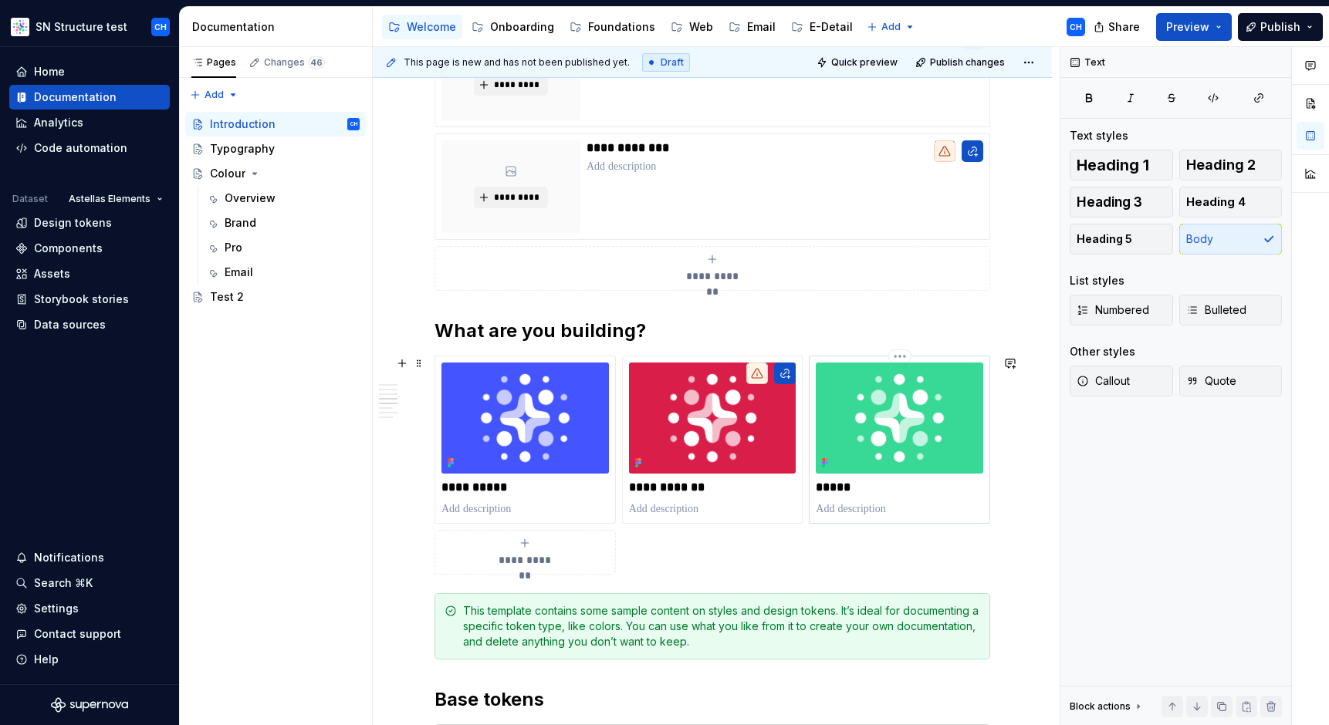
scroll to position [1085, 0]
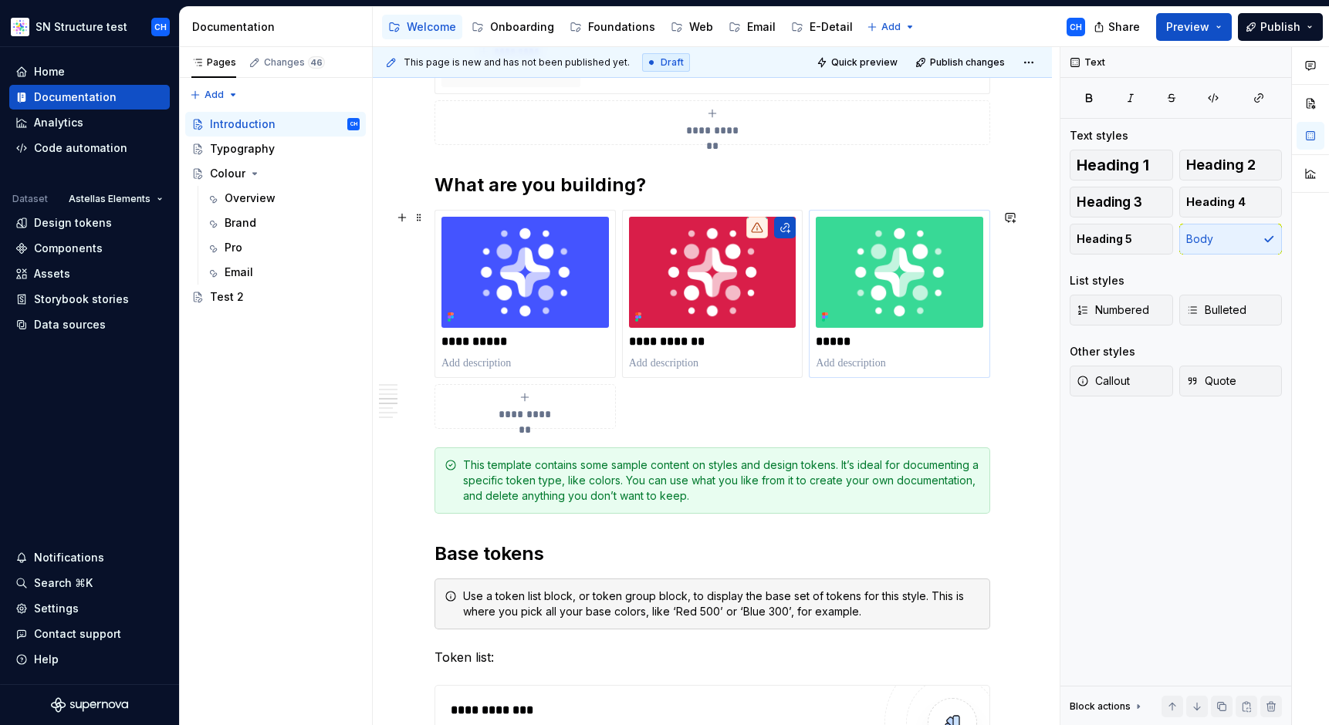
click at [858, 418] on div "**********" at bounding box center [712, 319] width 556 height 219
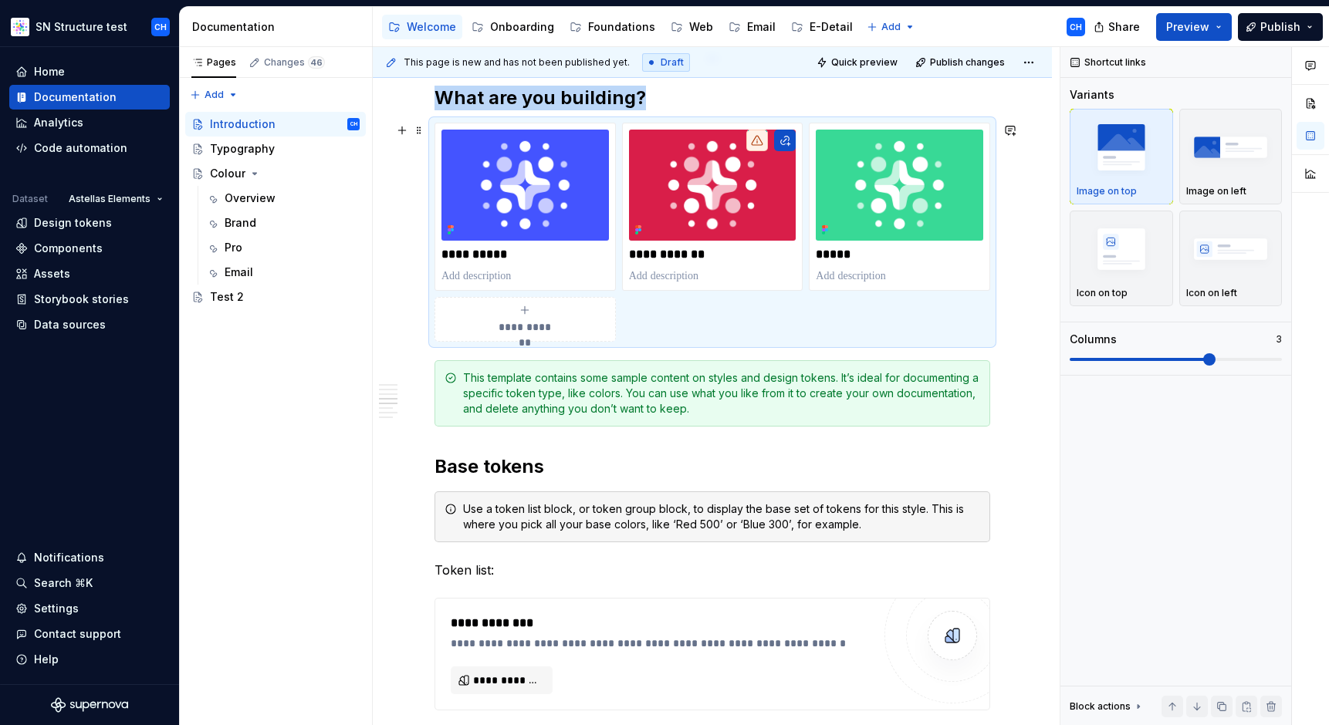
scroll to position [1197, 0]
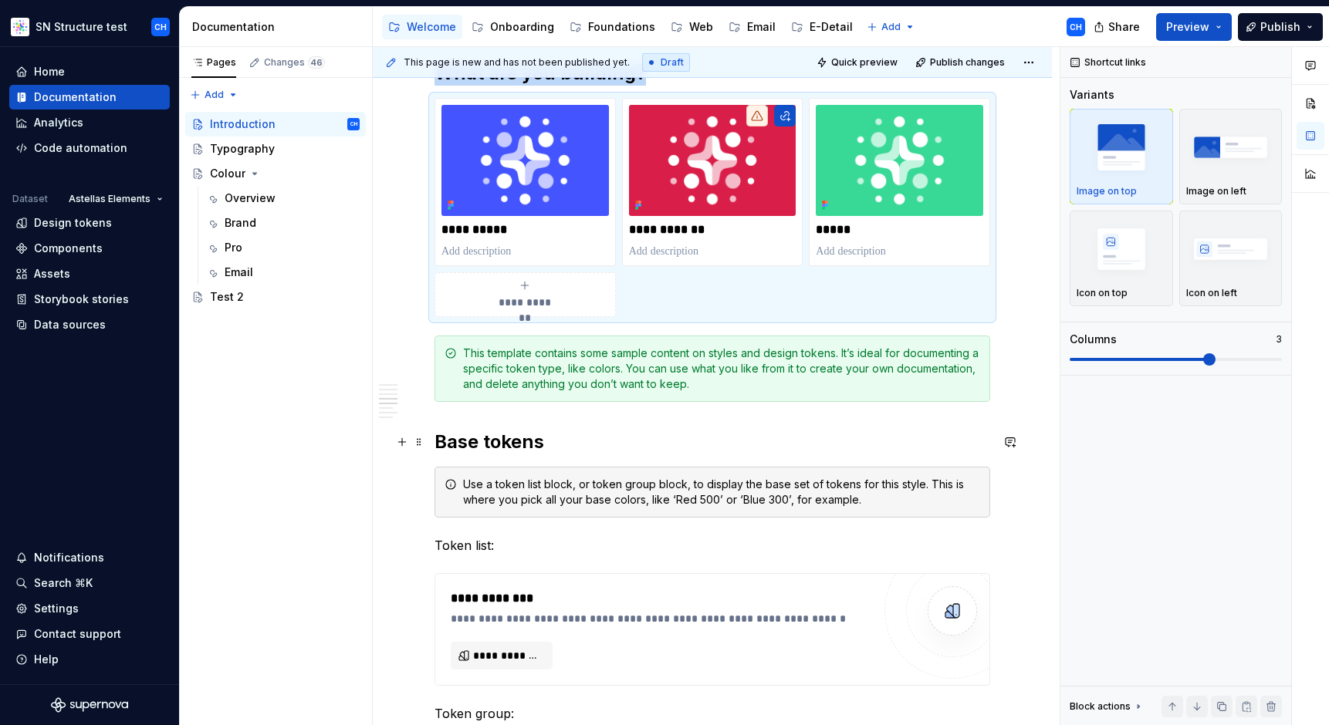
click at [904, 434] on h2 "Base tokens" at bounding box center [712, 442] width 556 height 25
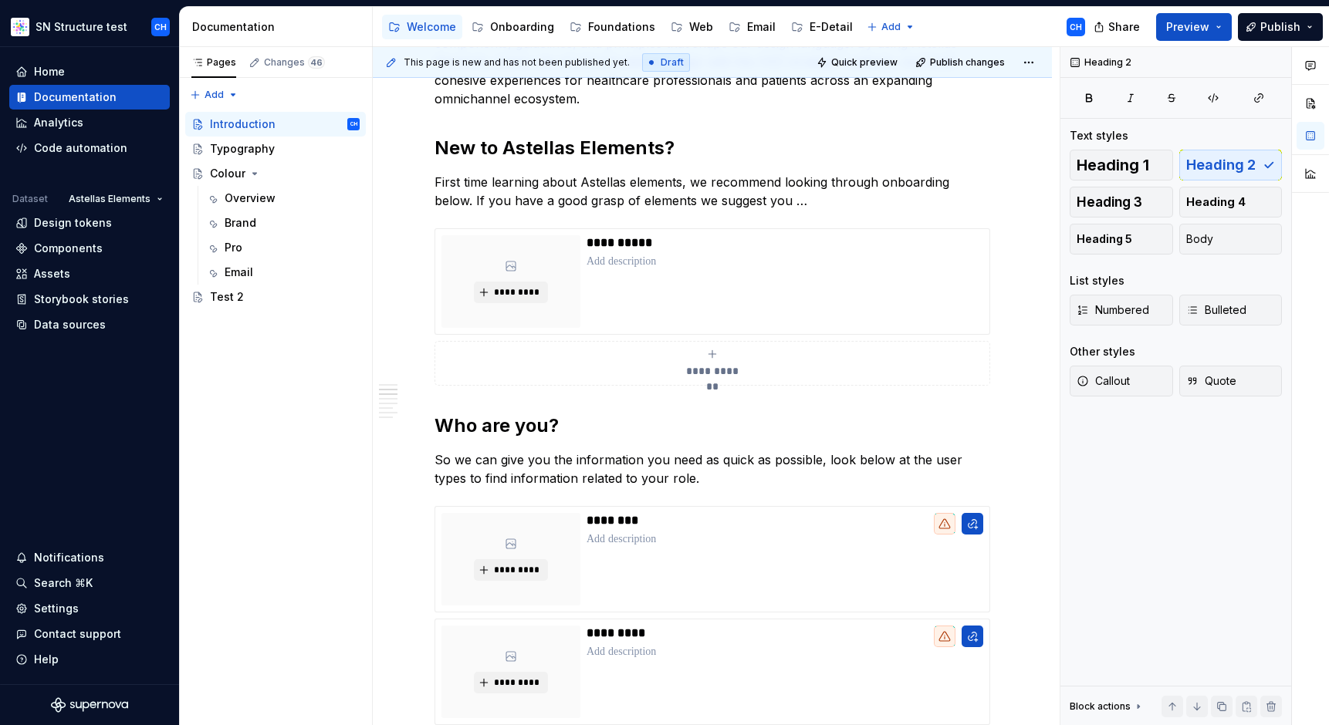
scroll to position [0, 0]
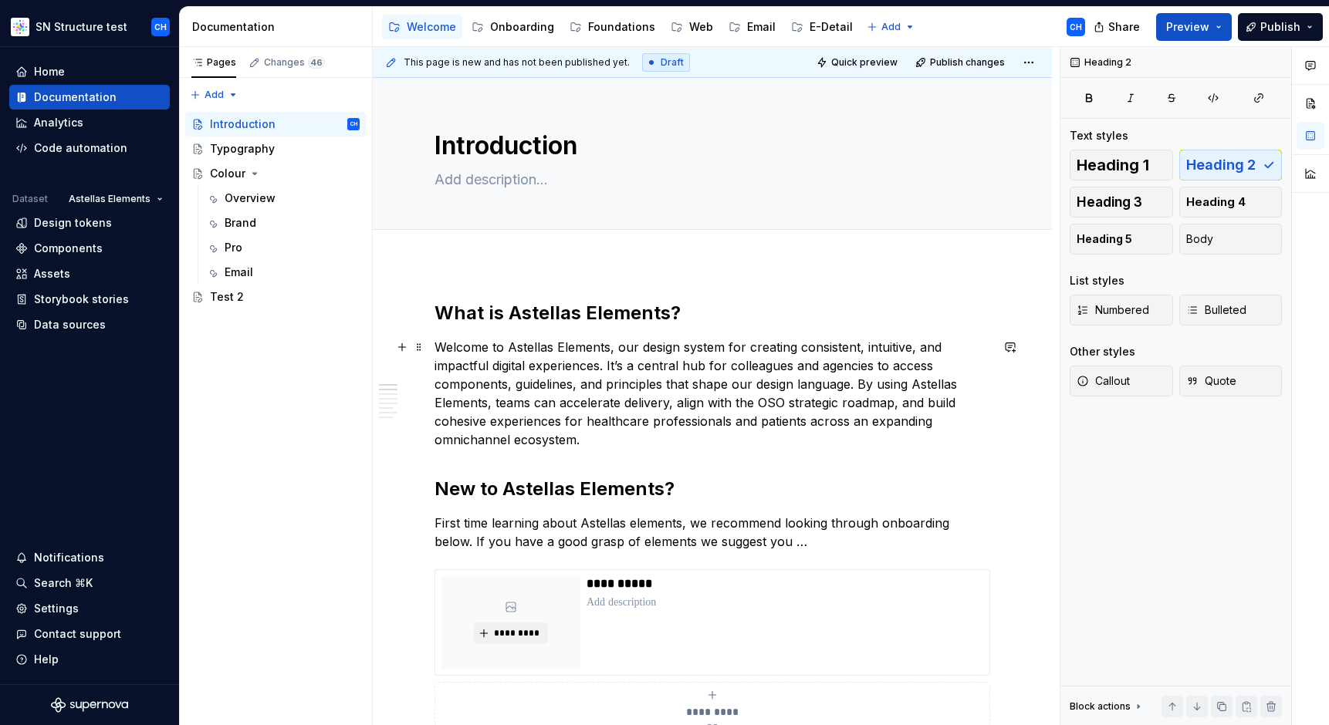
click at [782, 377] on p "Welcome to Astellas Elements, our design system for creating consistent, intuit…" at bounding box center [712, 393] width 556 height 111
click at [894, 386] on p "Welcome to Astellas Elements, our design system for creating consistent, intuit…" at bounding box center [712, 393] width 556 height 111
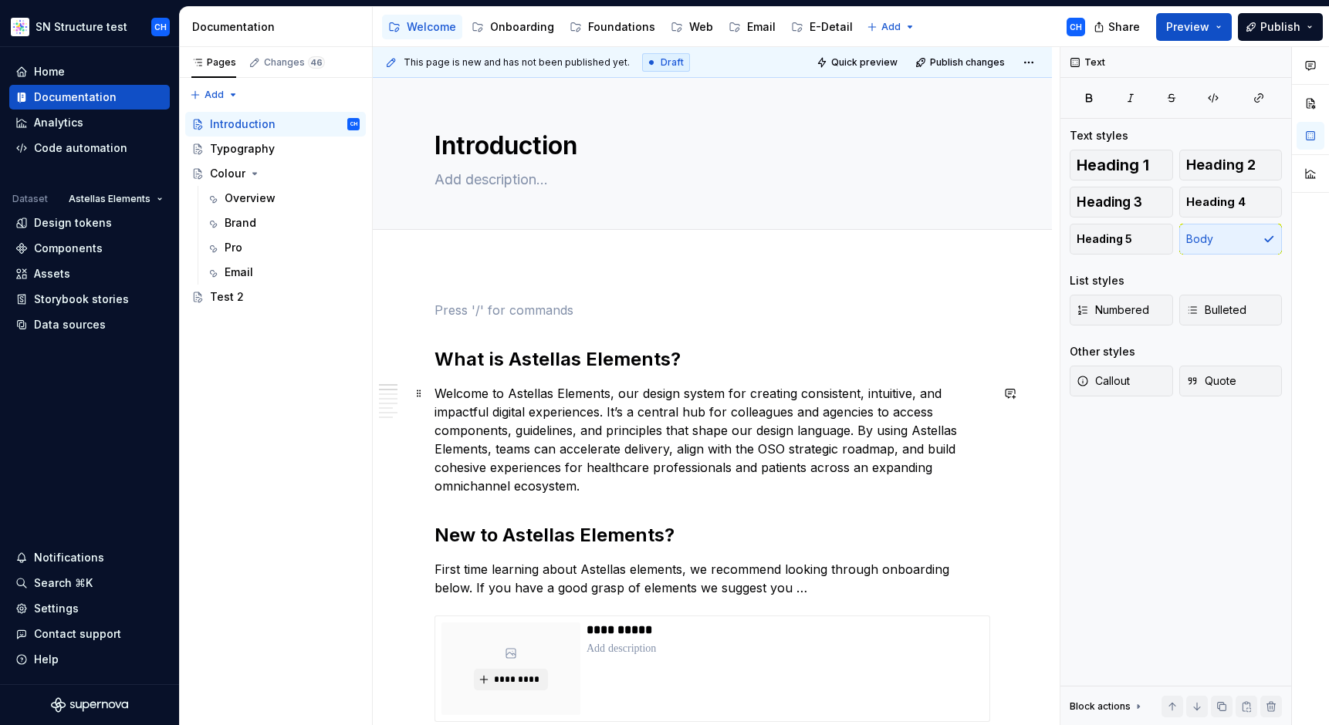
click at [461, 413] on p "Welcome to Astellas Elements, our design system for creating consistent, intuit…" at bounding box center [712, 439] width 556 height 111
click at [485, 412] on p "Welcome to Astellas Elements, our design system for creating consistent, intuit…" at bounding box center [712, 439] width 556 height 111
click at [461, 309] on p at bounding box center [712, 310] width 556 height 19
click at [545, 416] on p "Welcome to Astellas Elements, our design system for creating consistent, intuit…" at bounding box center [712, 439] width 556 height 111
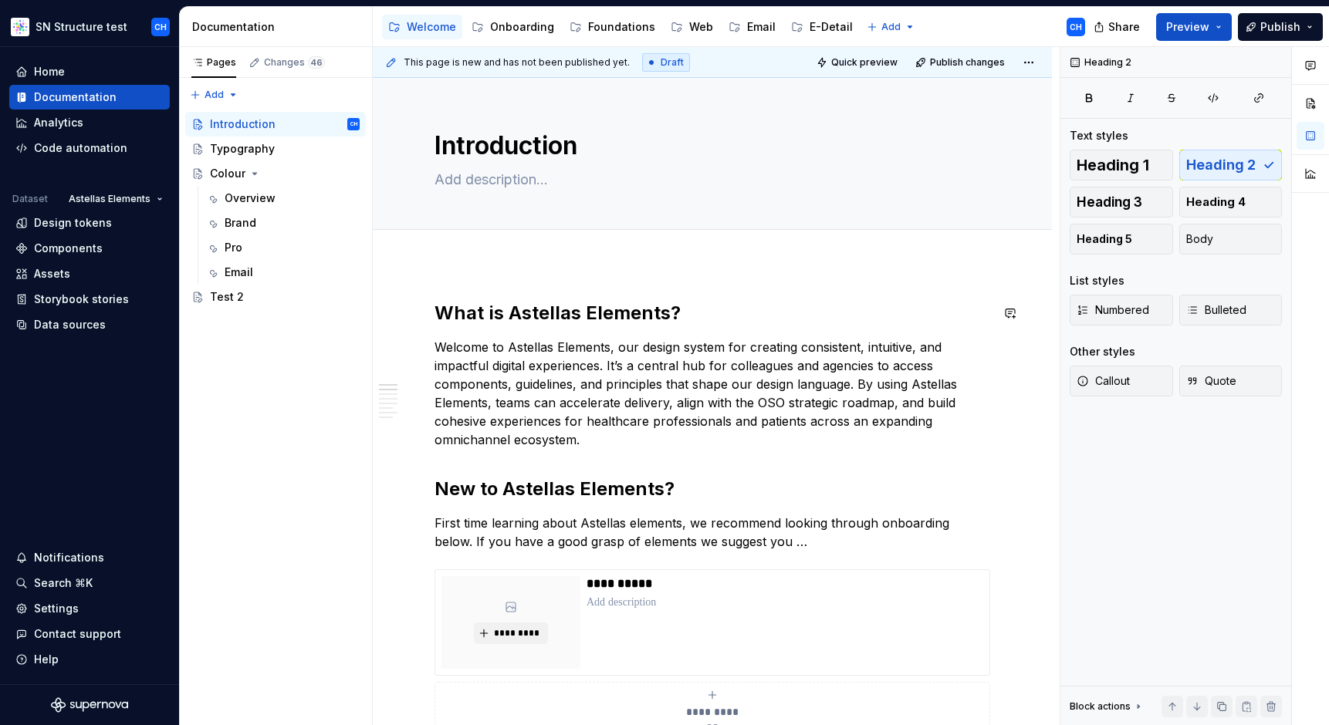
click at [484, 338] on p "Welcome to Astellas Elements, our design system for creating consistent, intuit…" at bounding box center [712, 393] width 556 height 111
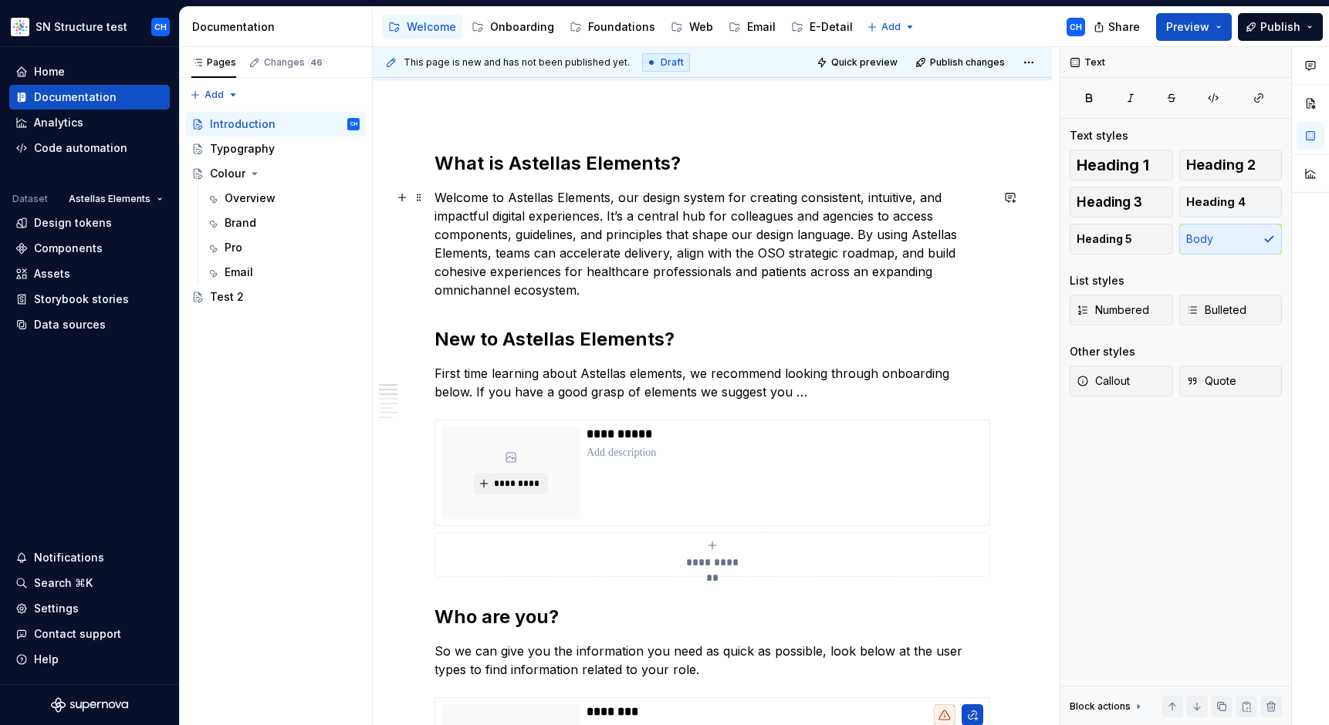
scroll to position [174, 0]
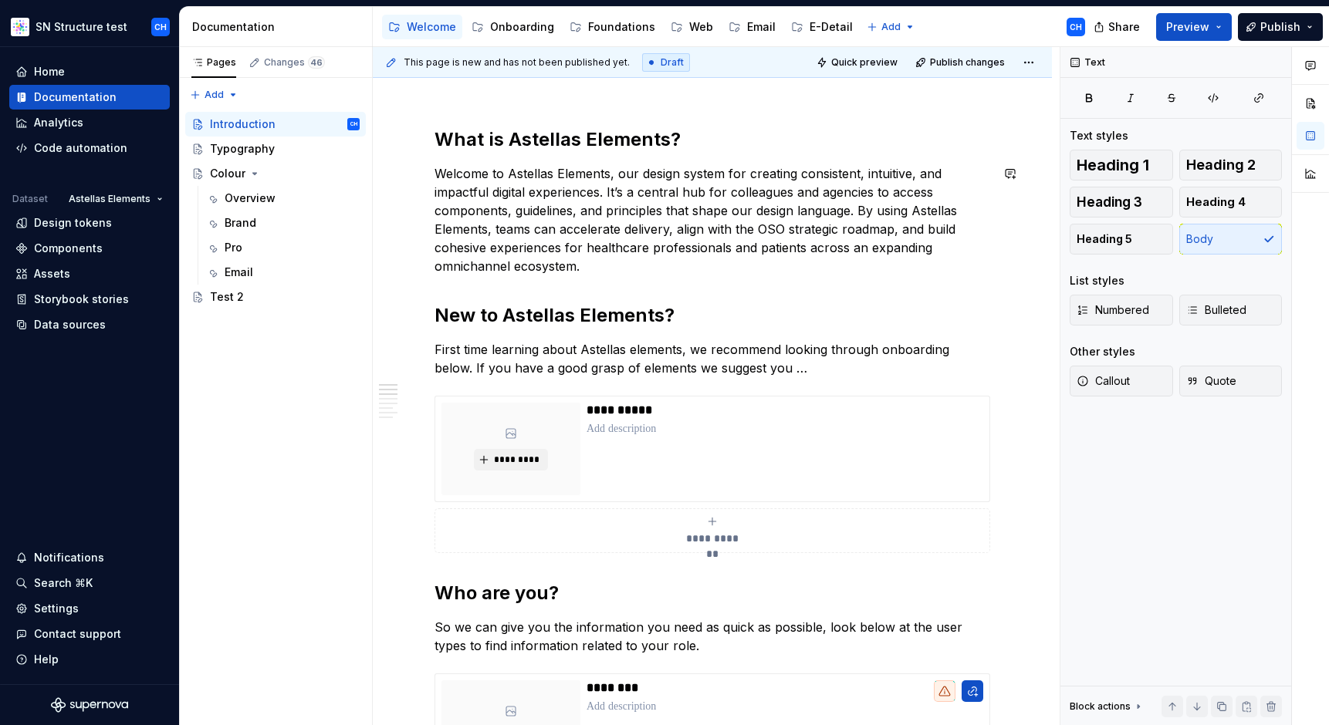
click at [532, 342] on p "First time learning about Astellas elements, we recommend looking through onboa…" at bounding box center [712, 358] width 556 height 37
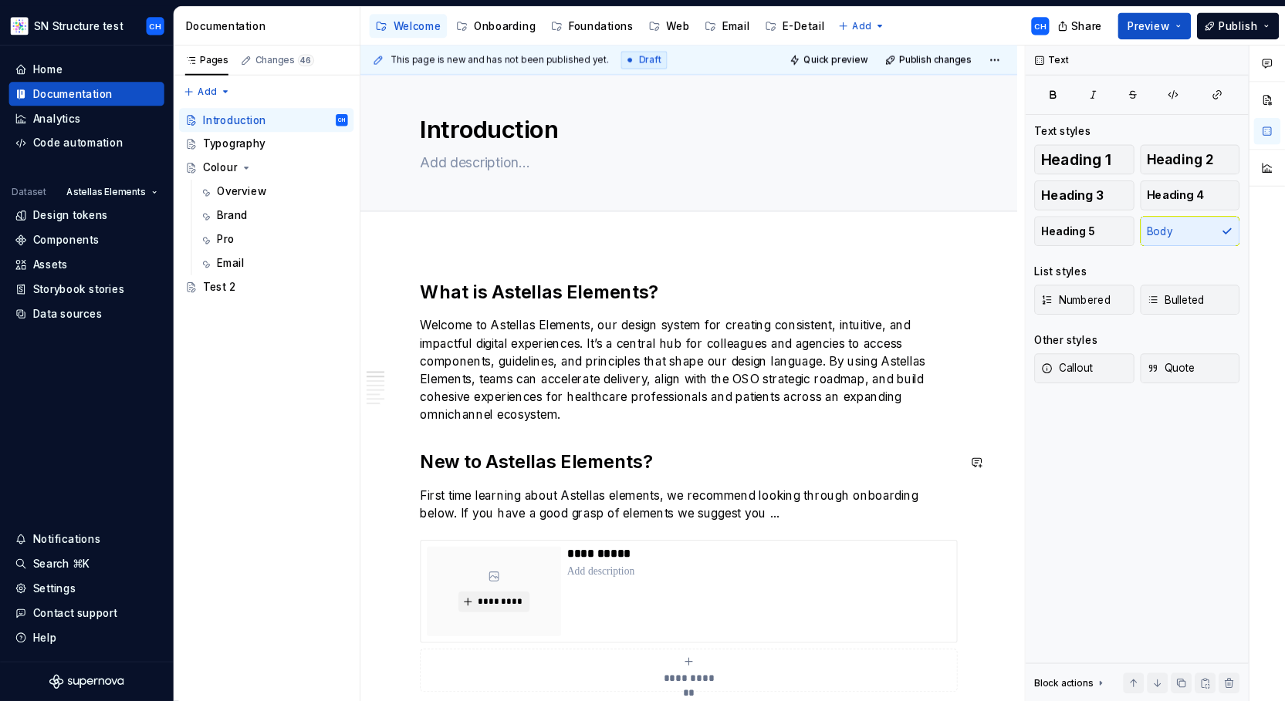
scroll to position [0, 0]
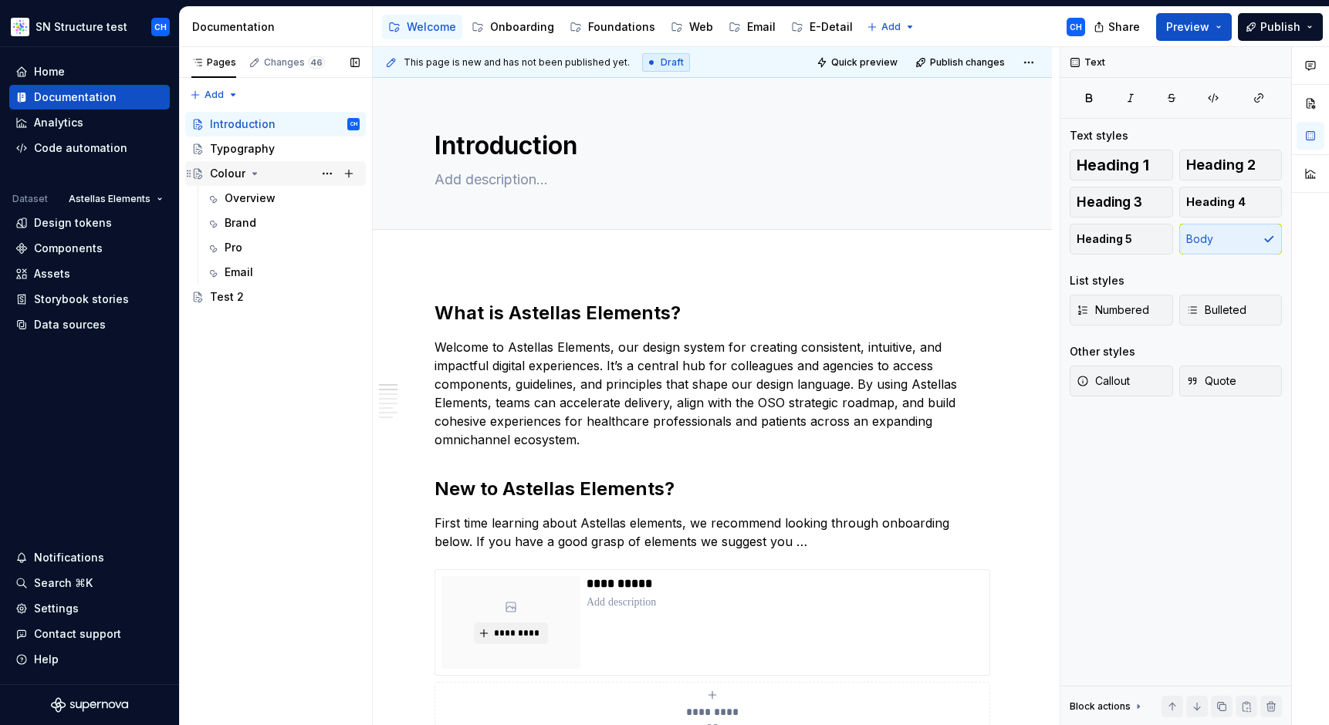
click at [226, 175] on div "Colour" at bounding box center [227, 173] width 35 height 15
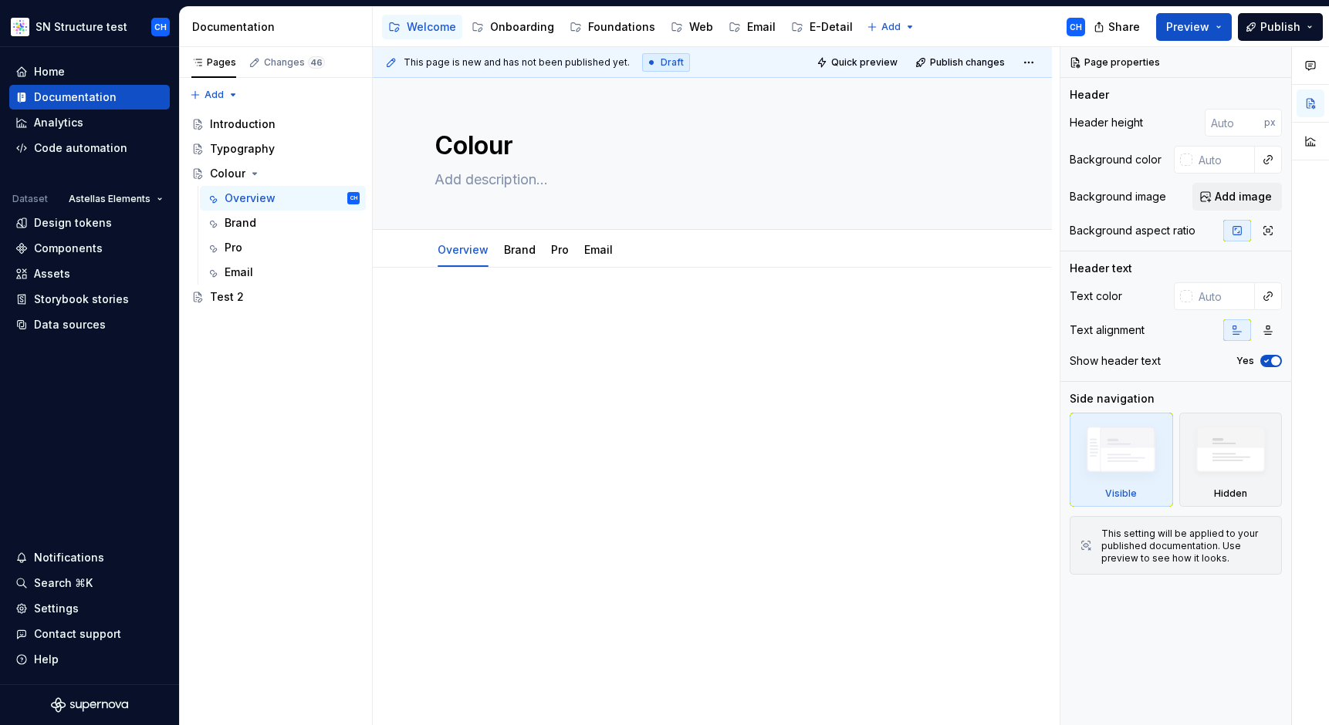
click at [606, 360] on div at bounding box center [712, 334] width 556 height 59
click at [665, 404] on div at bounding box center [712, 434] width 679 height 332
click at [692, 409] on div at bounding box center [712, 434] width 679 height 332
click at [214, 95] on div "Pages Changes 46 Add Accessibility guide for tree Page tree. Navigate the tree …" at bounding box center [275, 386] width 193 height 679
click at [231, 117] on div "New page" at bounding box center [264, 124] width 100 height 15
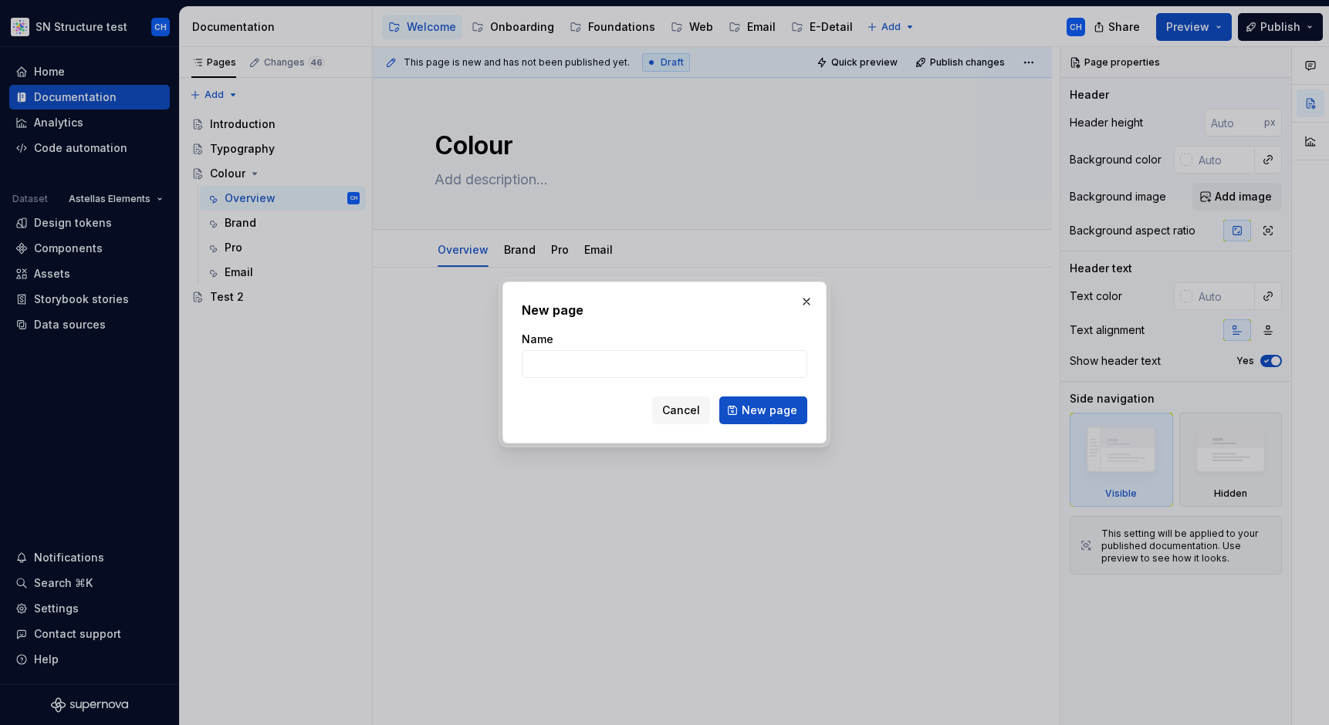
type textarea "*"
type input "Welcome"
click button "New page" at bounding box center [763, 411] width 88 height 28
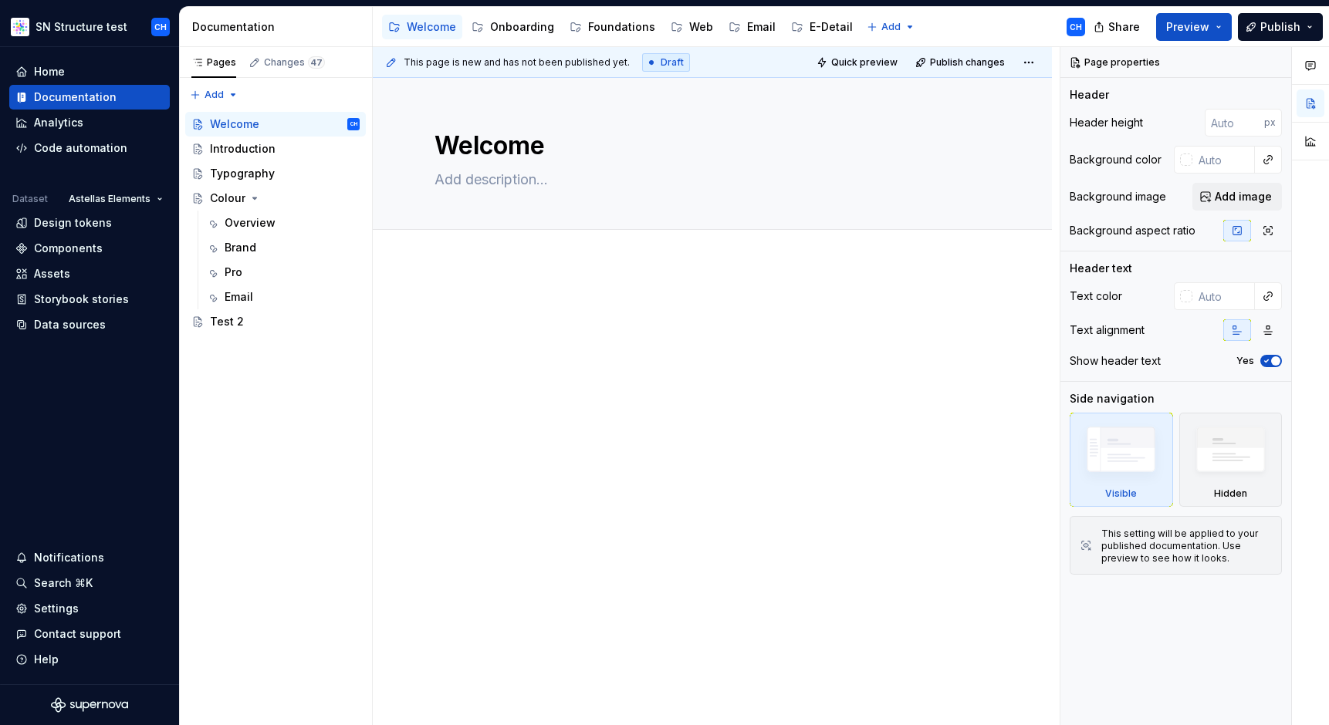
click at [448, 402] on div at bounding box center [712, 430] width 679 height 332
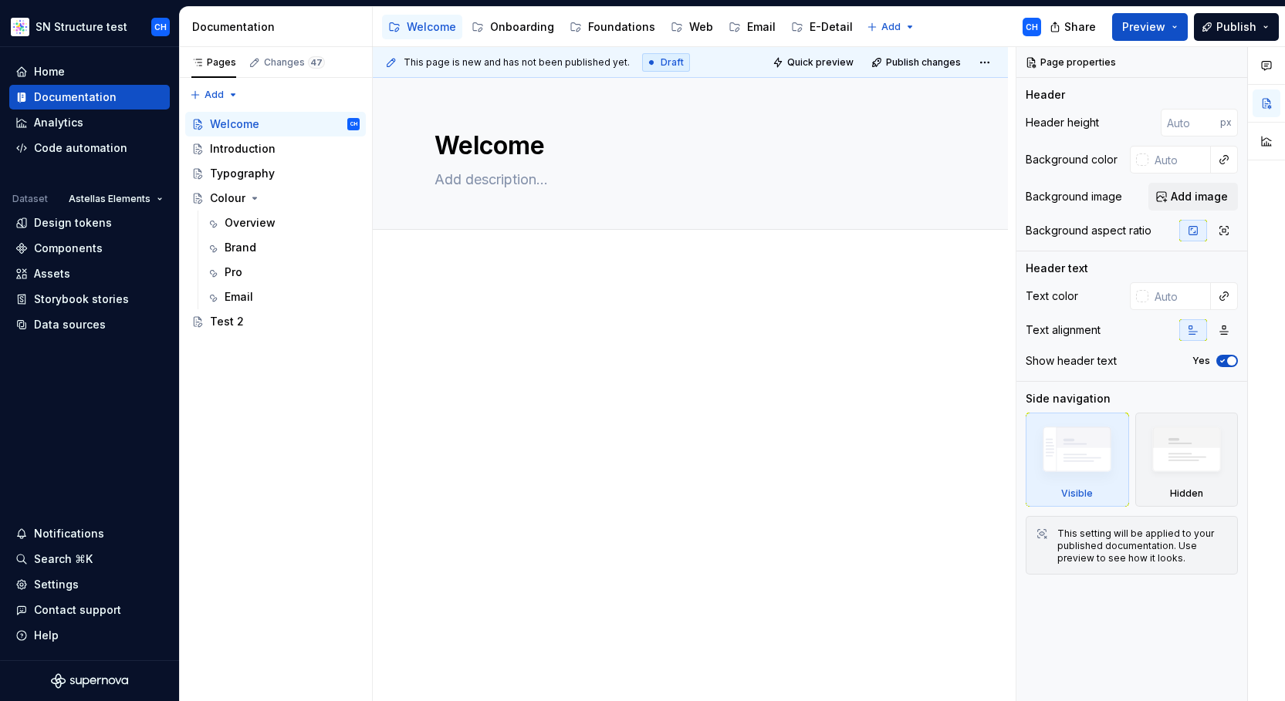
type textarea "*"
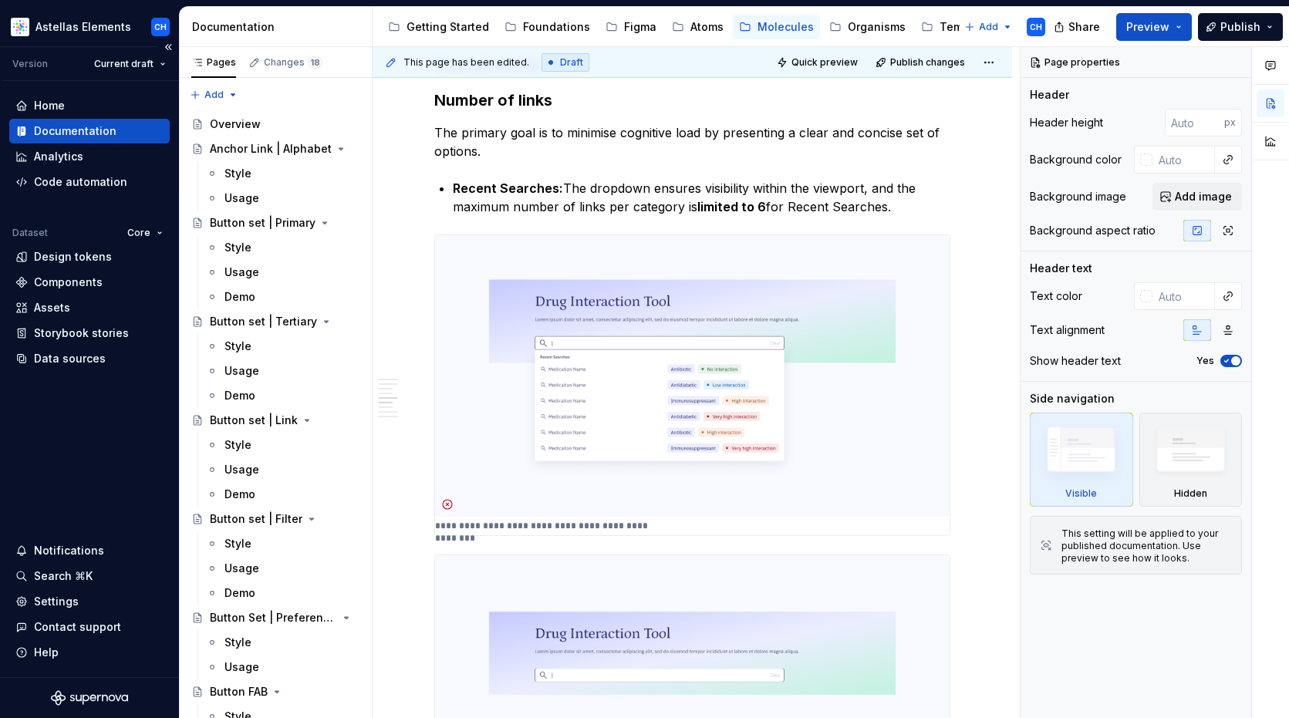
type textarea "*"
